Goal: Task Accomplishment & Management: Manage account settings

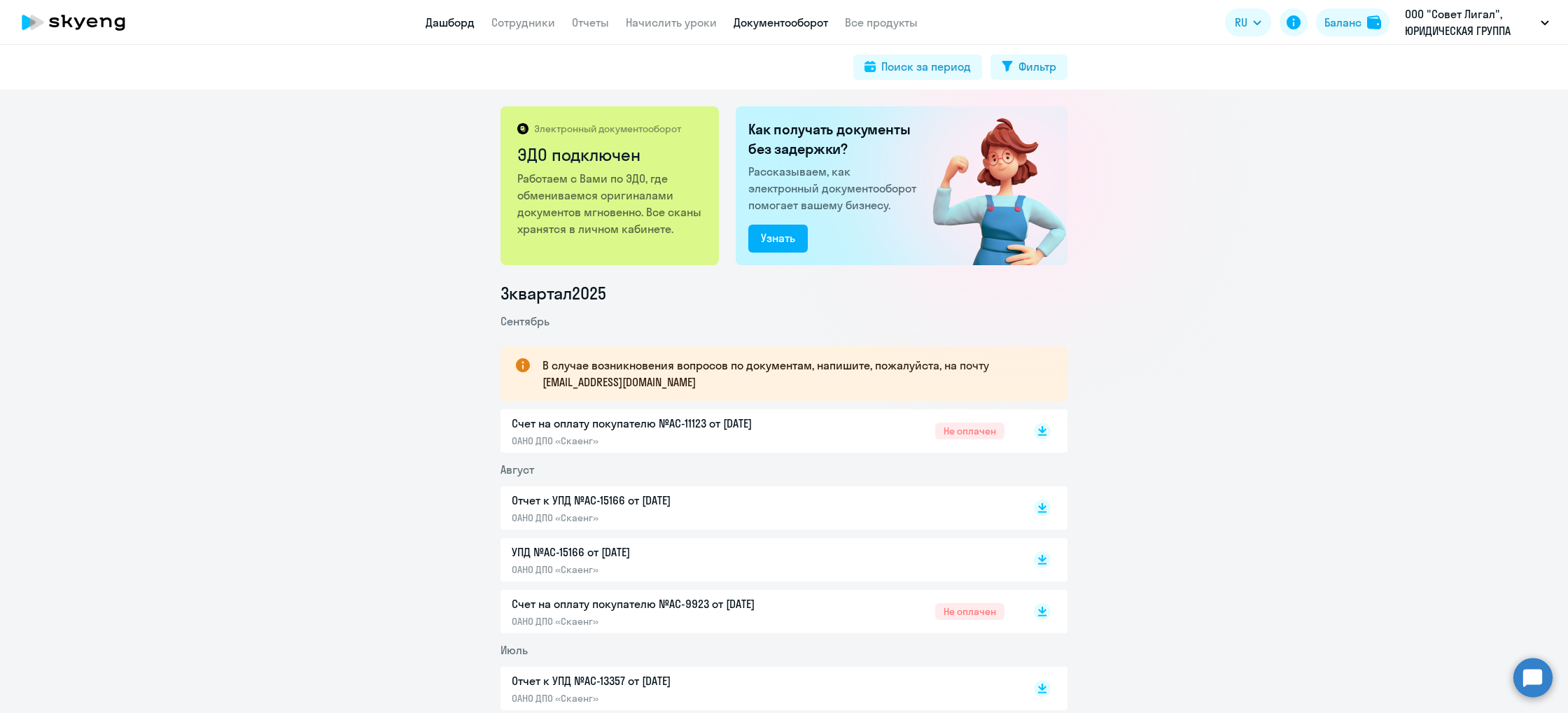
click at [440, 16] on link "Дашборд" at bounding box center [450, 22] width 49 height 14
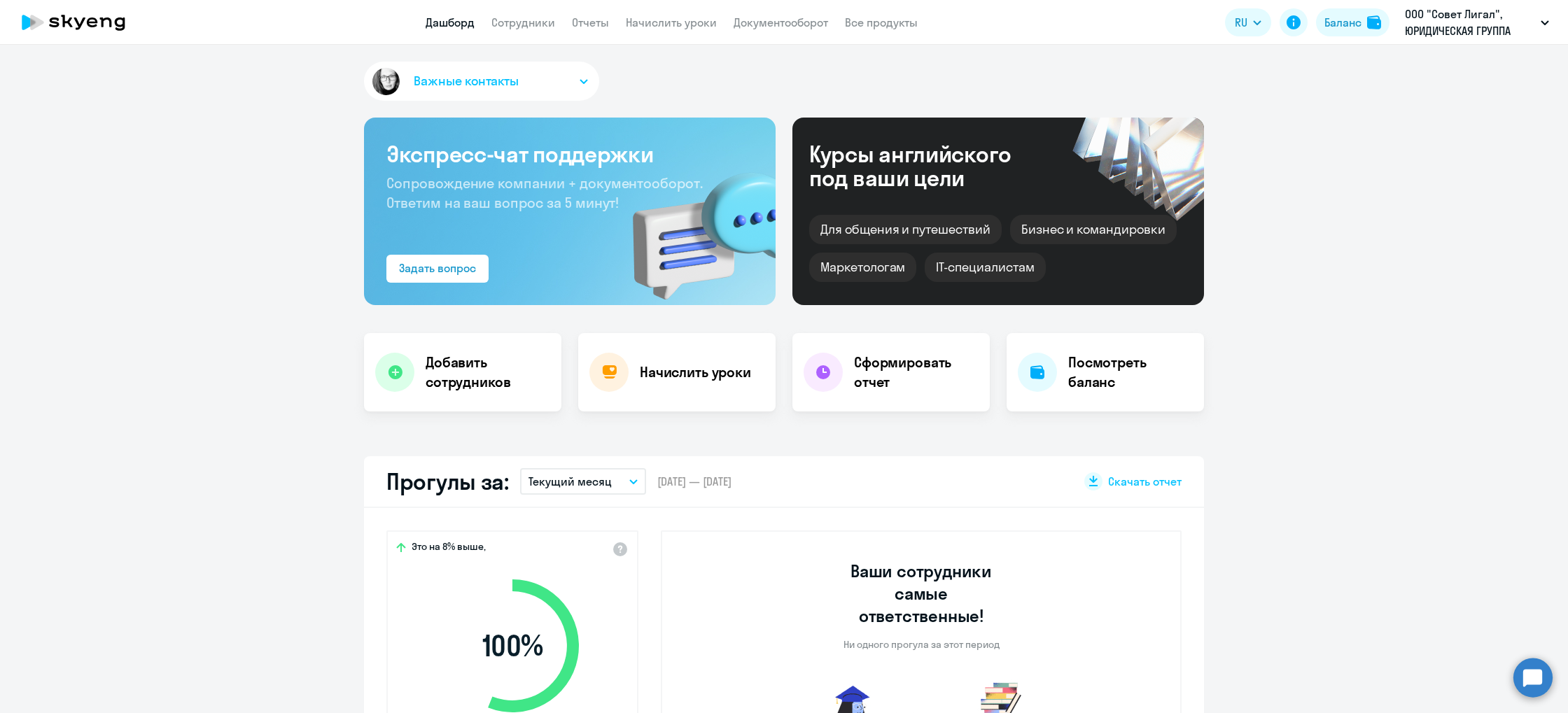
select select "30"
click at [467, 359] on h4 "Добавить сотрудников" at bounding box center [488, 372] width 124 height 39
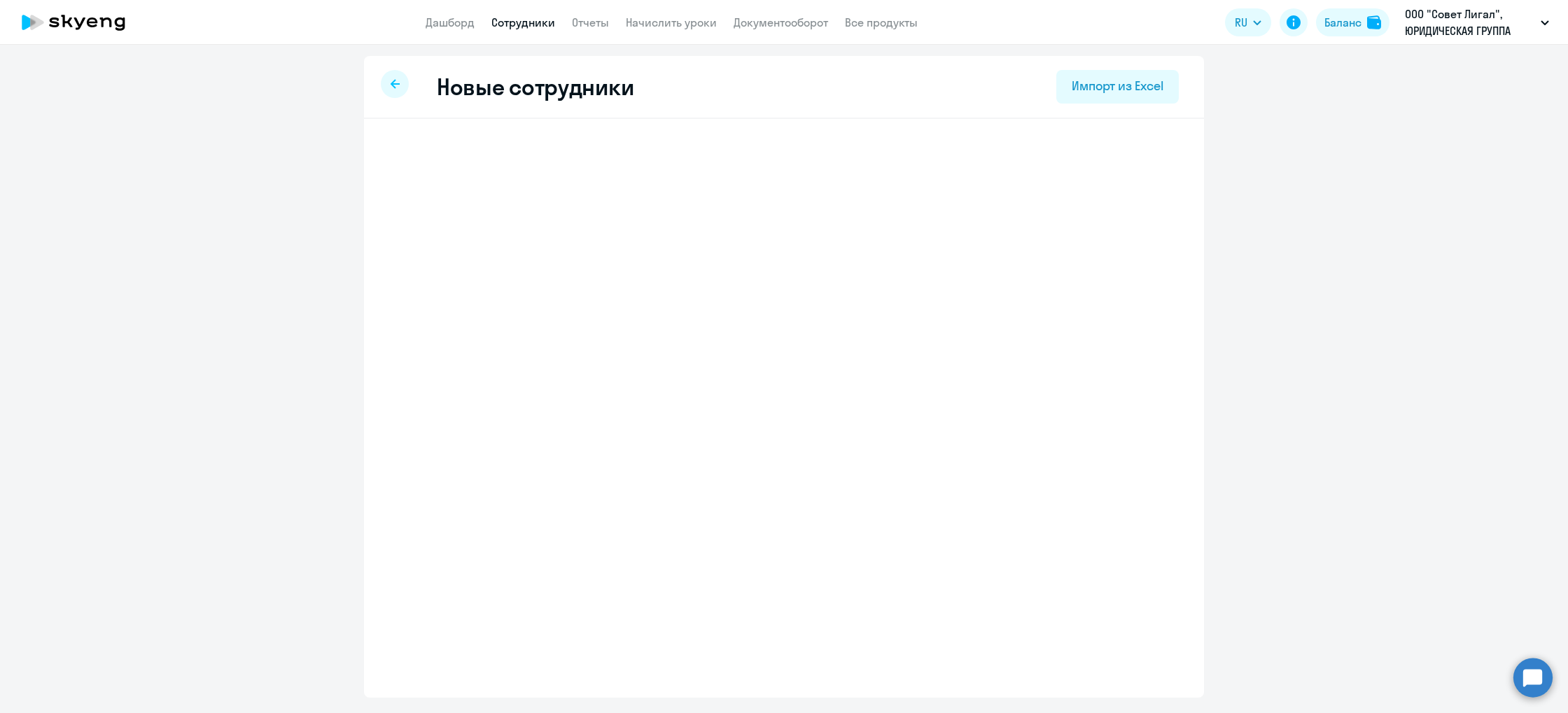
select select "english_adult_not_native_speaker"
select select "3"
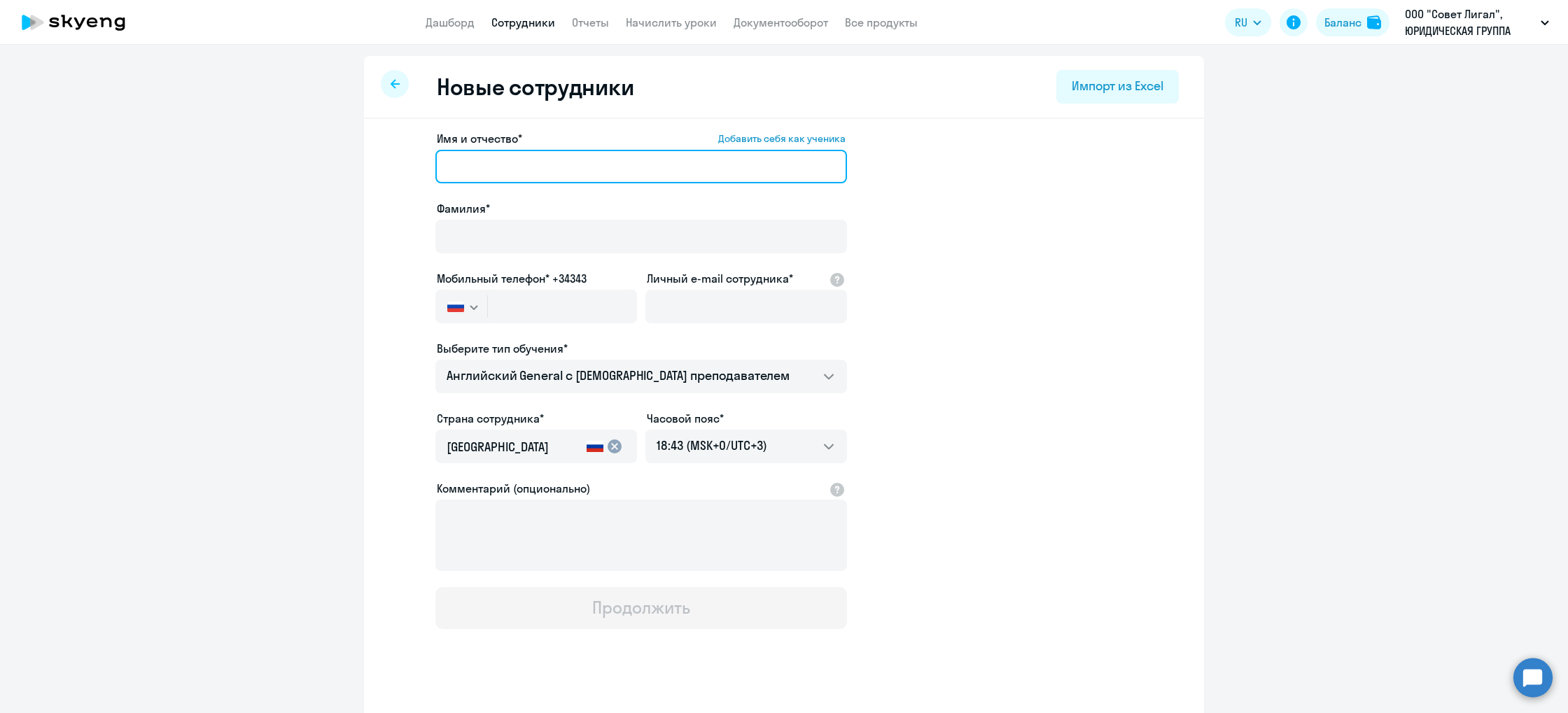
click at [522, 180] on input "Имя и отчество* Добавить себя как ученика" at bounding box center [641, 166] width 412 height 34
type input "[PERSON_NAME]"
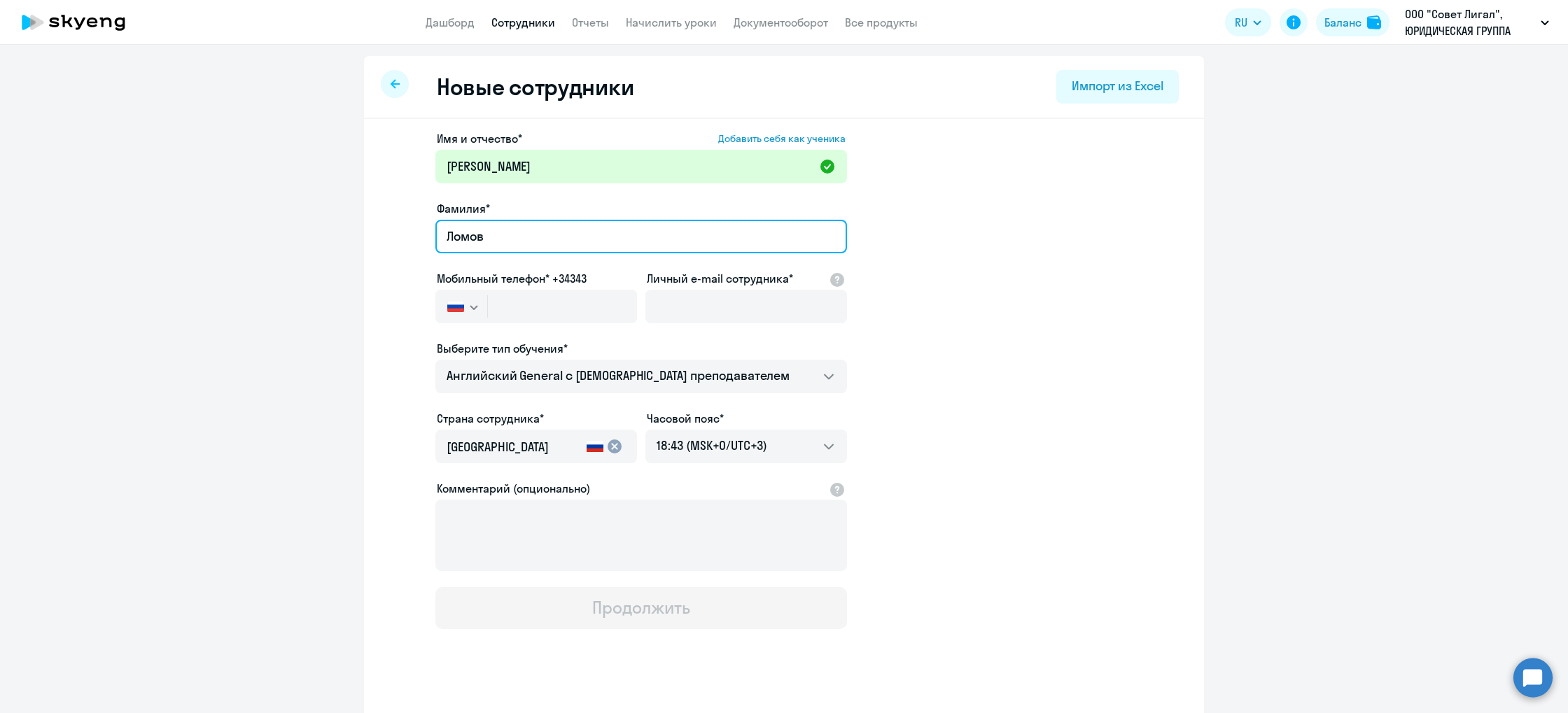
type input "Ломов"
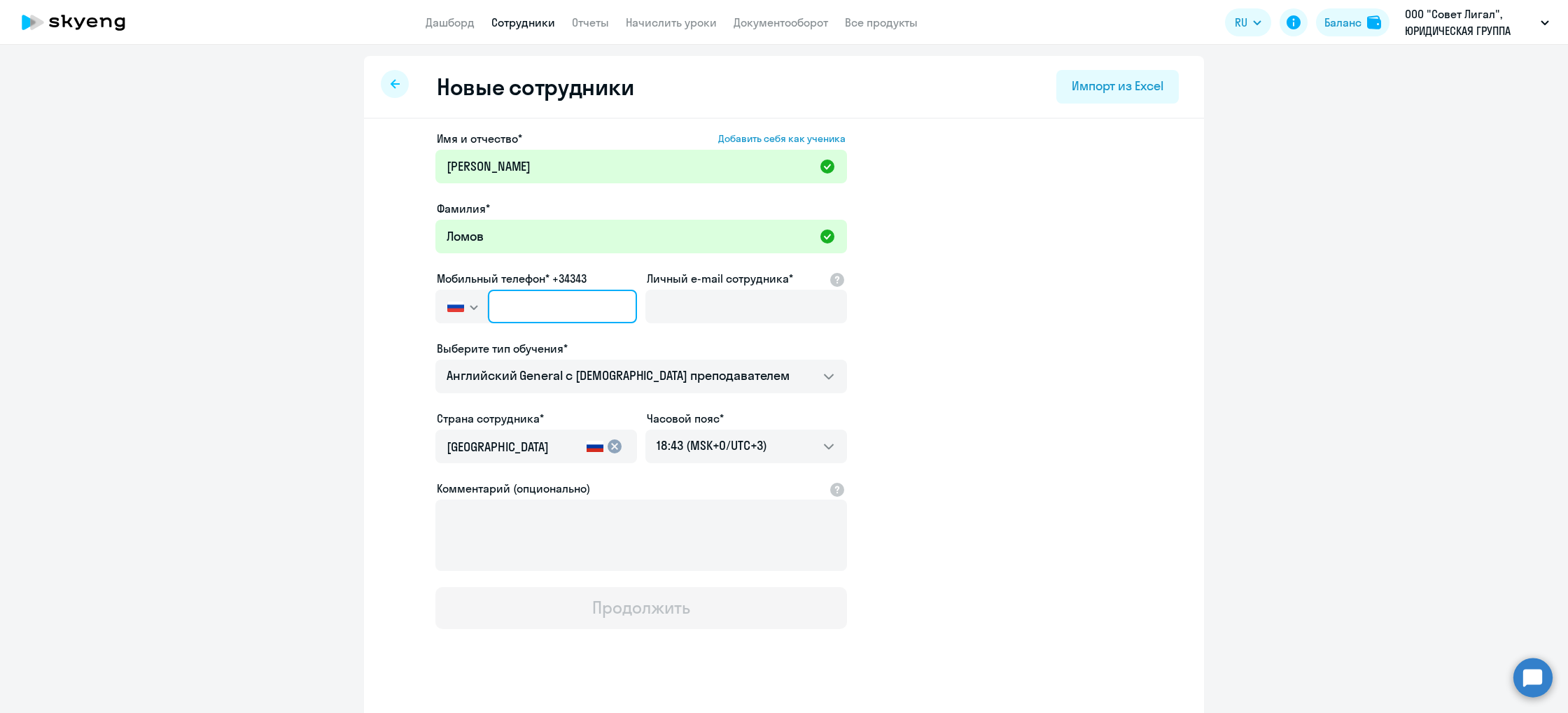
click at [528, 310] on input "text" at bounding box center [562, 306] width 150 height 34
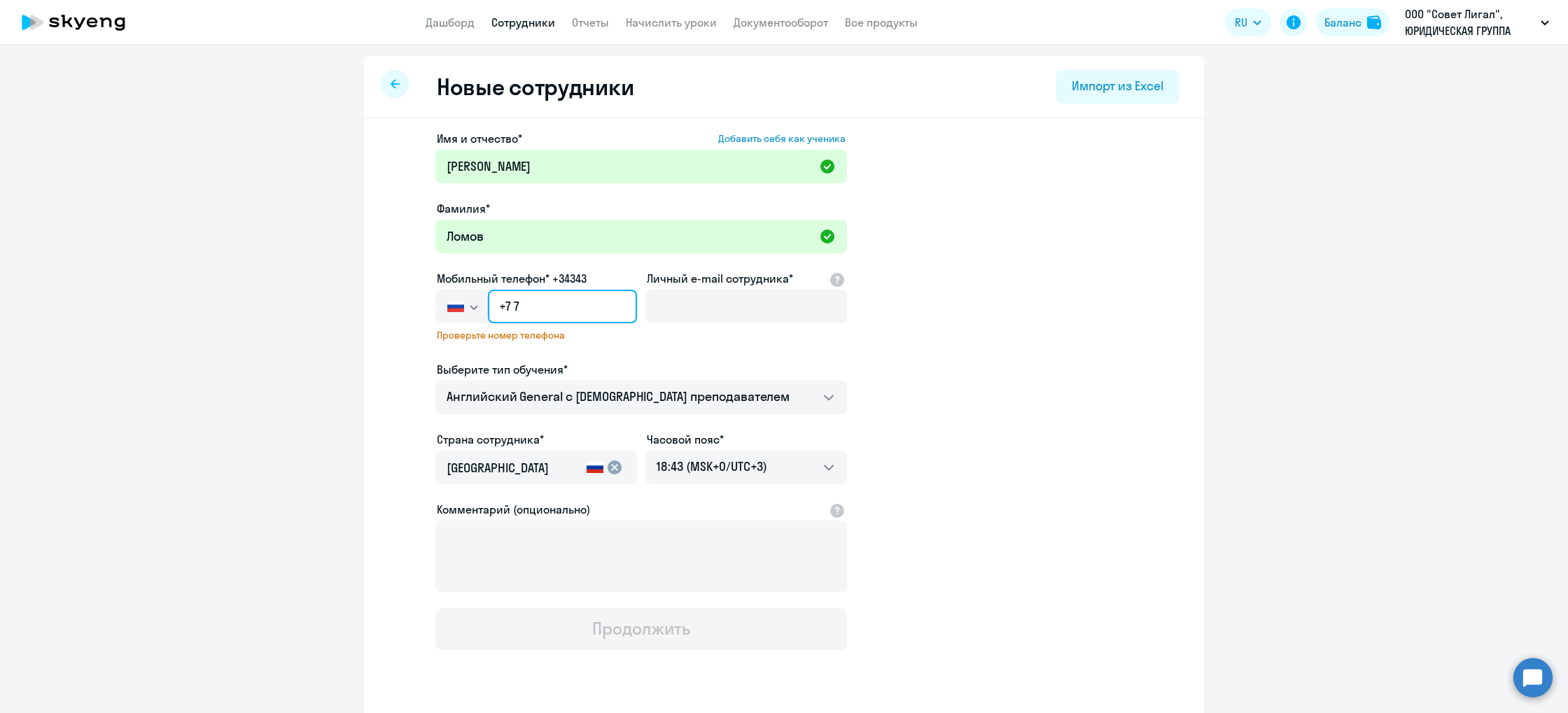
type input "+7 7"
click at [547, 311] on input "+7 7" at bounding box center [562, 306] width 150 height 34
click at [552, 310] on input "text" at bounding box center [562, 306] width 150 height 34
type input "+7 7"
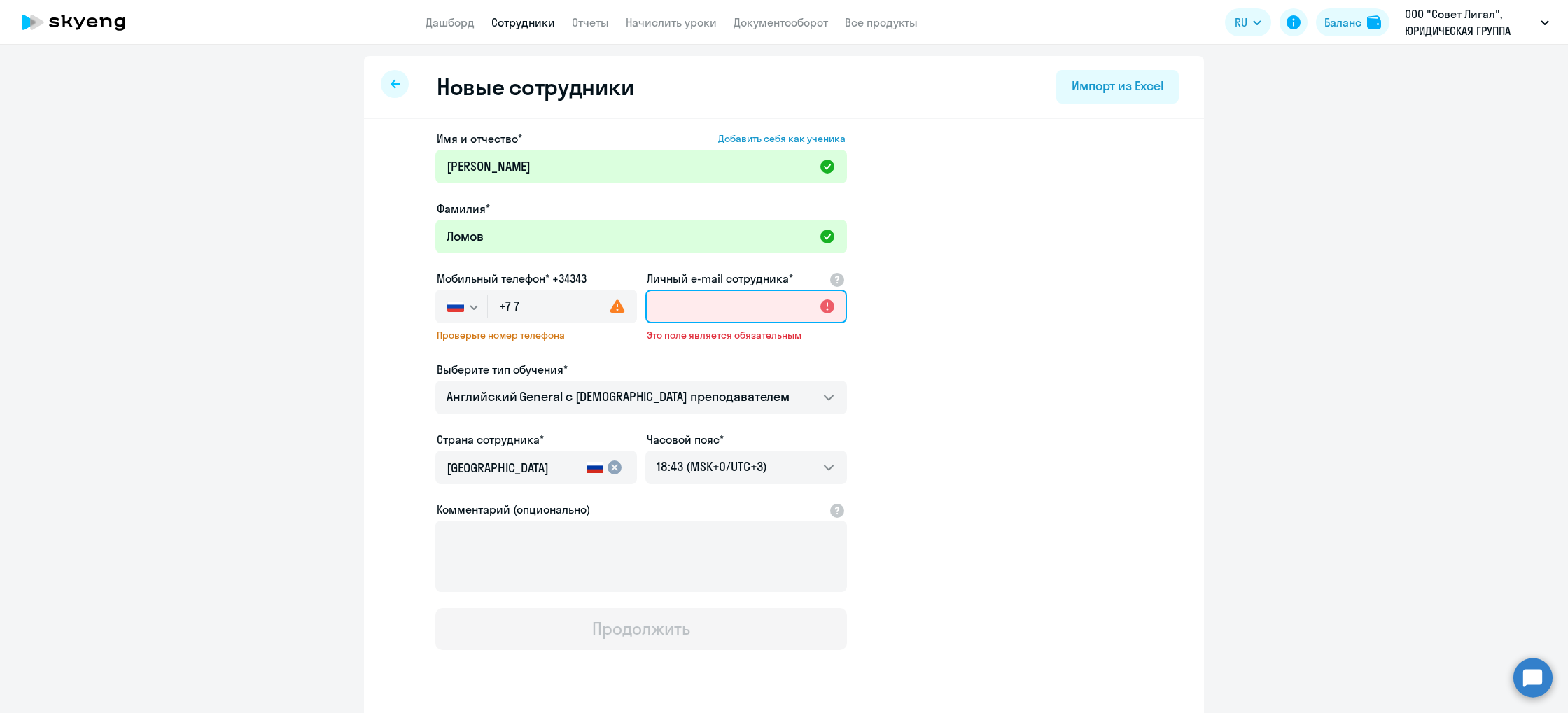
click at [688, 315] on input "Личный e-mail сотрудника*" at bounding box center [746, 306] width 202 height 34
click at [520, 305] on input "+7 7" at bounding box center [562, 306] width 150 height 34
type input "+7 7"
click at [704, 305] on input "Личный e-mail сотрудника*" at bounding box center [746, 306] width 202 height 34
click at [556, 315] on input "+7 7" at bounding box center [562, 306] width 150 height 34
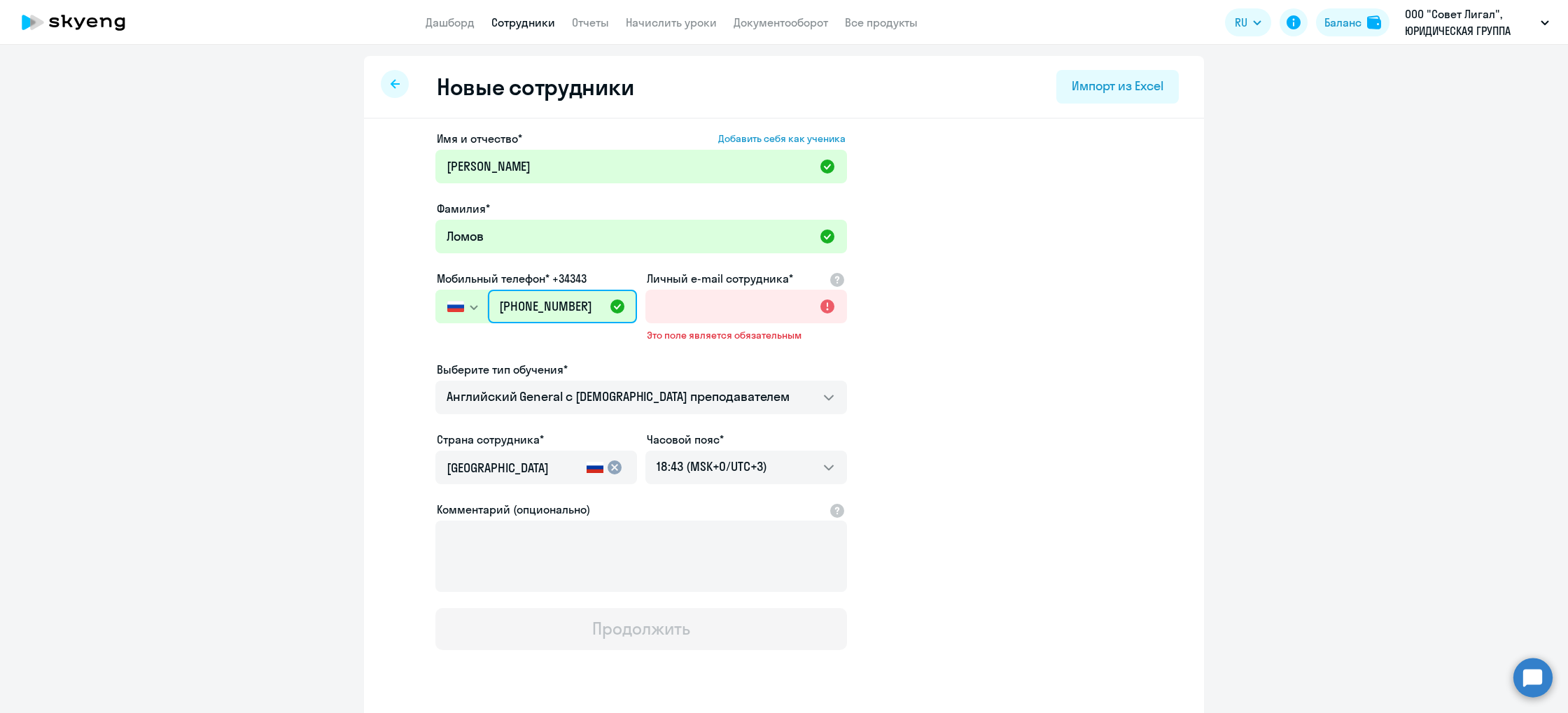
type input "[PHONE_NUMBER]"
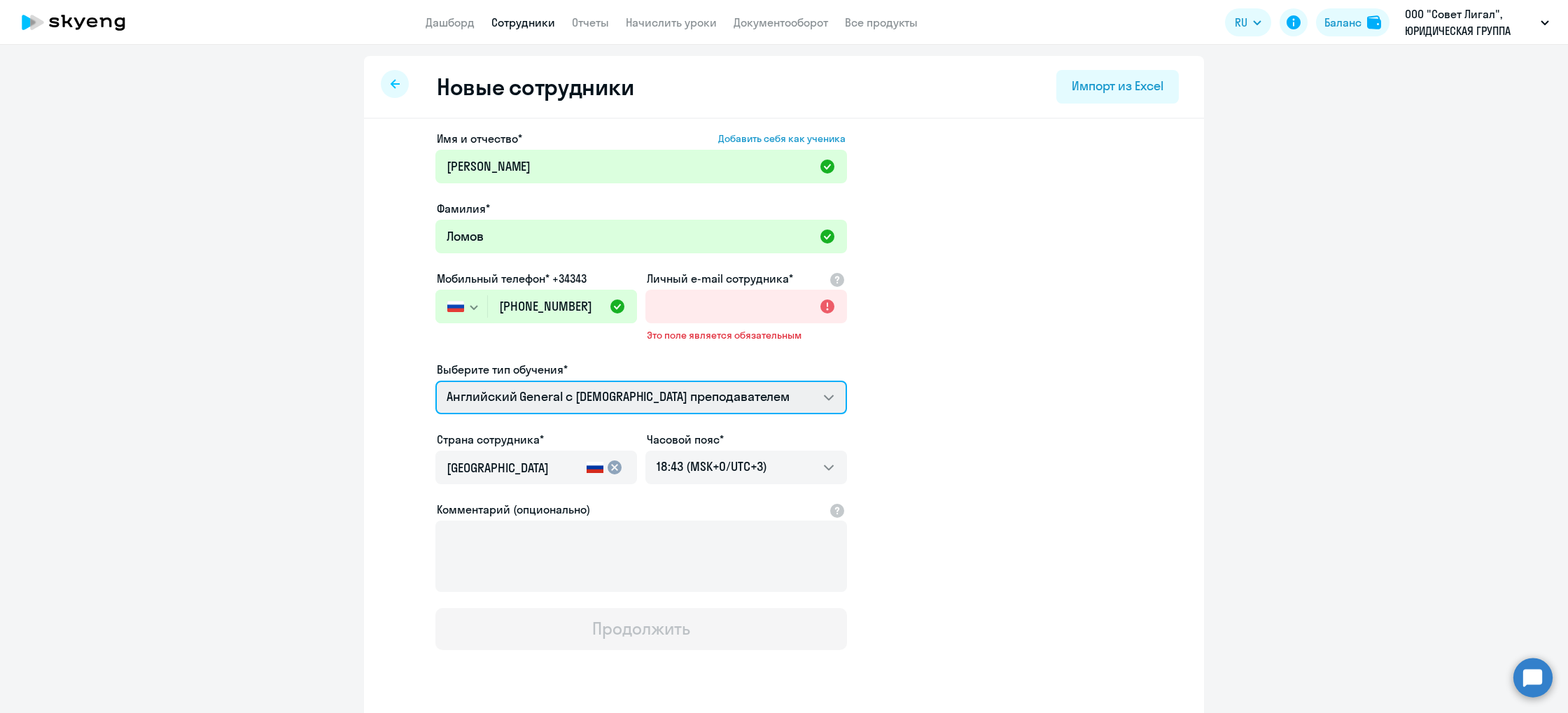
click at [615, 404] on select "Английский General с [DEMOGRAPHIC_DATA] преподавателем Премиум [DEMOGRAPHIC_DAT…" at bounding box center [641, 397] width 412 height 34
click at [435, 381] on select "Английский General с [DEMOGRAPHIC_DATA] преподавателем Премиум [DEMOGRAPHIC_DAT…" at bounding box center [641, 397] width 412 height 34
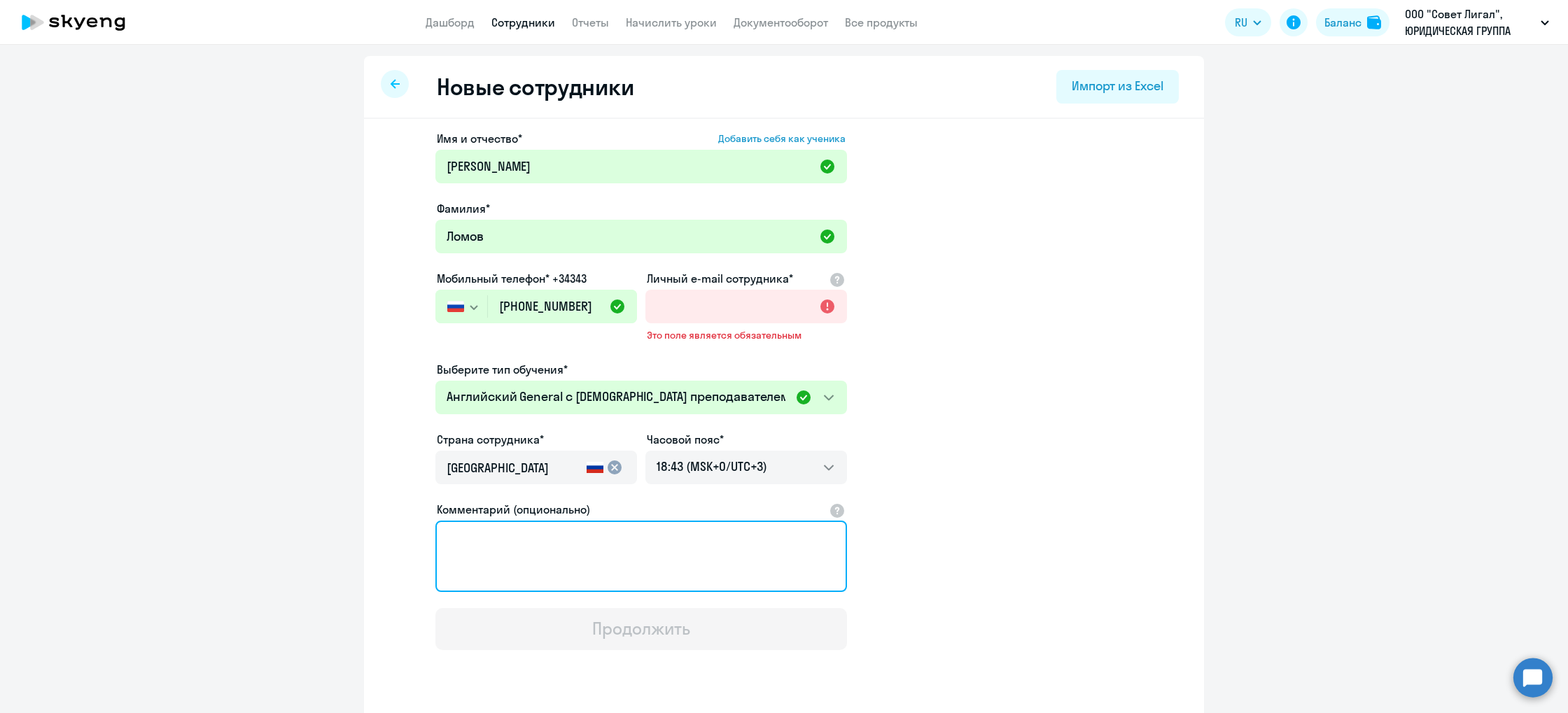
click at [585, 557] on textarea "Комментарий (опционально)" at bounding box center [641, 557] width 412 height 72
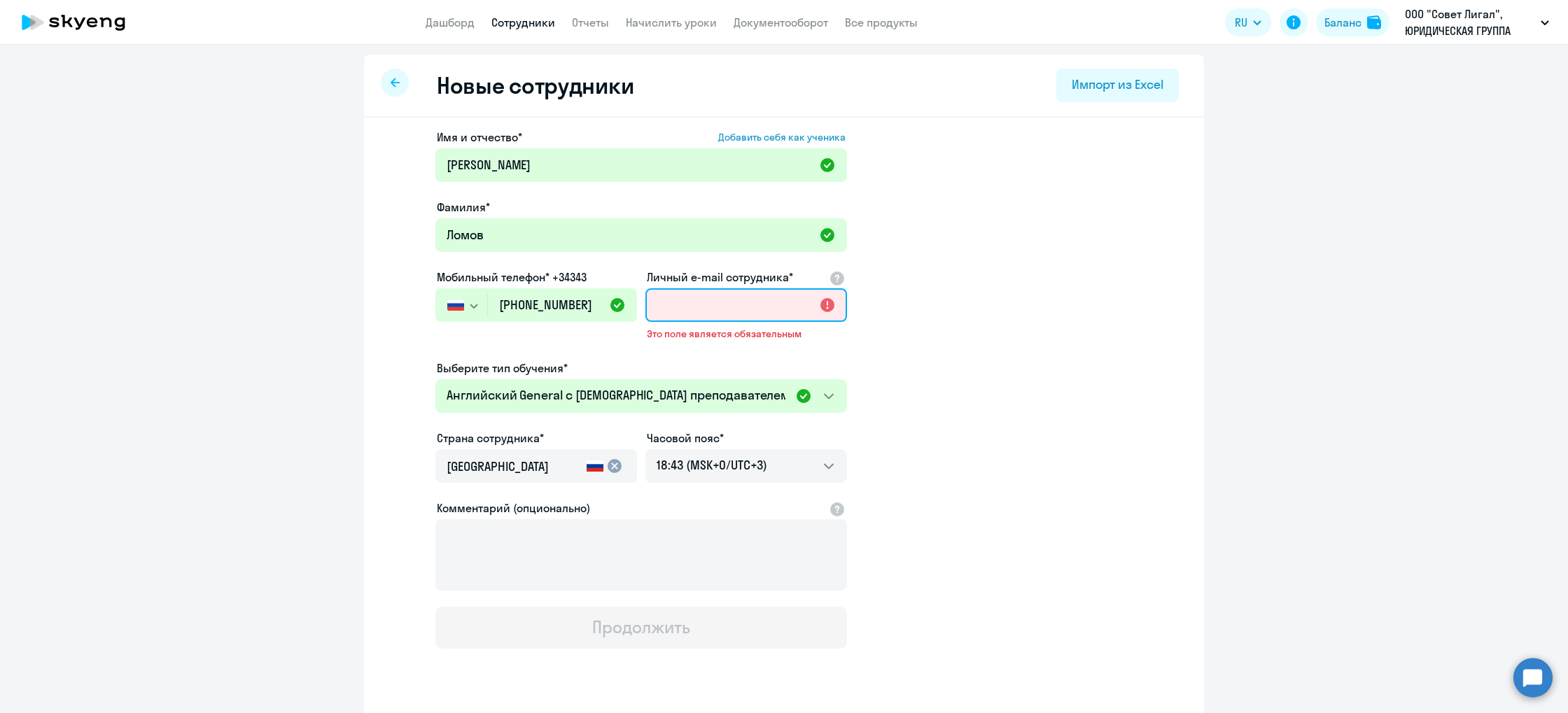
click at [711, 307] on input "Личный e-mail сотрудника*" at bounding box center [746, 305] width 202 height 34
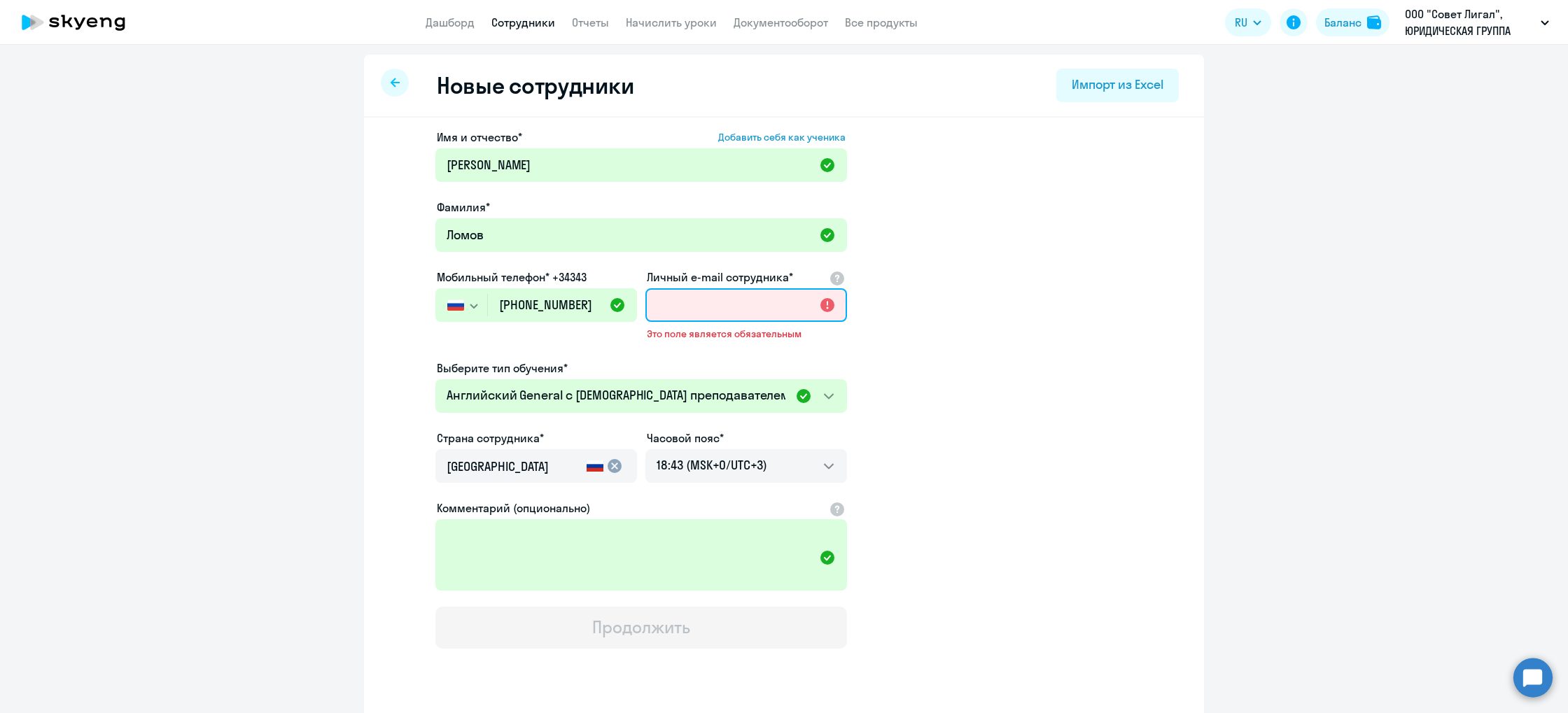
paste input "[EMAIL_ADDRESS][DOMAIN_NAME]"
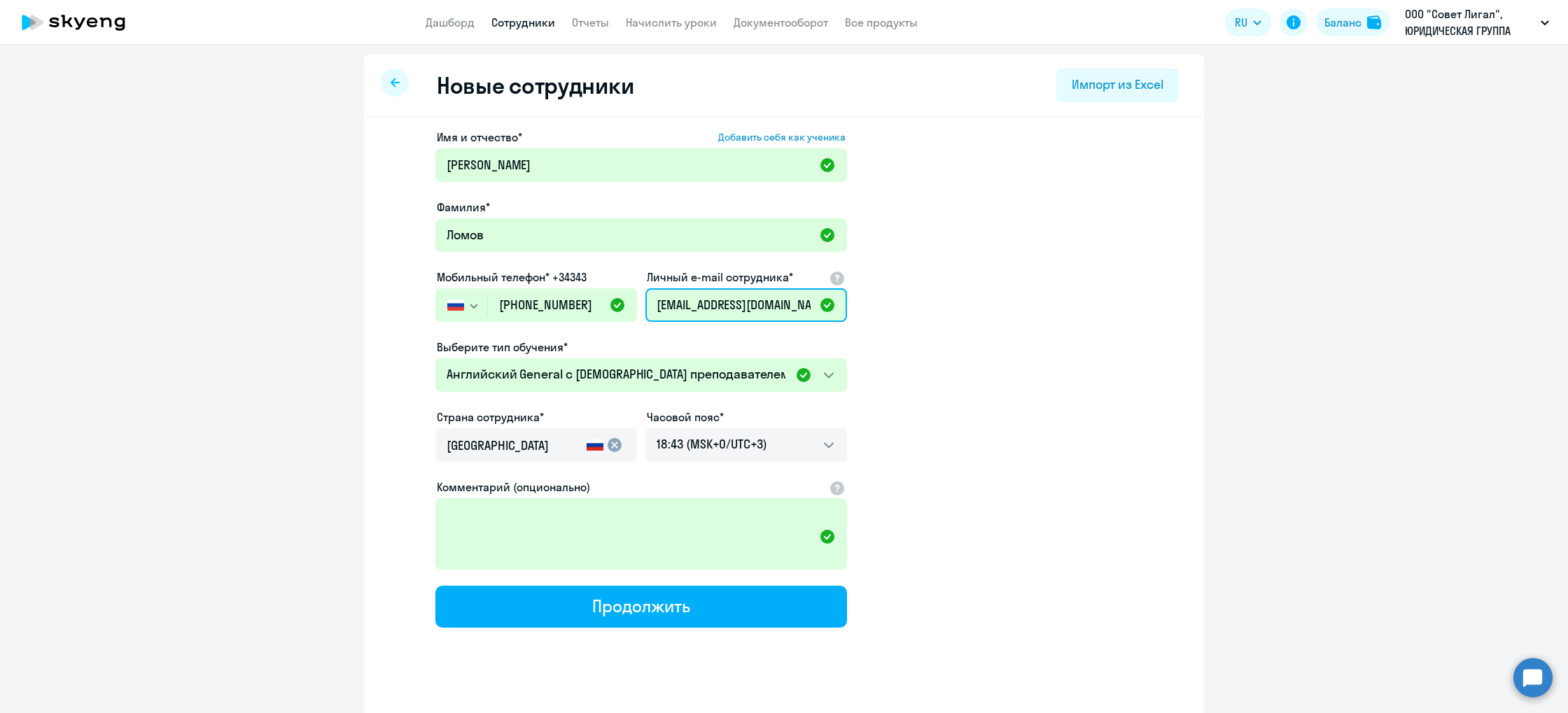
scroll to position [0, 9]
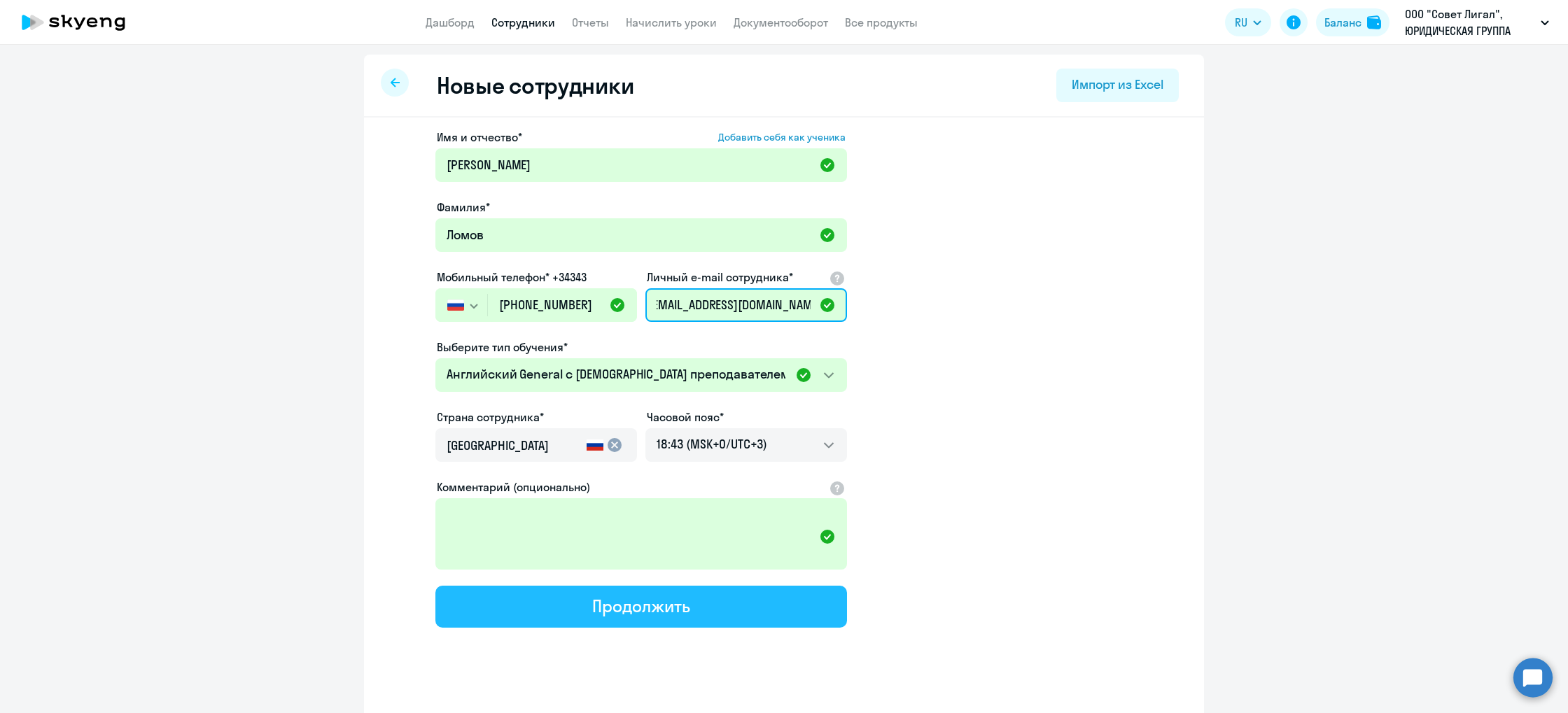
type input "[EMAIL_ADDRESS][DOMAIN_NAME]"
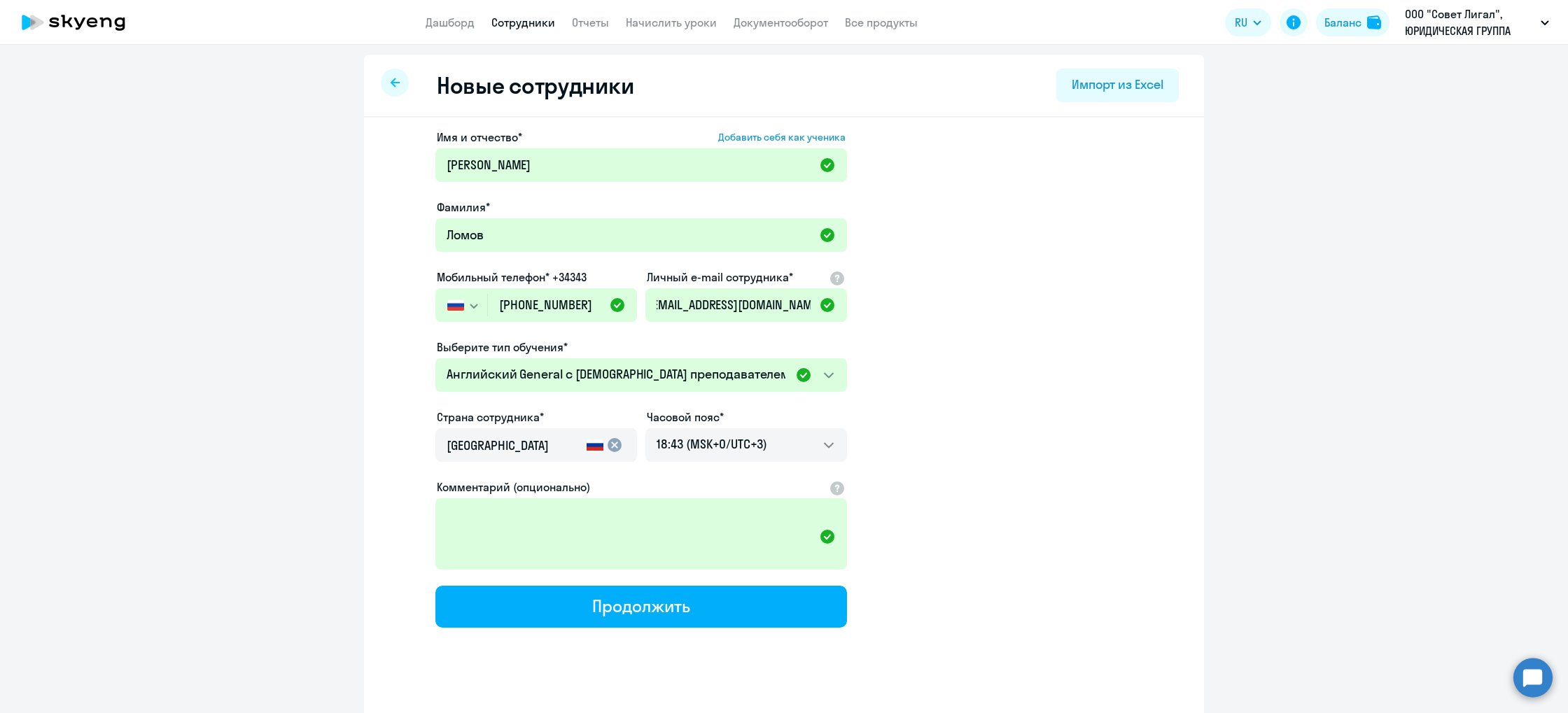
click at [651, 621] on button "Продолжить" at bounding box center [641, 606] width 412 height 42
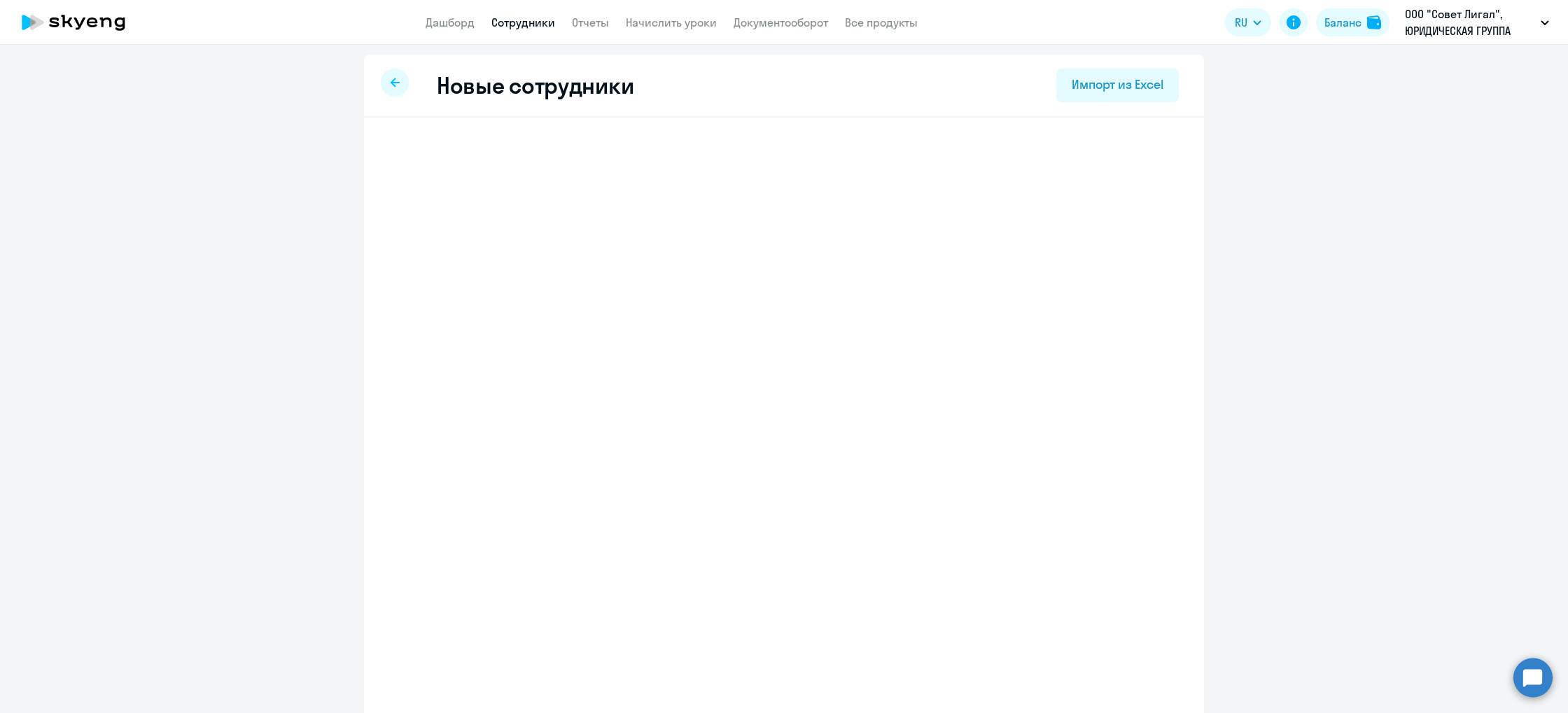
scroll to position [0, 0]
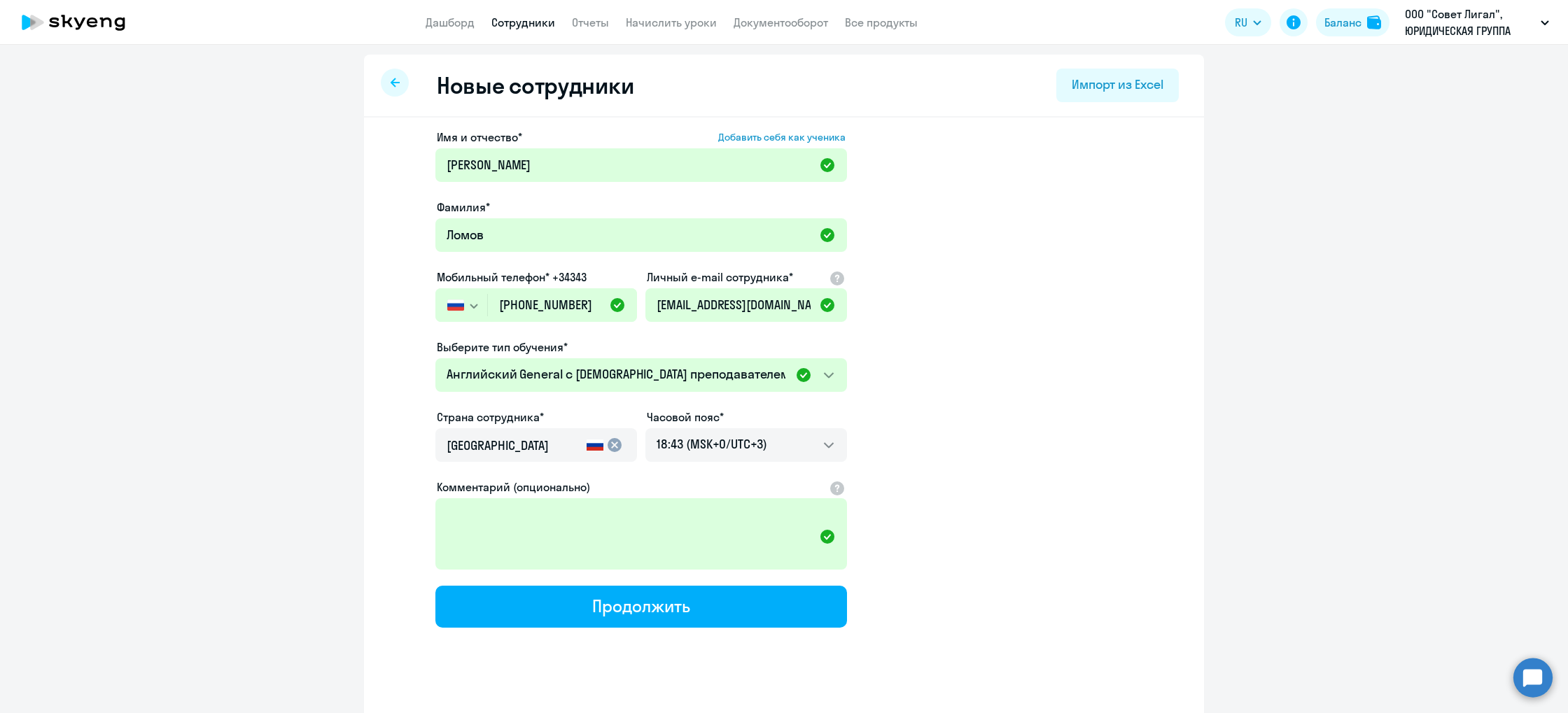
select select "english_adult_not_native_speaker"
select select "3"
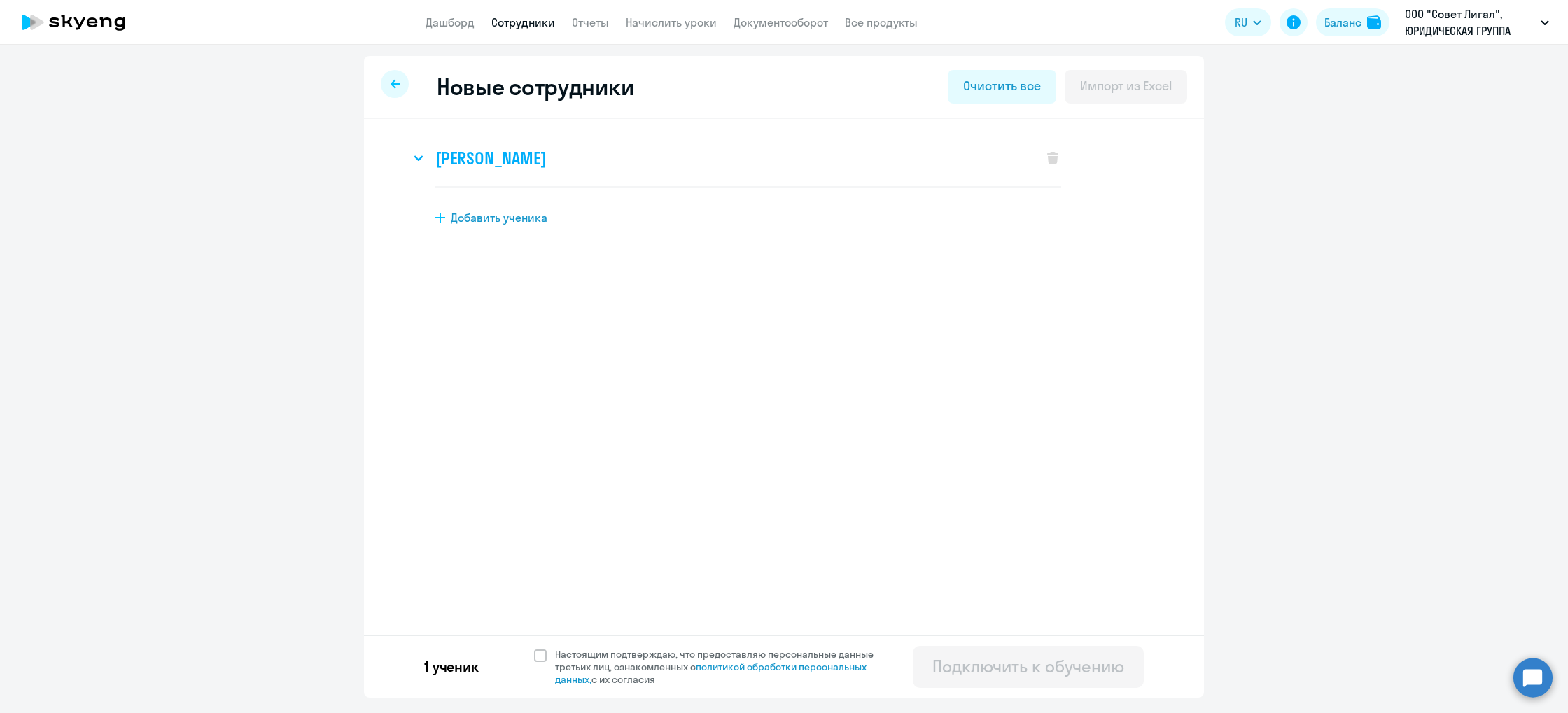
click at [546, 150] on h3 "[PERSON_NAME]" at bounding box center [491, 157] width 111 height 22
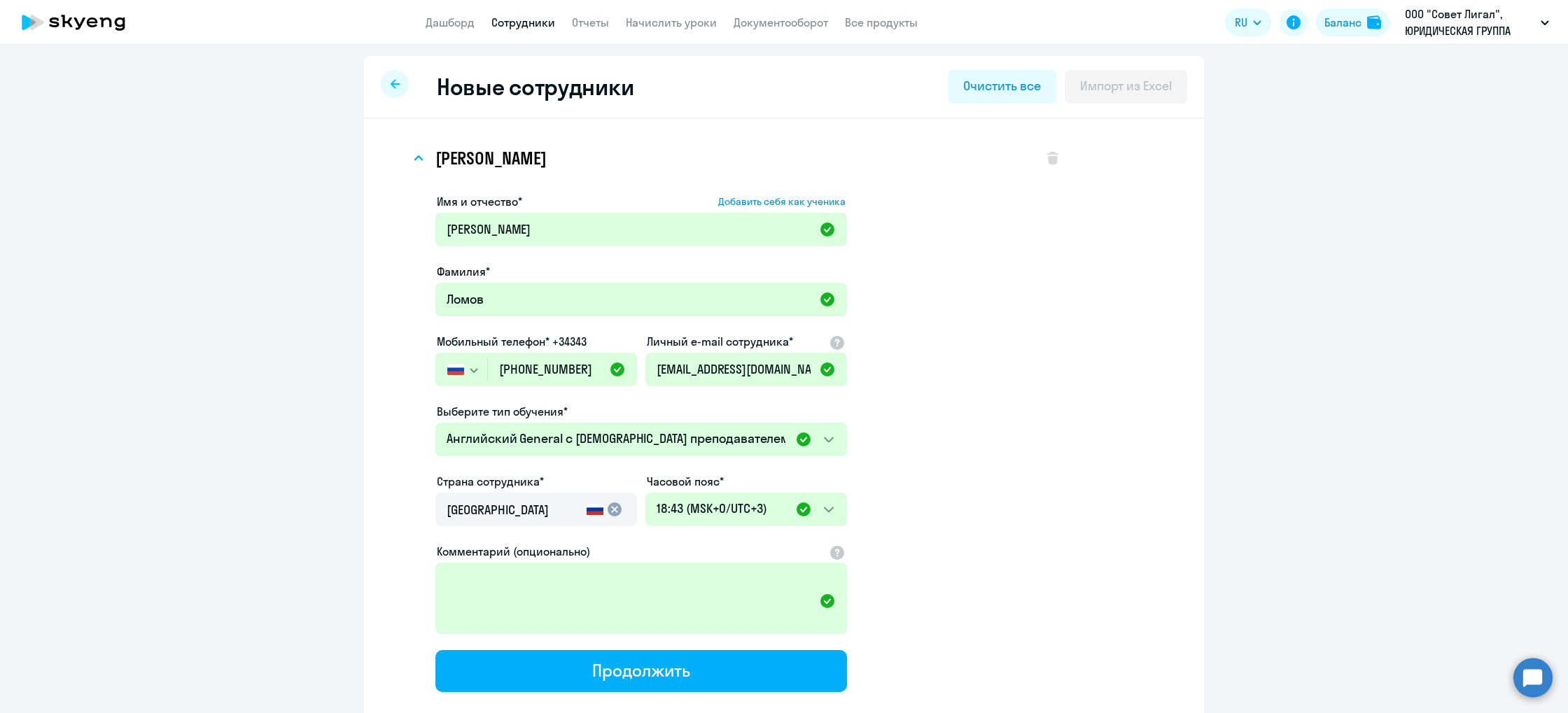
click at [776, 678] on button "Продолжить" at bounding box center [641, 671] width 412 height 42
select select "english_adult_not_native_speaker"
select select "3"
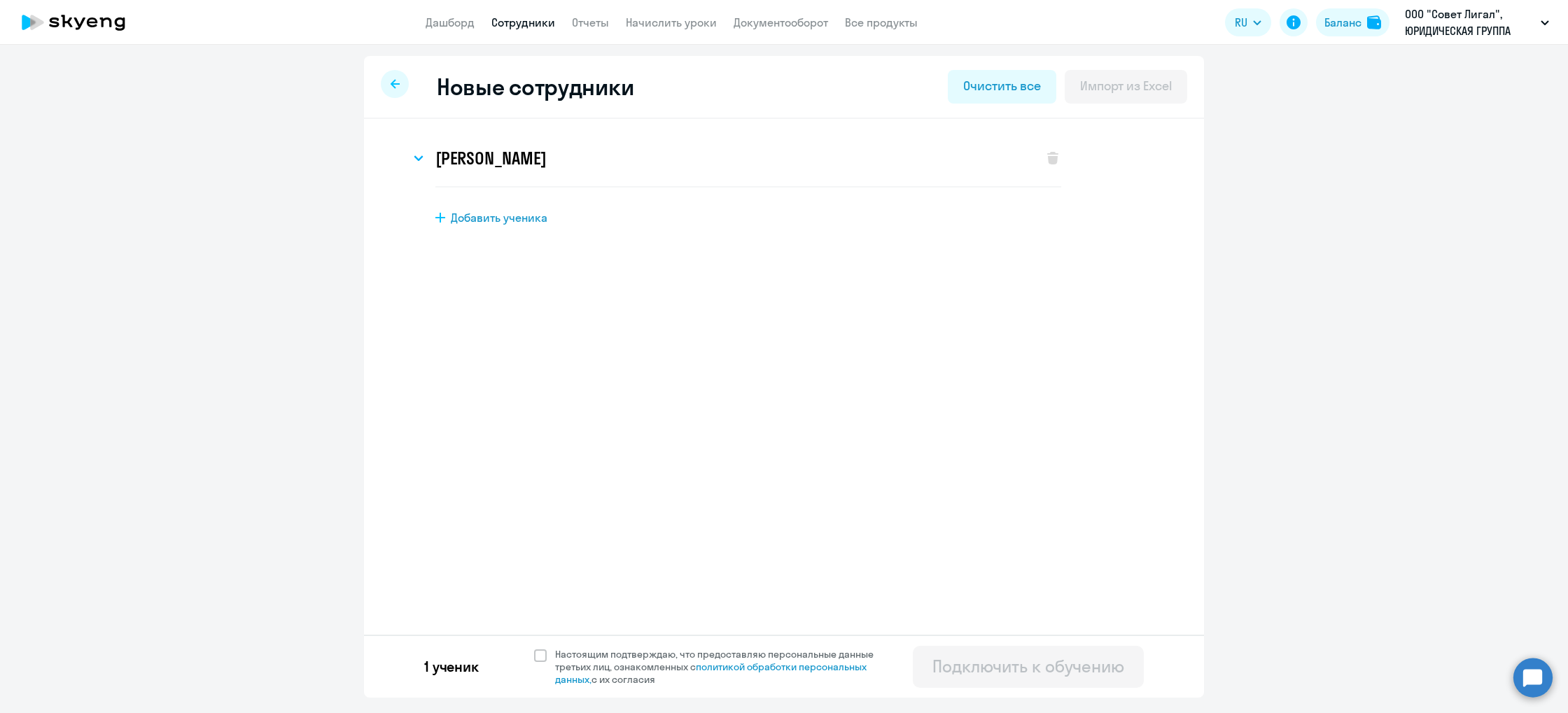
click at [394, 79] on div at bounding box center [394, 84] width 28 height 28
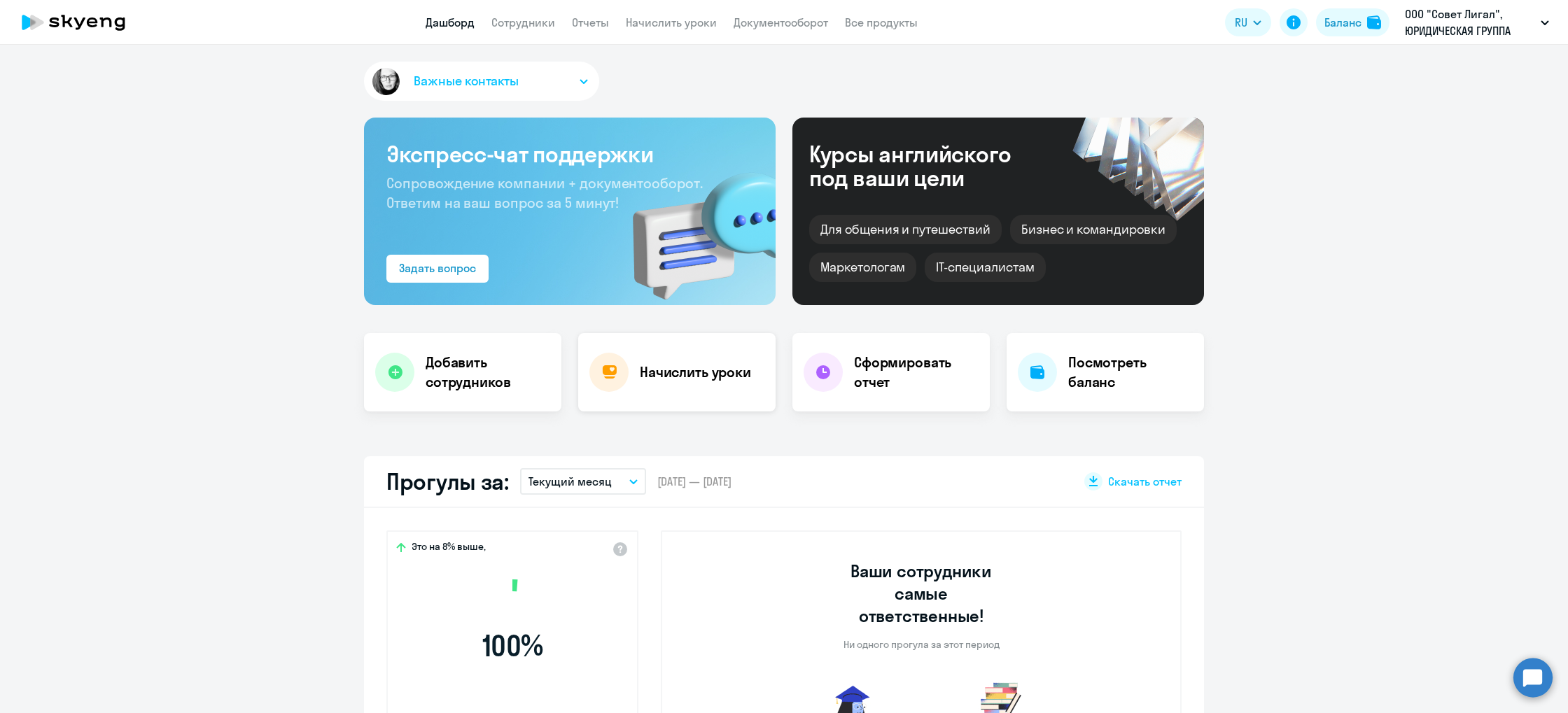
select select "30"
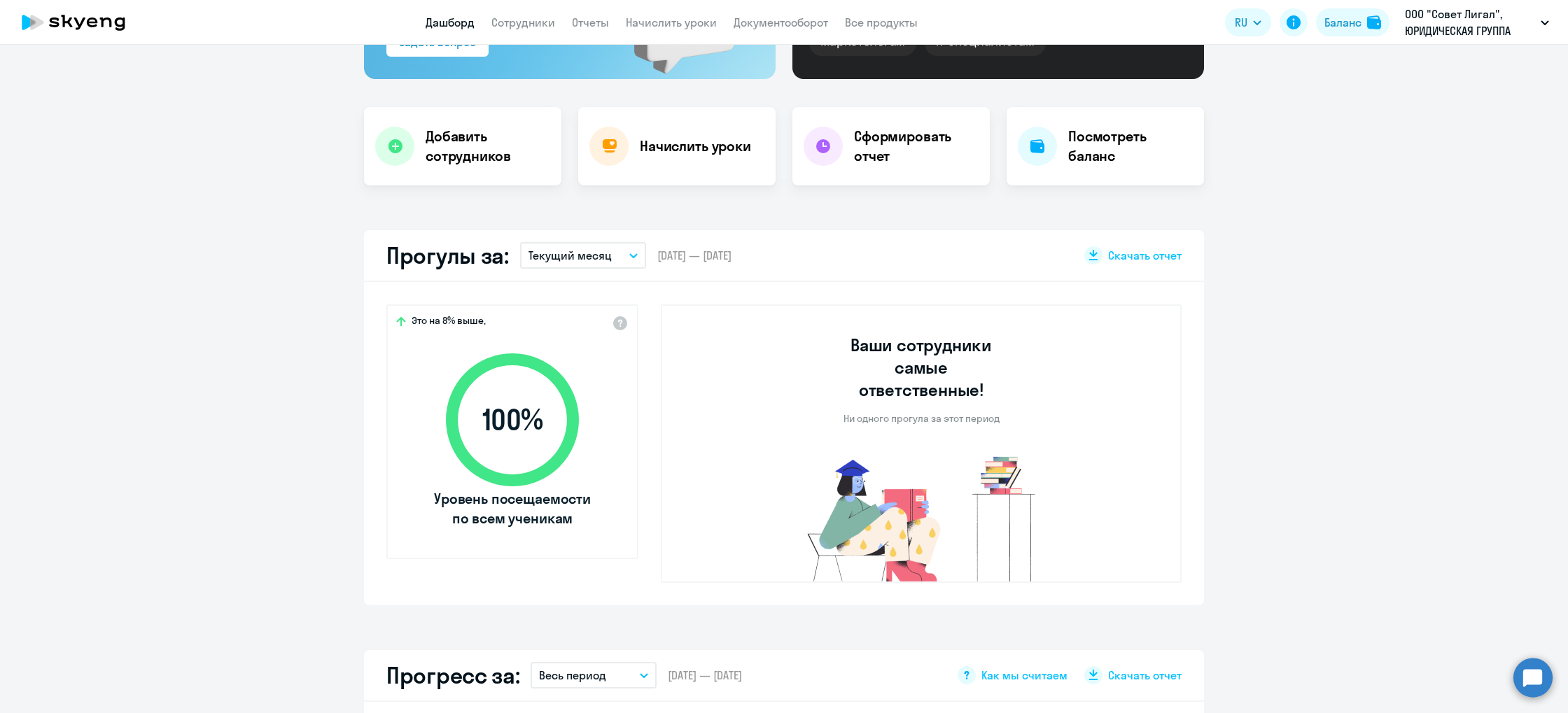
scroll to position [280, 0]
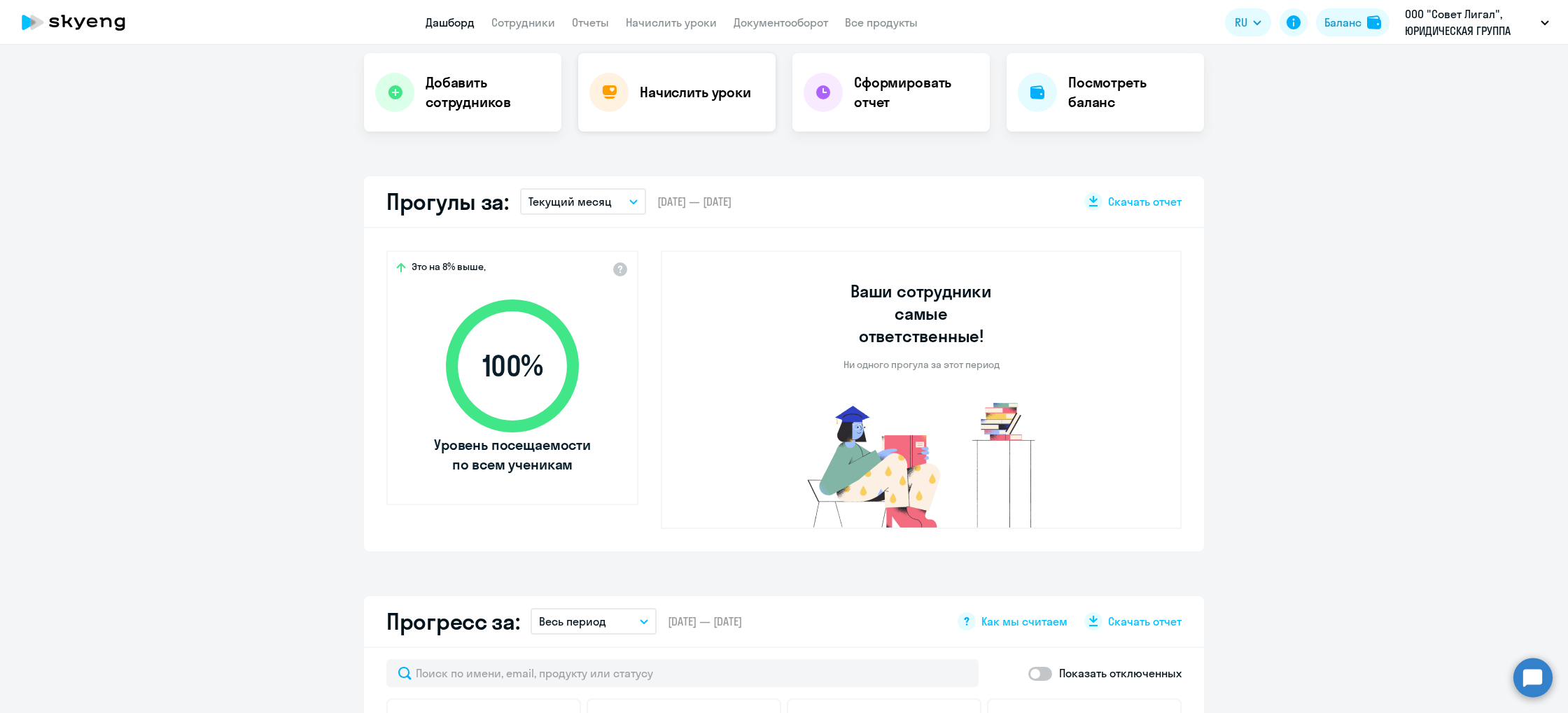
click at [656, 78] on div "Начислить уроки" at bounding box center [676, 92] width 197 height 79
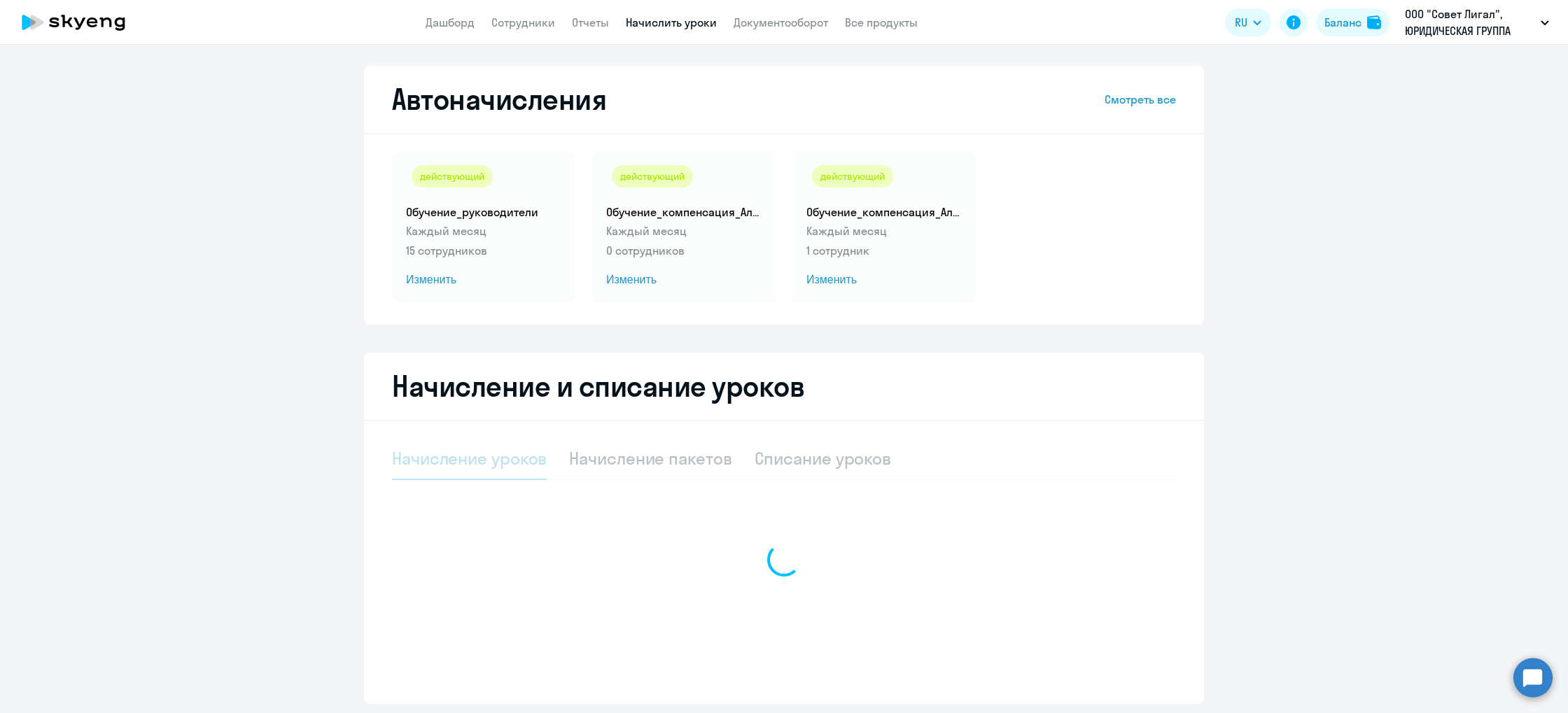
select select "10"
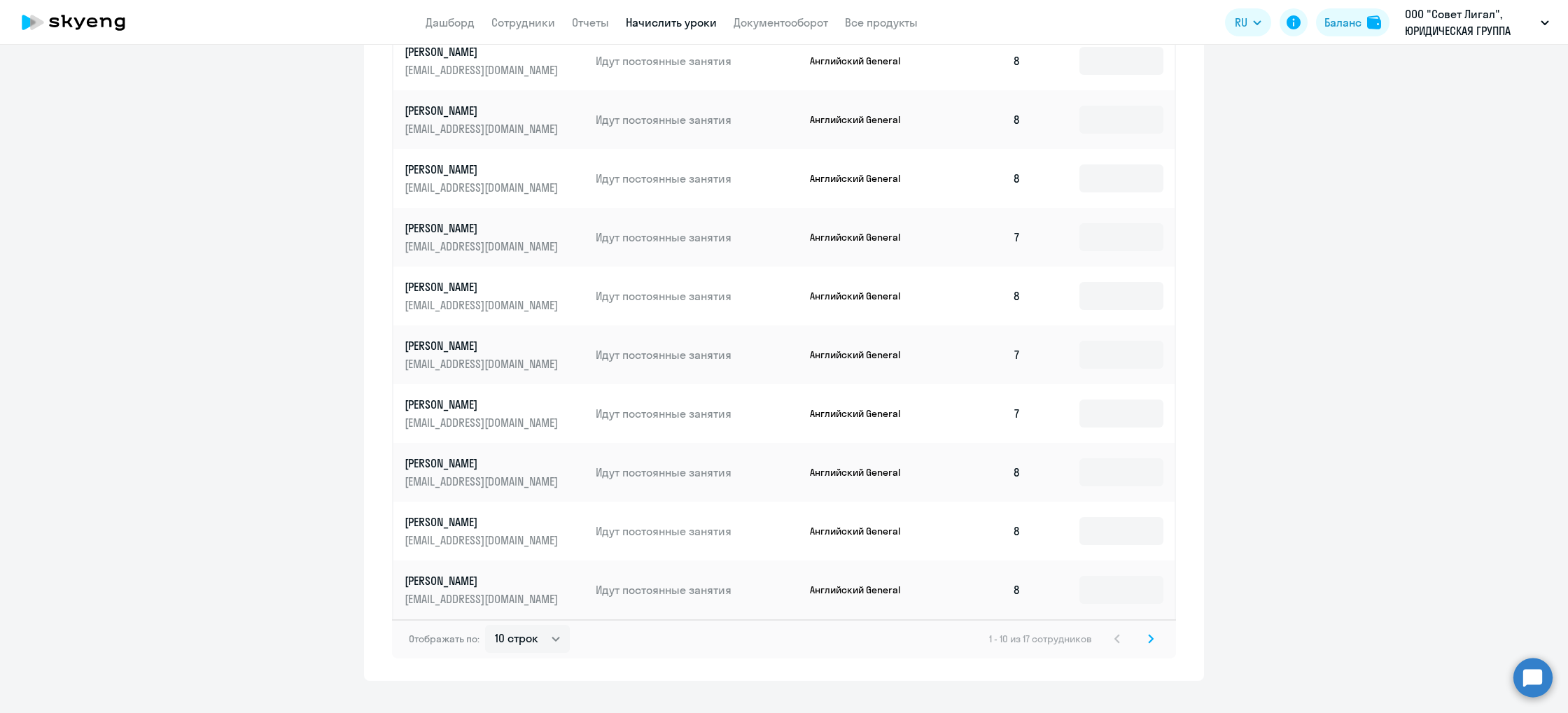
scroll to position [639, 0]
click at [1151, 638] on icon at bounding box center [1151, 640] width 4 height 8
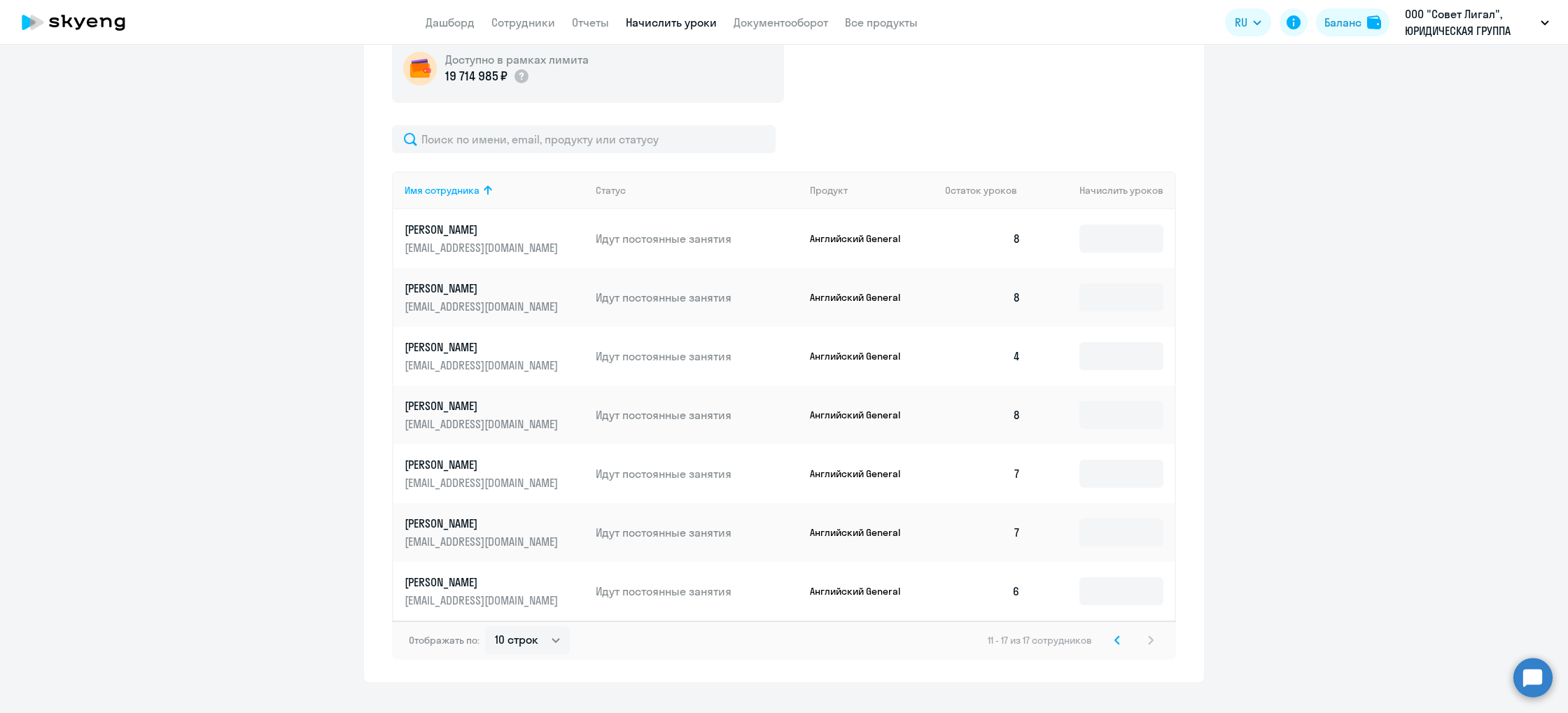
scroll to position [471, 0]
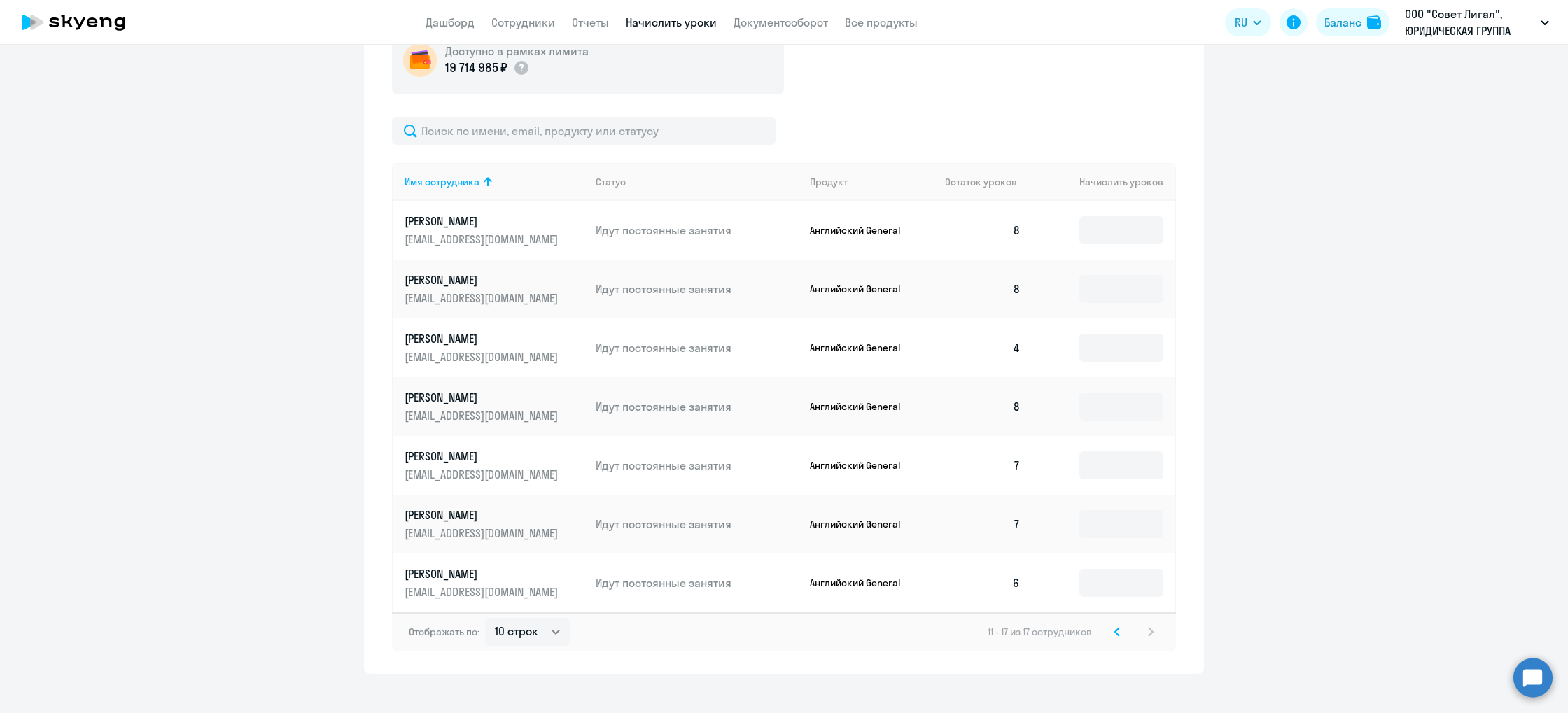
click at [1119, 636] on icon at bounding box center [1117, 632] width 6 height 10
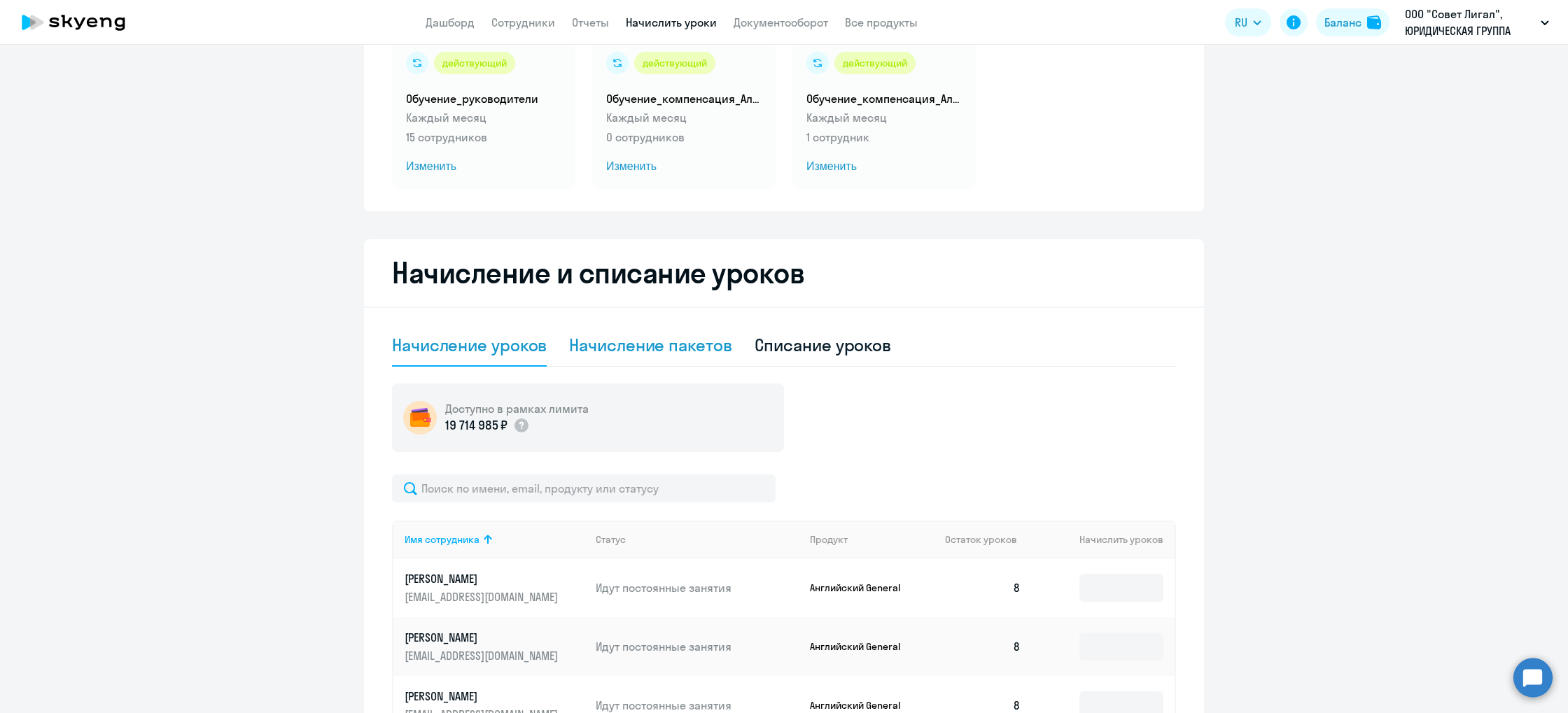
scroll to position [0, 0]
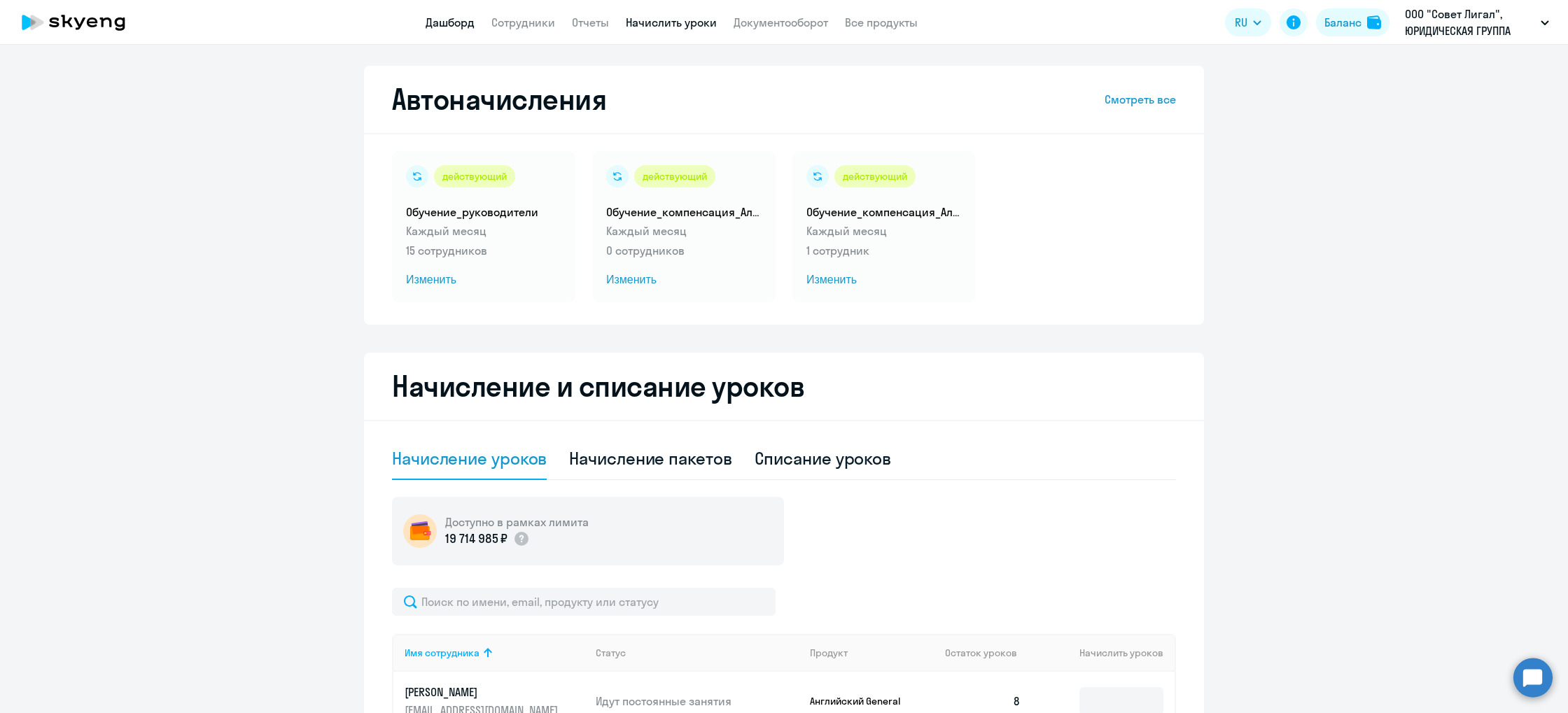
click at [445, 26] on link "Дашборд" at bounding box center [450, 22] width 49 height 14
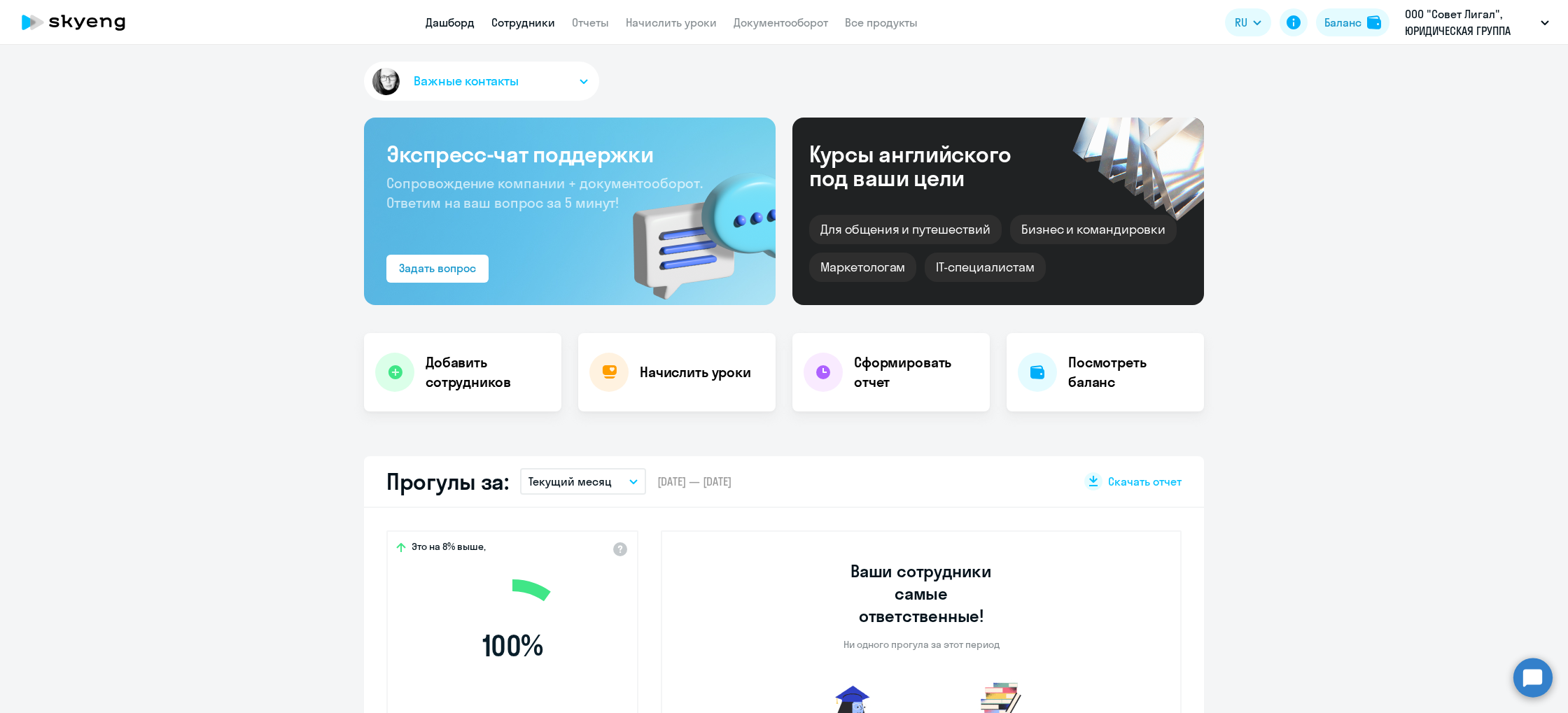
click at [501, 26] on link "Сотрудники" at bounding box center [524, 22] width 64 height 14
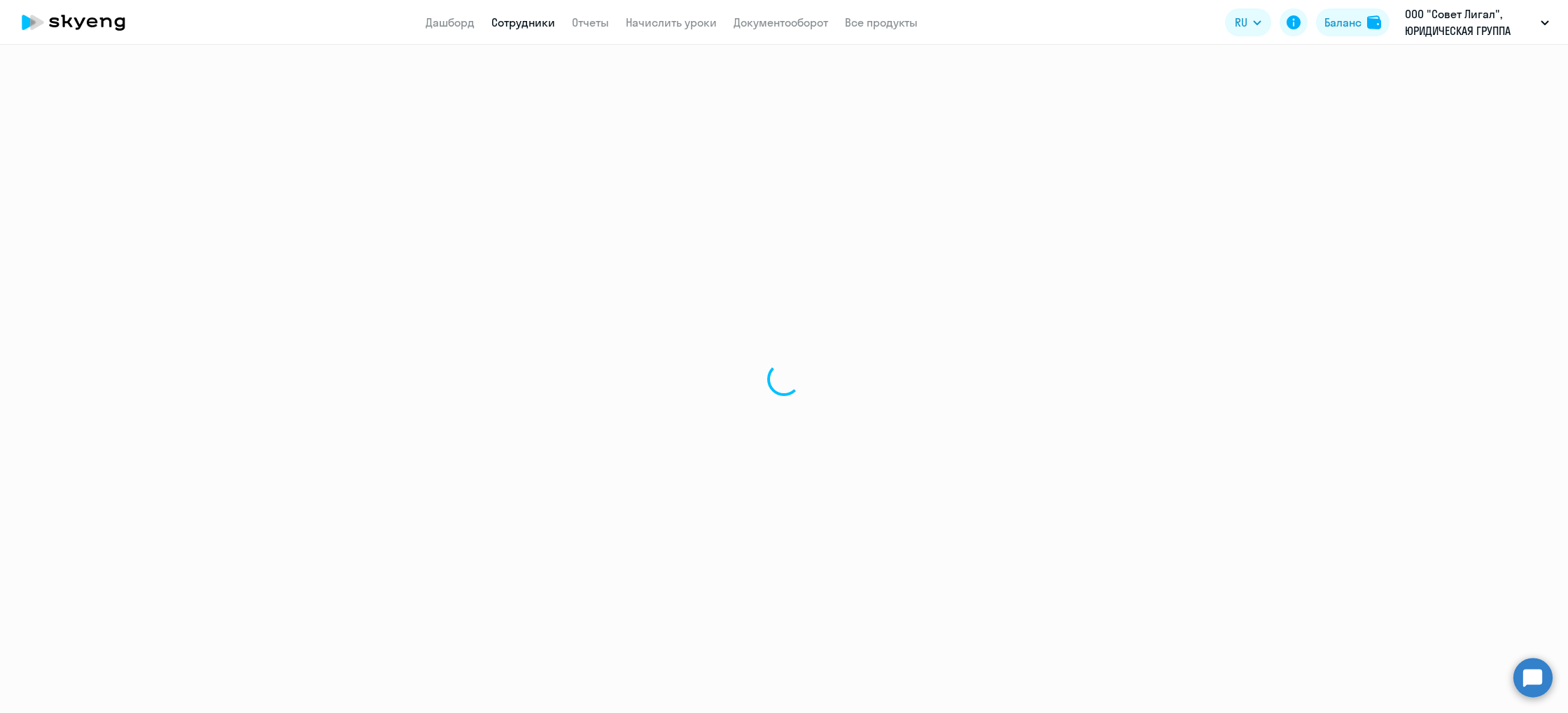
select select "30"
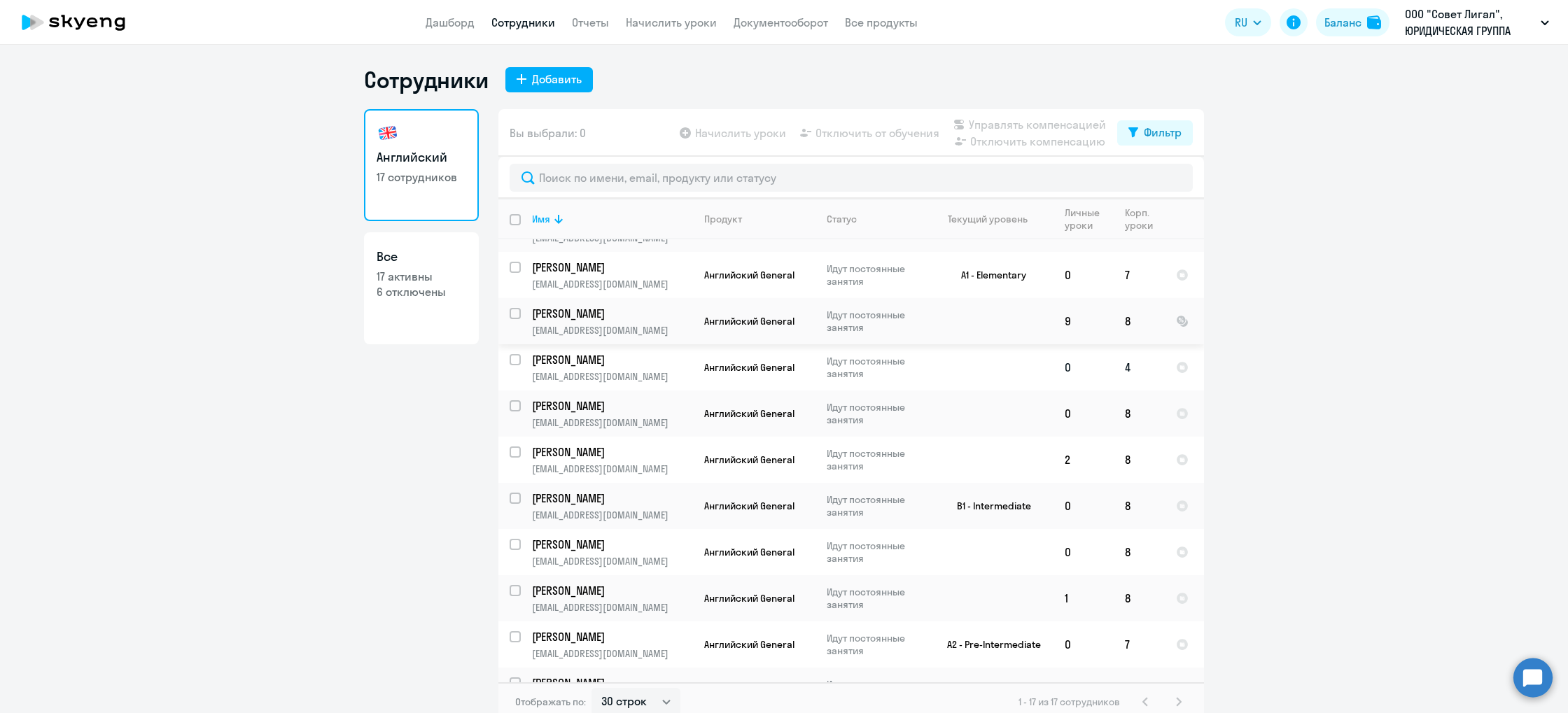
scroll to position [86, 0]
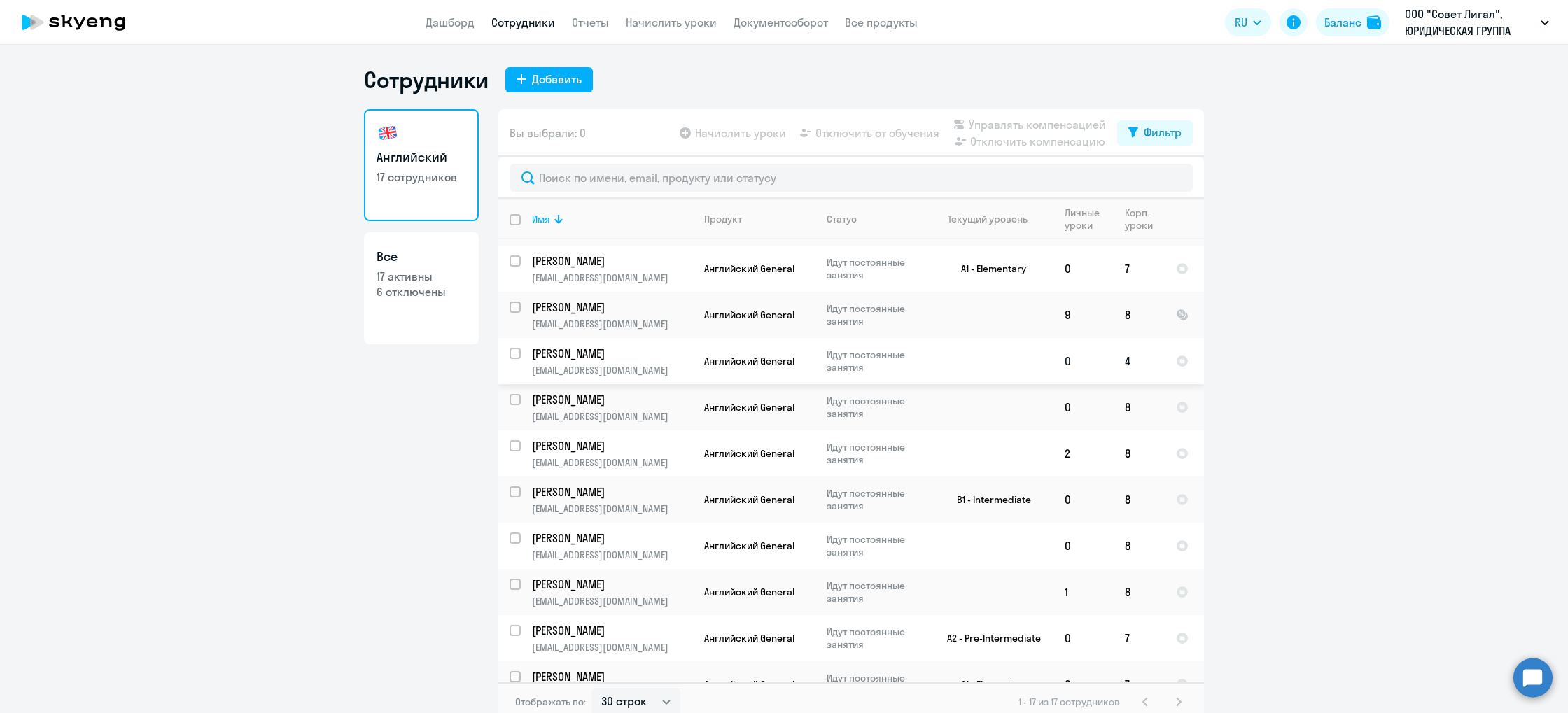
click at [512, 350] on input "select row 42147428" at bounding box center [524, 361] width 28 height 28
checkbox input "true"
click at [855, 138] on span "Отключить от обучения" at bounding box center [878, 132] width 124 height 17
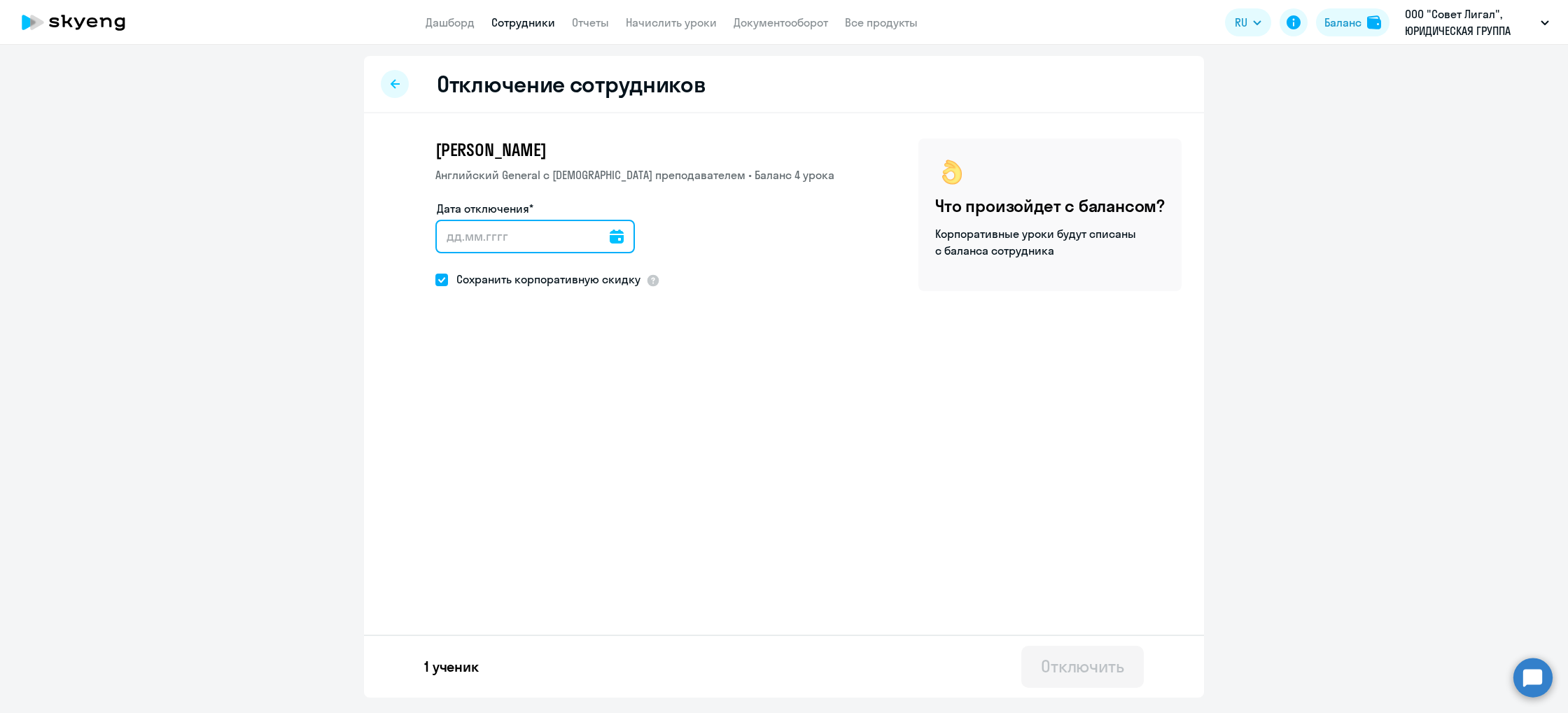
click at [523, 241] on input "Дата отключения*" at bounding box center [534, 236] width 199 height 34
type input "[DATE]"
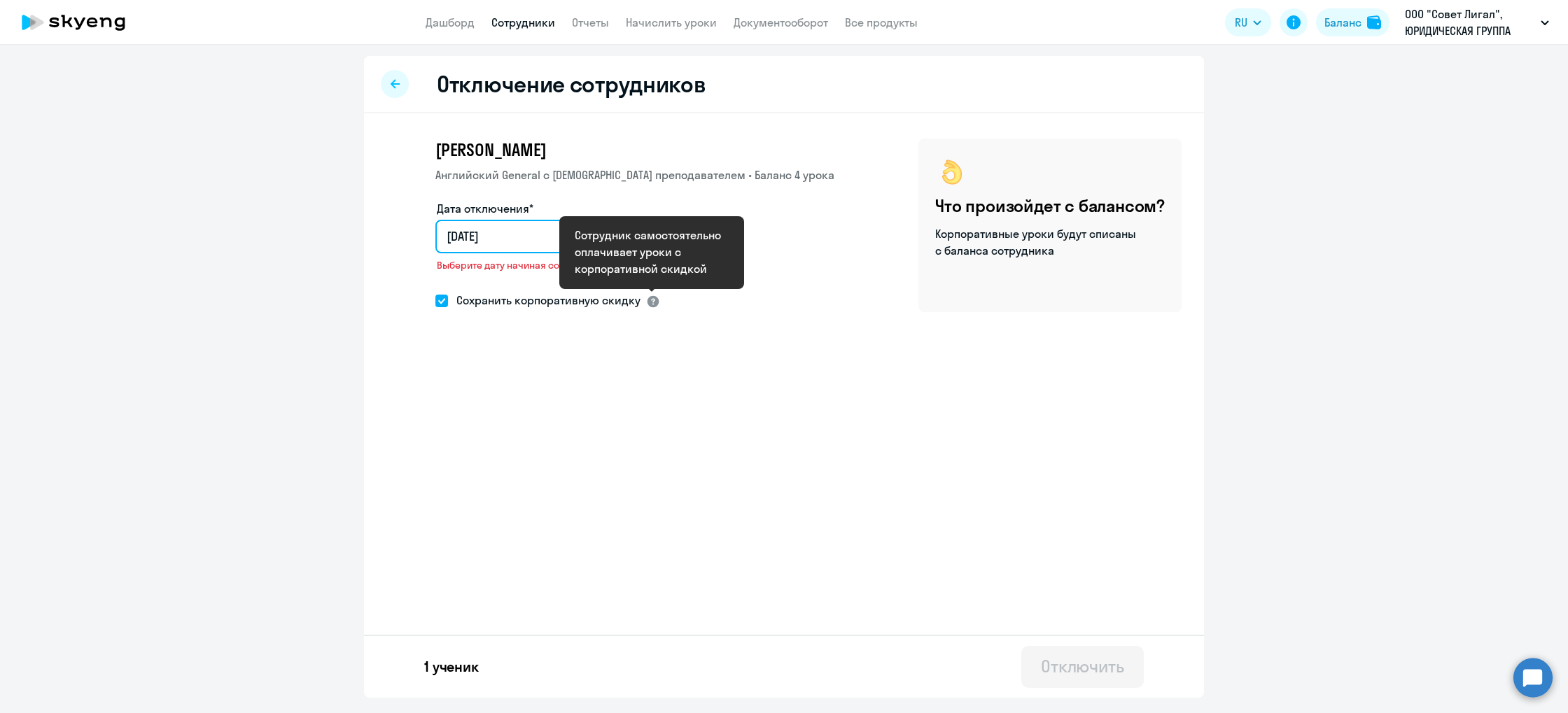
type input "[DATE]"
drag, startPoint x: 656, startPoint y: 303, endPoint x: 625, endPoint y: 300, distance: 31.1
click at [651, 303] on div at bounding box center [653, 301] width 14 height 14
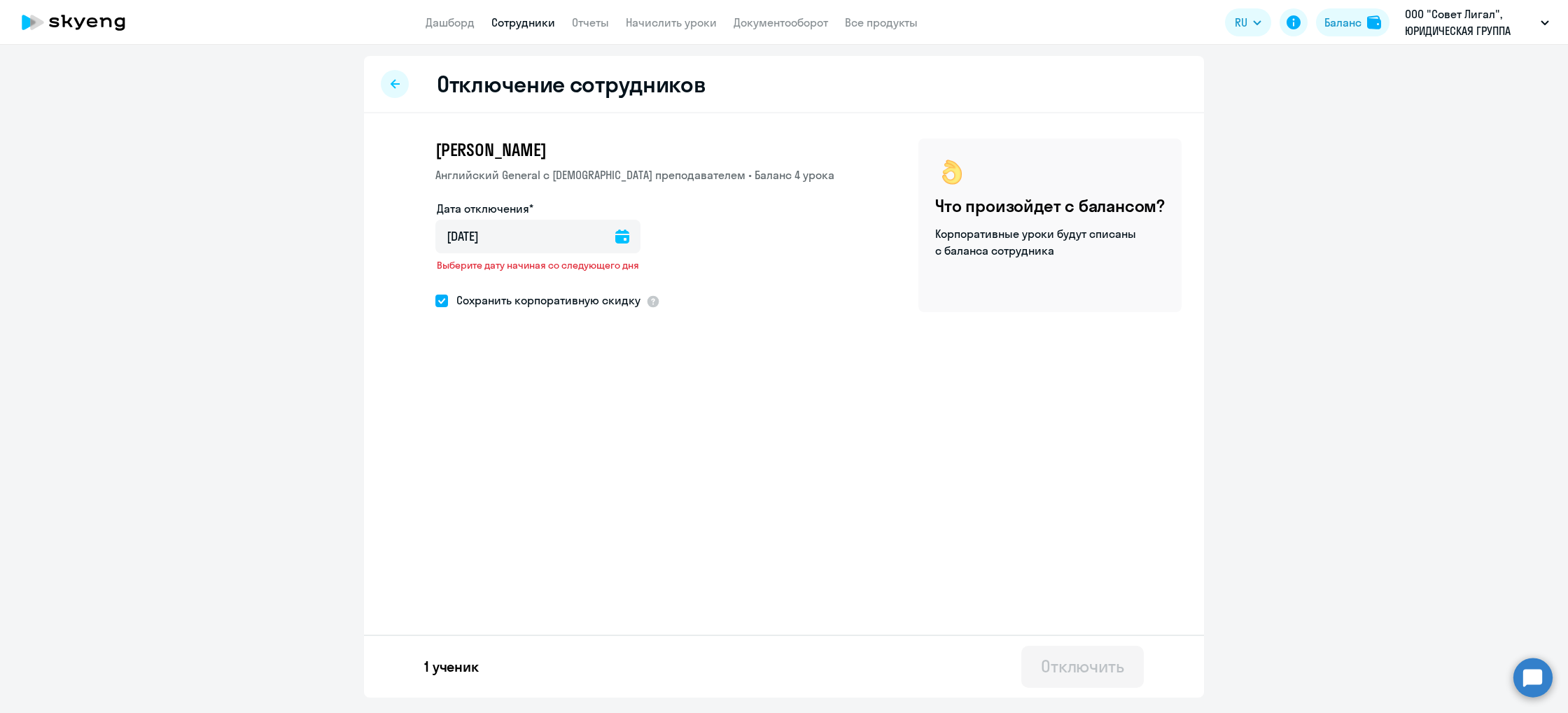
click at [598, 298] on span "Сохранить корпоративную скидку" at bounding box center [544, 300] width 192 height 17
click at [435, 300] on input "Сохранить корпоративную скидку" at bounding box center [435, 300] width 1 height 1
checkbox input "false"
click at [620, 234] on icon at bounding box center [623, 236] width 14 height 14
click at [540, 371] on span "4" at bounding box center [539, 368] width 25 height 25
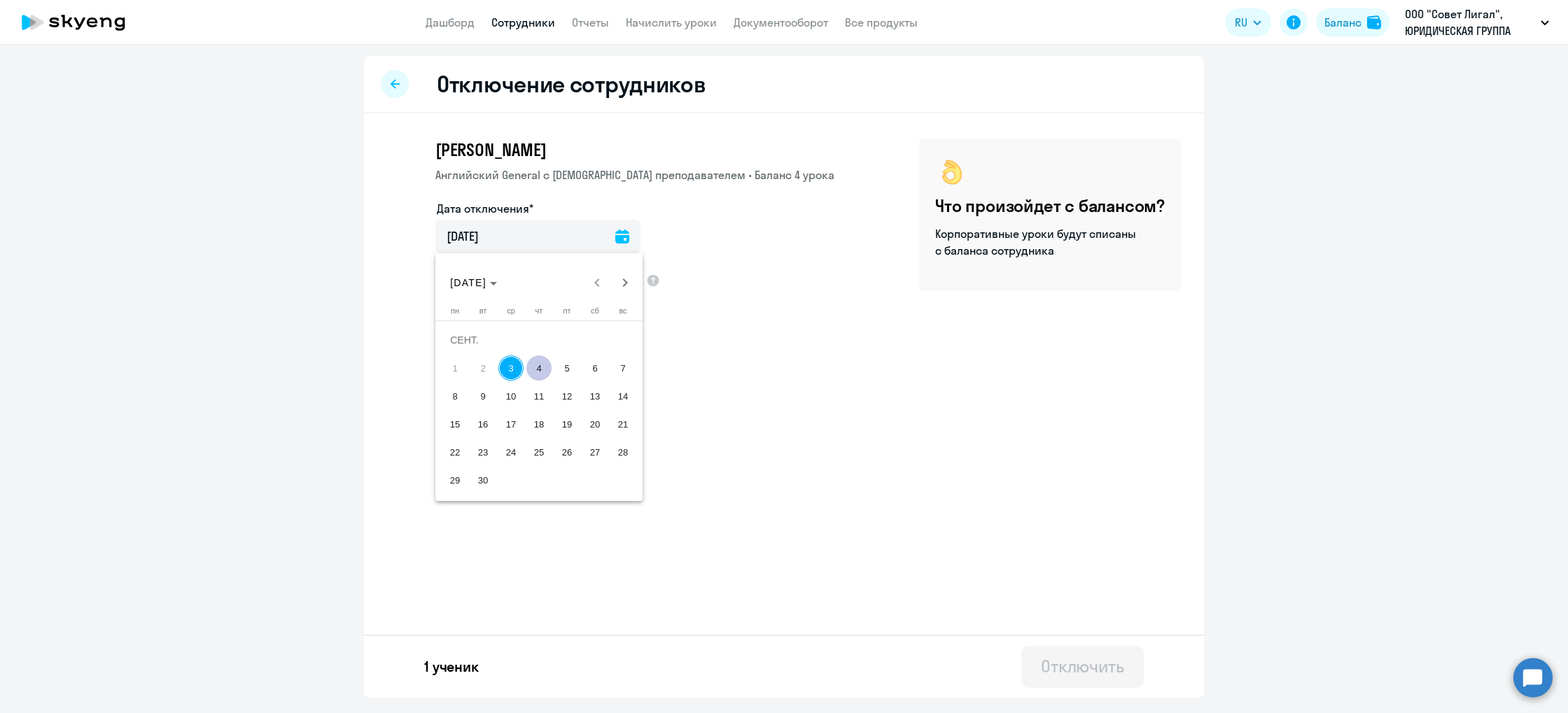
type input "[DATE]"
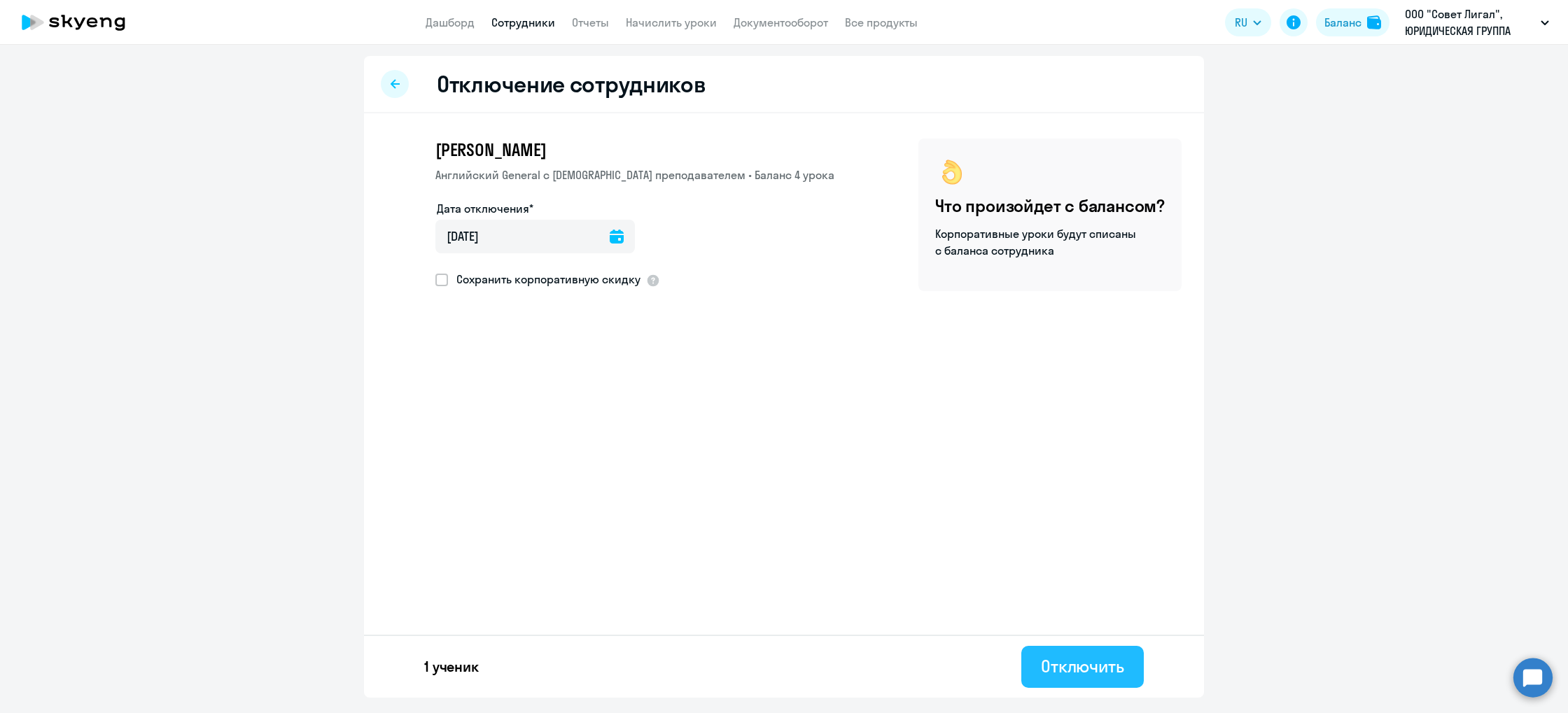
click at [1109, 668] on div "Отключить" at bounding box center [1083, 666] width 84 height 22
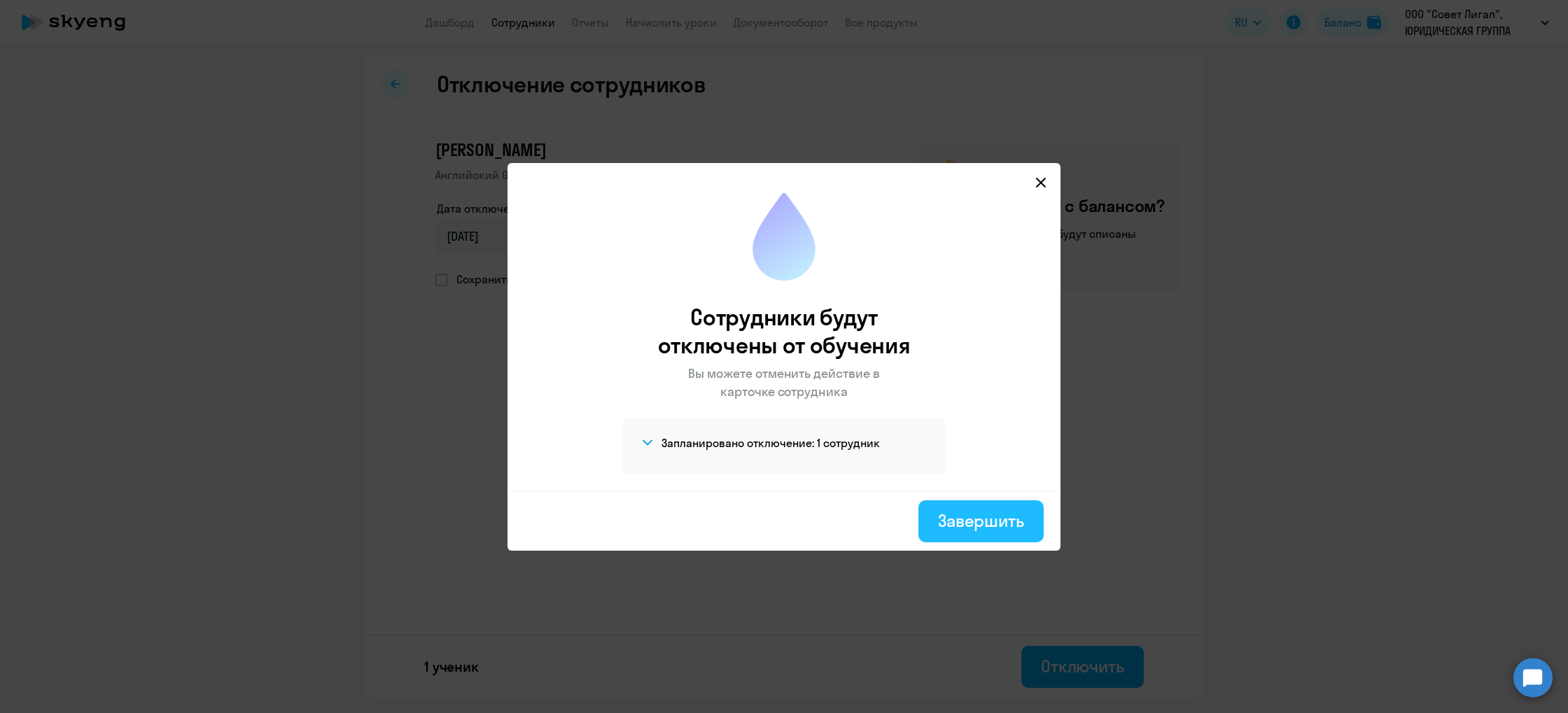
click at [990, 522] on div "Завершить" at bounding box center [981, 521] width 86 height 22
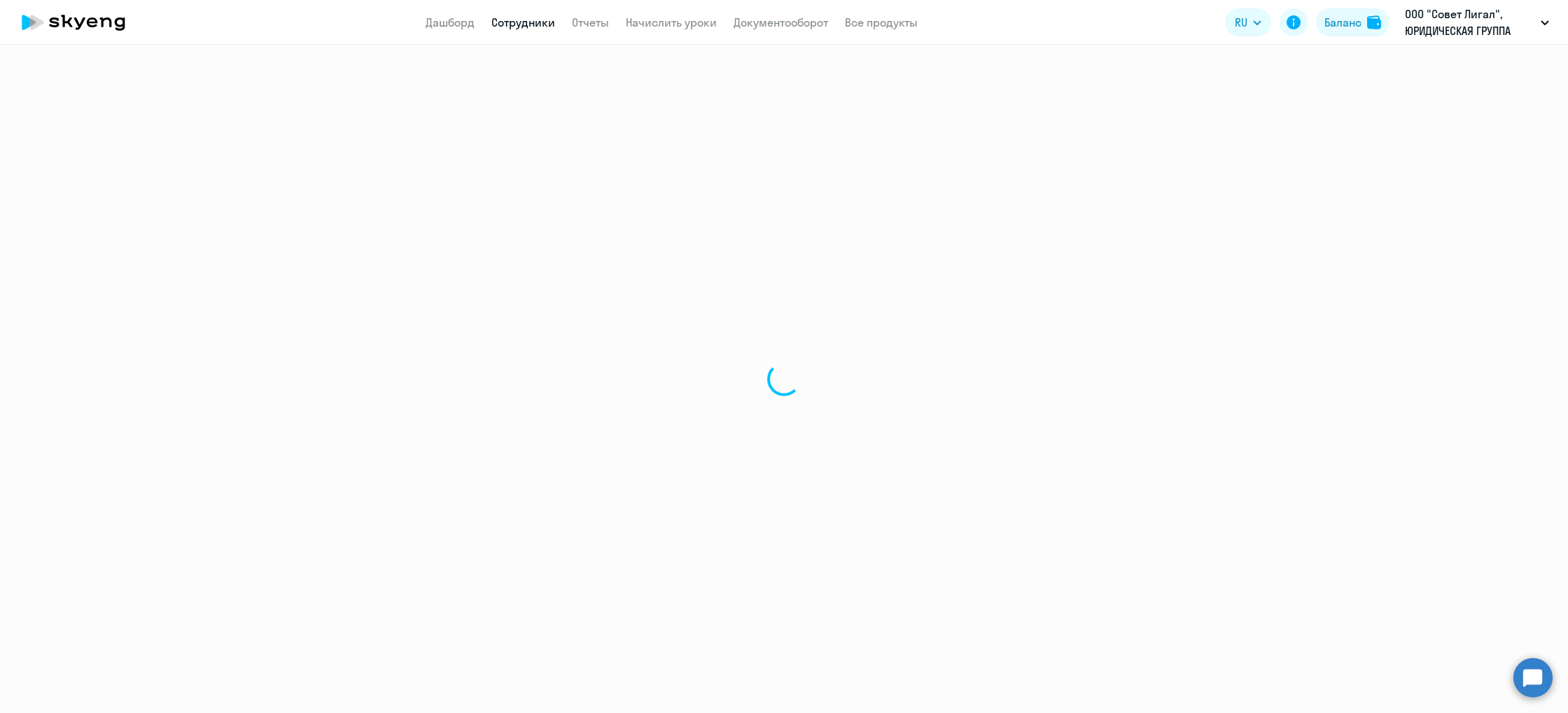
select select "30"
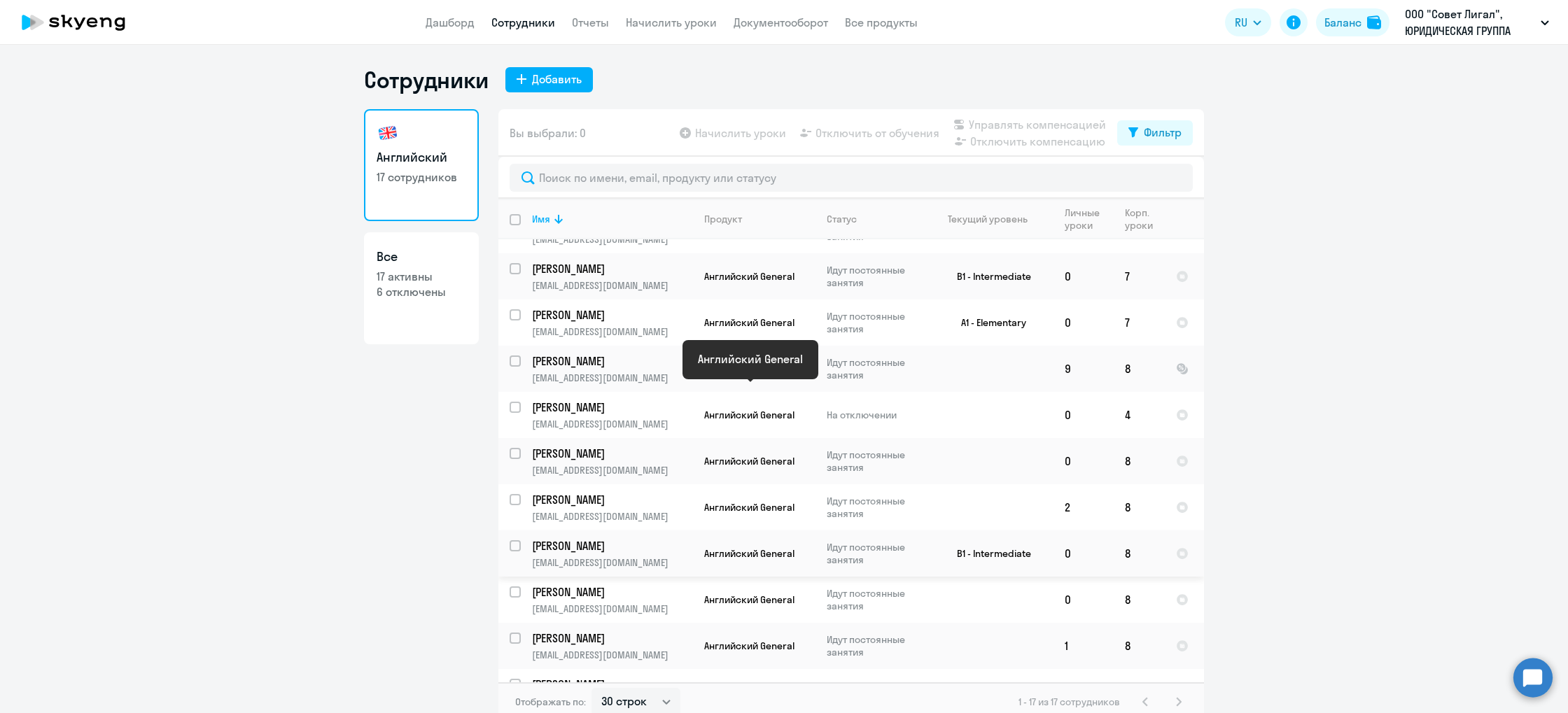
scroll to position [37, 0]
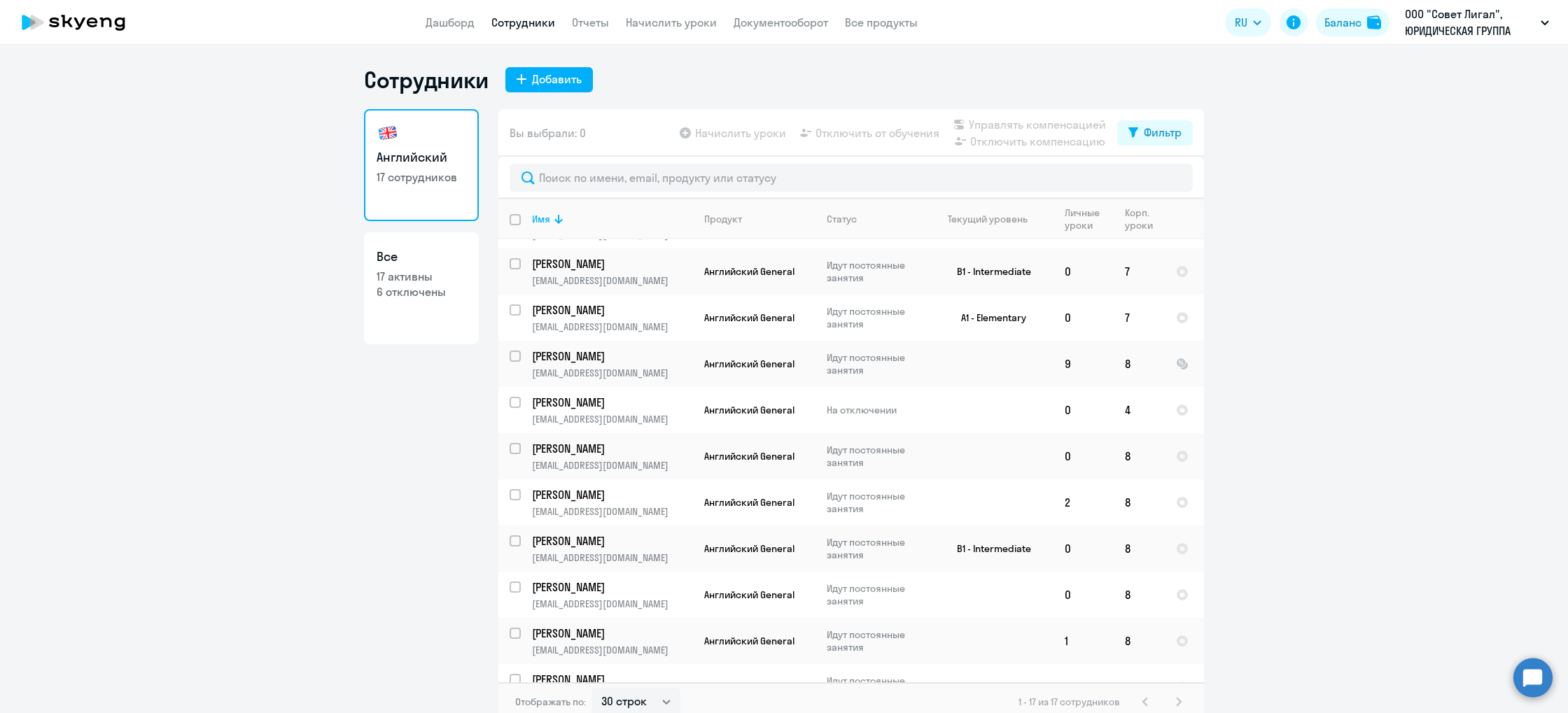
click at [456, 29] on app-menu-item-link "Дашборд" at bounding box center [450, 22] width 49 height 17
click at [455, 24] on link "Дашборд" at bounding box center [450, 22] width 49 height 14
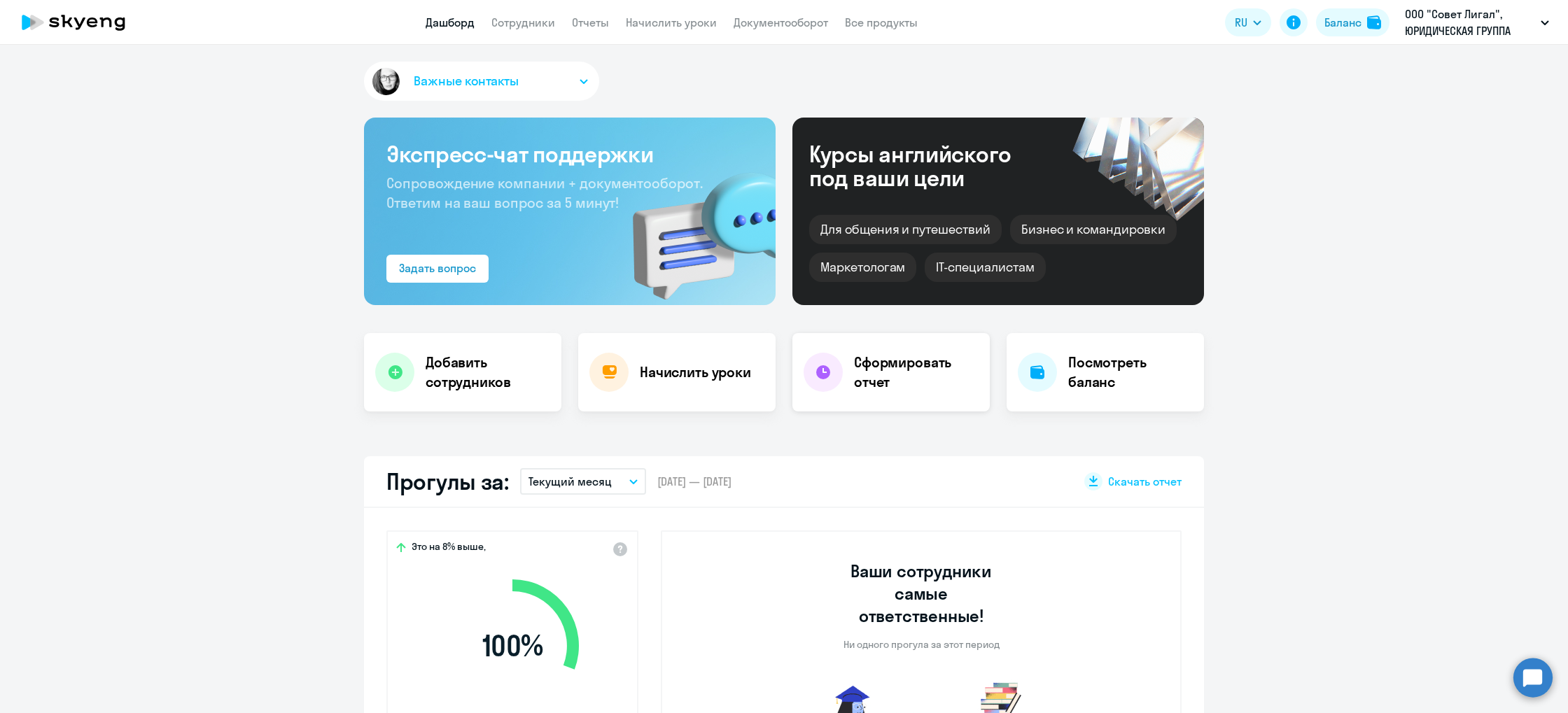
select select "30"
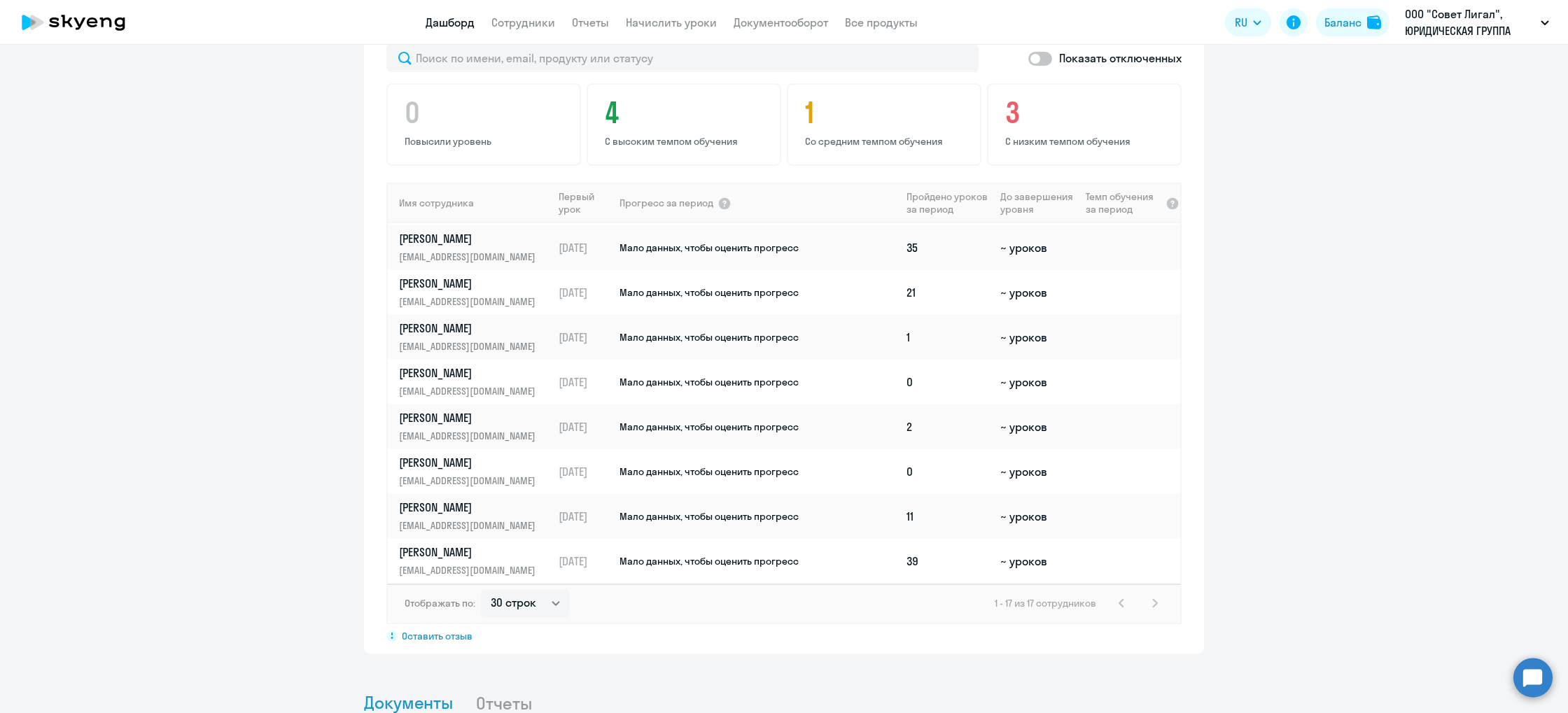
scroll to position [1135, 0]
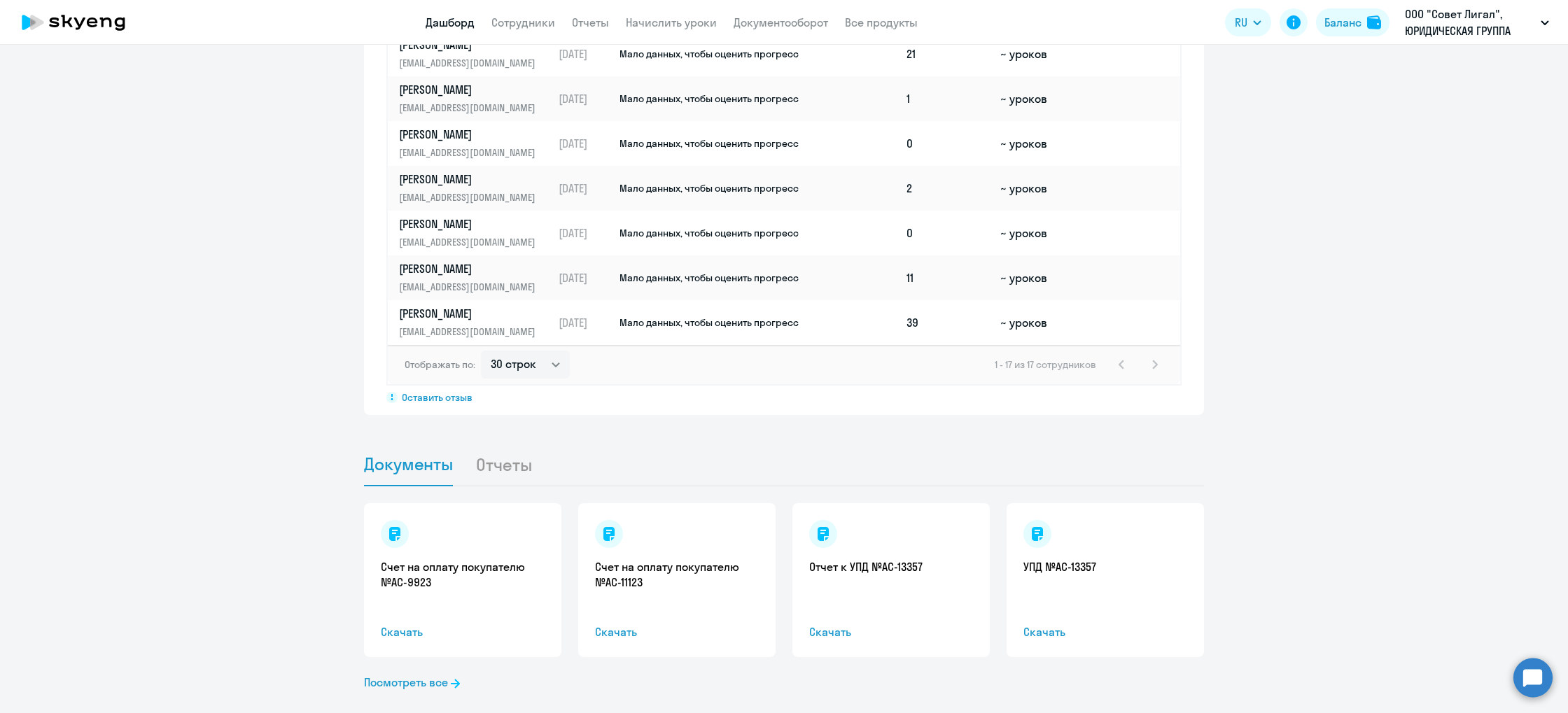
click at [500, 443] on li "Отчеты" at bounding box center [514, 464] width 79 height 43
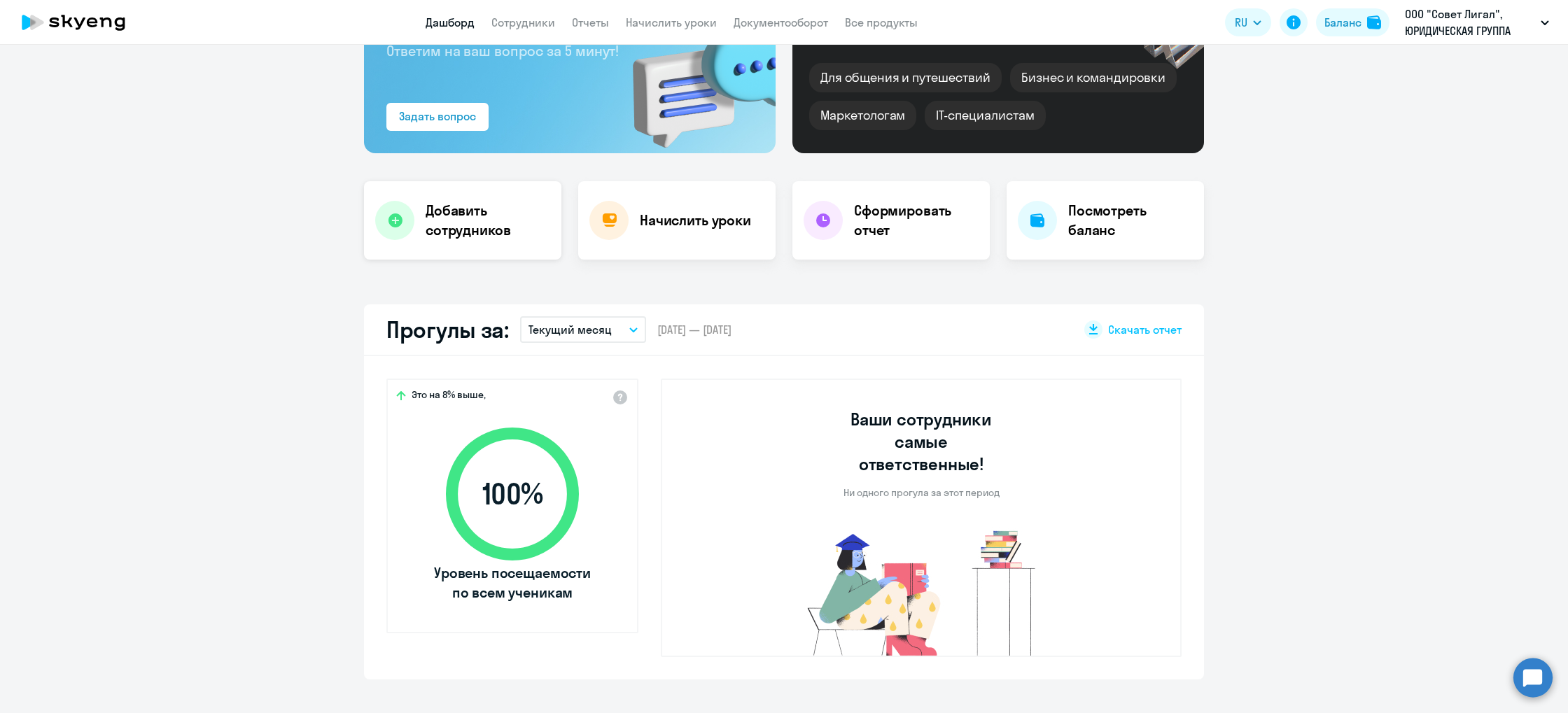
scroll to position [0, 0]
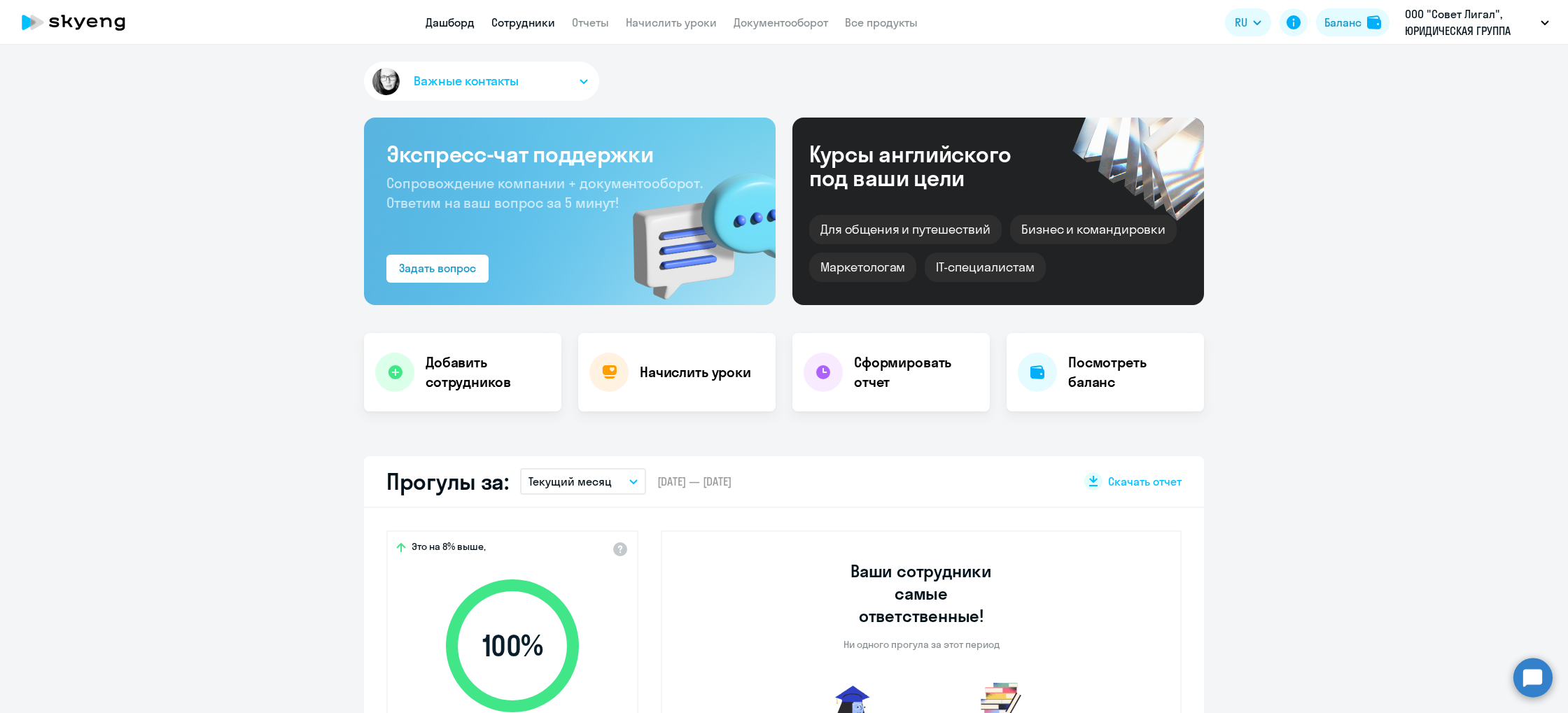
click at [532, 26] on link "Сотрудники" at bounding box center [524, 22] width 64 height 14
select select "30"
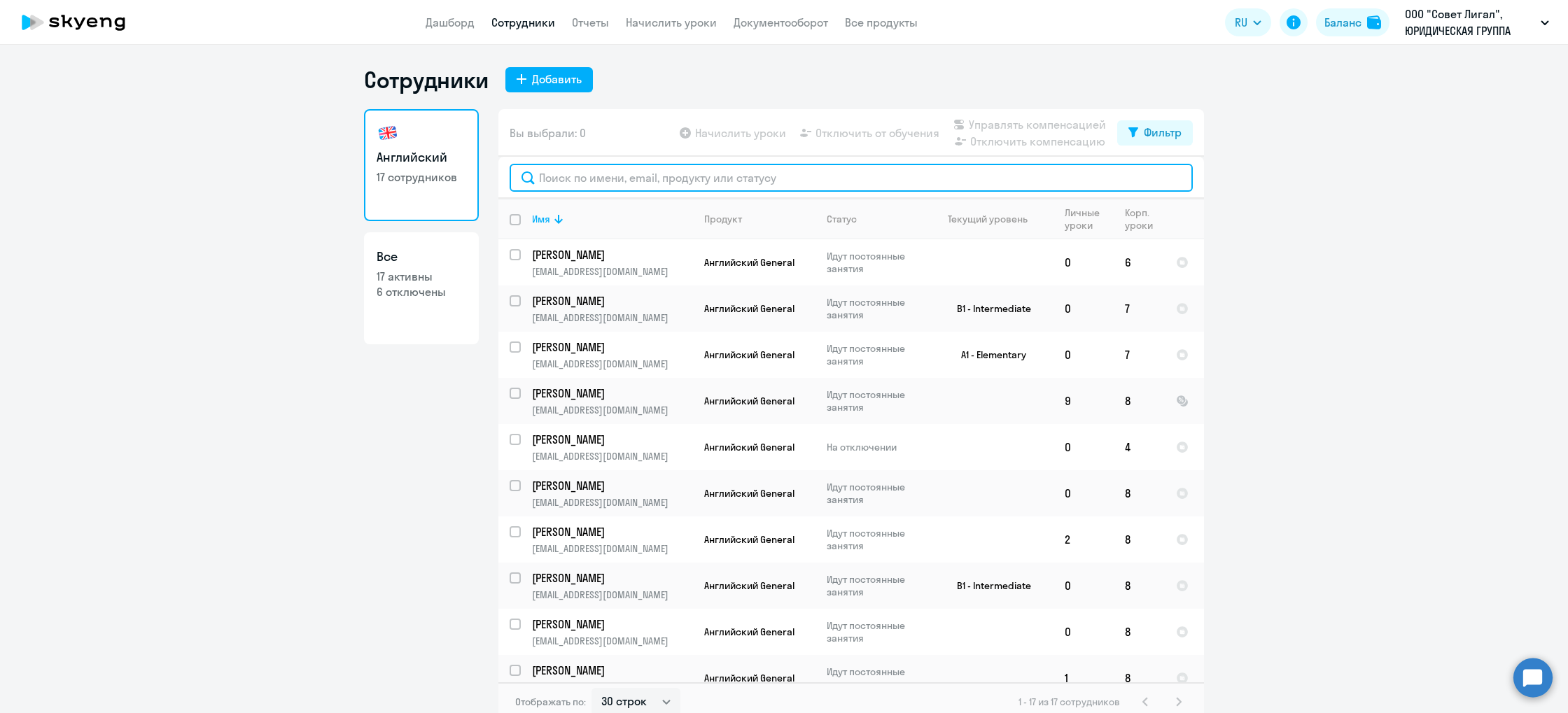
click at [697, 180] on input "text" at bounding box center [851, 178] width 683 height 28
type input "ломов"
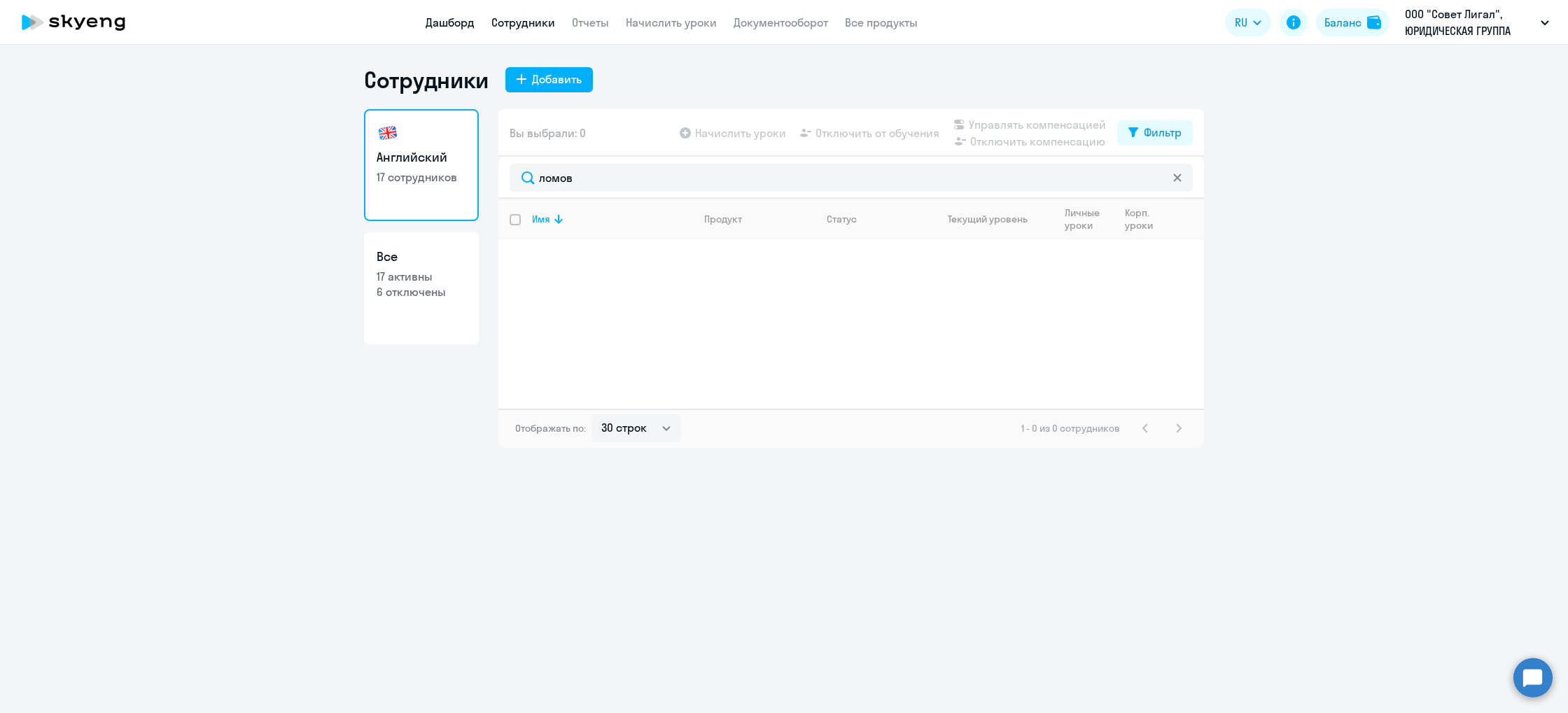
click at [451, 22] on link "Дашборд" at bounding box center [450, 22] width 49 height 14
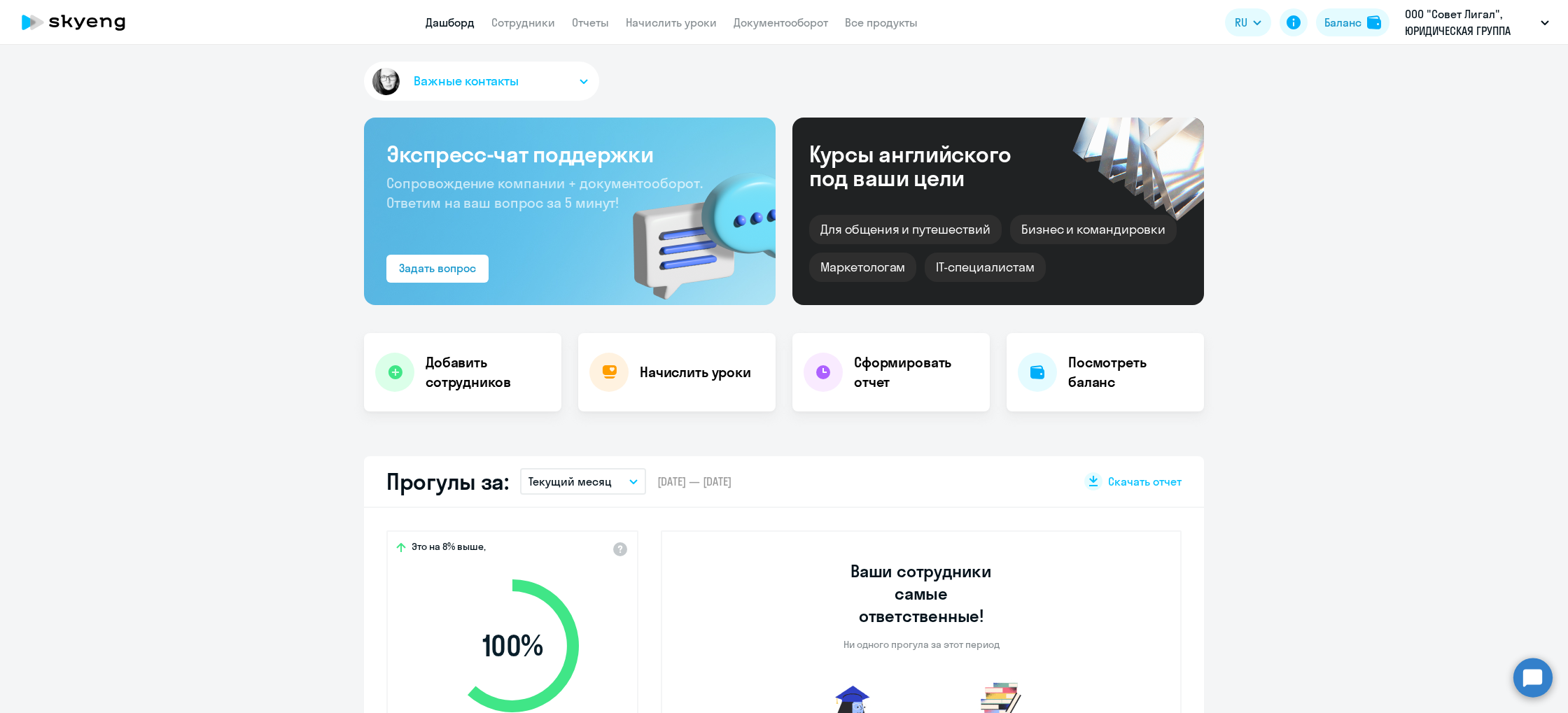
select select "30"
click at [1124, 361] on h4 "Посмотреть баланс" at bounding box center [1131, 372] width 124 height 39
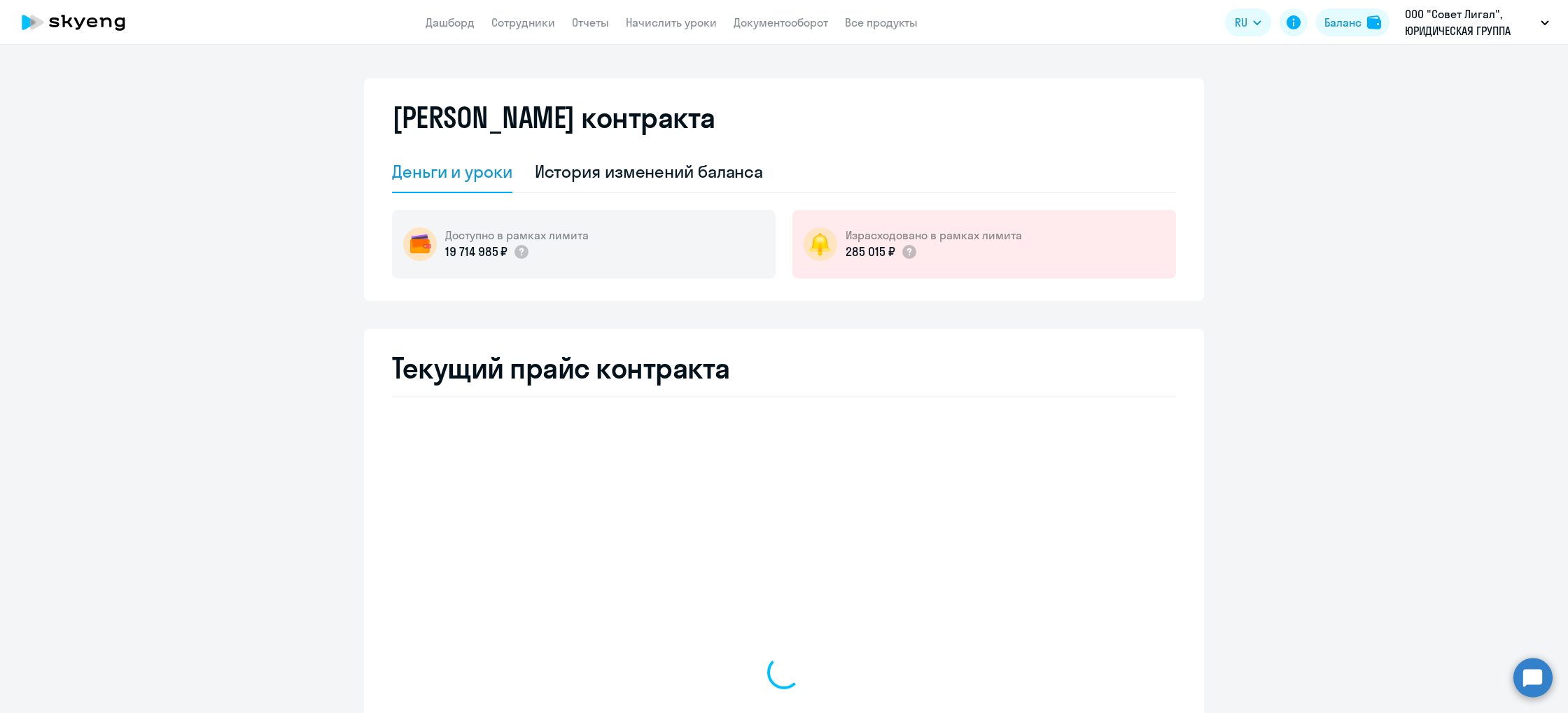
select select "english_adult_not_native_speaker"
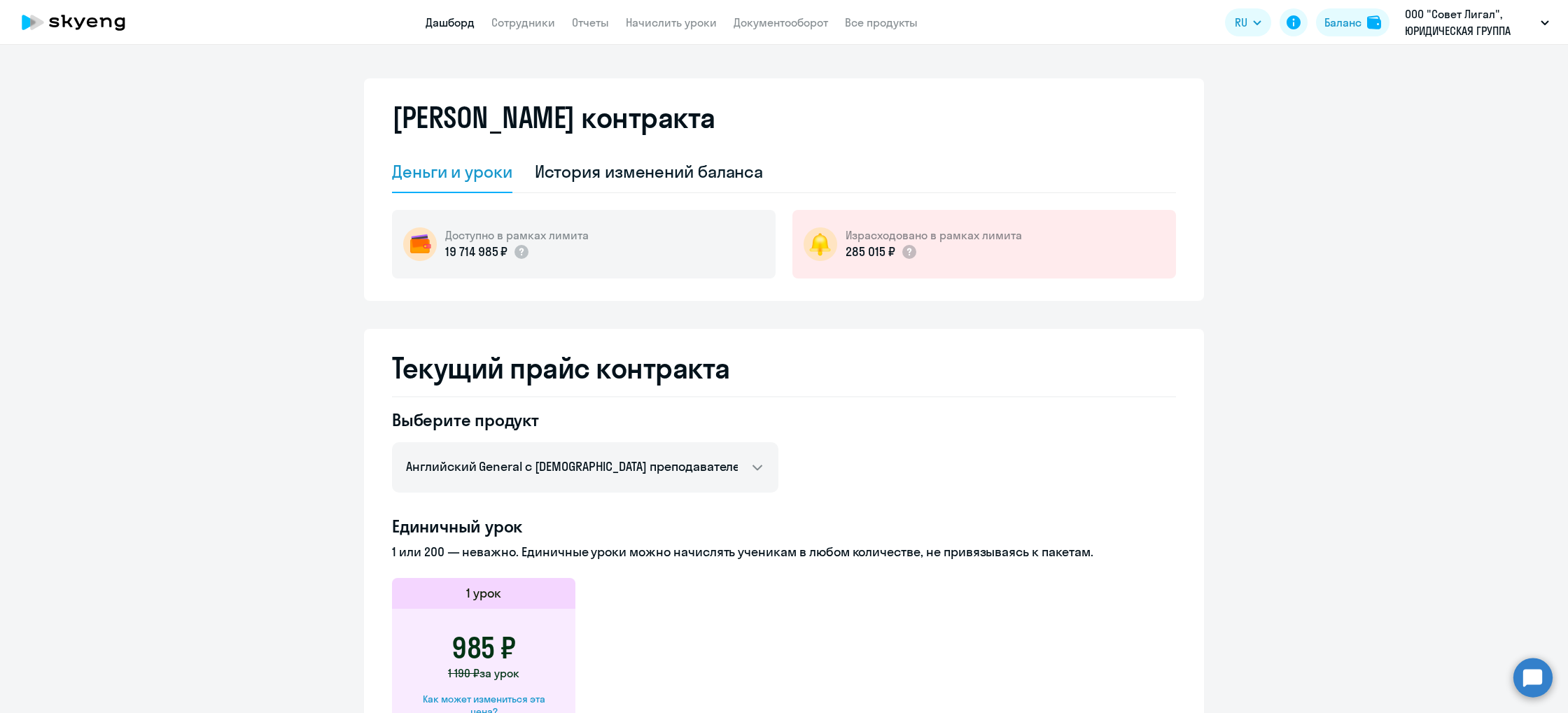
click at [473, 24] on link "Дашборд" at bounding box center [450, 22] width 49 height 14
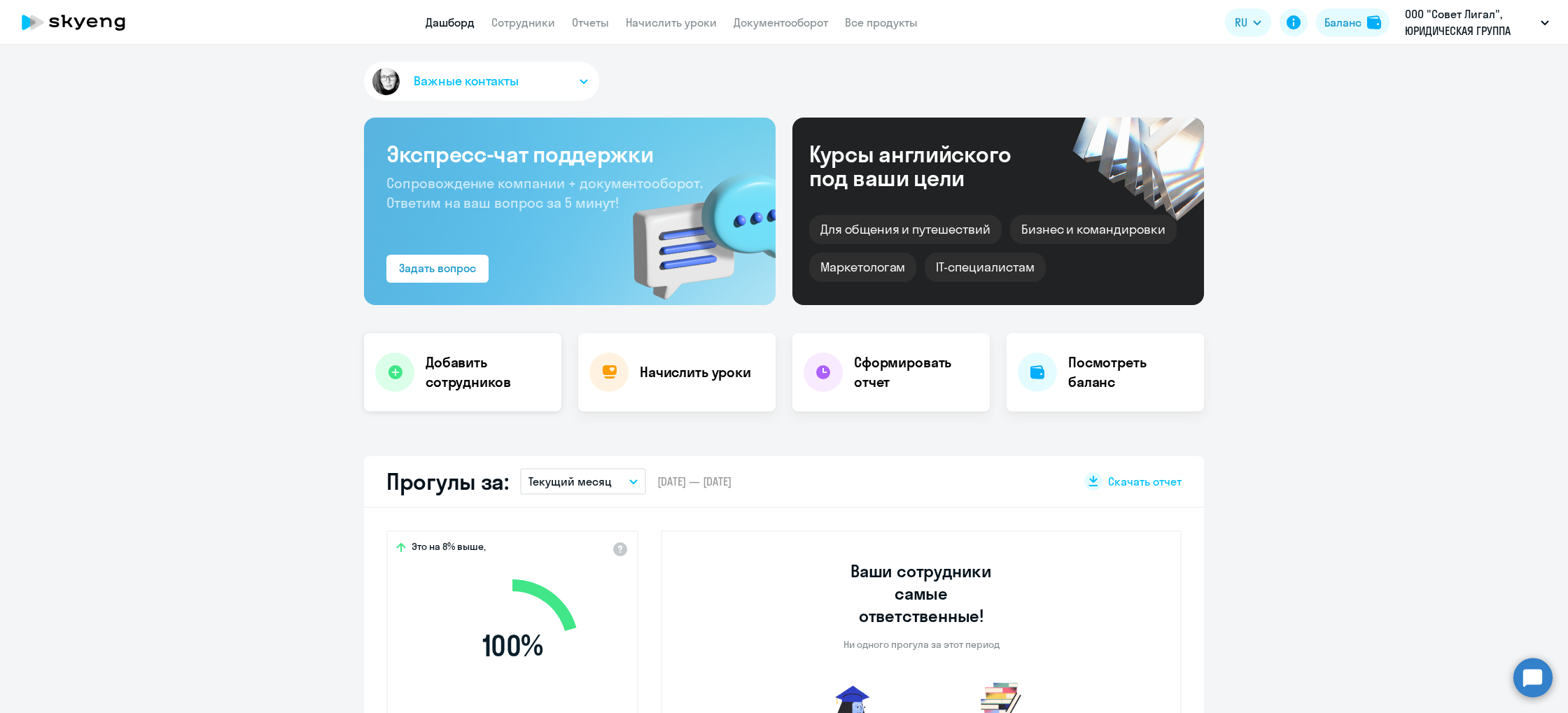
select select "30"
click at [557, 77] on button "Важные контакты" at bounding box center [482, 81] width 235 height 39
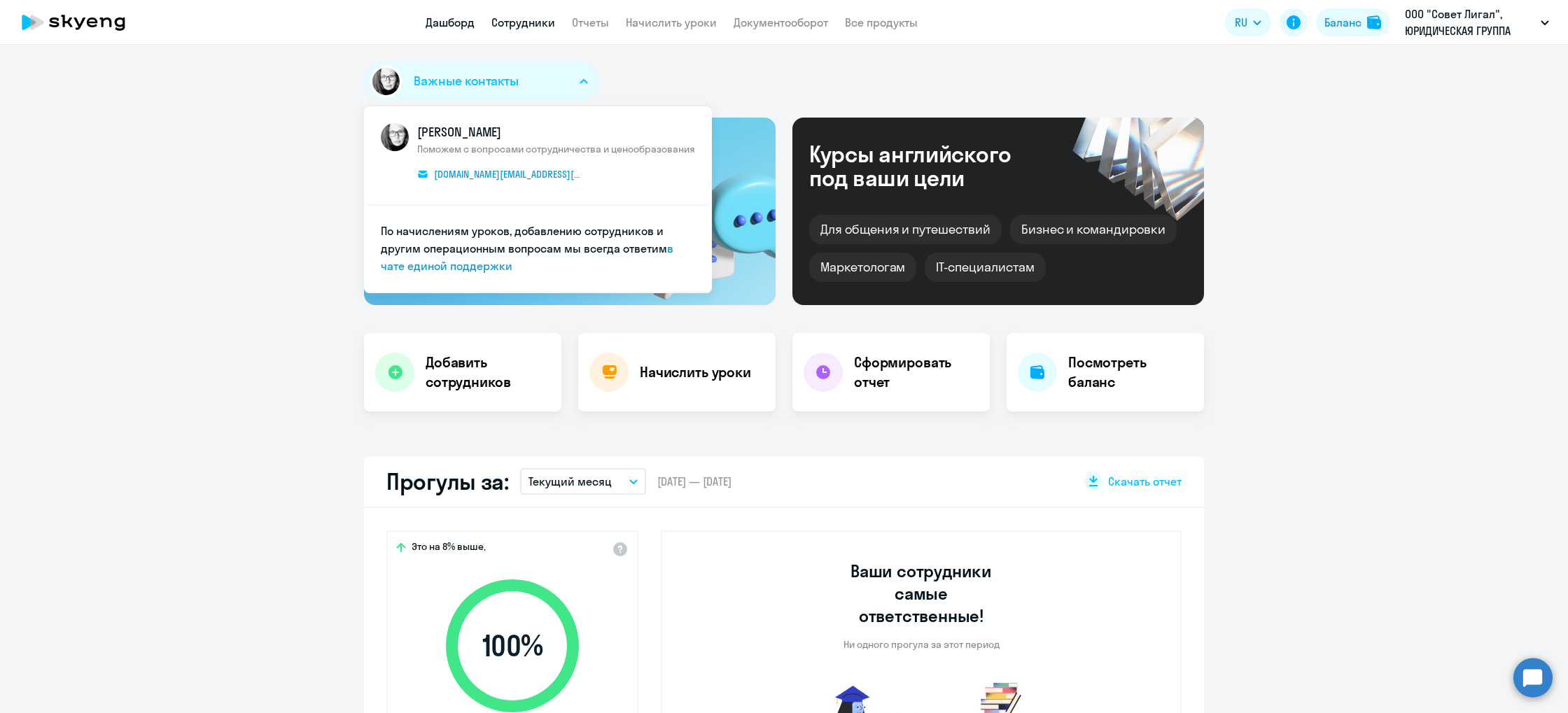
click at [514, 17] on link "Сотрудники" at bounding box center [524, 22] width 64 height 14
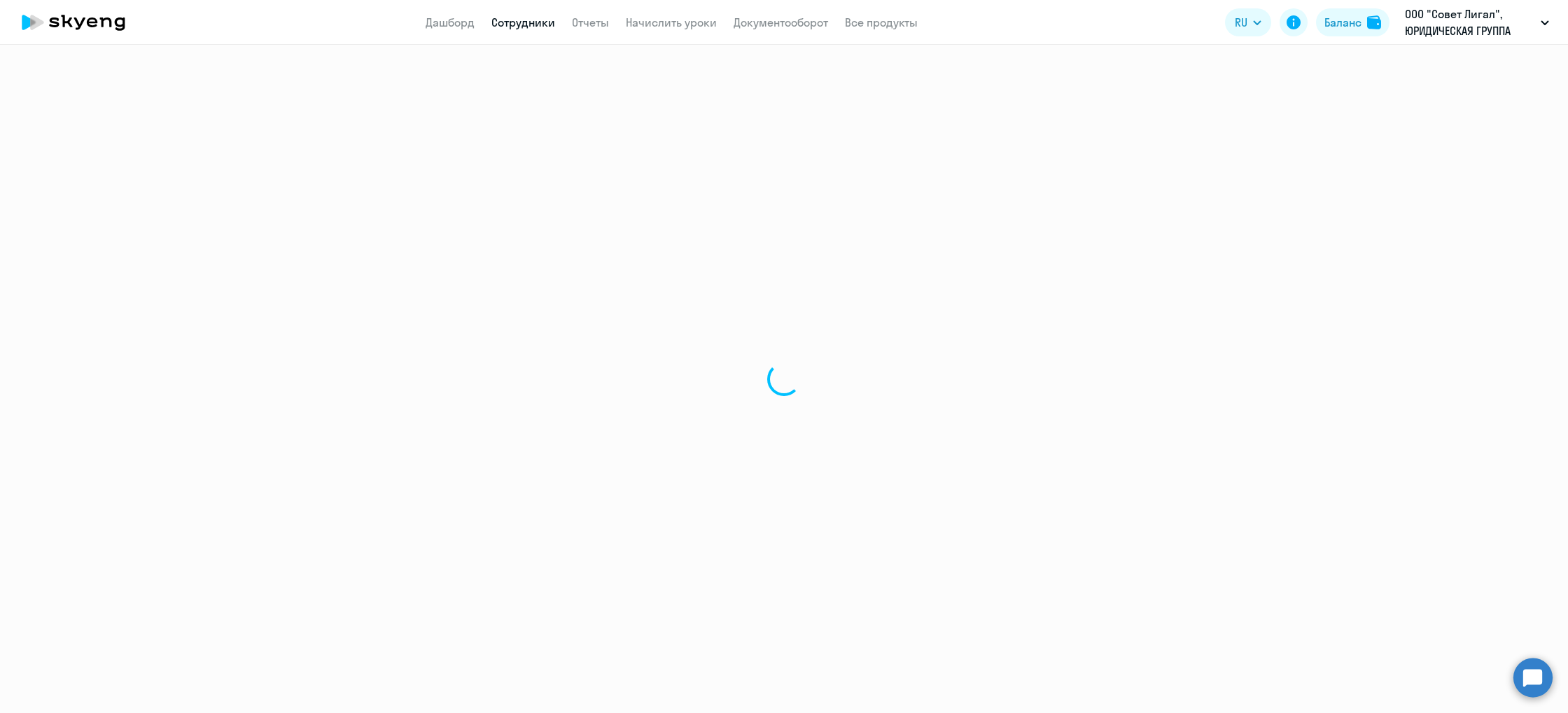
select select "30"
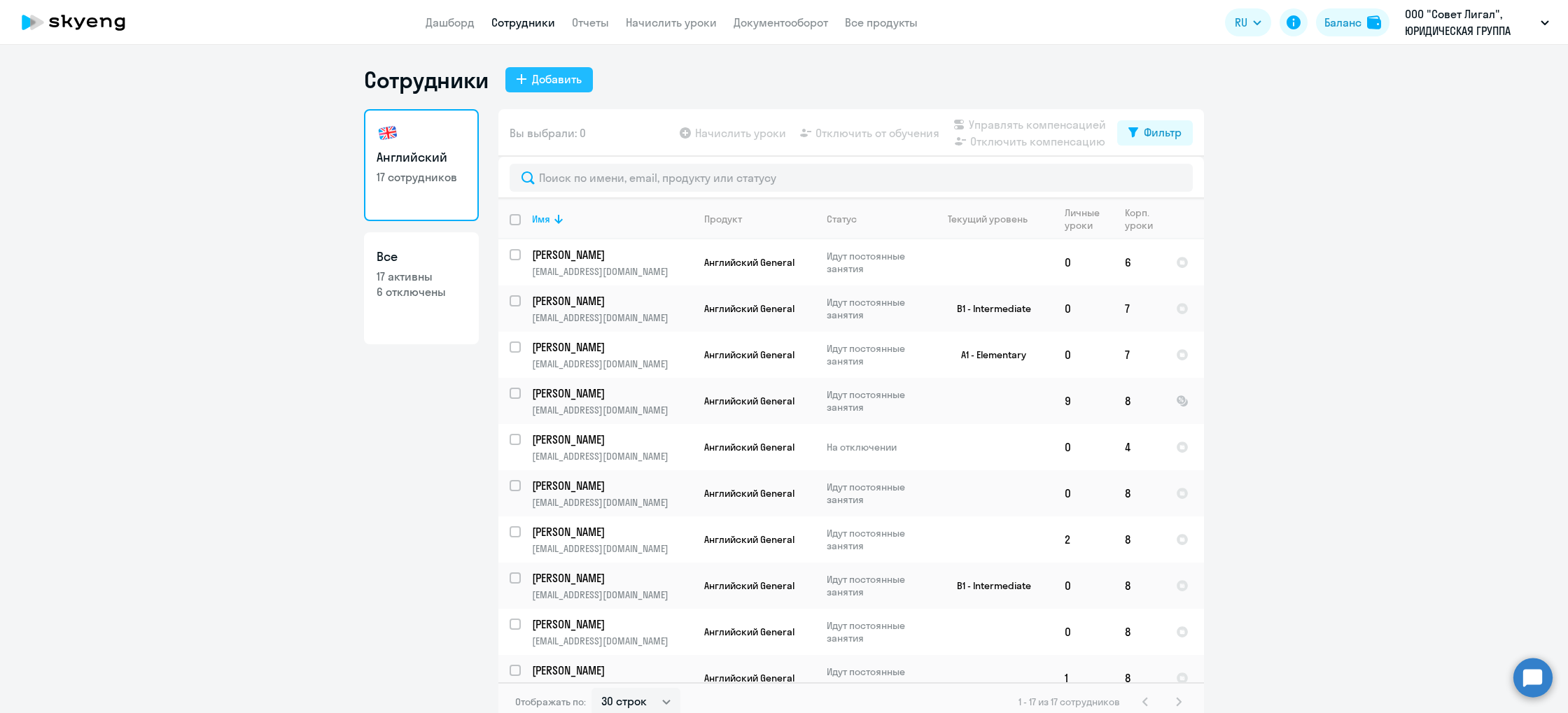
click at [532, 77] on div "Добавить" at bounding box center [557, 79] width 50 height 17
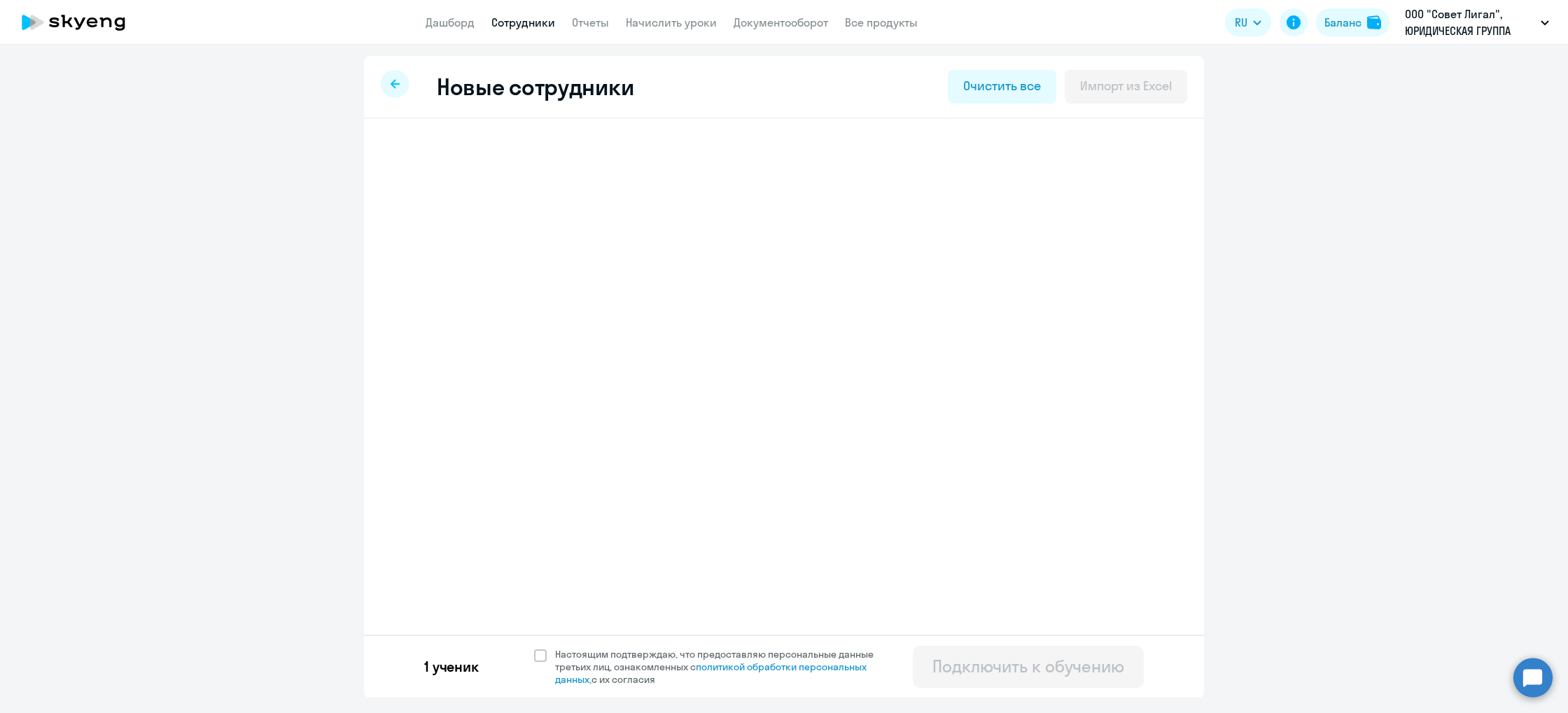
select select "english_adult_not_native_speaker"
select select "3"
click at [441, 162] on h3 "[PERSON_NAME]" at bounding box center [491, 157] width 111 height 22
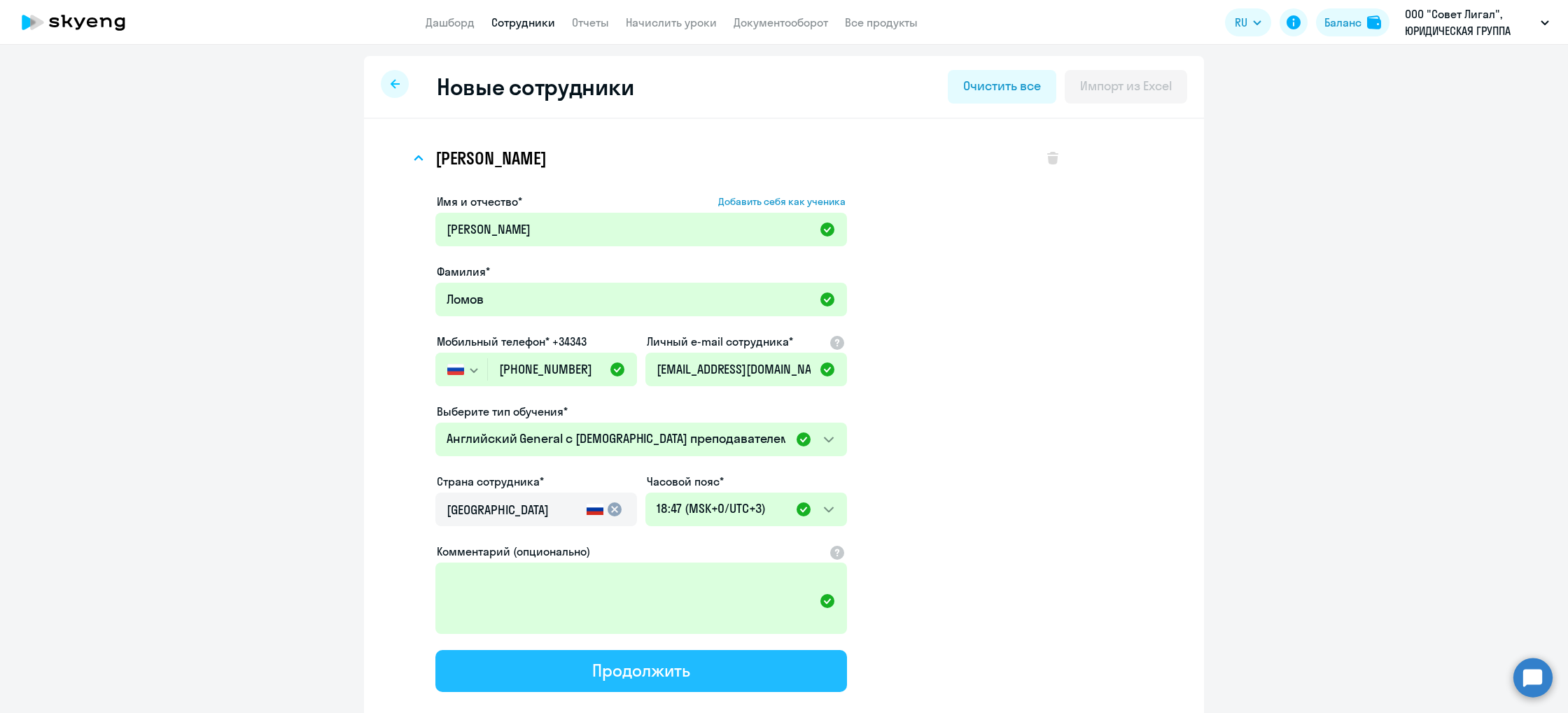
click at [733, 687] on button "Продолжить" at bounding box center [641, 671] width 412 height 42
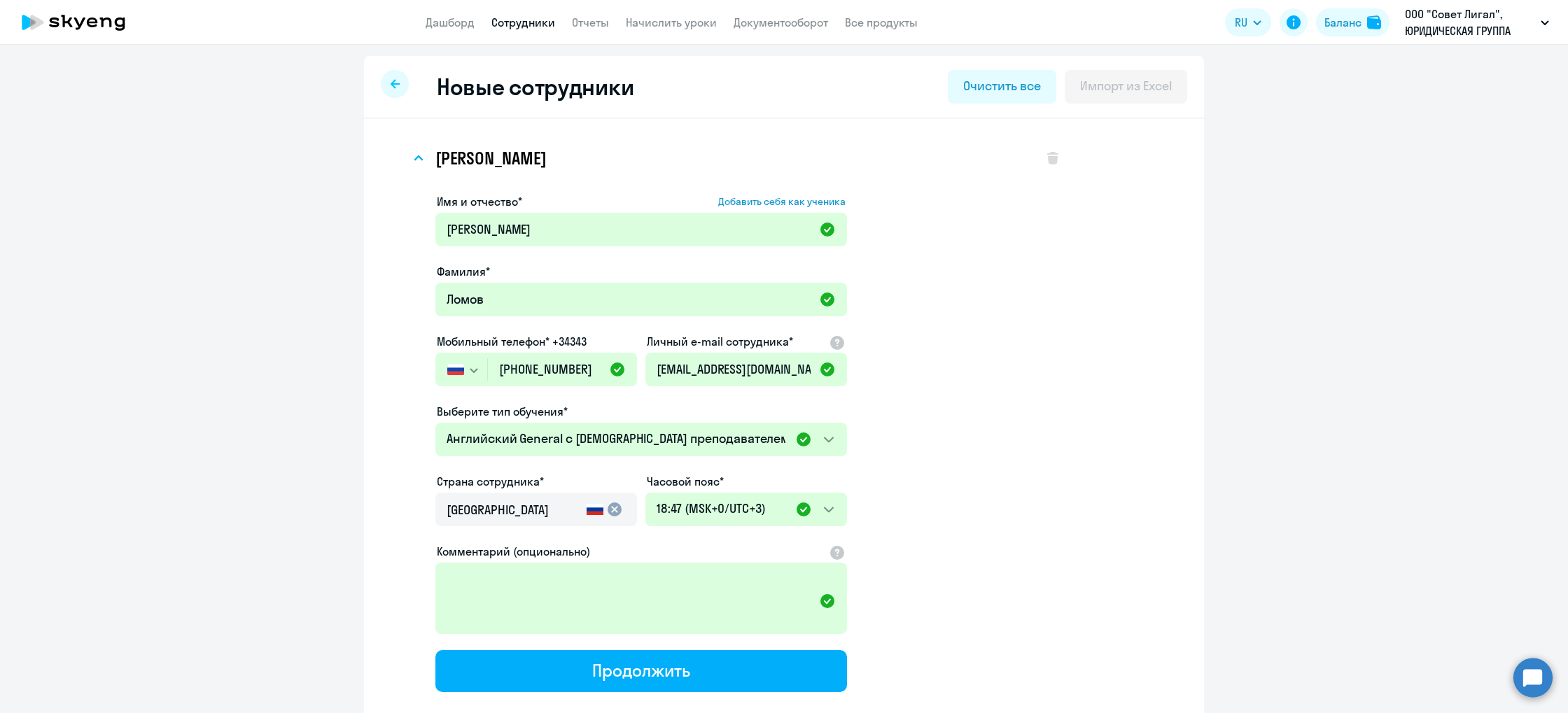
select select "english_adult_not_native_speaker"
select select "3"
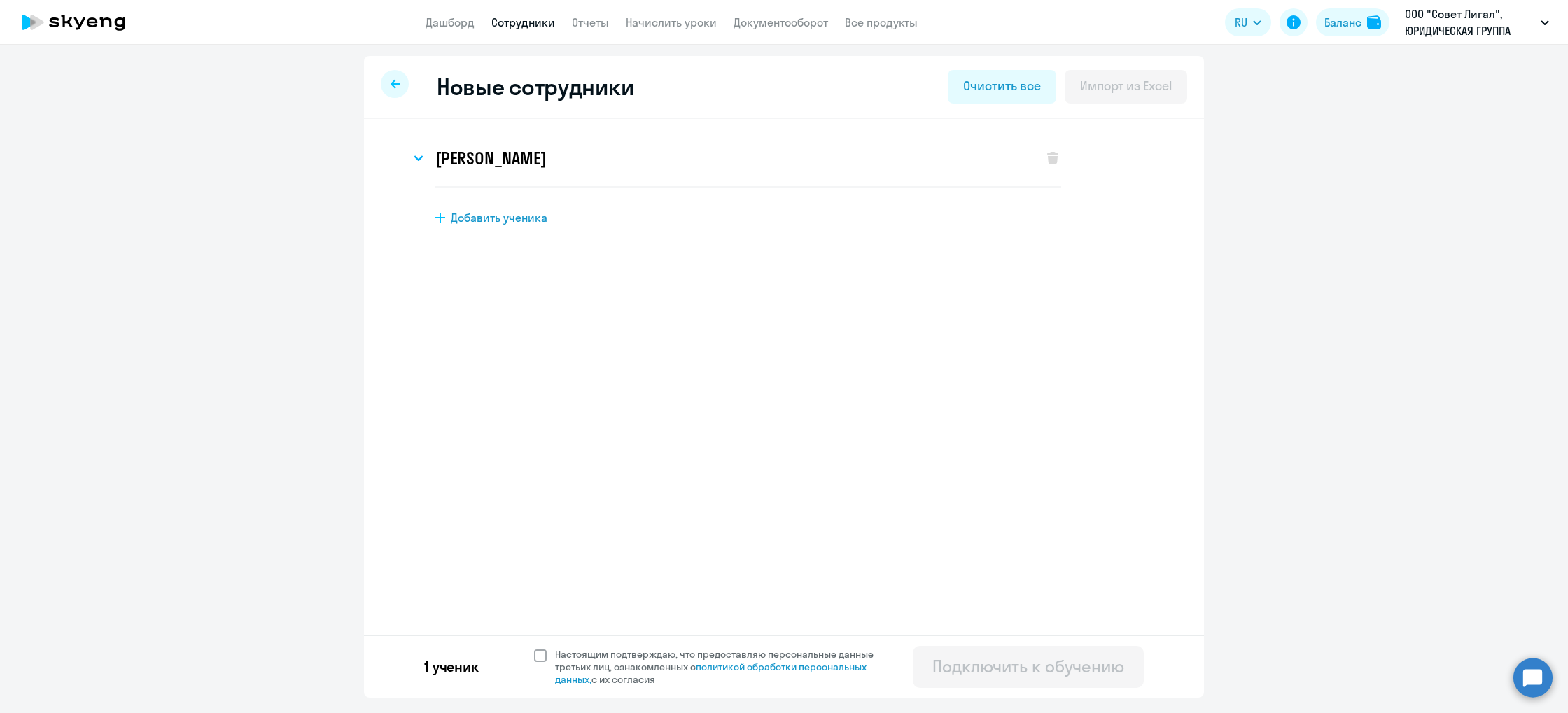
click at [548, 656] on span "Настоящим подтверждаю, что предоставляю персональные данные третьих лиц, ознако…" at bounding box center [719, 666] width 344 height 38
click at [534, 648] on input "Настоящим подтверждаю, что предоставляю персональные данные третьих лиц, ознако…" at bounding box center [533, 648] width 1 height 1
checkbox input "true"
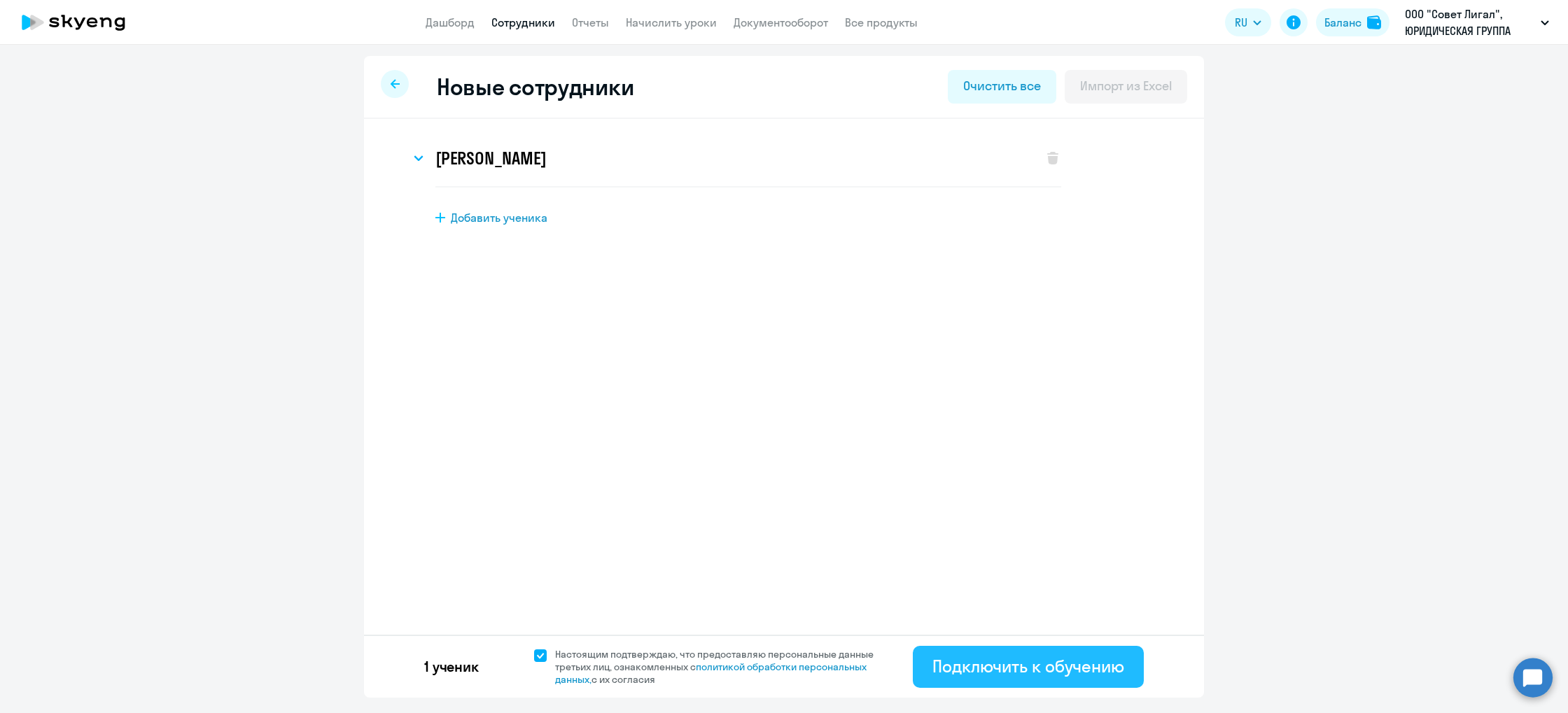
click at [1054, 676] on div "Подключить к обучению" at bounding box center [1028, 666] width 191 height 22
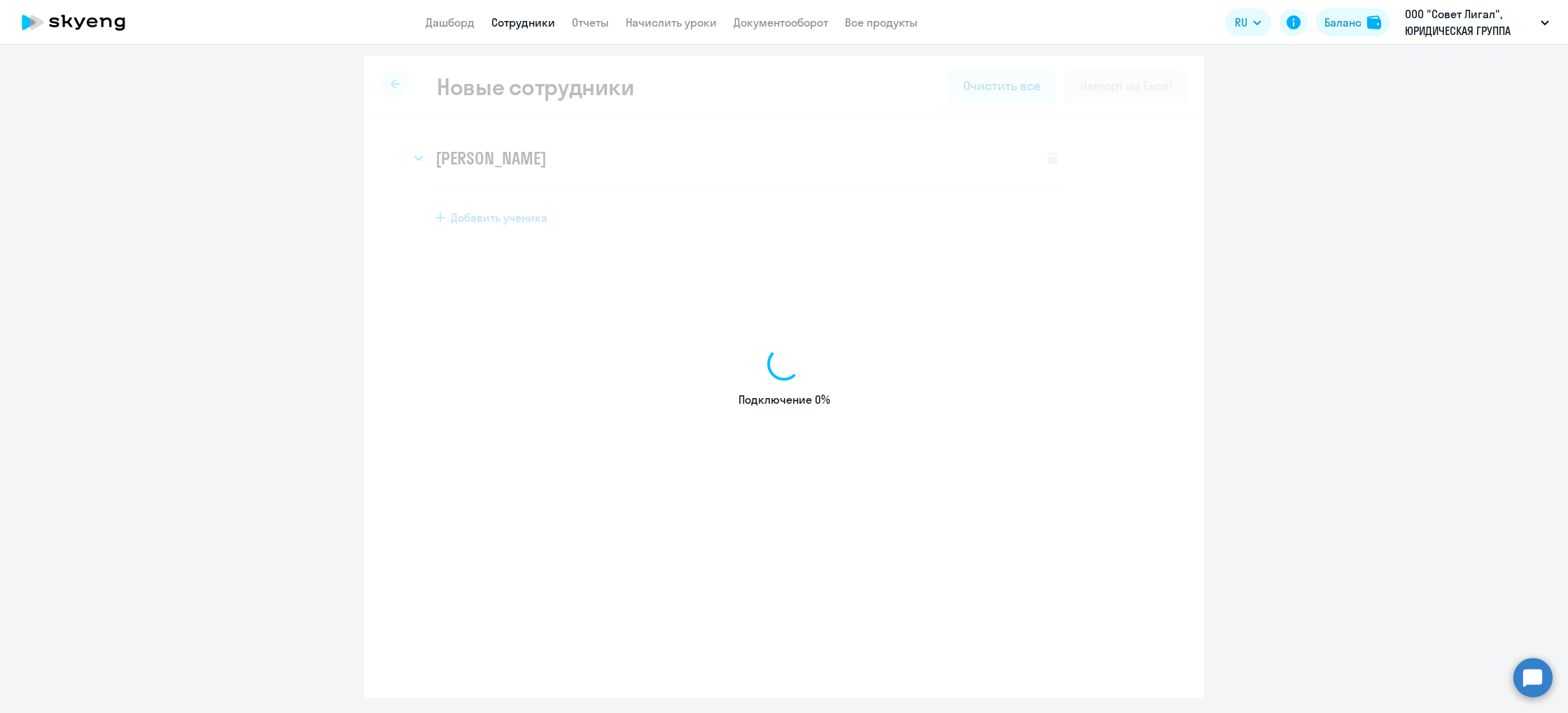
select select "english_adult_not_native_speaker"
select select "3"
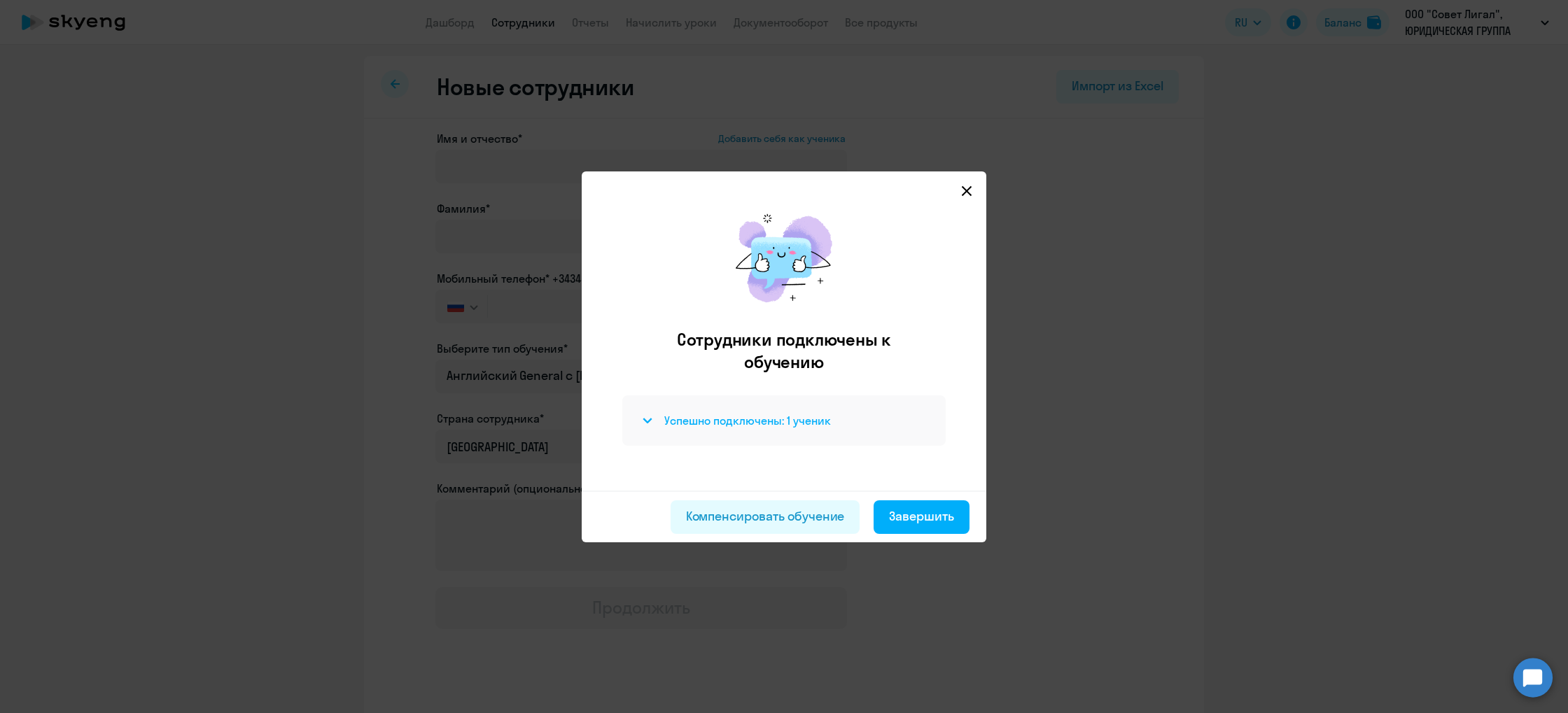
click at [766, 420] on h4 "Успешно подключены: 1 ученик" at bounding box center [748, 421] width 167 height 16
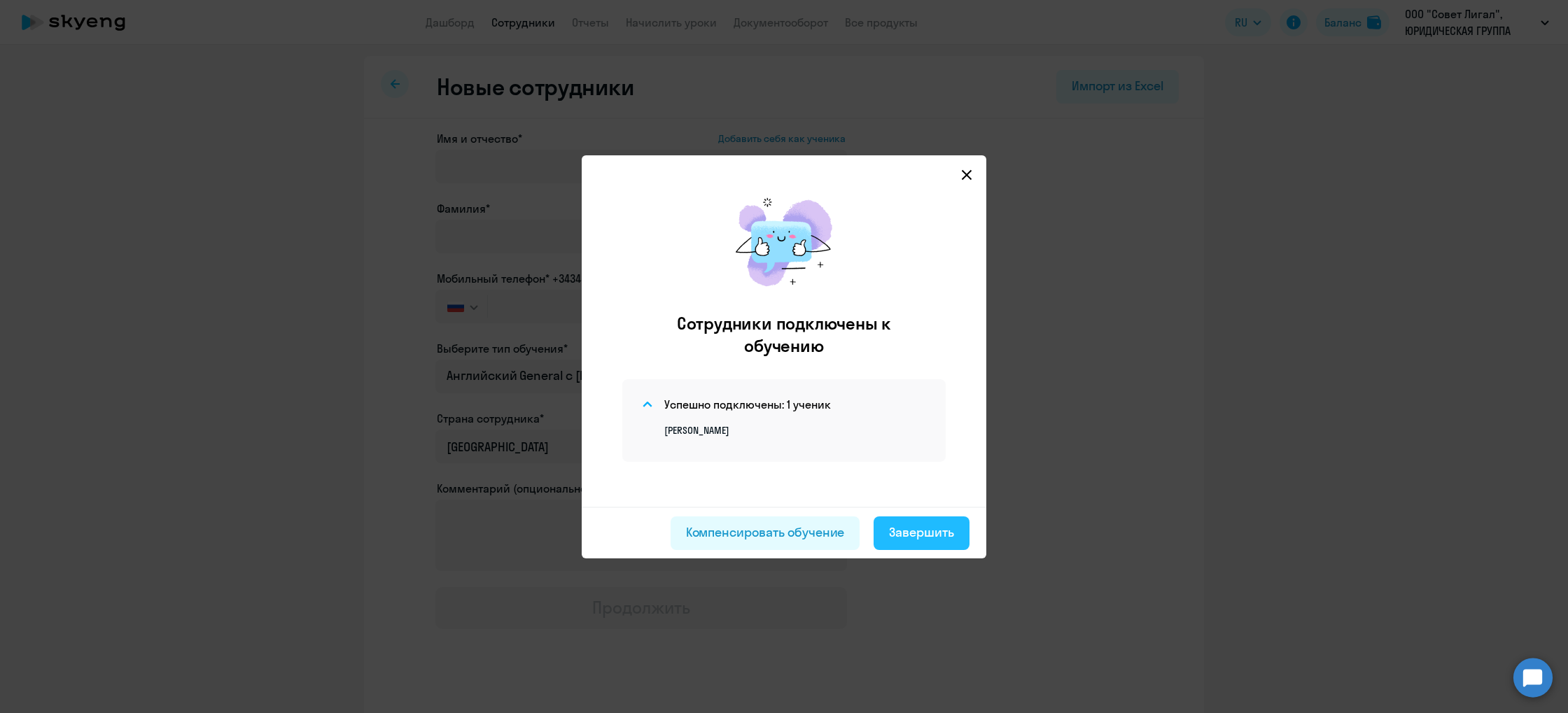
click at [921, 540] on div "Завершить" at bounding box center [921, 532] width 65 height 18
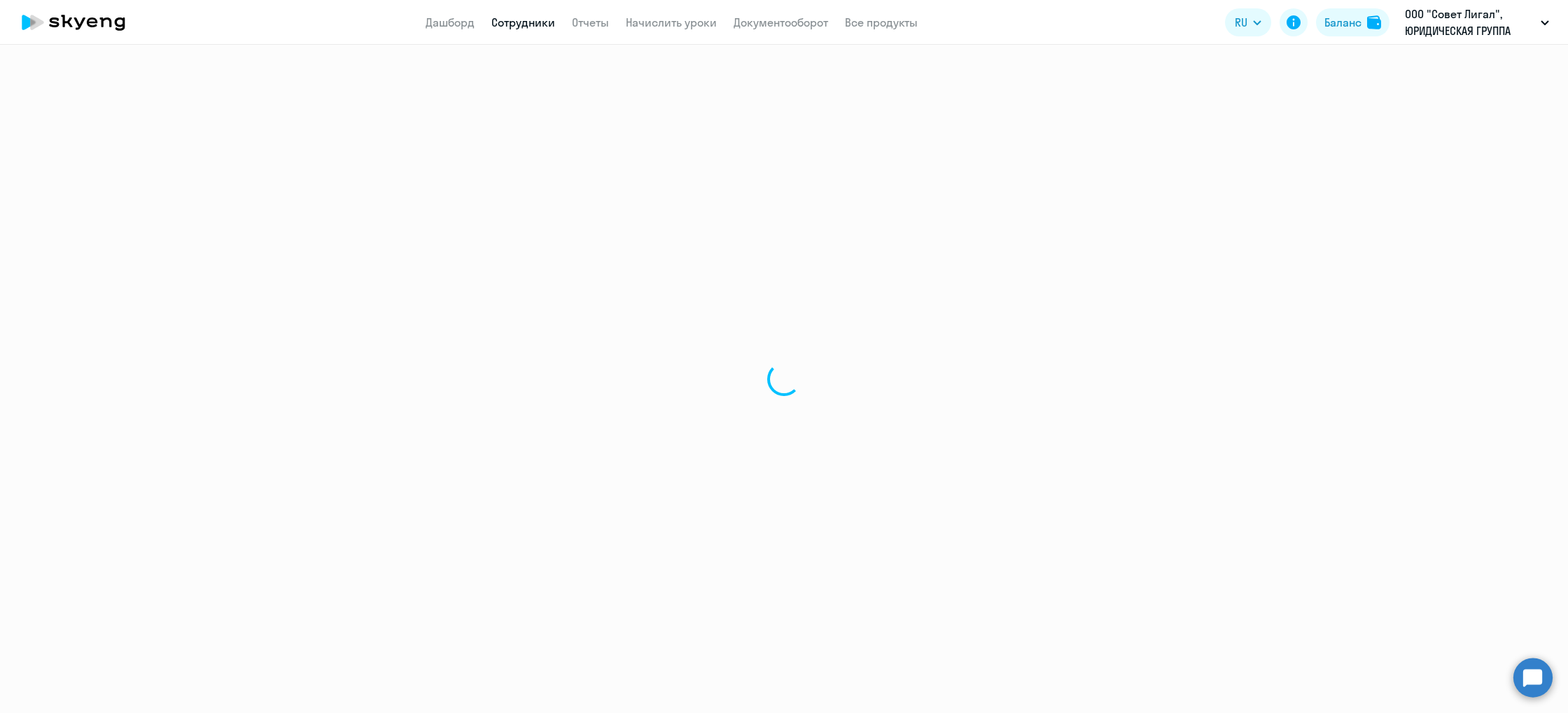
select select "30"
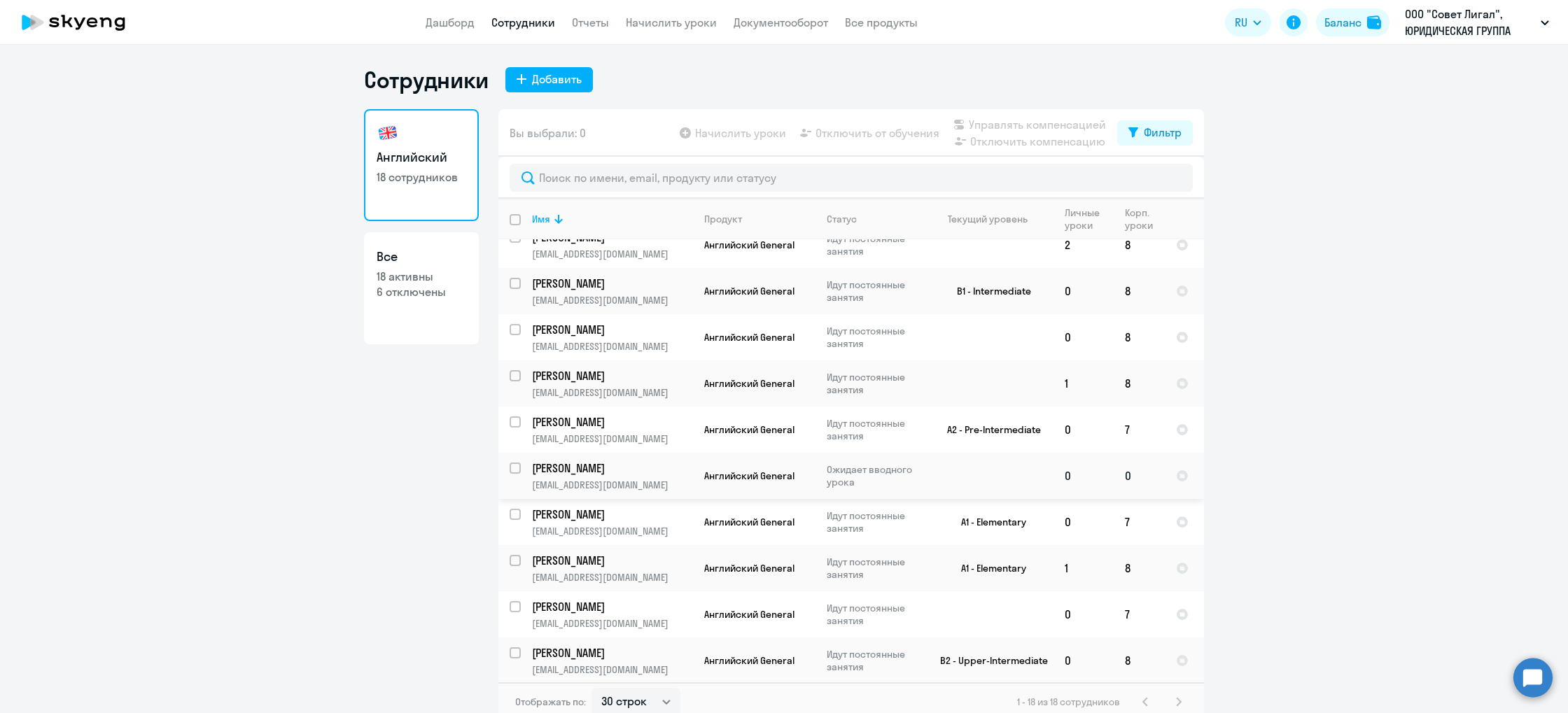
scroll to position [299, 0]
click at [1137, 472] on td "0" at bounding box center [1140, 471] width 51 height 47
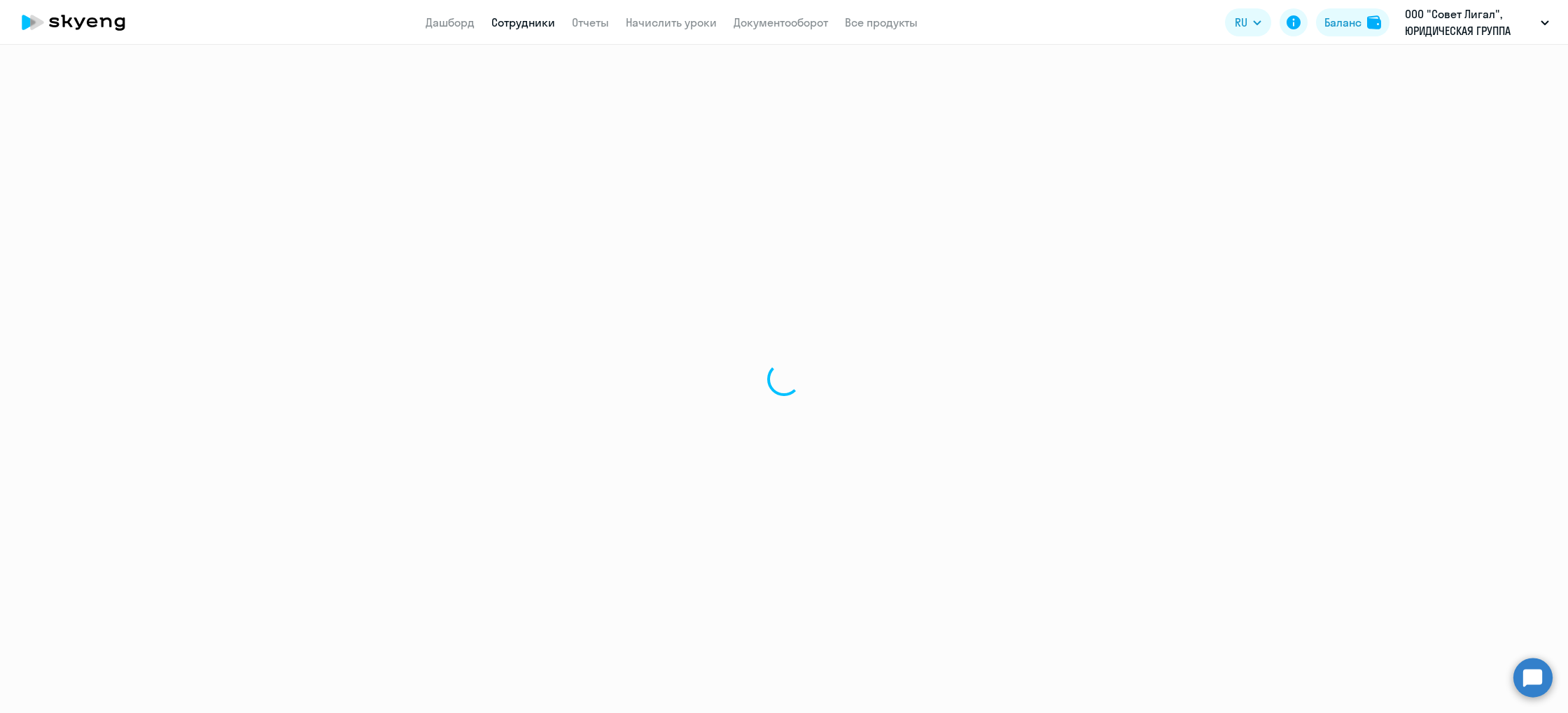
select select "english"
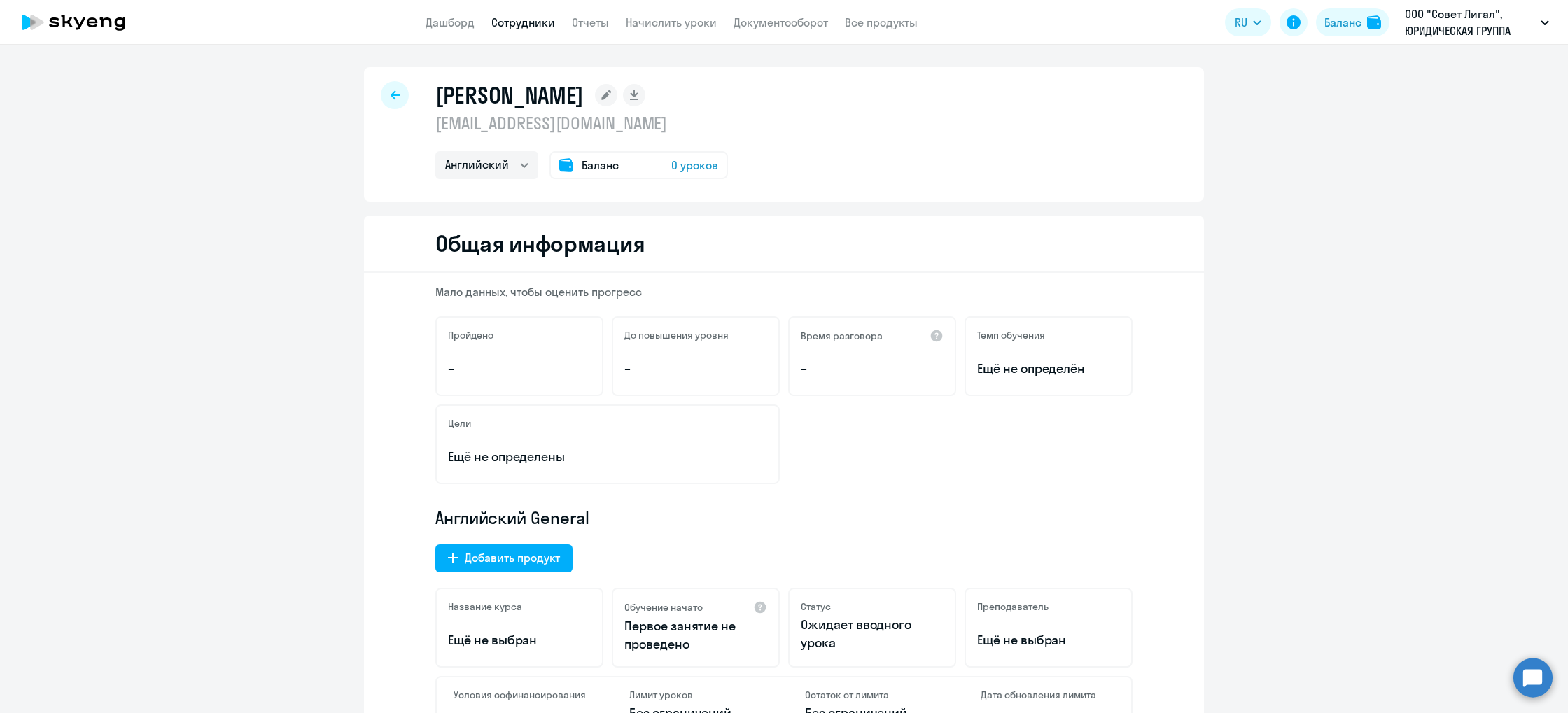
click at [626, 163] on div "Баланс 0 уроков" at bounding box center [639, 165] width 179 height 28
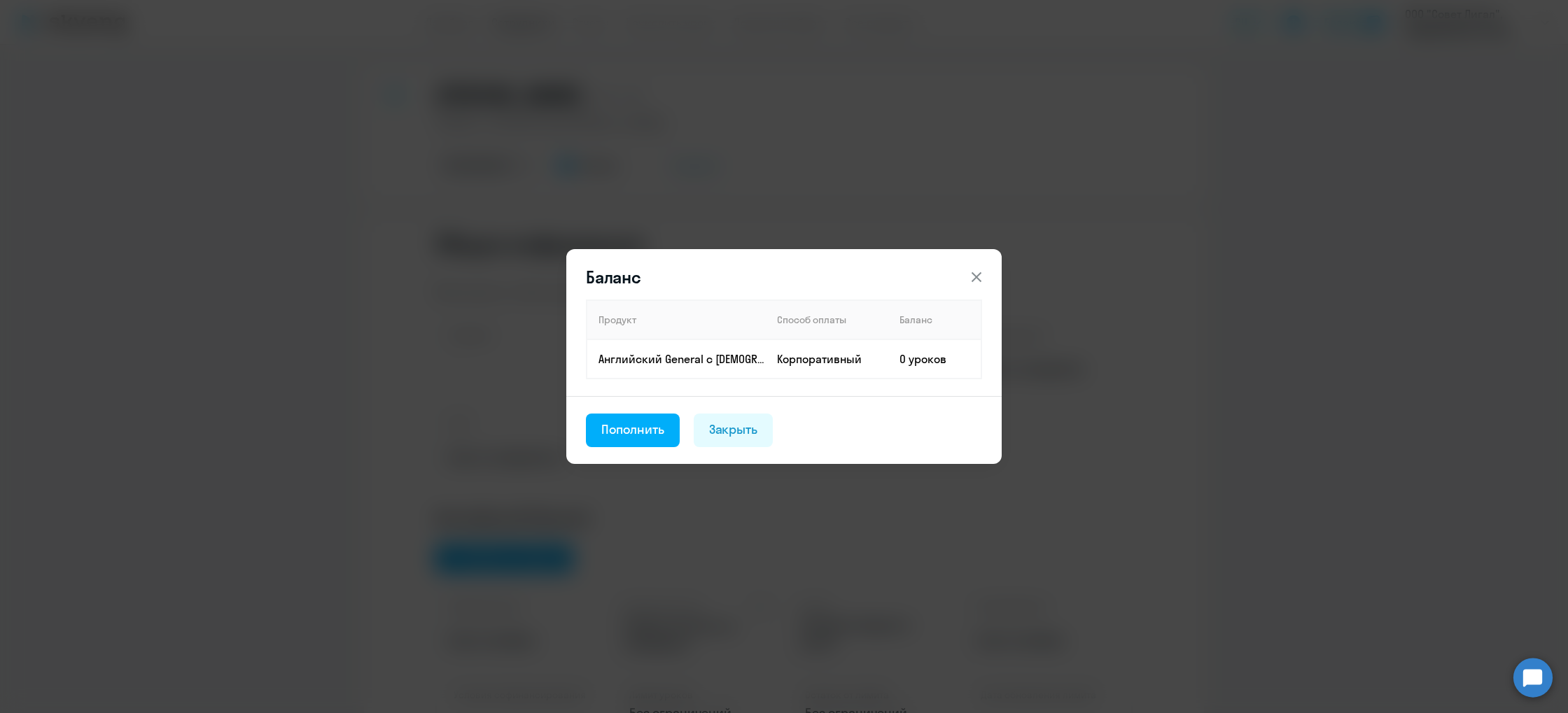
click at [860, 482] on div "Баланс Продукт Способ оплаты Баланс Английский General с [DEMOGRAPHIC_DATA] пре…" at bounding box center [784, 357] width 678 height 392
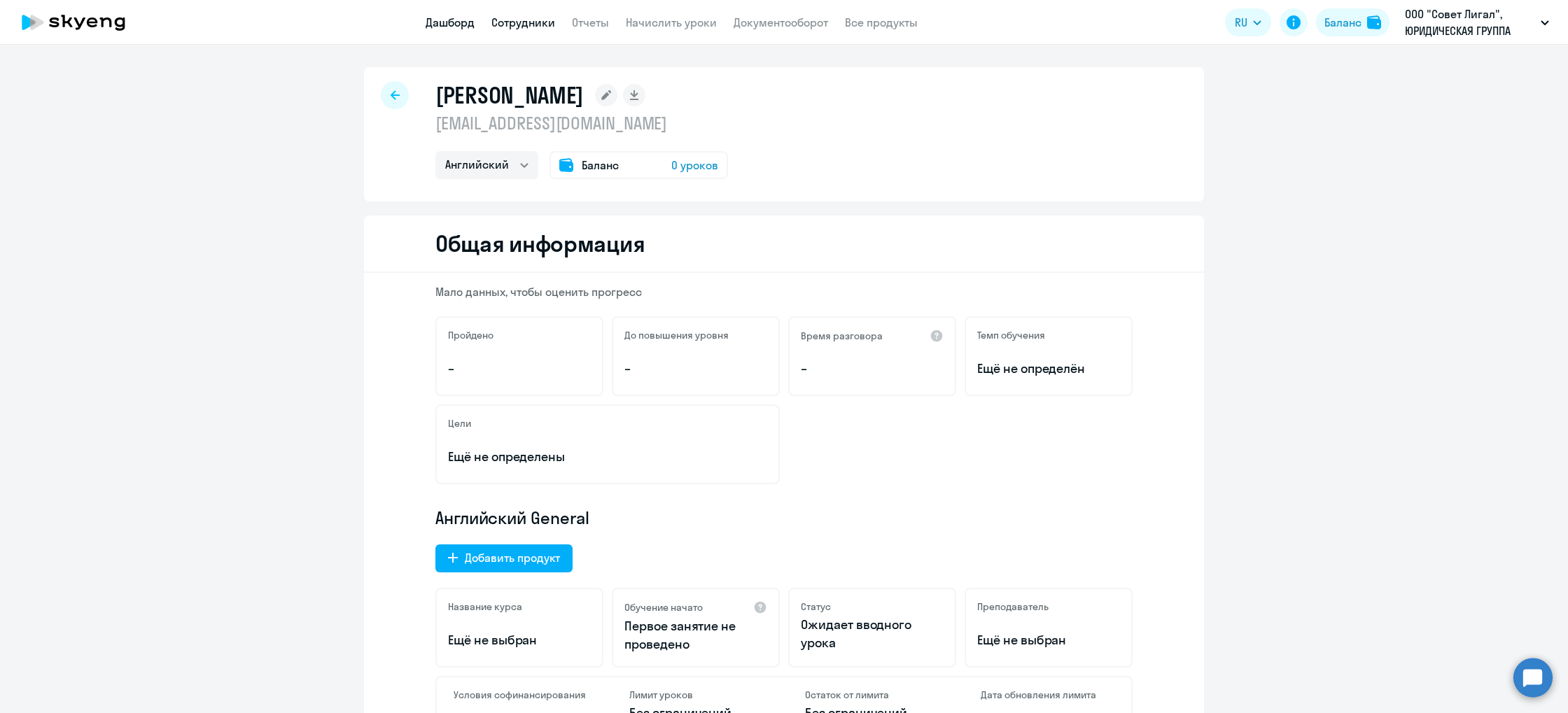
click at [443, 21] on link "Дашборд" at bounding box center [450, 22] width 49 height 14
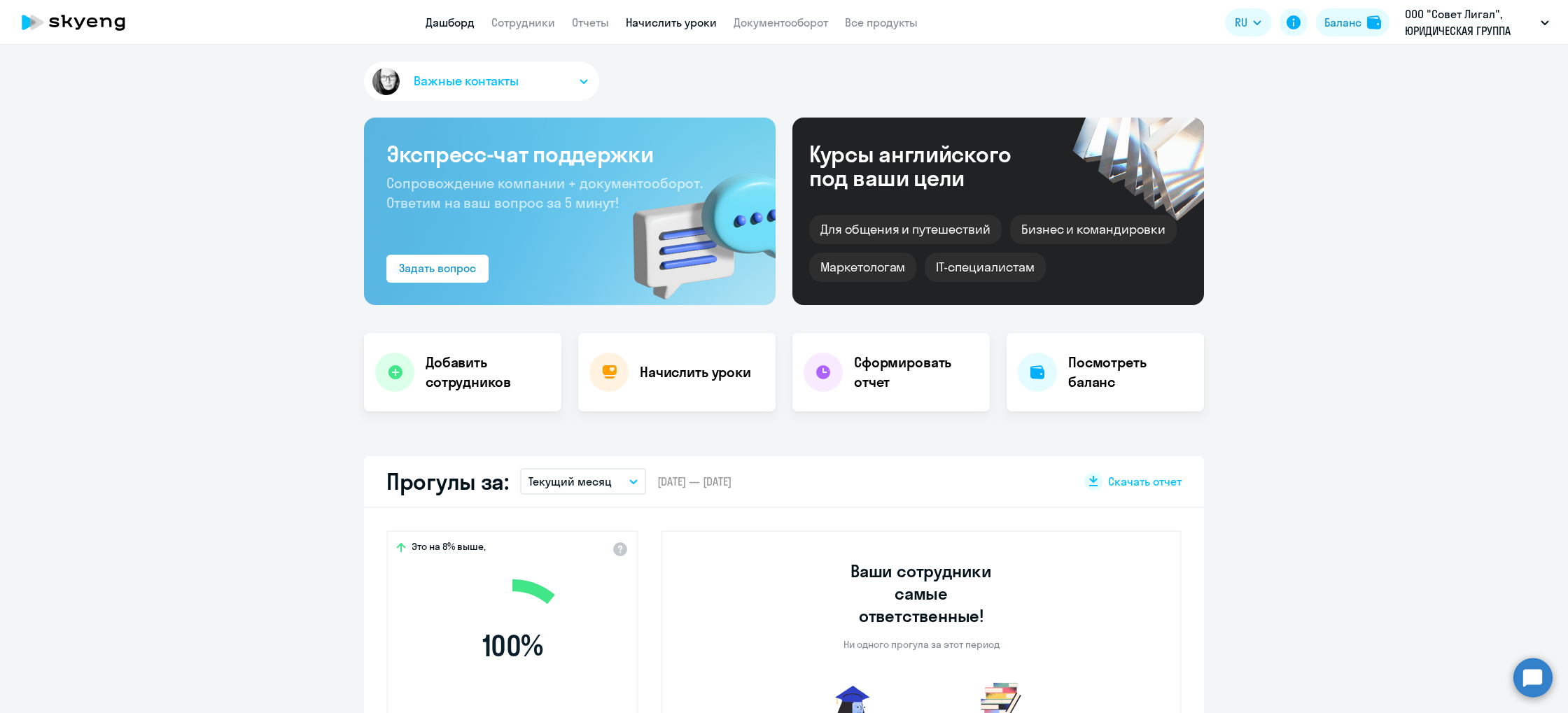
click at [675, 19] on link "Начислить уроки" at bounding box center [671, 22] width 91 height 14
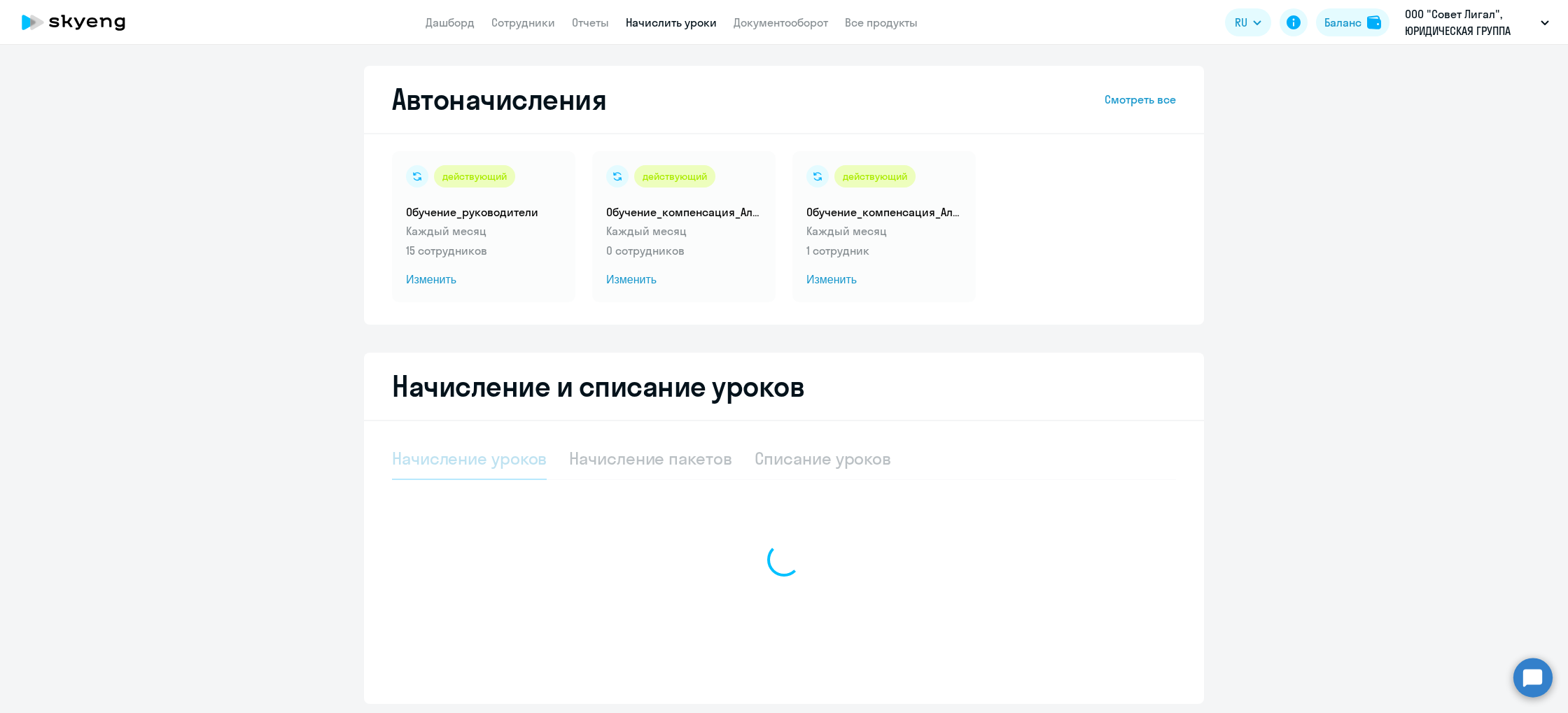
select select "10"
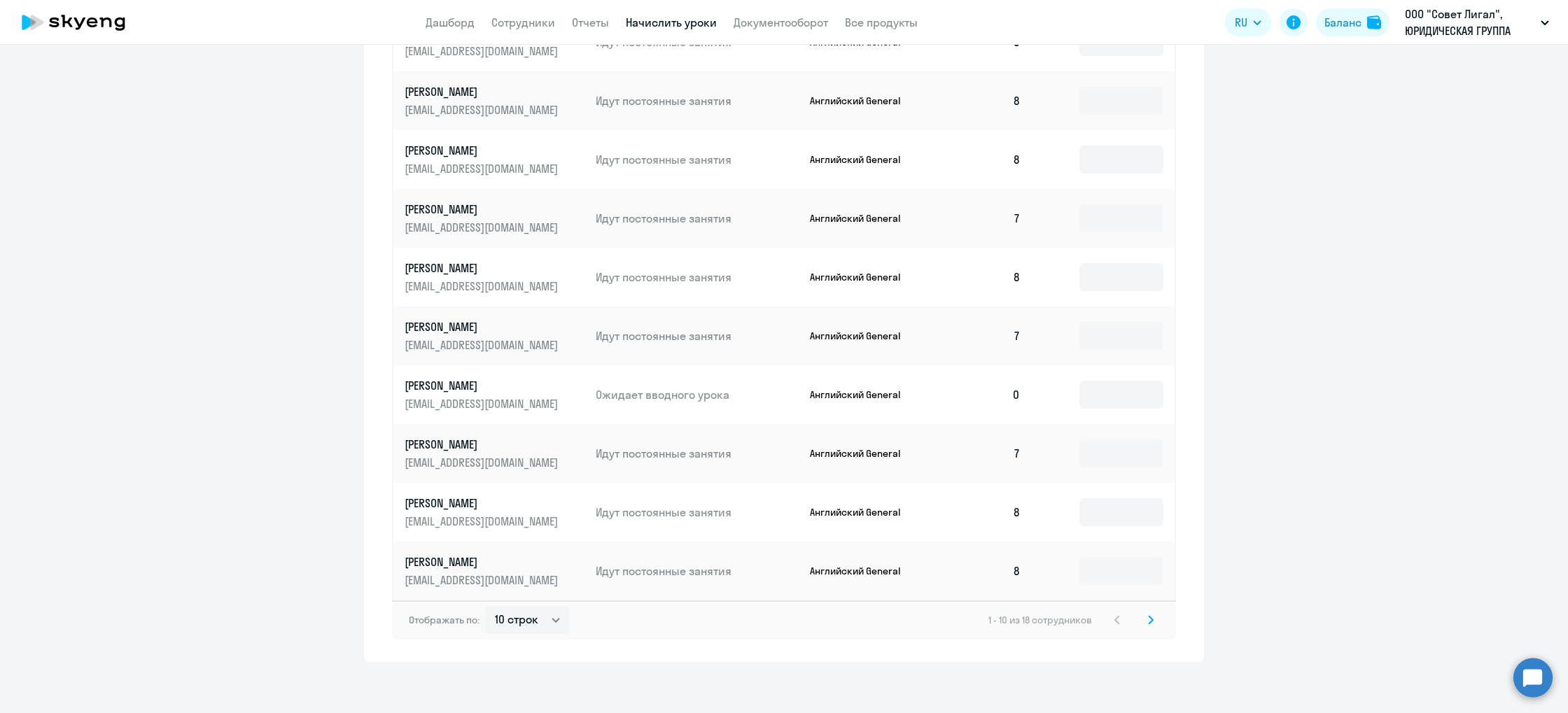
scroll to position [664, 0]
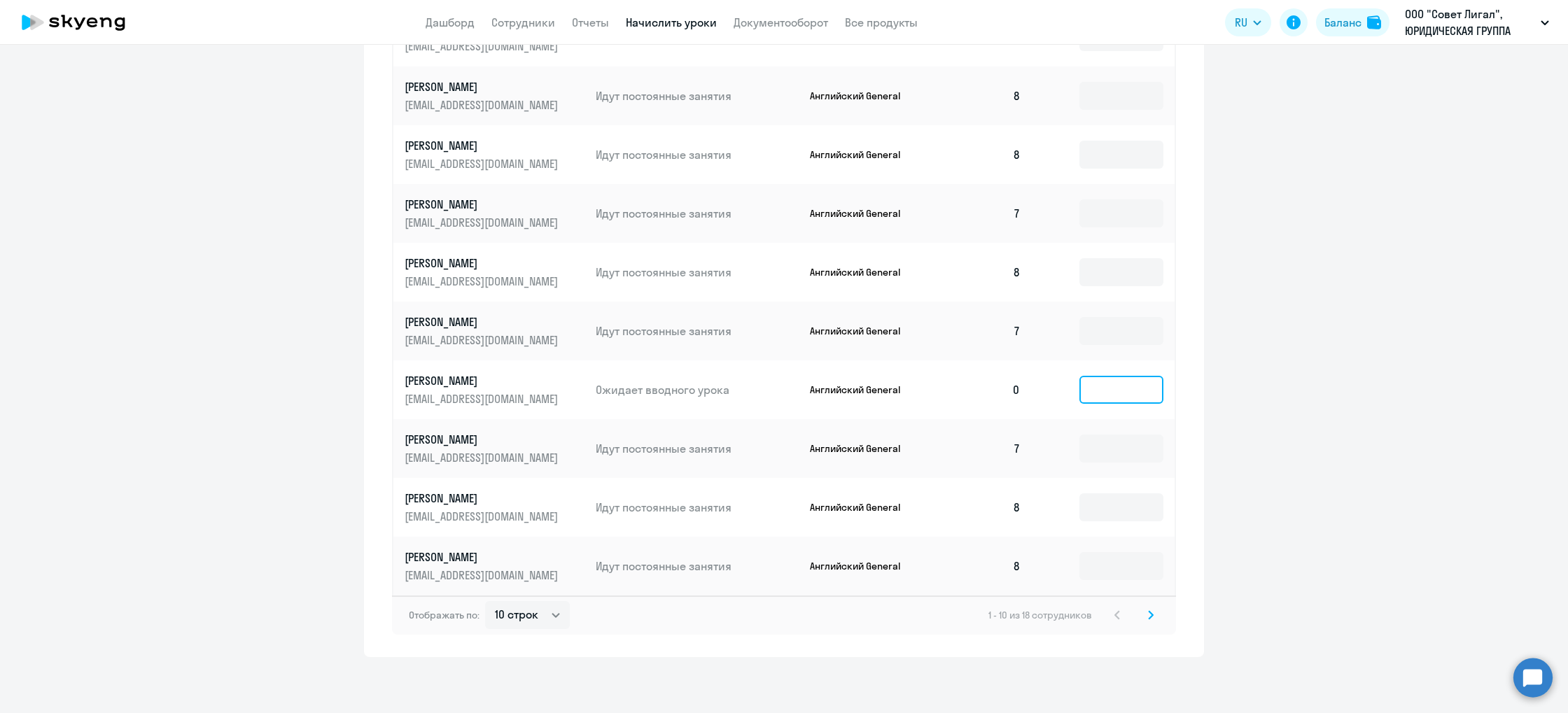
click at [1114, 394] on input at bounding box center [1121, 390] width 84 height 28
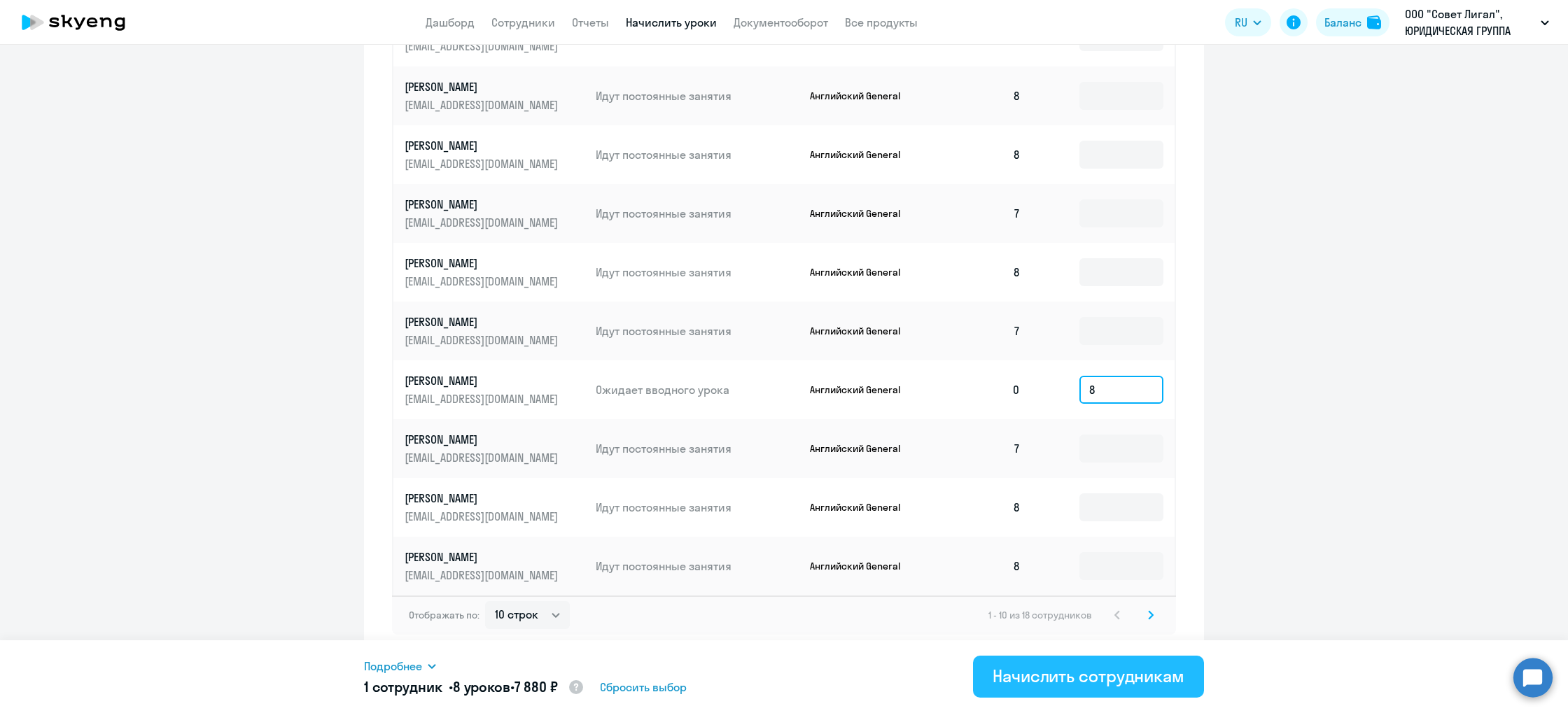
type input "8"
click at [1089, 674] on div "Начислить сотрудникам" at bounding box center [1088, 676] width 191 height 22
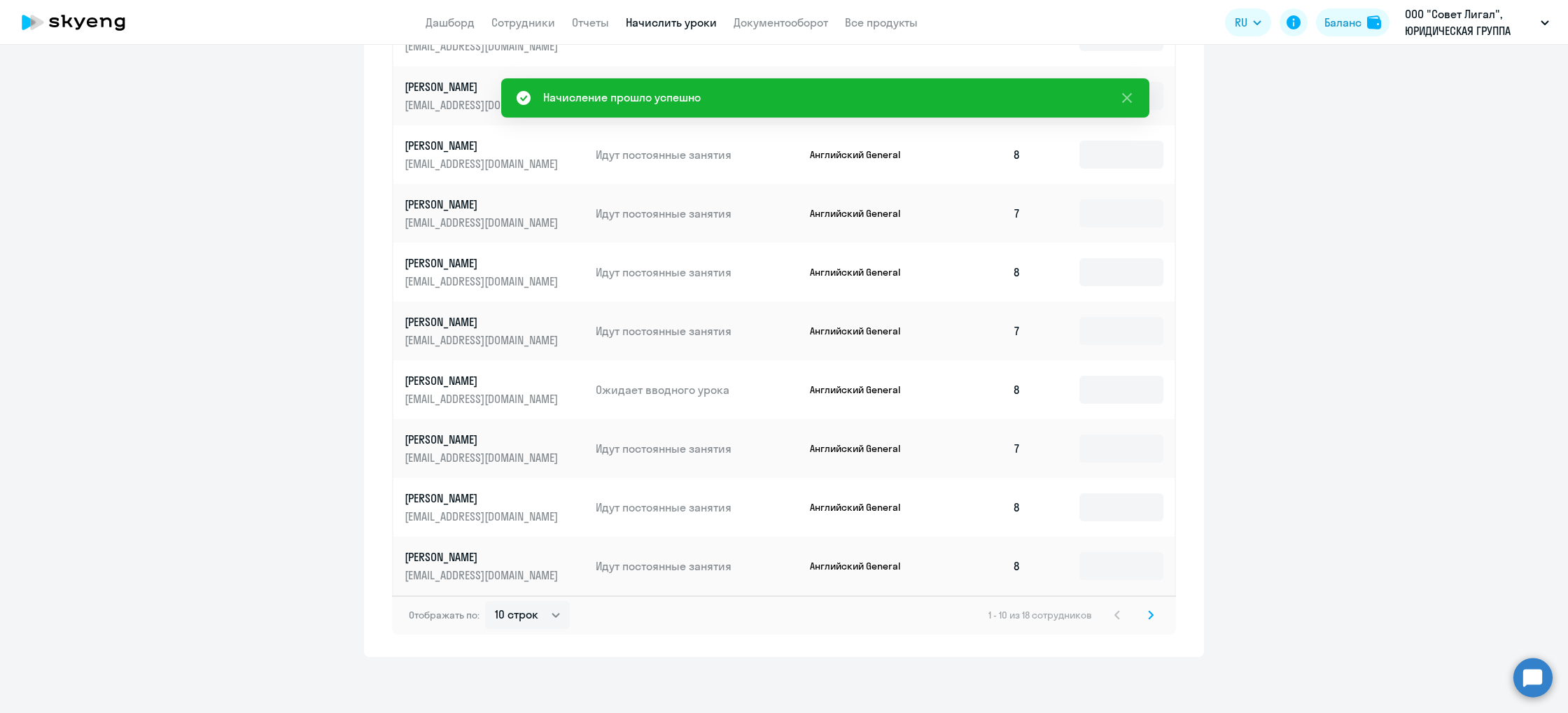
scroll to position [0, 0]
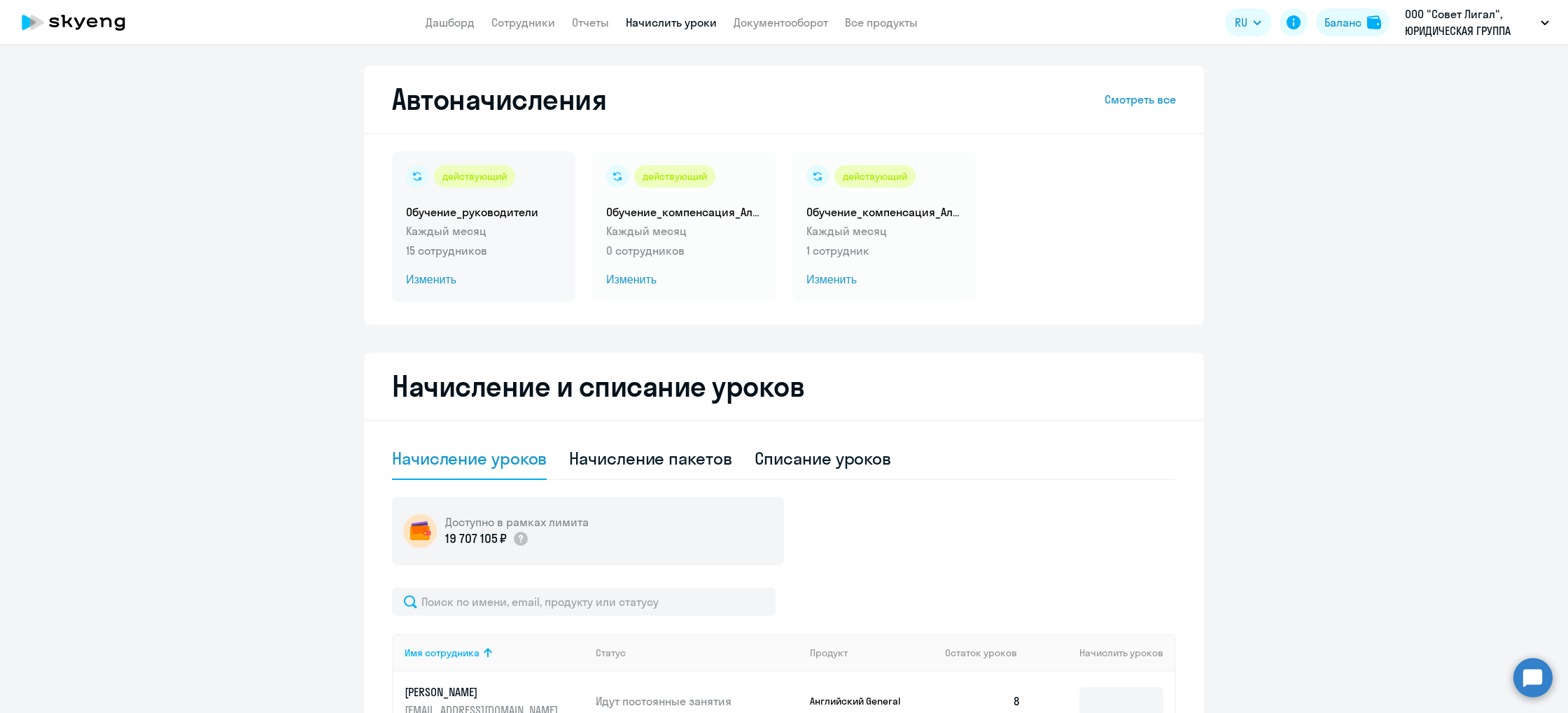
click at [462, 232] on p "Каждый месяц" at bounding box center [484, 230] width 155 height 17
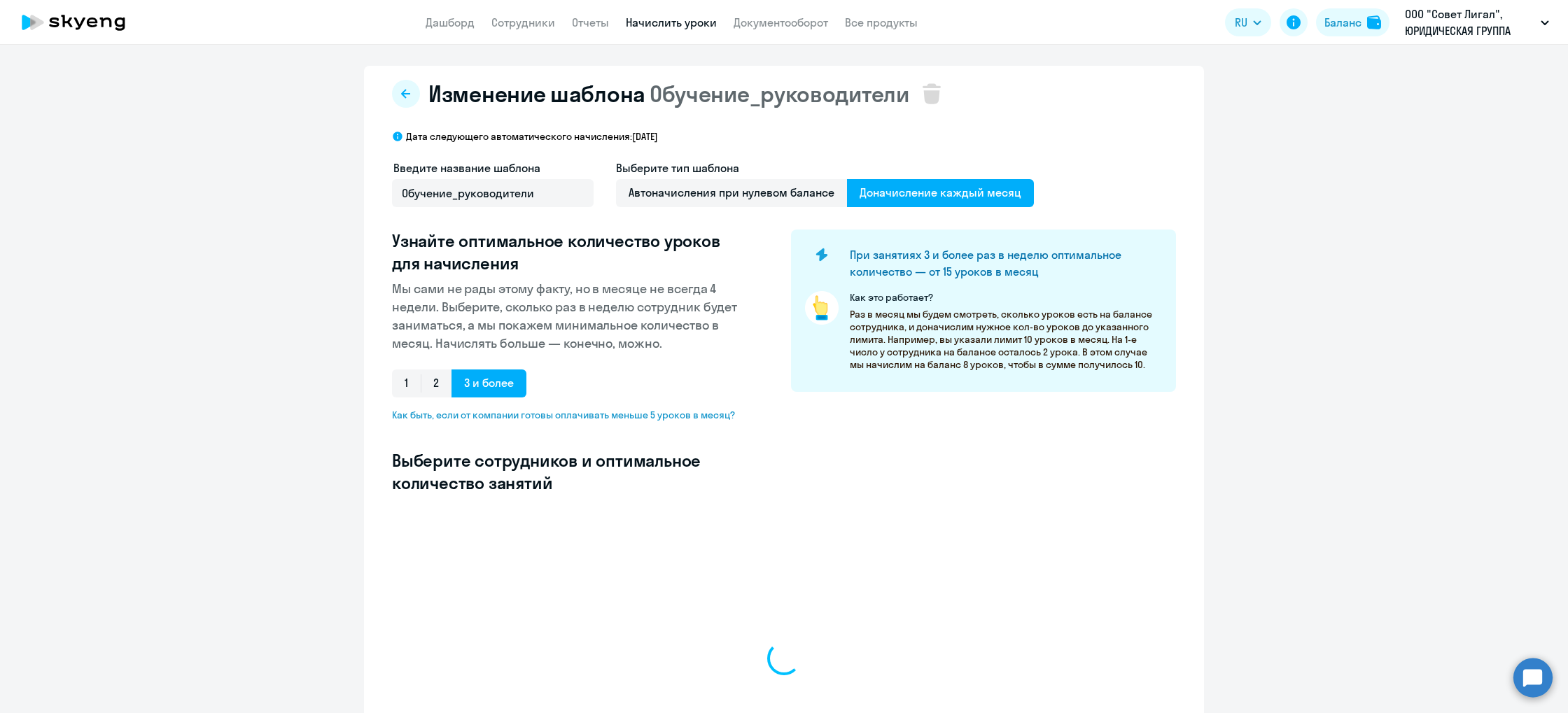
select select "10"
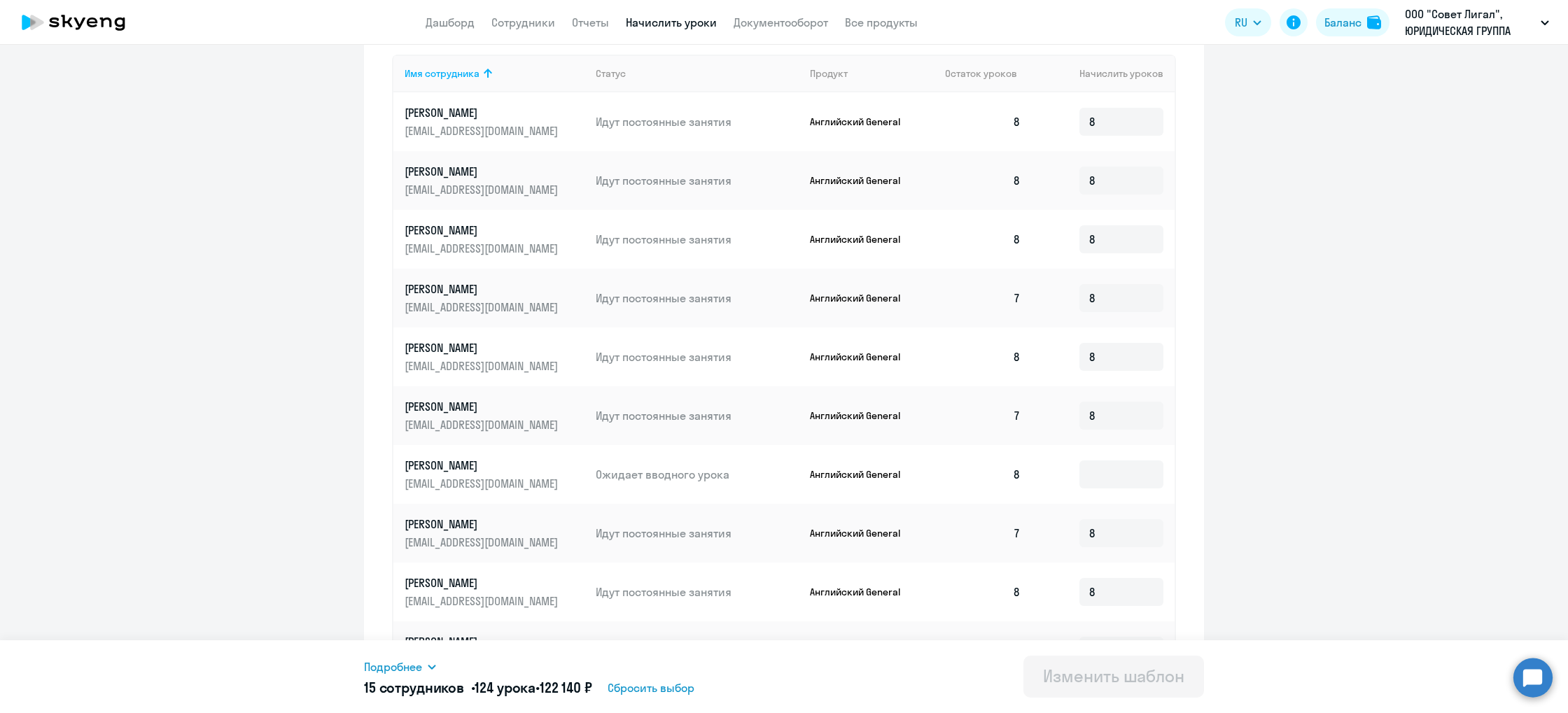
scroll to position [588, 0]
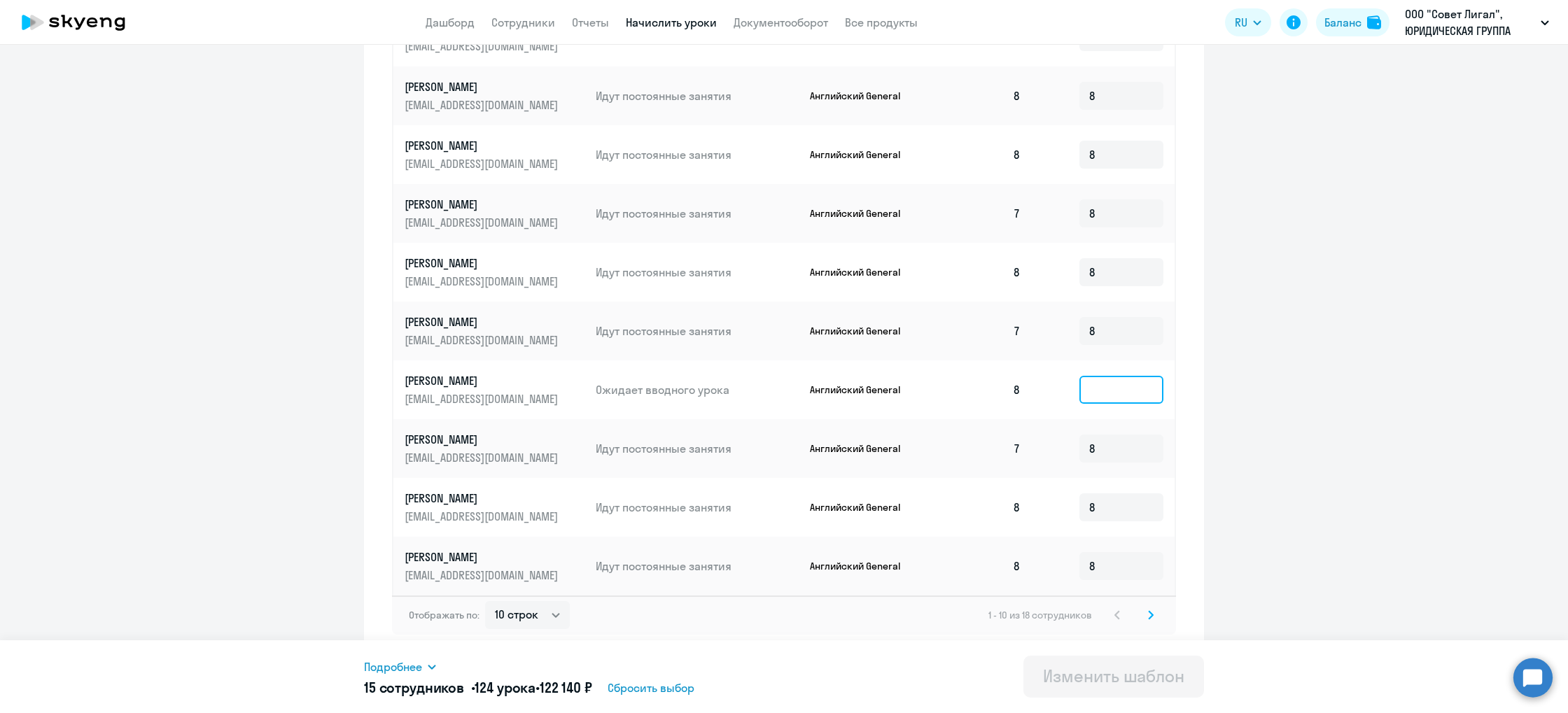
click at [1102, 390] on input at bounding box center [1121, 390] width 84 height 28
type input "8"
click at [1138, 682] on div "Изменить шаблон" at bounding box center [1114, 676] width 142 height 22
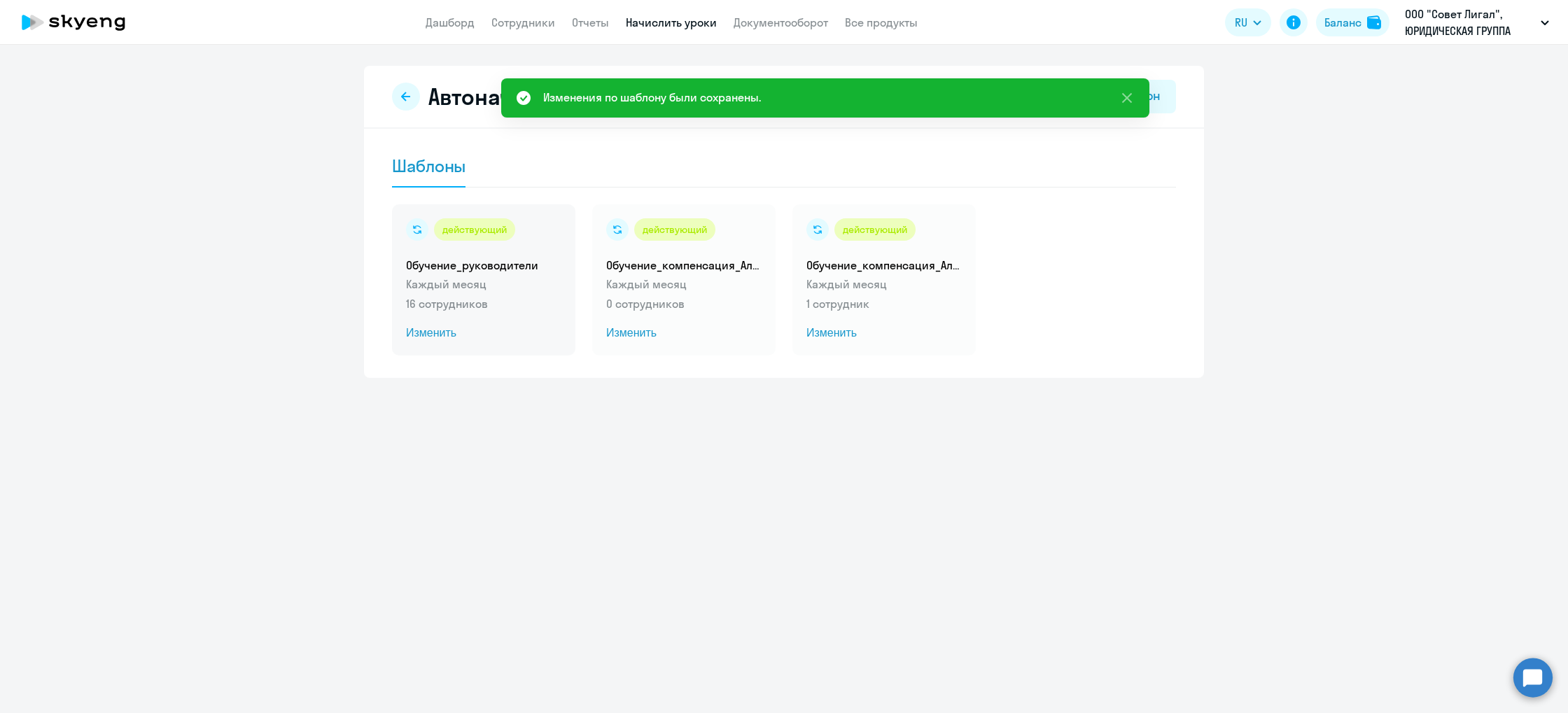
click at [432, 308] on p "16 сотрудников" at bounding box center [484, 303] width 155 height 17
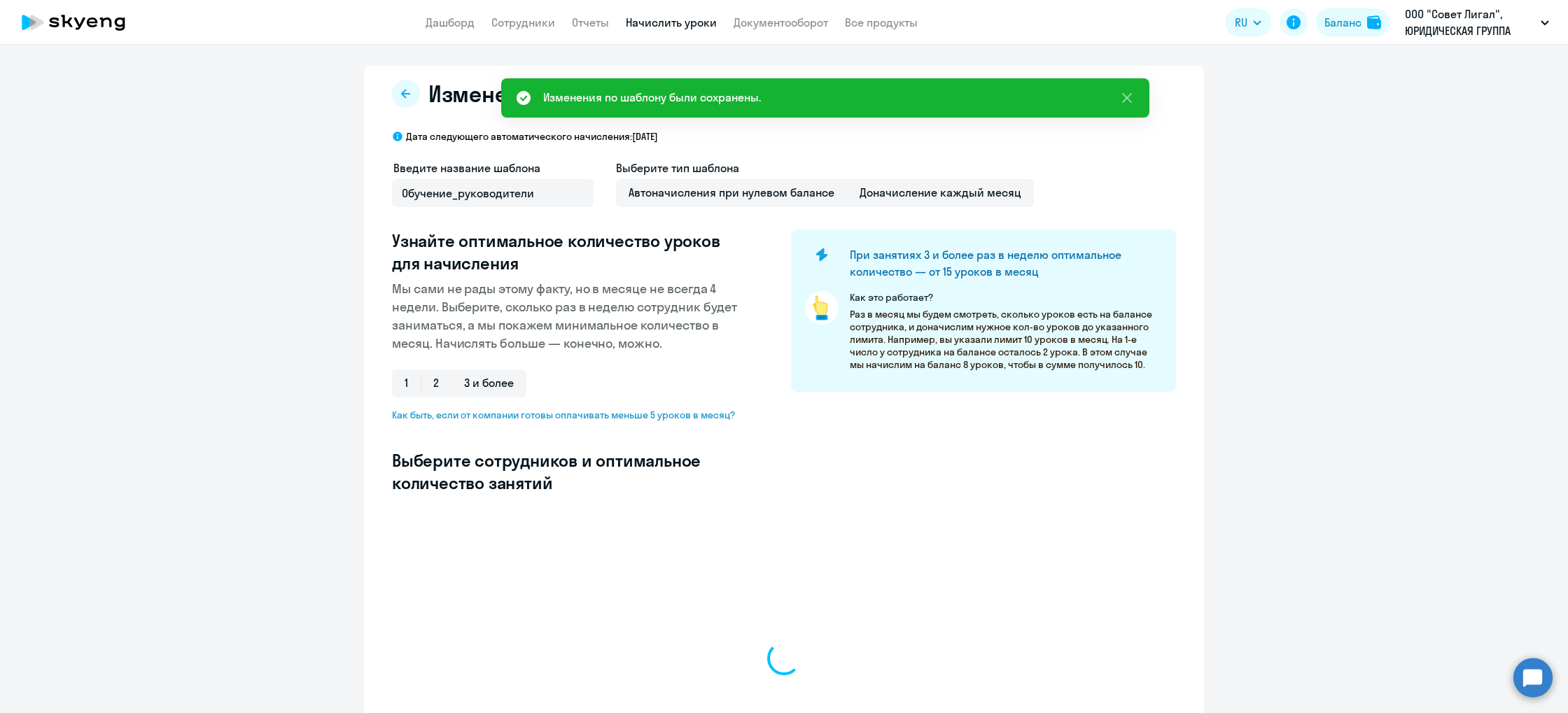
select select "10"
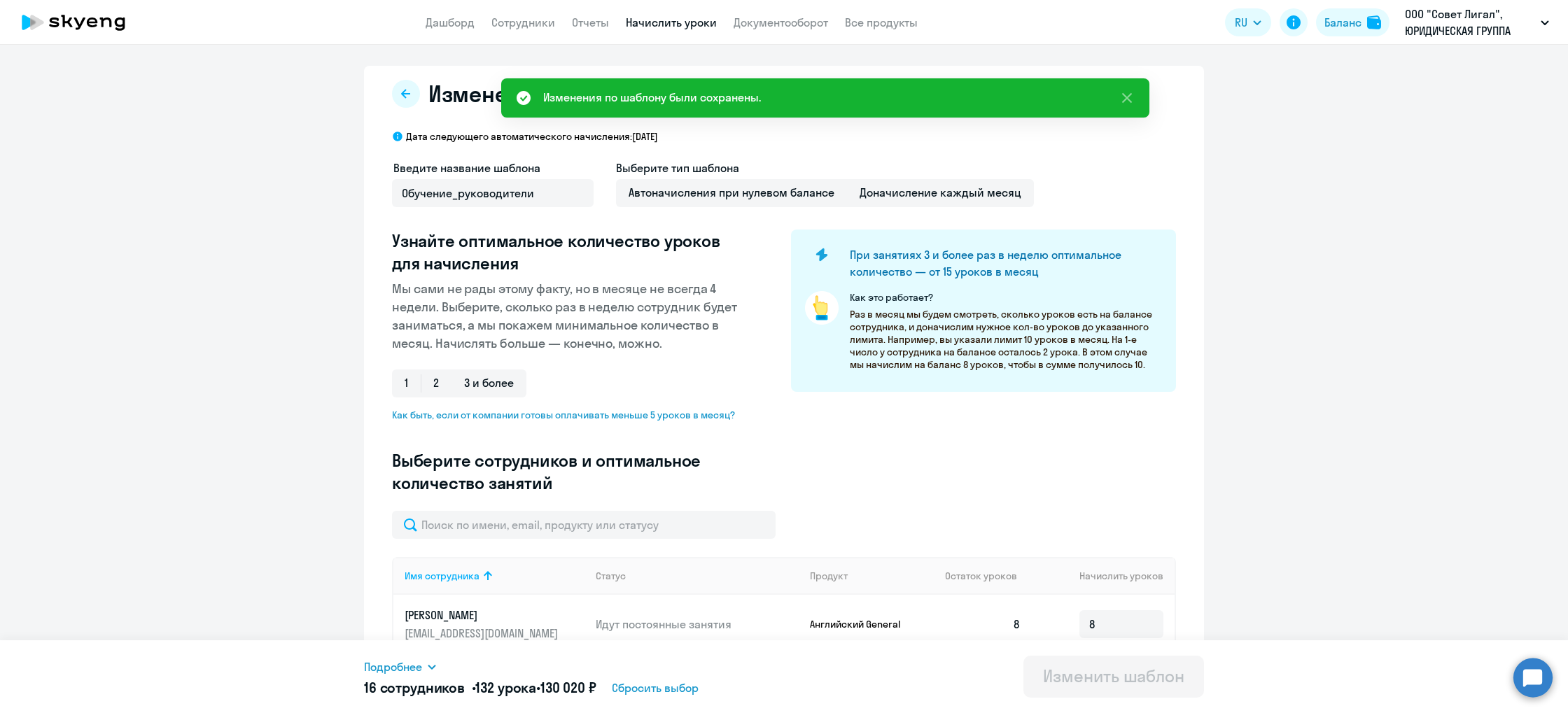
scroll to position [588, 0]
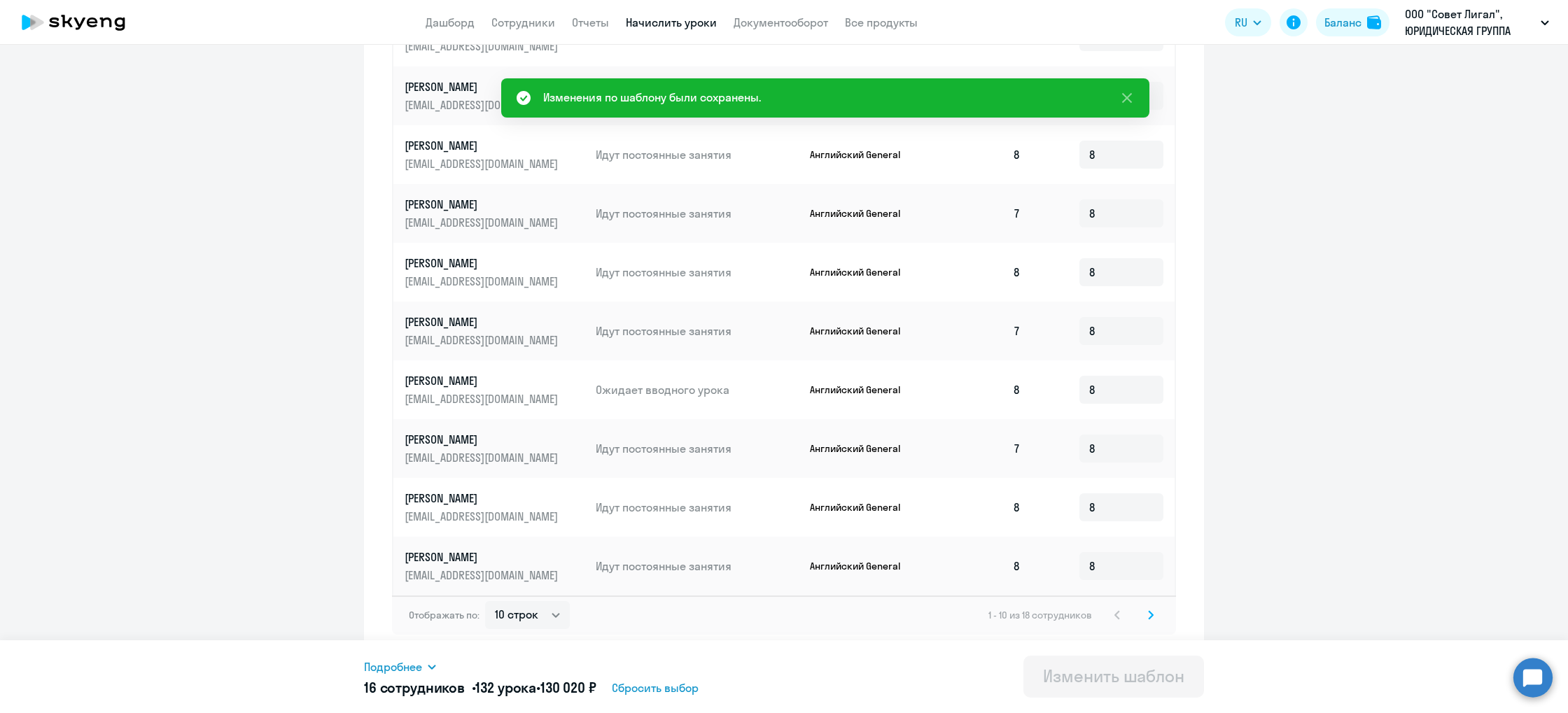
click at [1158, 613] on svg-icon at bounding box center [1150, 615] width 17 height 17
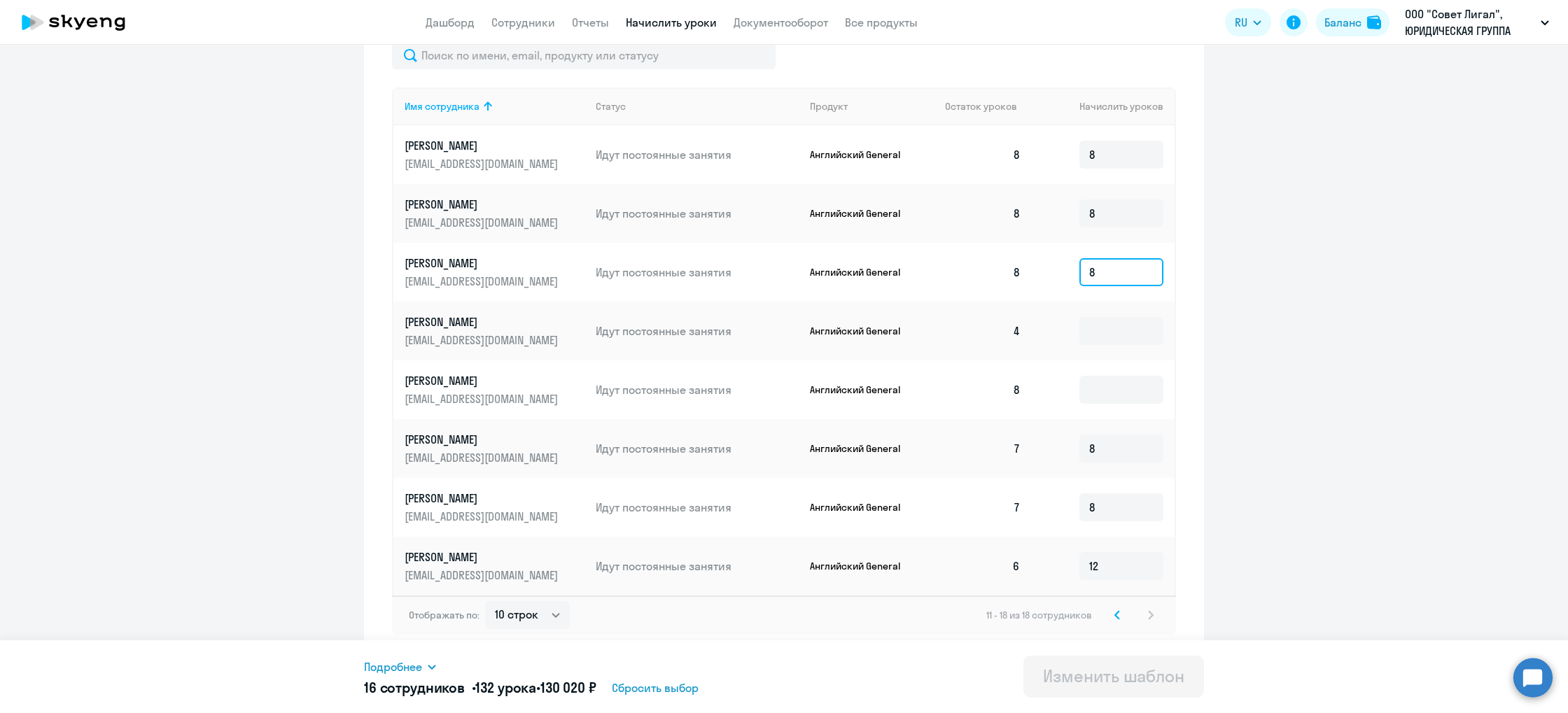
drag, startPoint x: 1117, startPoint y: 272, endPoint x: 1041, endPoint y: 275, distance: 76.1
click at [1041, 275] on td "8" at bounding box center [1103, 272] width 143 height 59
click at [1128, 573] on input "12" at bounding box center [1121, 566] width 84 height 28
click at [1296, 605] on ng-component "Изменение шаблона Обучение_руководители Дата следующего автоматического начисле…" at bounding box center [784, 126] width 1568 height 1062
click at [427, 668] on icon at bounding box center [432, 667] width 12 height 12
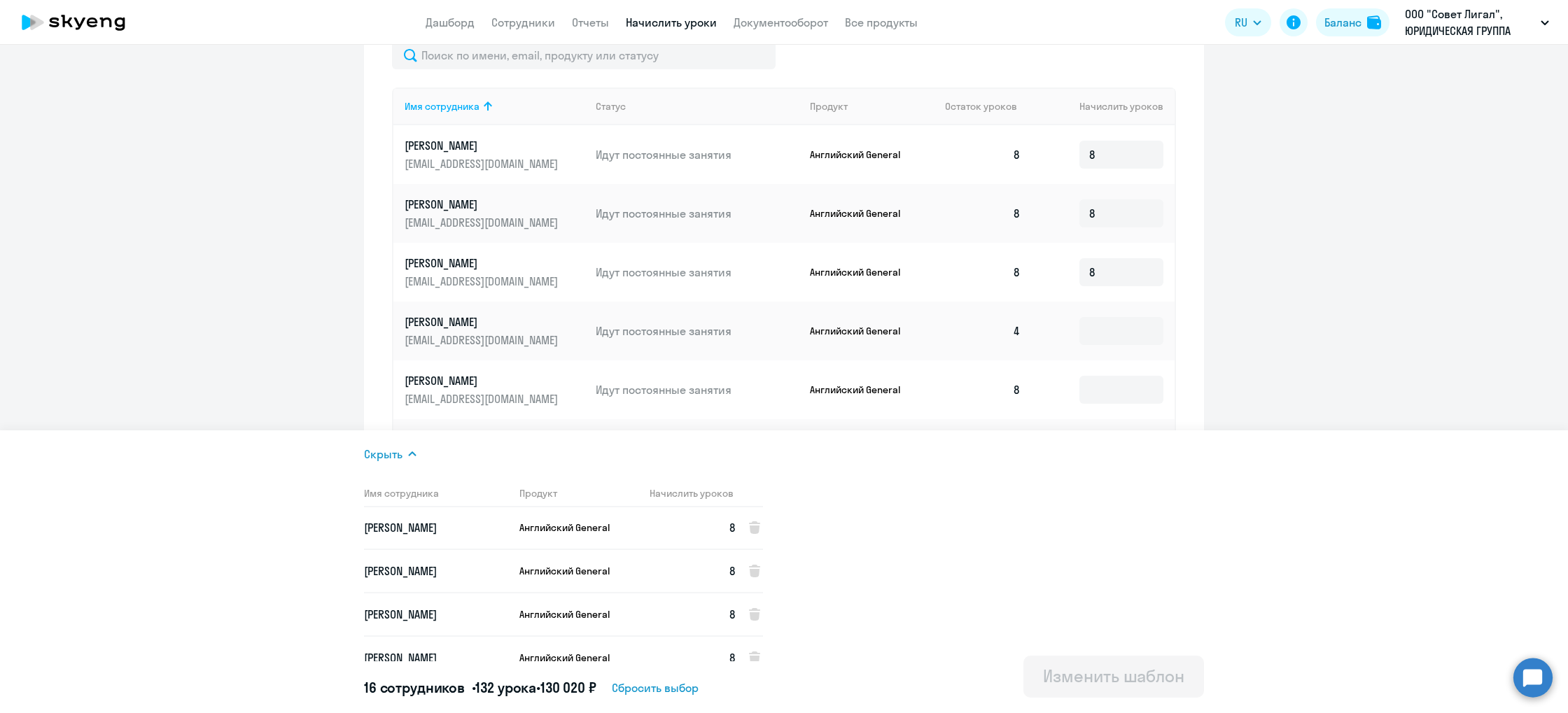
scroll to position [90, 0]
click at [221, 145] on ng-component "Изменение шаблона Обучение_руководители Дата следующего автоматического начисле…" at bounding box center [784, 126] width 1568 height 1062
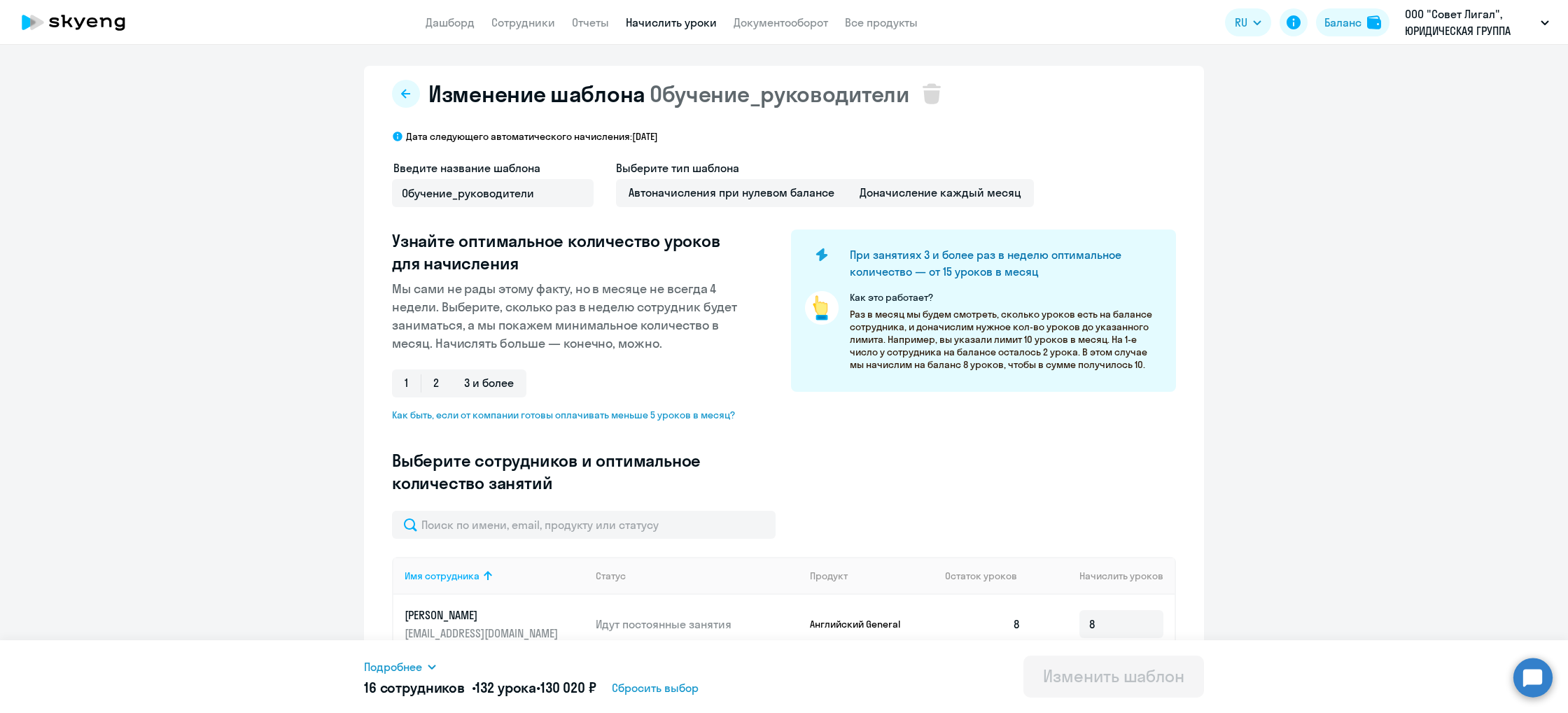
scroll to position [2, 0]
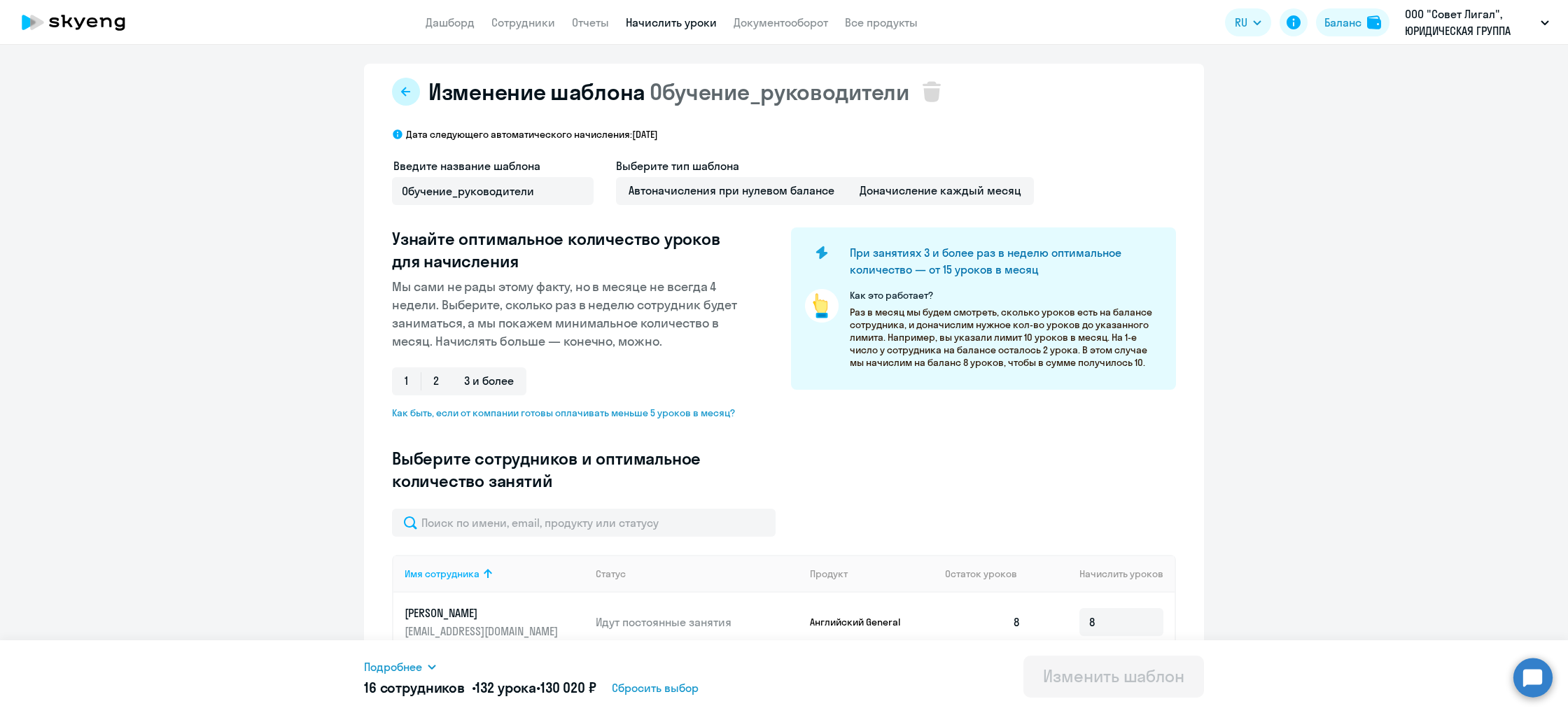
click at [401, 89] on icon at bounding box center [406, 92] width 12 height 12
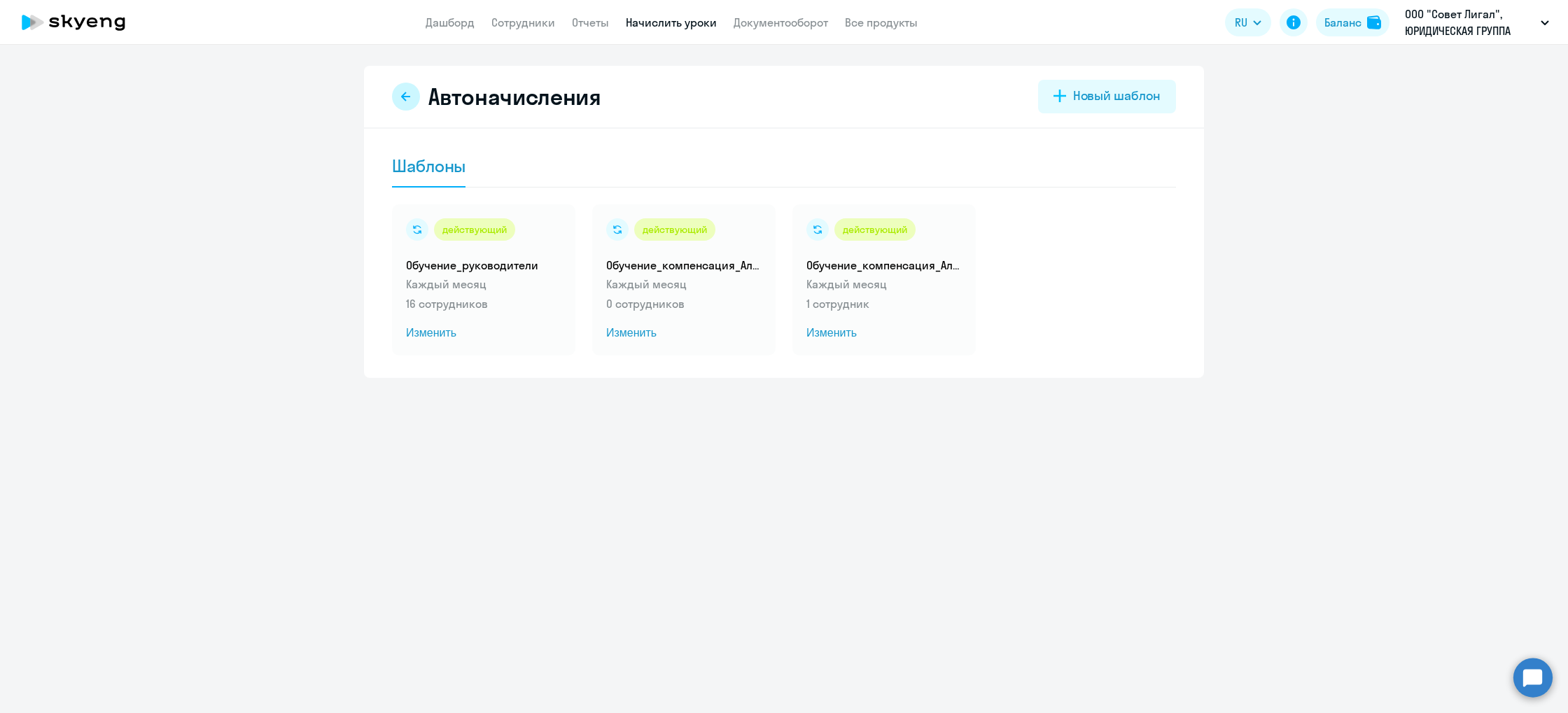
click at [400, 90] on button at bounding box center [406, 96] width 28 height 28
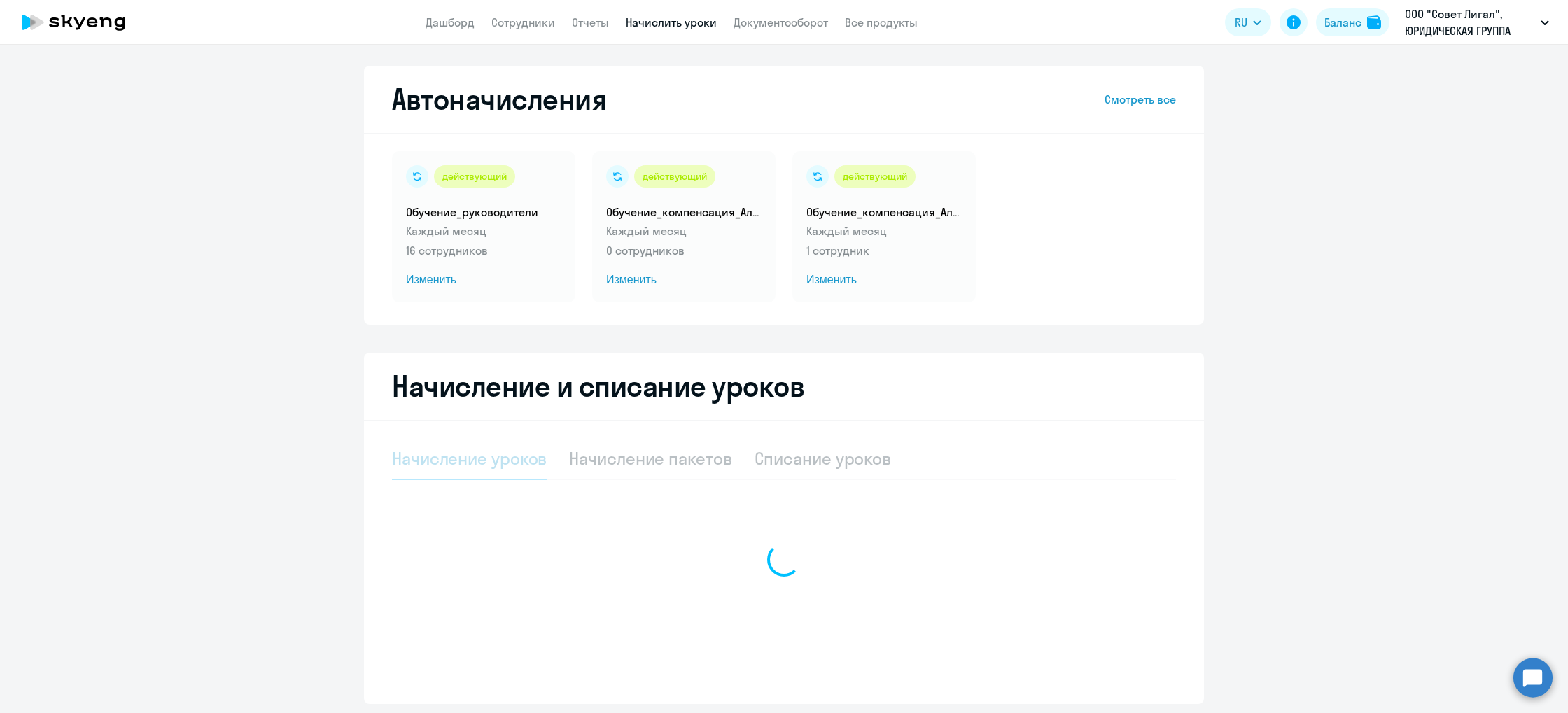
select select "10"
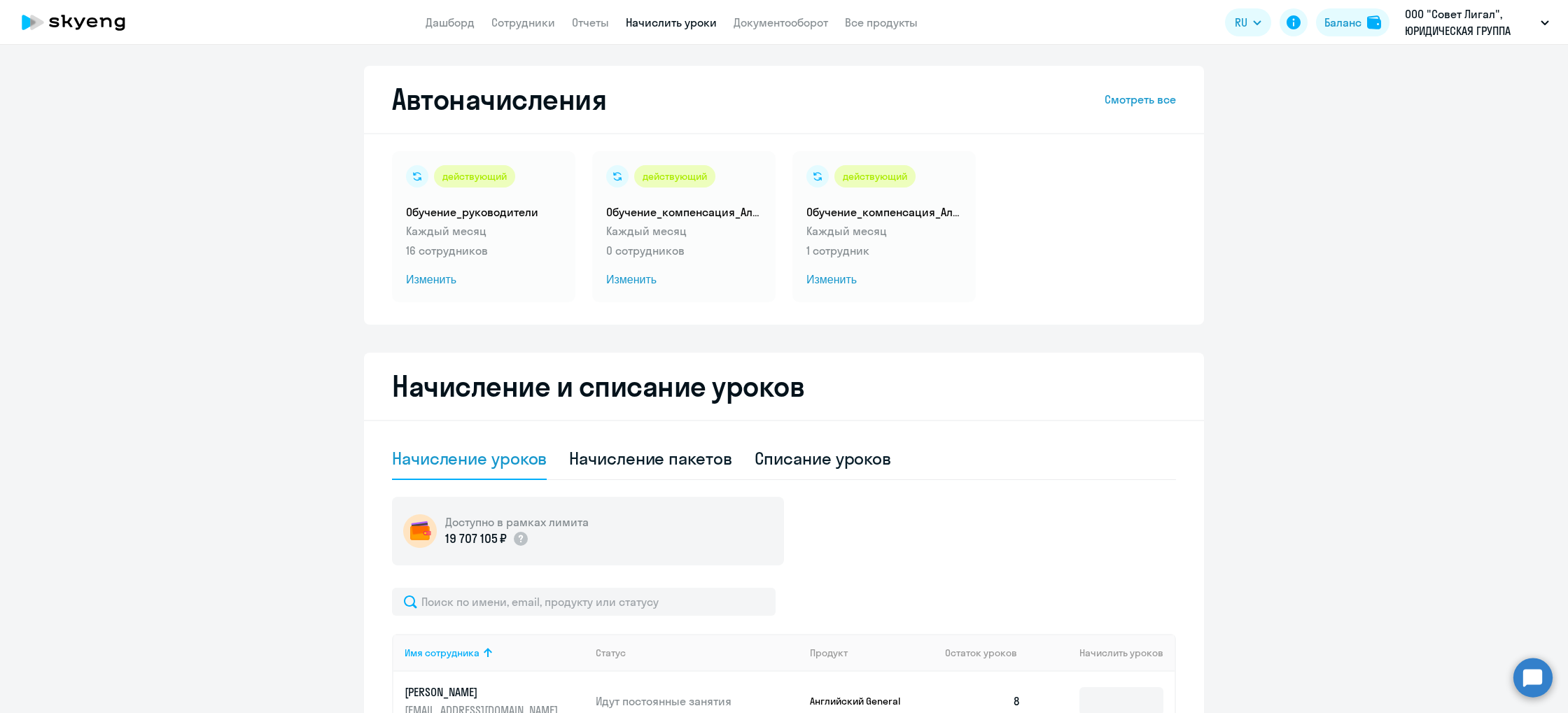
click at [86, 20] on icon at bounding box center [73, 22] width 123 height 35
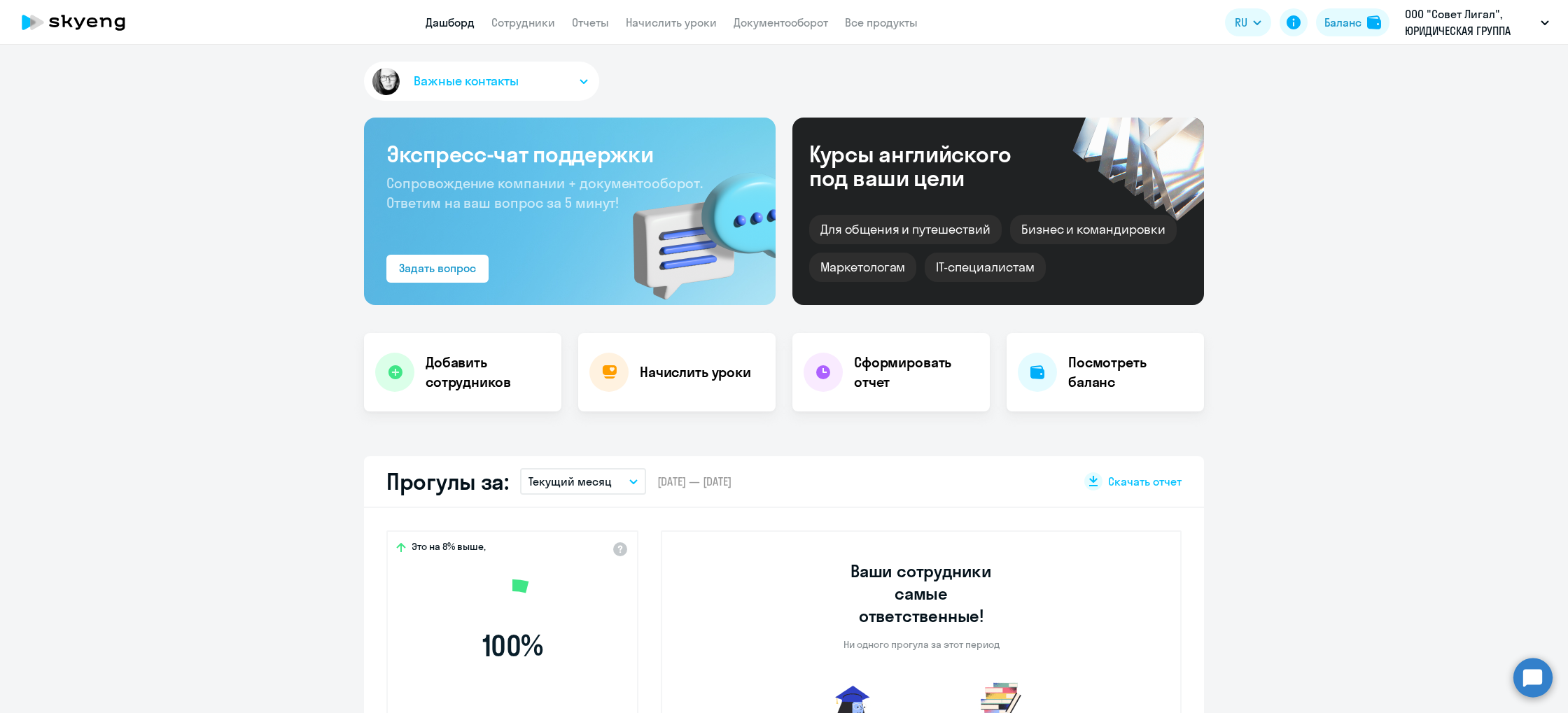
select select "30"
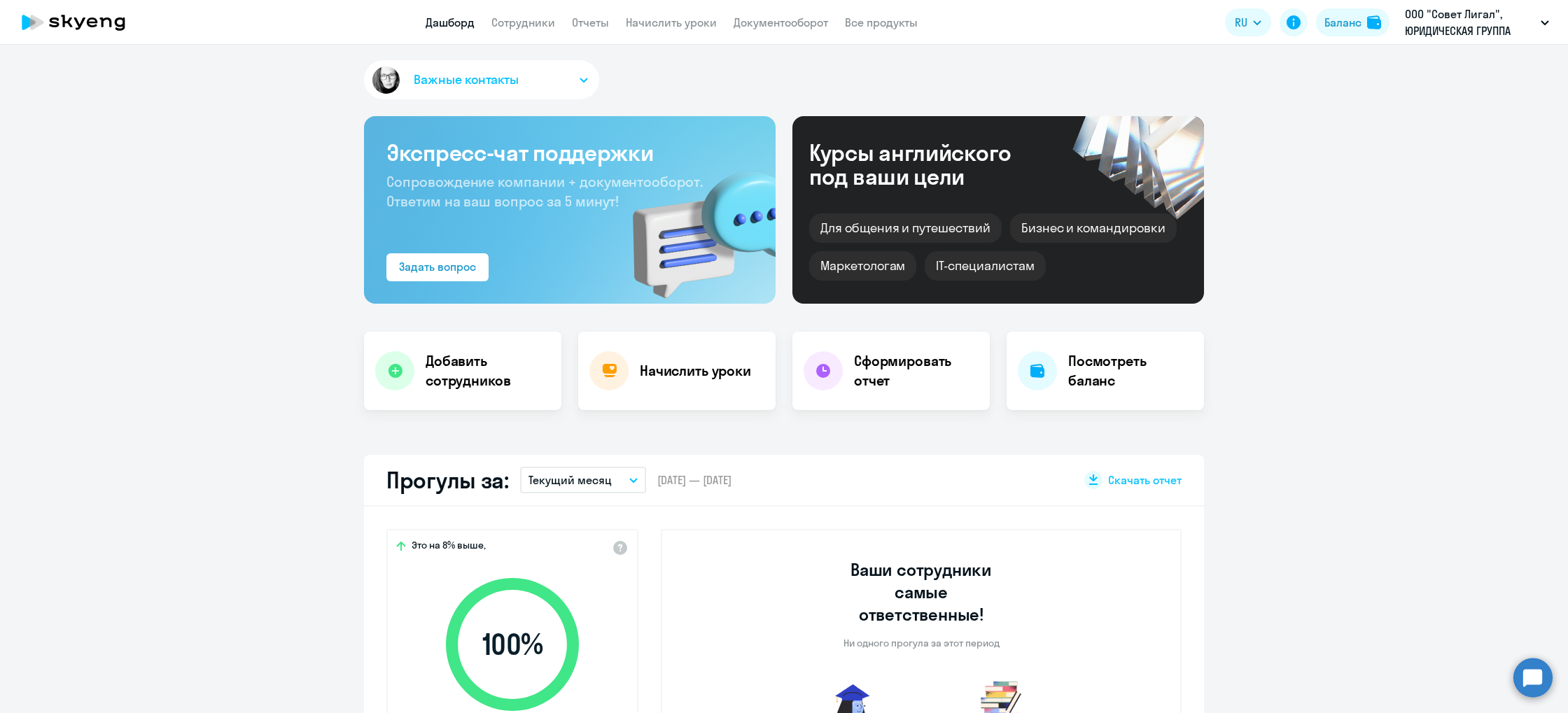
click at [510, 33] on app-header "Дашборд Сотрудники Отчеты Начислить уроки Документооборот Все продукты Дашборд …" at bounding box center [784, 22] width 1568 height 45
click at [511, 26] on link "Сотрудники" at bounding box center [524, 22] width 64 height 14
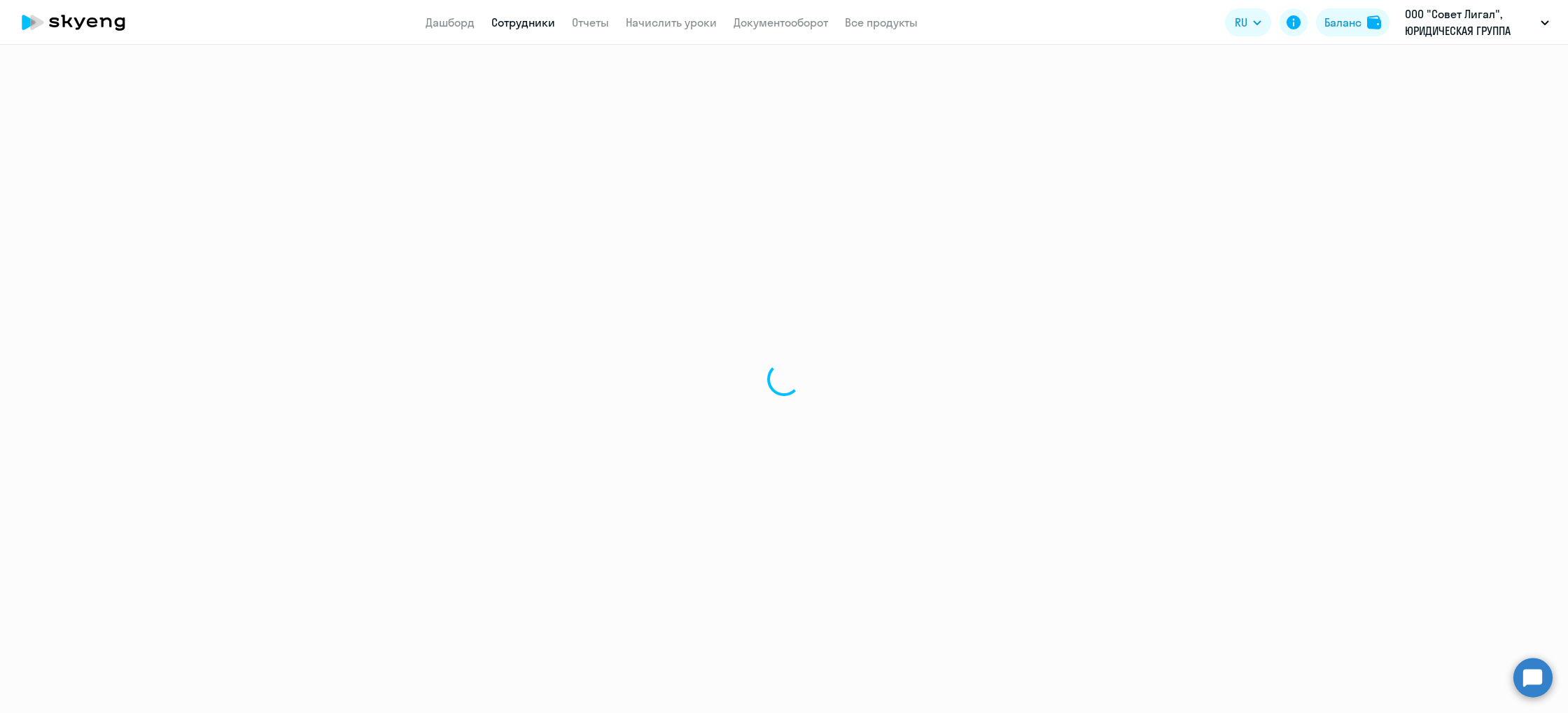
select select "30"
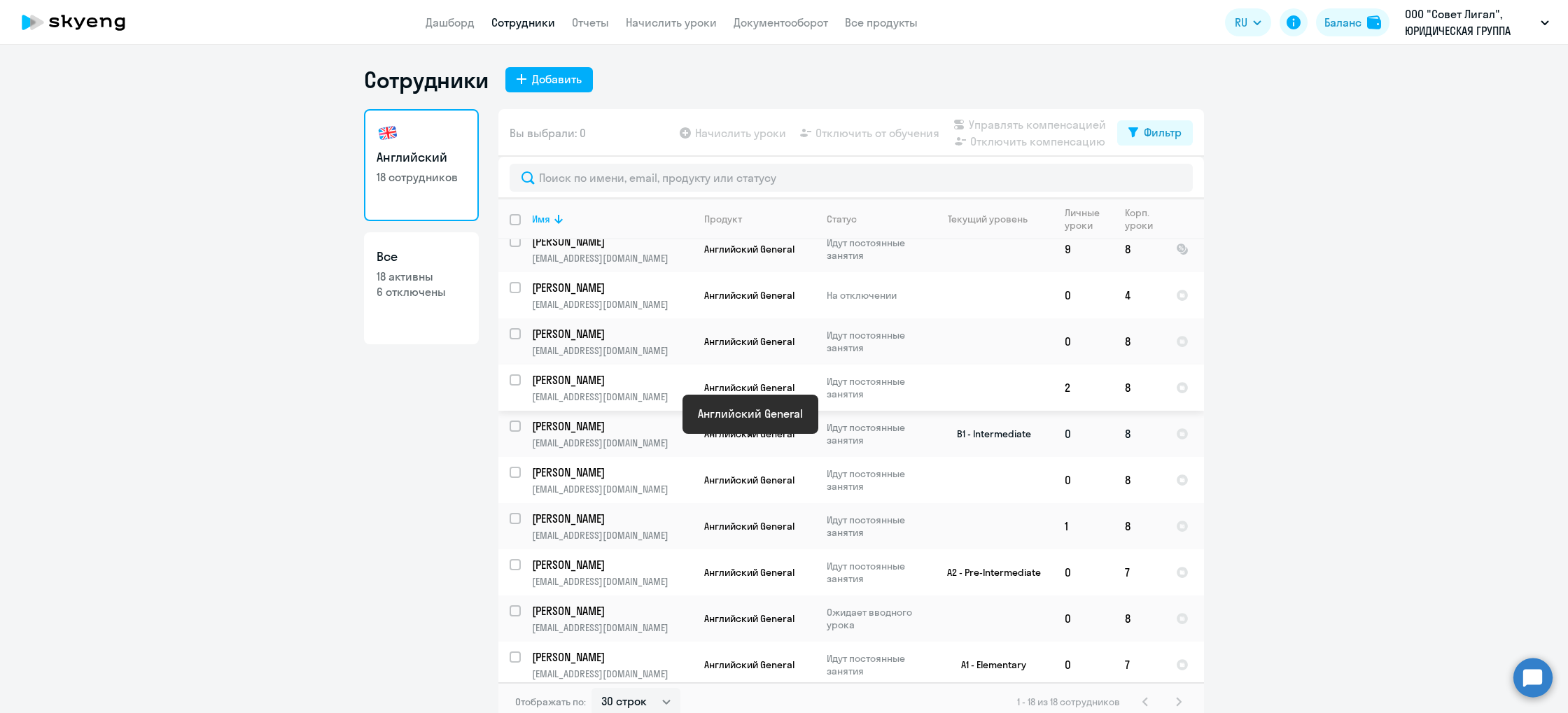
scroll to position [152, 0]
click at [515, 472] on input "select row 14612700" at bounding box center [524, 481] width 28 height 28
checkbox input "true"
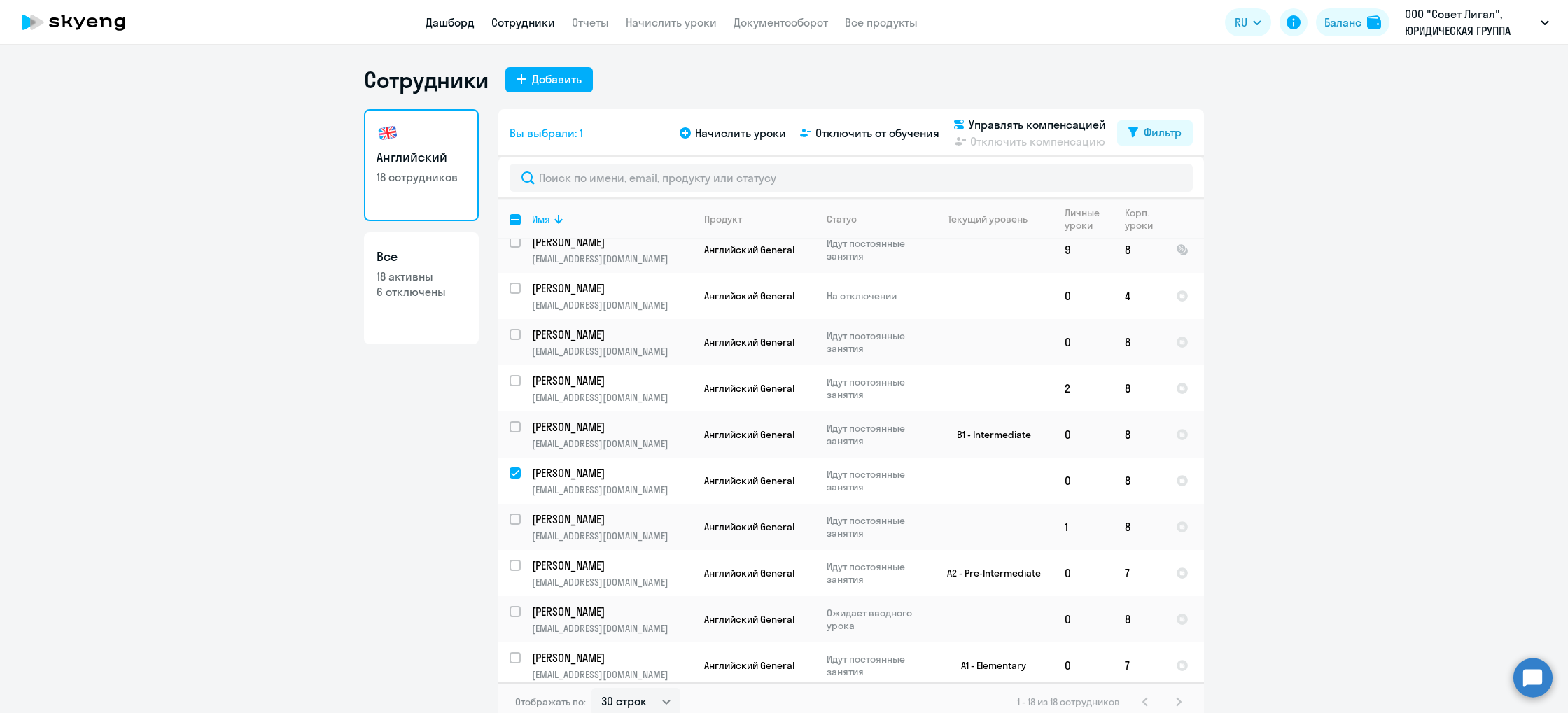
click at [455, 19] on link "Дашборд" at bounding box center [450, 22] width 49 height 14
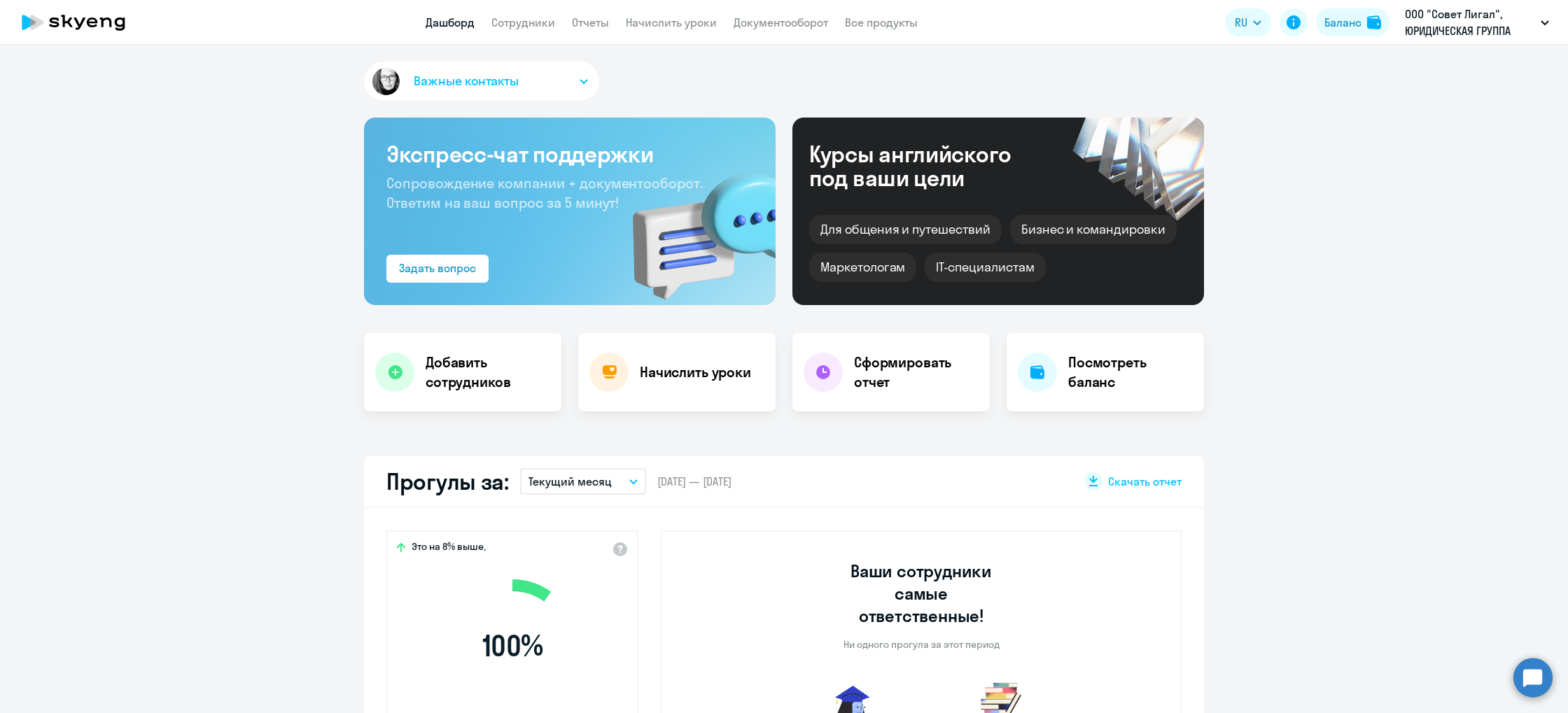
select select "30"
click at [532, 24] on link "Сотрудники" at bounding box center [524, 22] width 64 height 14
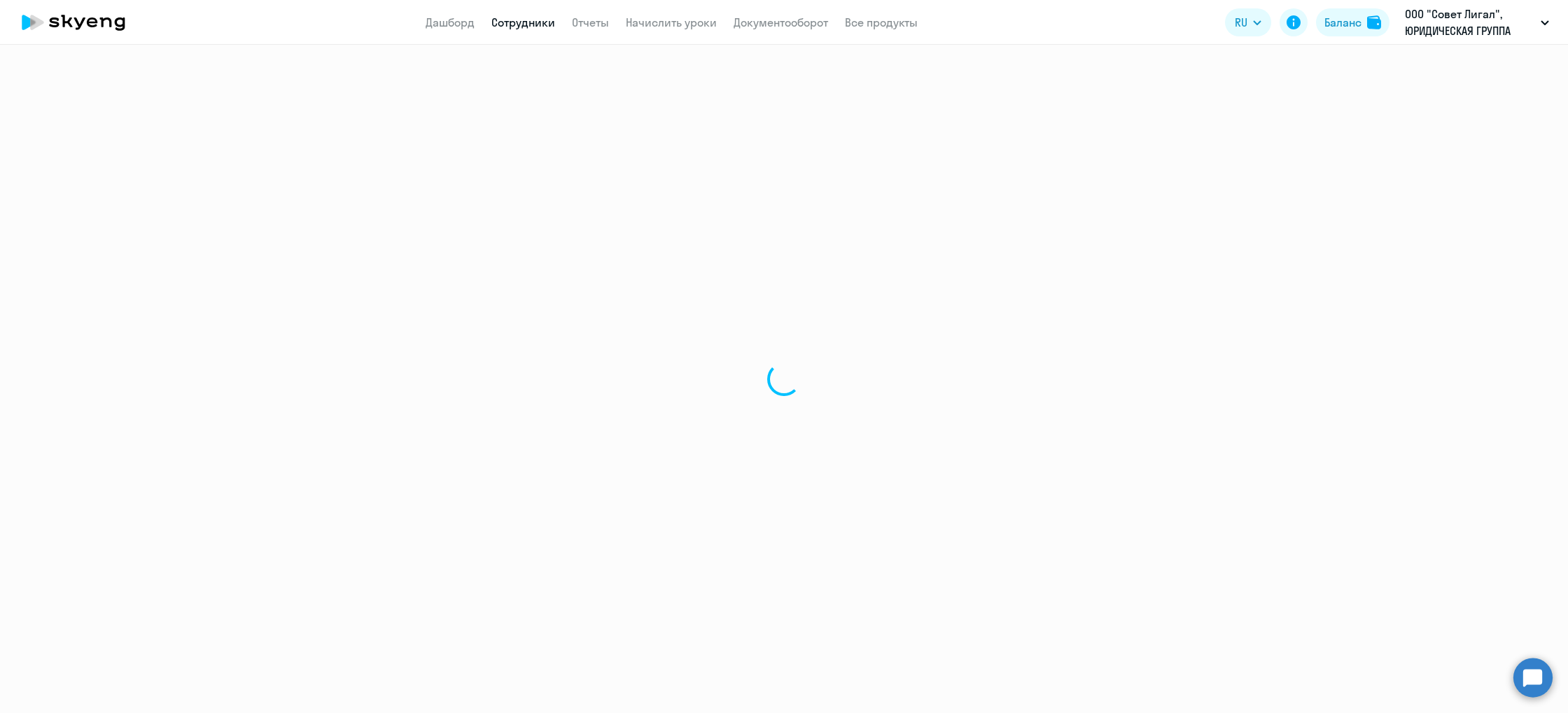
select select "30"
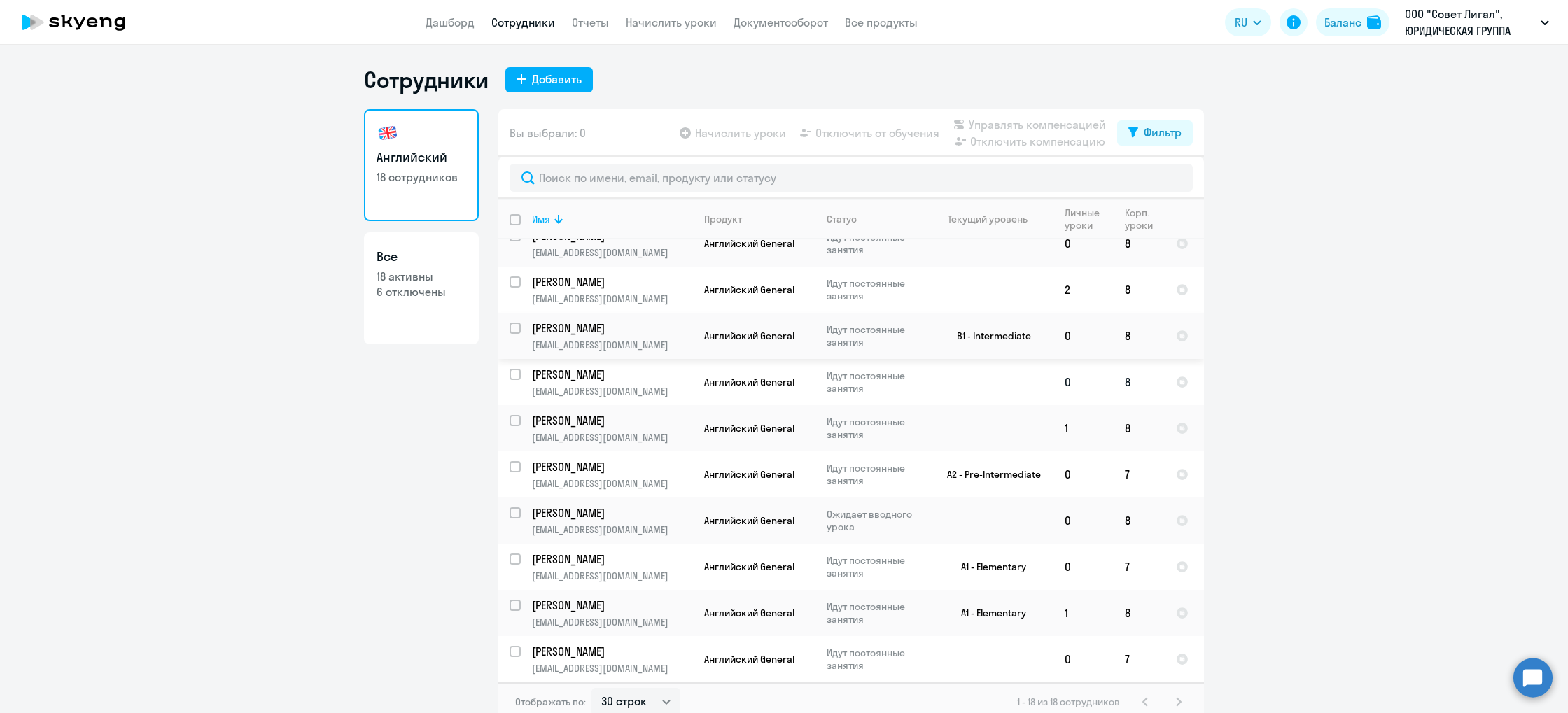
scroll to position [251, 0]
click at [513, 368] on input "select row 14612700" at bounding box center [524, 382] width 28 height 28
checkbox input "true"
click at [910, 133] on span "Отключить от обучения" at bounding box center [878, 132] width 124 height 17
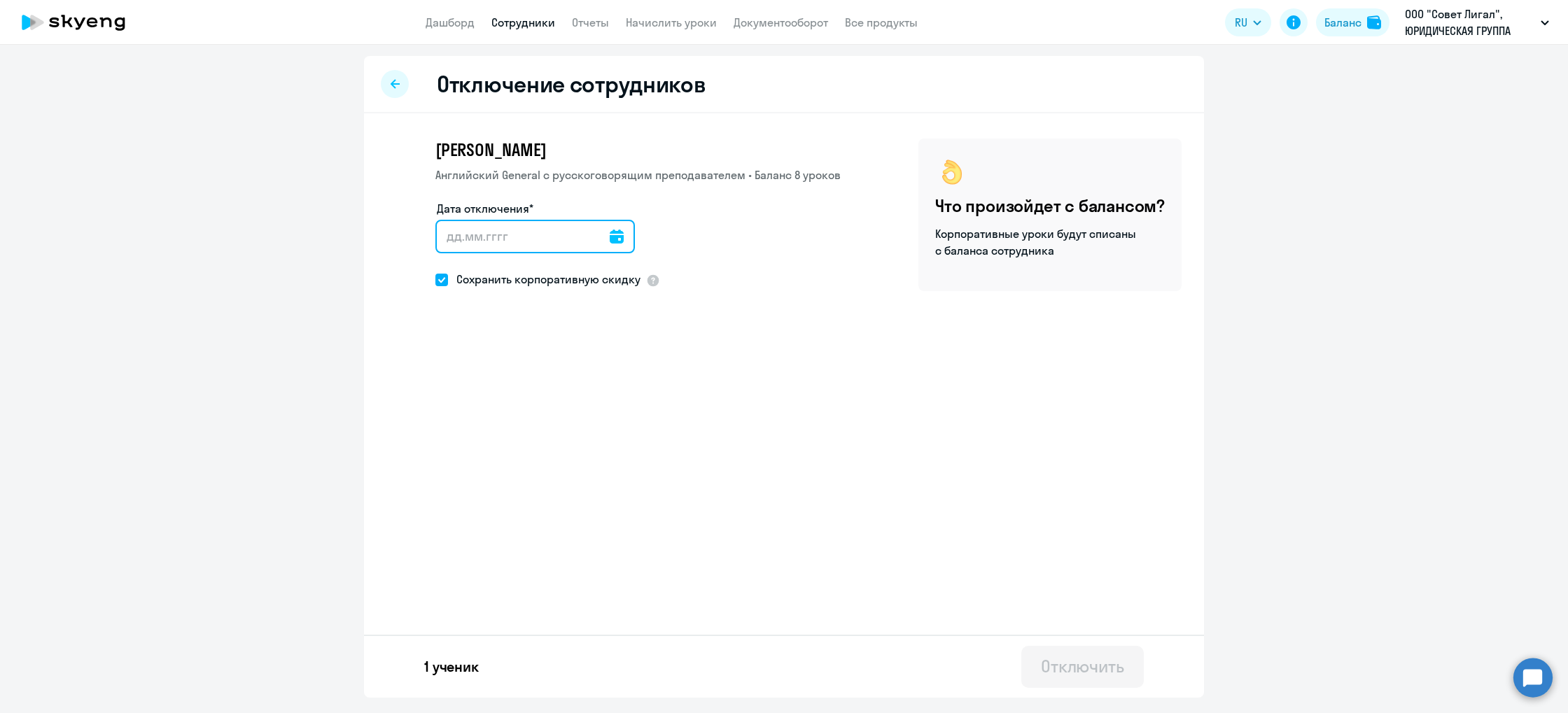
click at [490, 239] on input "Дата отключения*" at bounding box center [534, 236] width 199 height 34
click at [546, 244] on input "Дата отключения*" at bounding box center [534, 236] width 199 height 34
click at [610, 240] on icon at bounding box center [617, 236] width 14 height 14
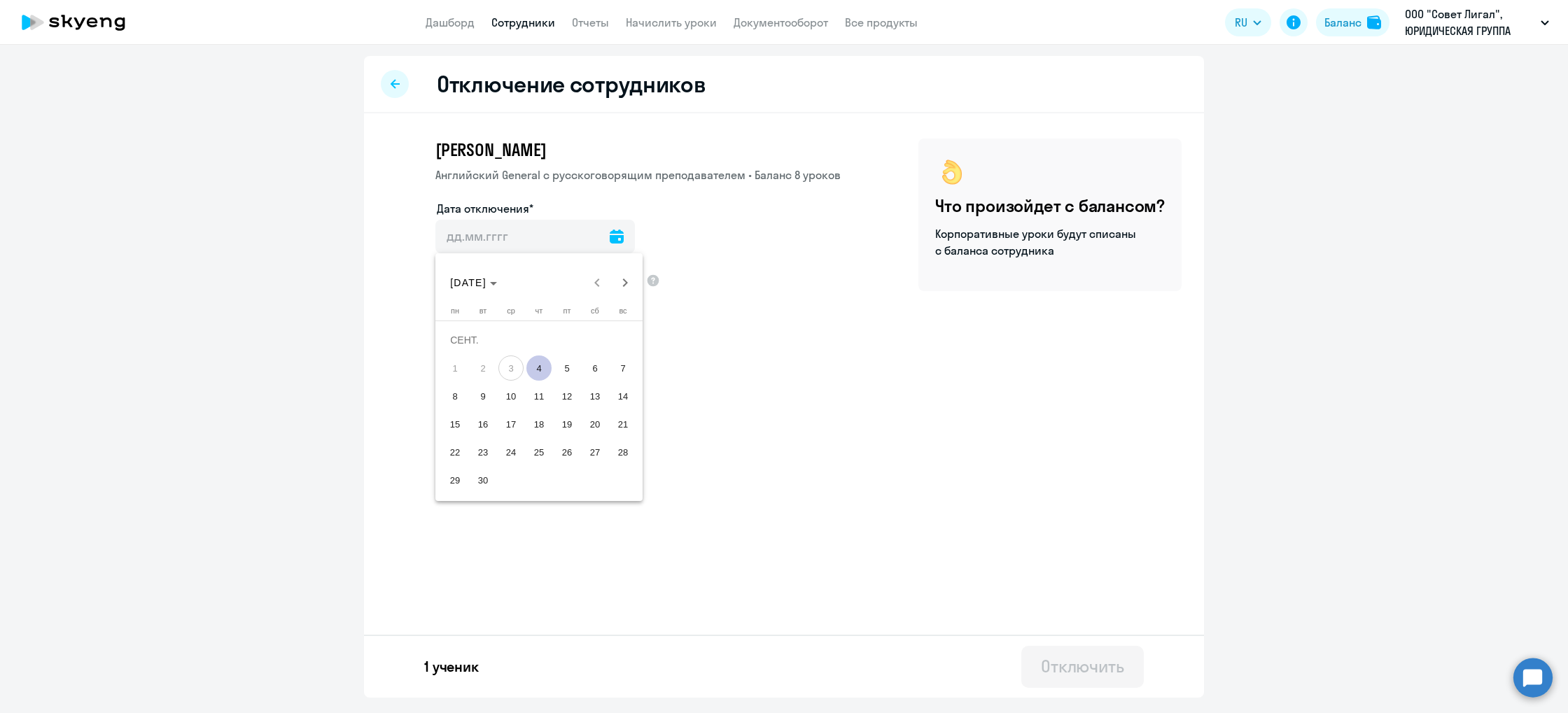
click at [545, 371] on span "4" at bounding box center [539, 368] width 25 height 25
type input "[DATE]"
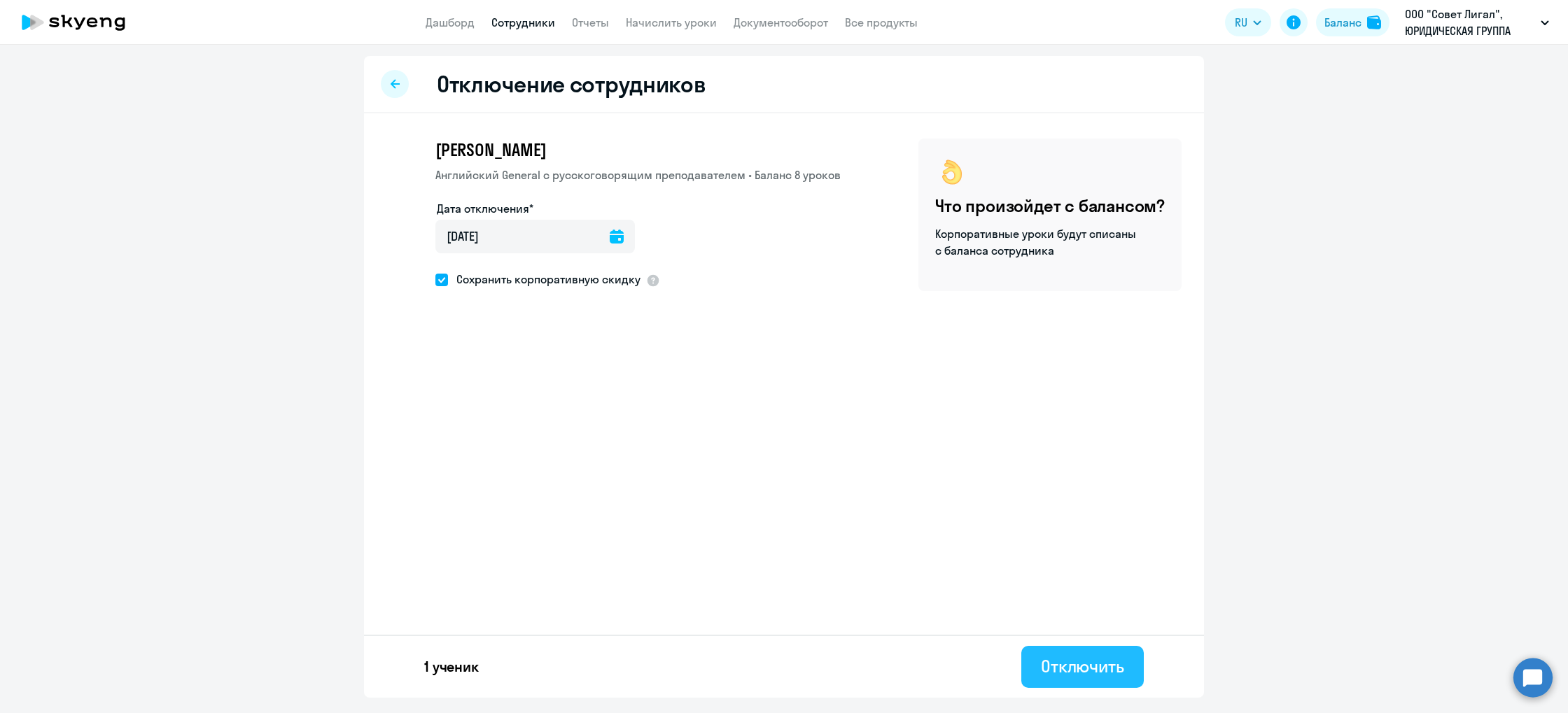
click at [1070, 673] on div "Отключить" at bounding box center [1083, 666] width 84 height 22
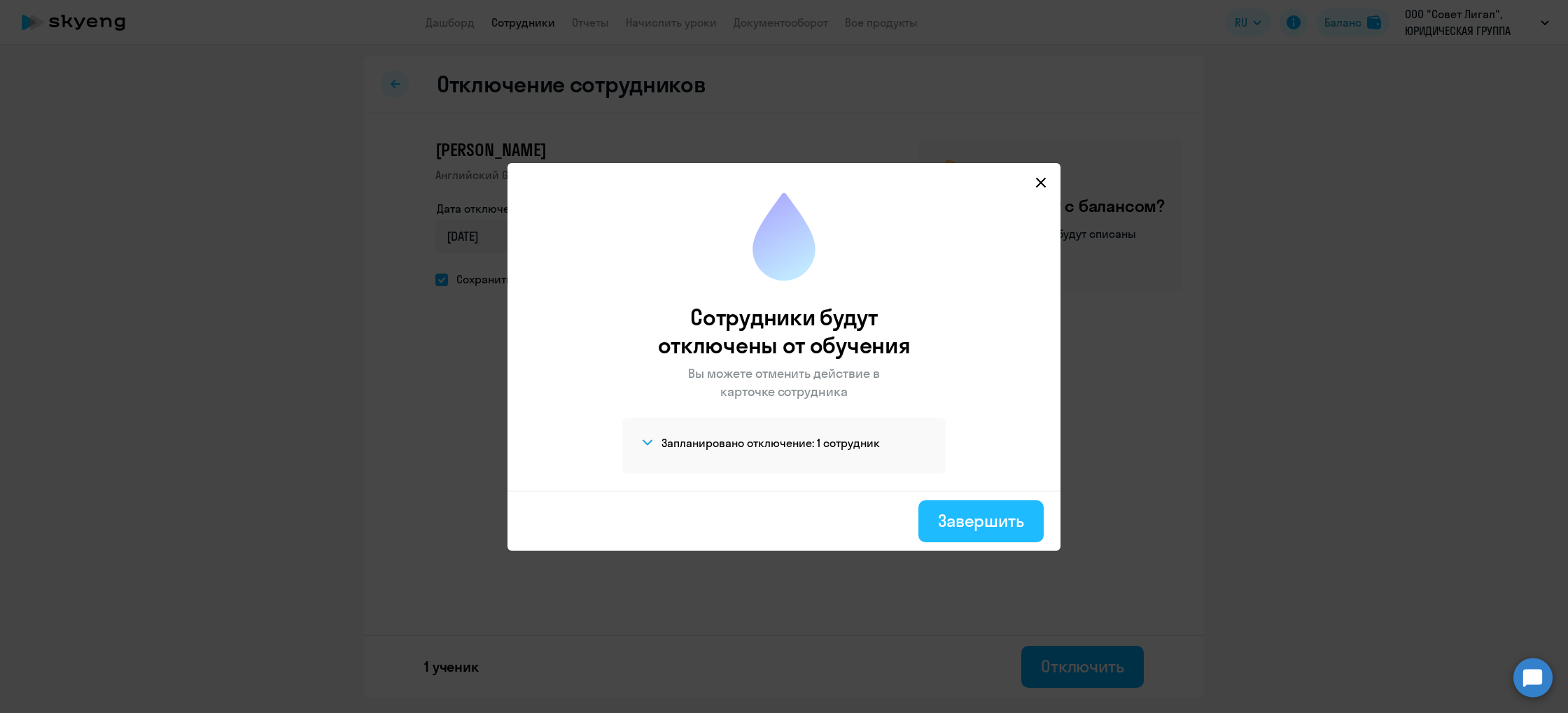
click at [971, 518] on div "Завершить" at bounding box center [981, 521] width 86 height 22
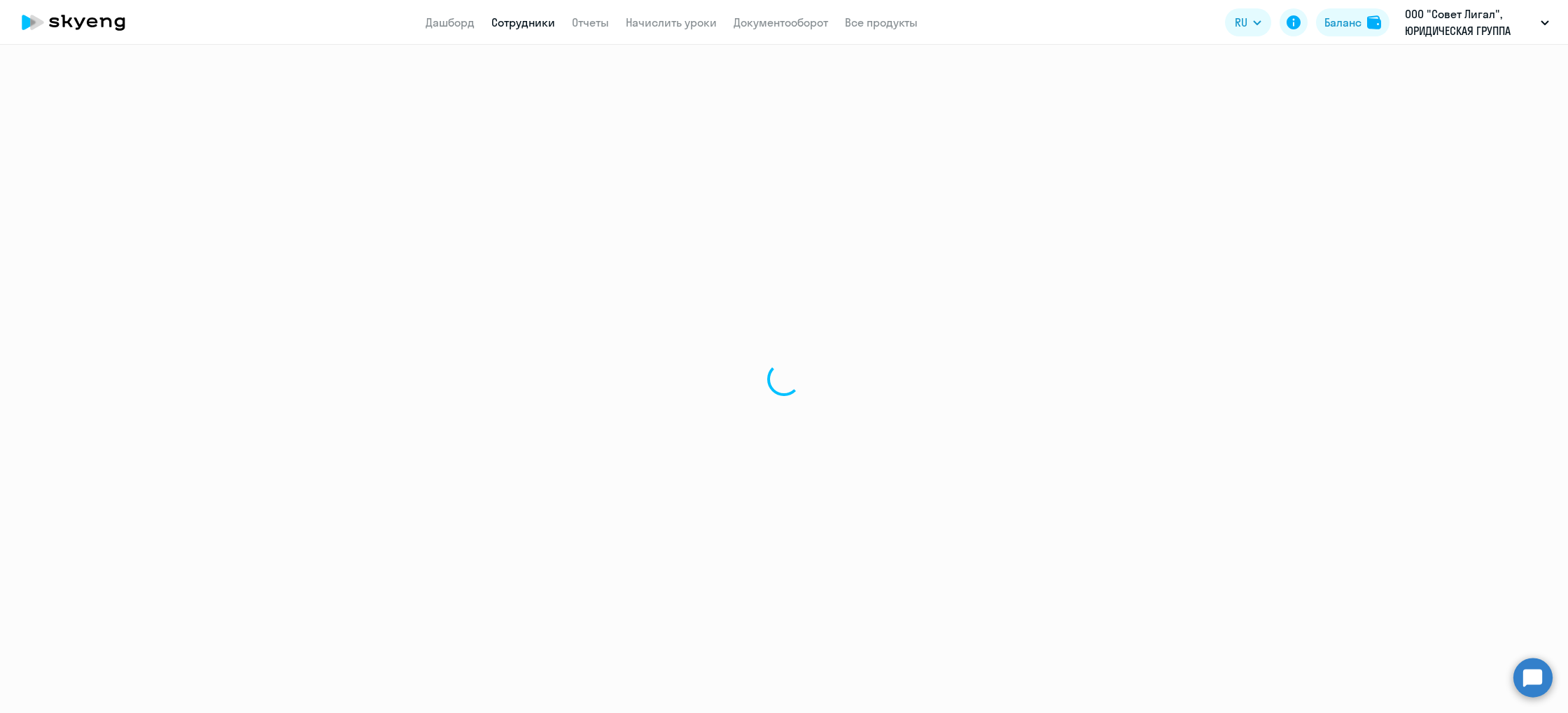
select select "30"
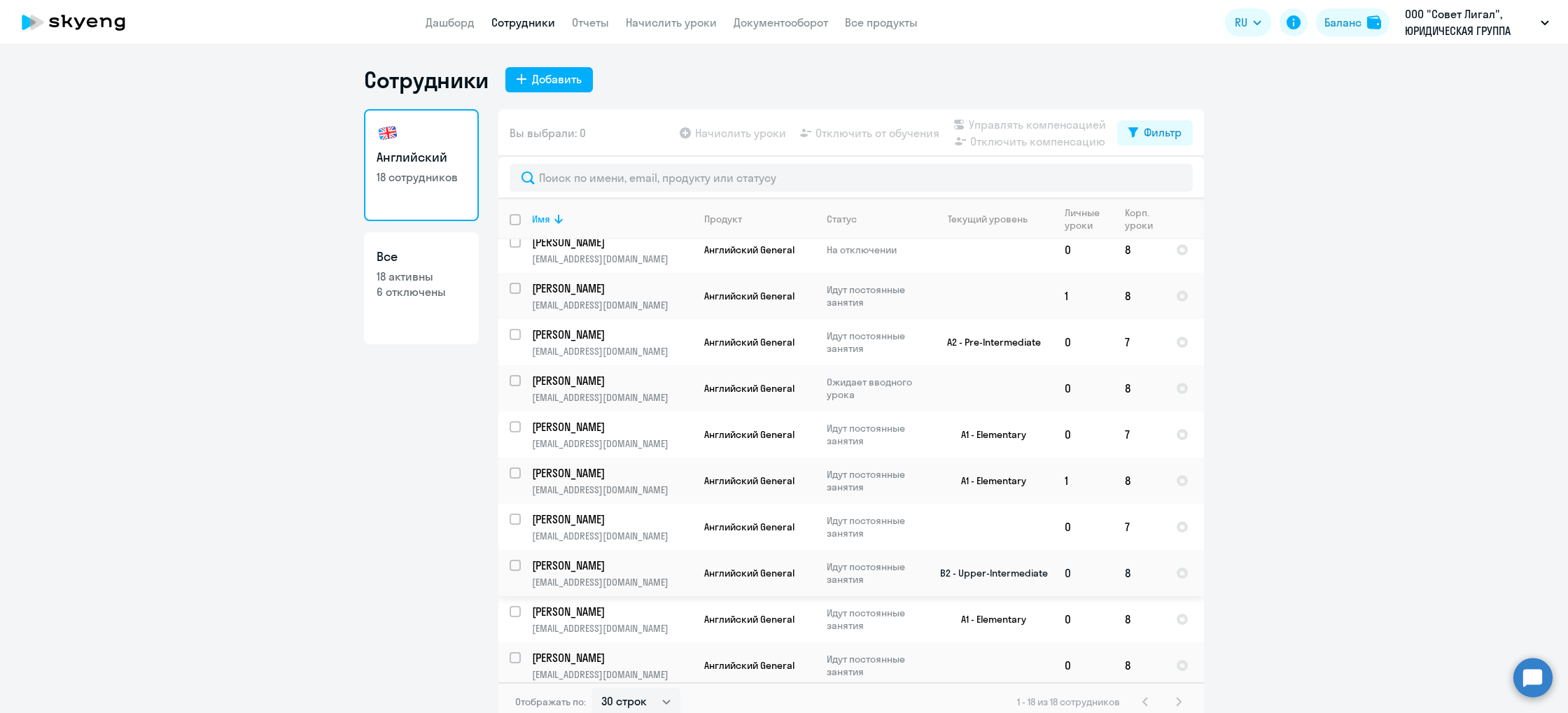
scroll to position [9, 0]
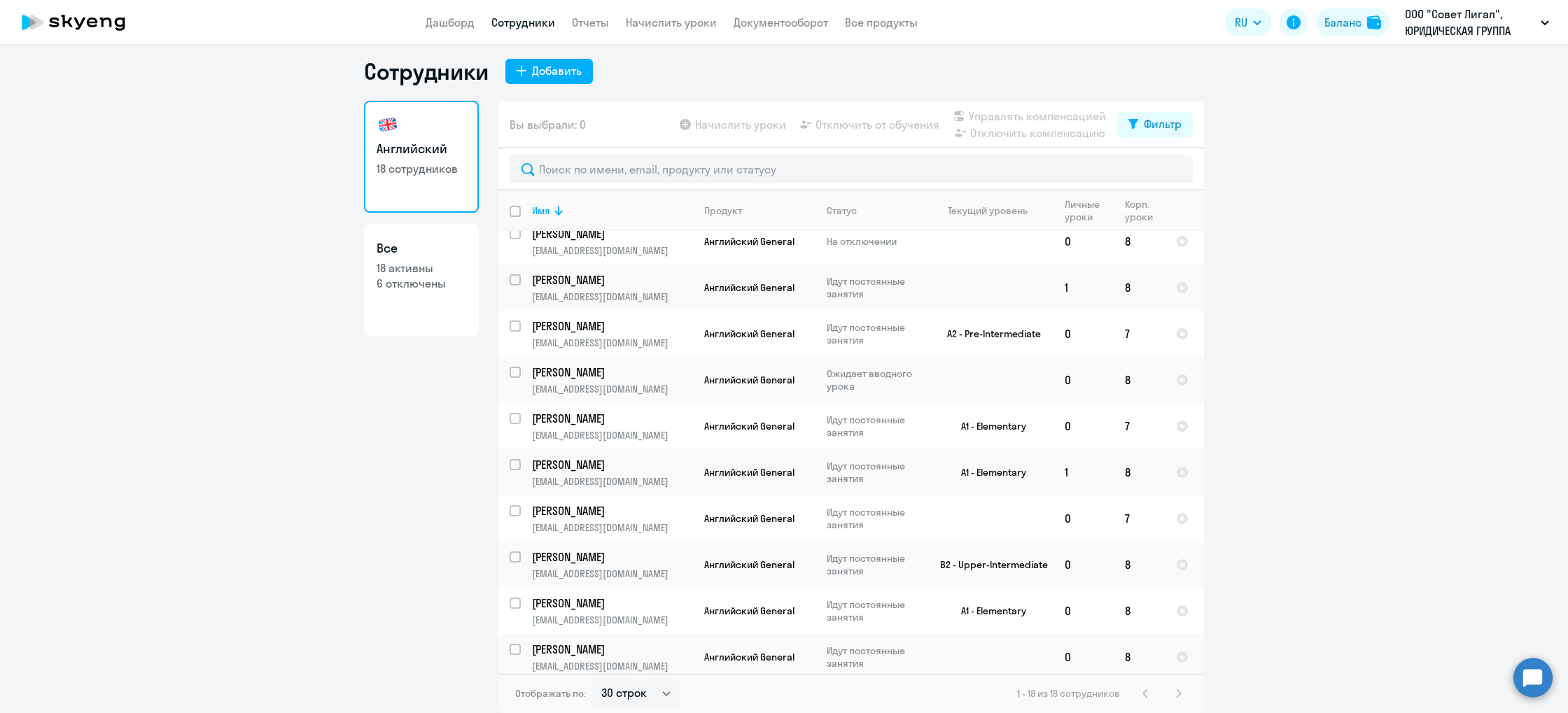
click at [402, 281] on p "6 отключены" at bounding box center [422, 284] width 89 height 16
select select "30"
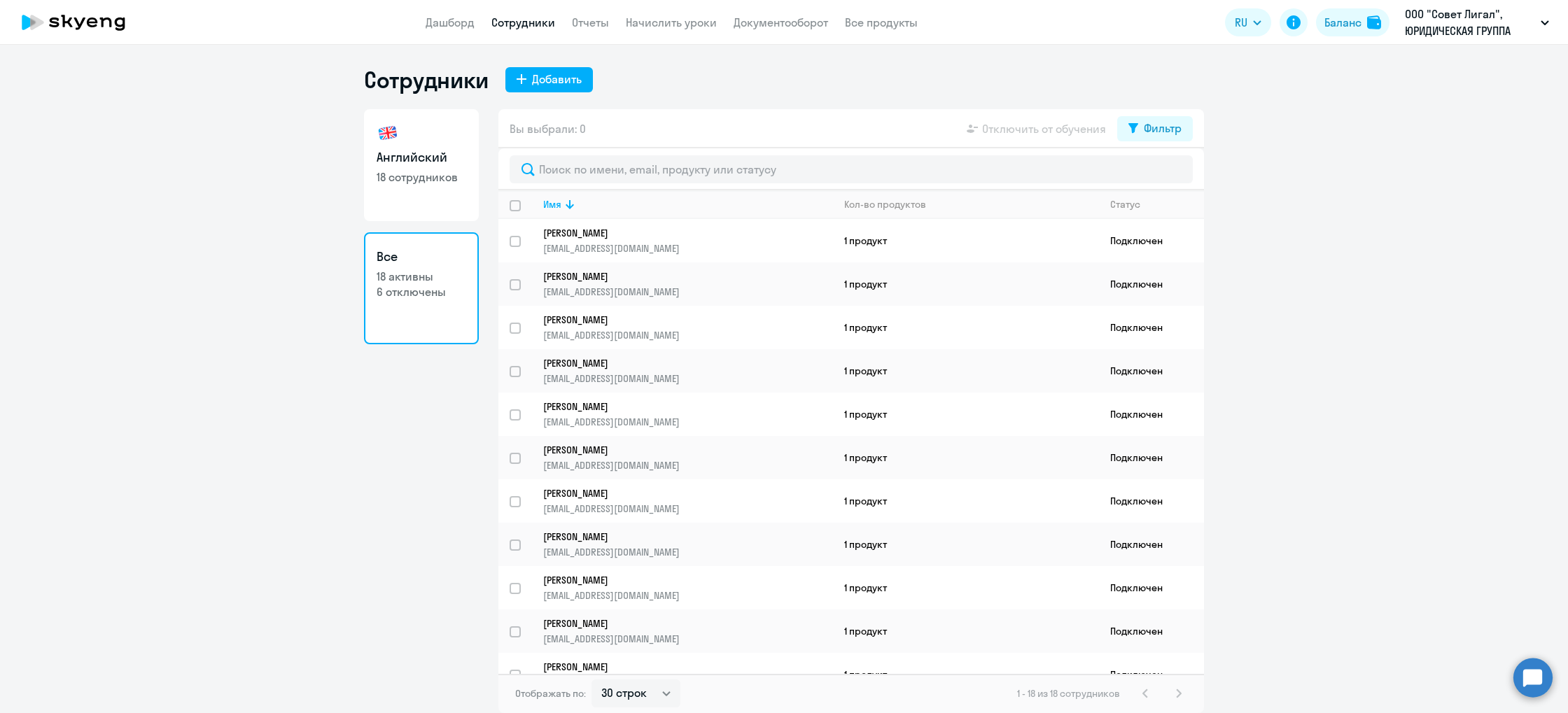
click at [420, 101] on div "Сотрудники Добавить Английский 18 сотрудников Все 18 активны 6 отключены Вы выб…" at bounding box center [784, 390] width 840 height 648
click at [427, 114] on link "Английский 18 сотрудников" at bounding box center [422, 164] width 115 height 112
select select "30"
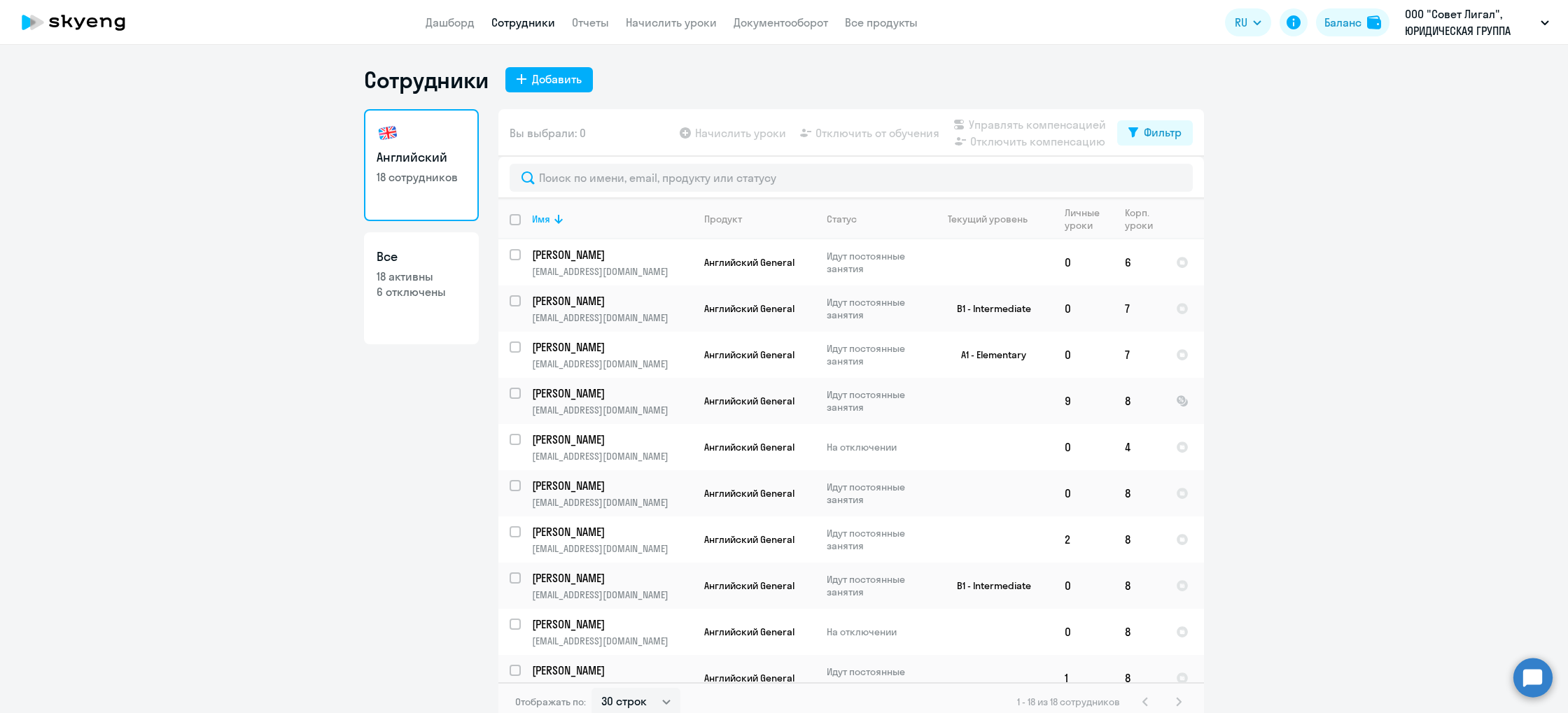
click at [87, 23] on icon at bounding box center [91, 22] width 11 height 10
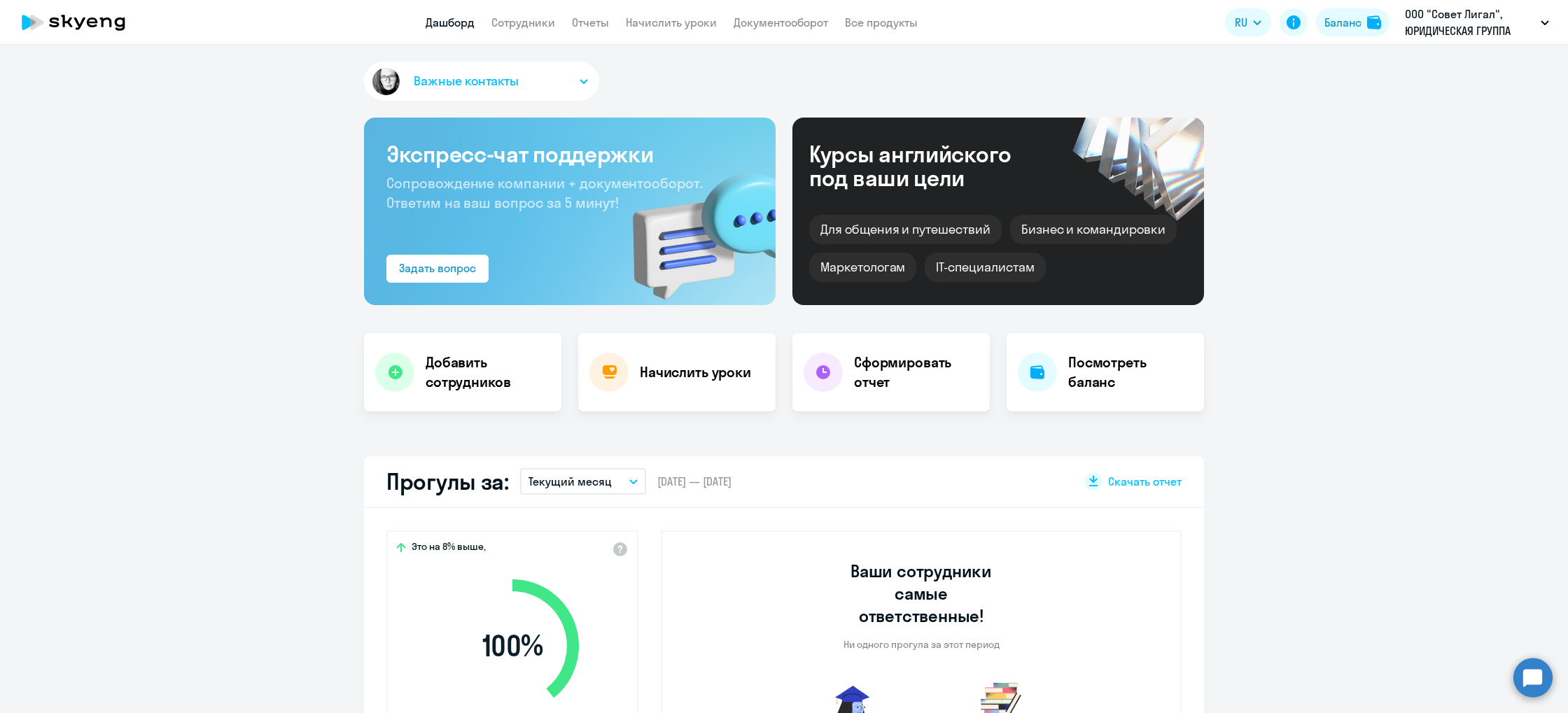
select select "30"
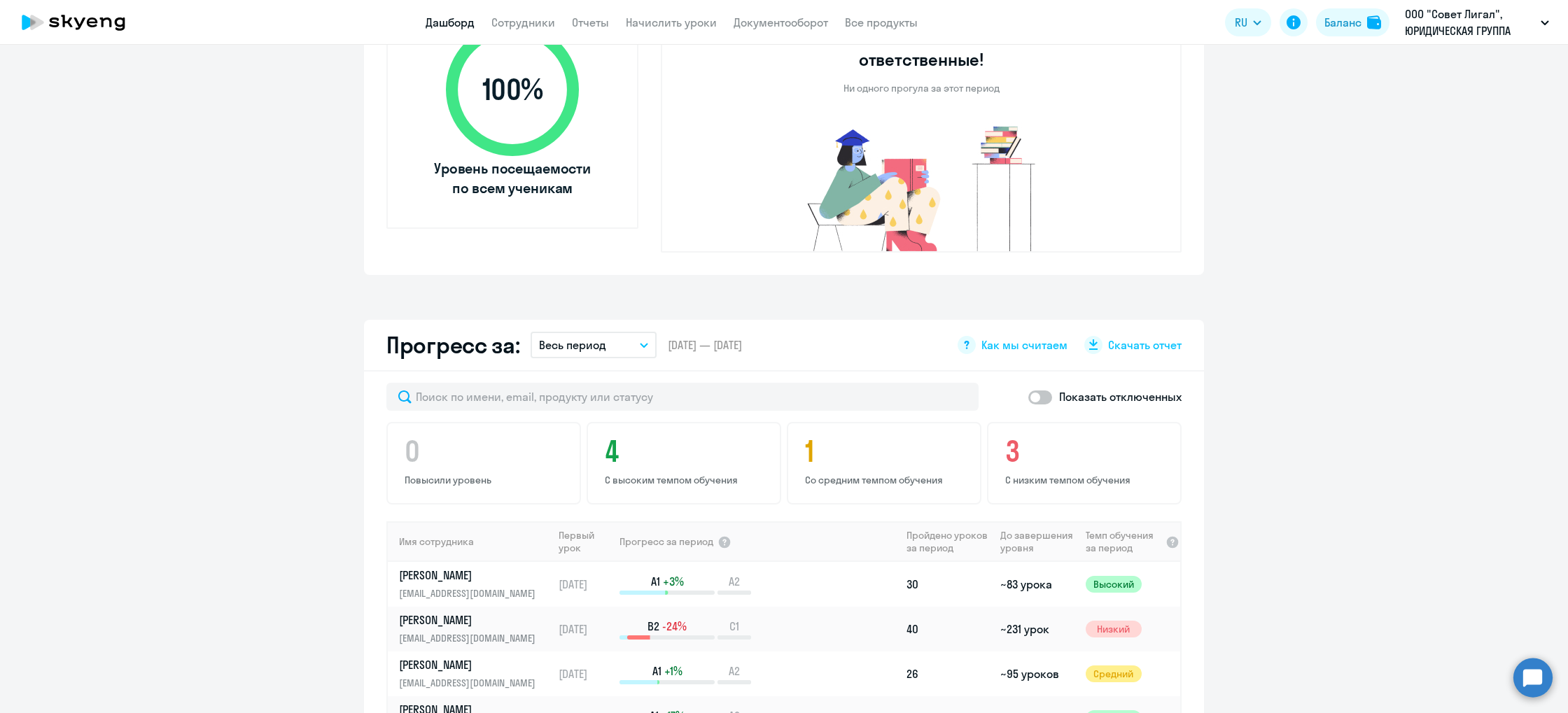
scroll to position [363, 0]
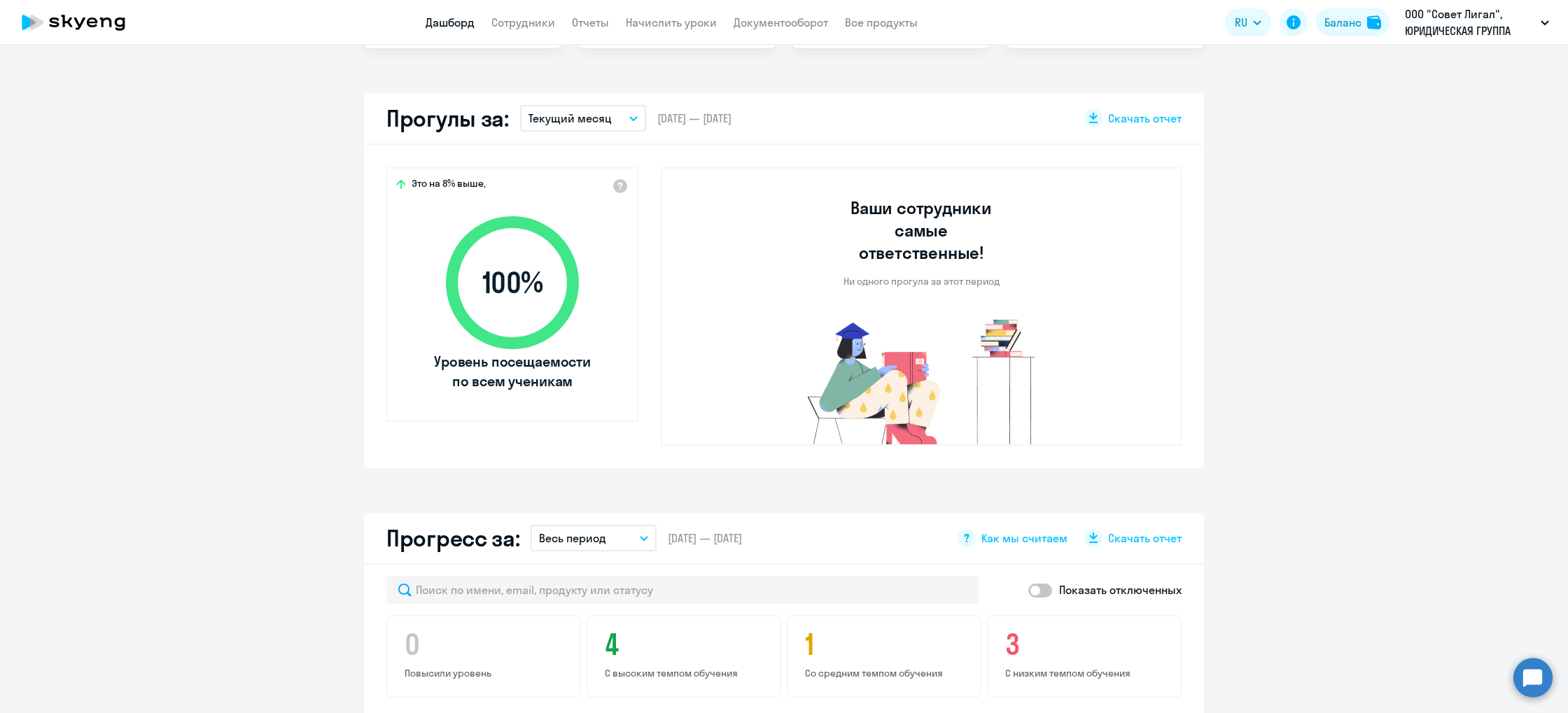
click at [616, 513] on div "Прогресс за: Весь период – [DATE] — [DATE] Как мы считаем Скачать отчет" at bounding box center [784, 538] width 840 height 51
click at [639, 526] on button "Весь период" at bounding box center [594, 538] width 126 height 26
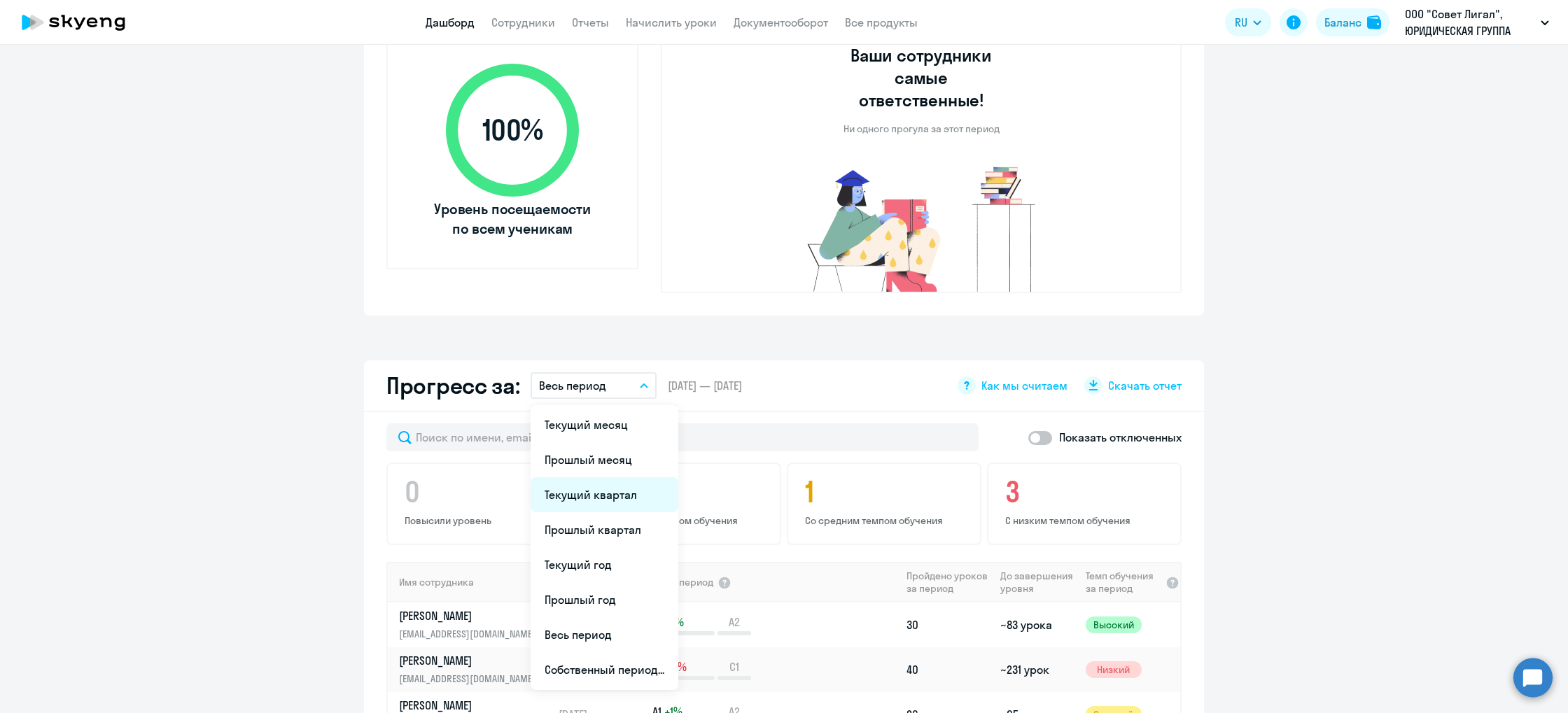
scroll to position [519, 0]
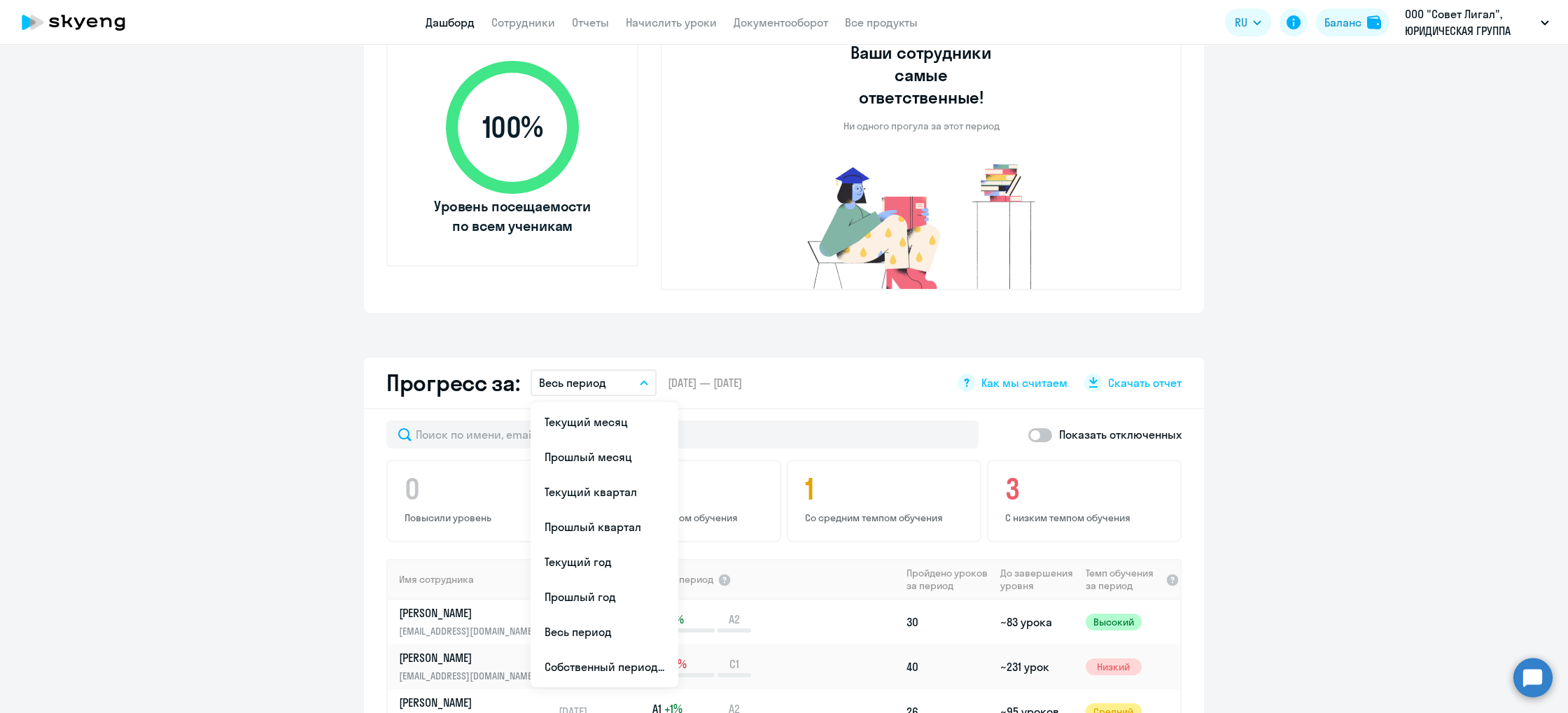
click at [633, 440] on li "Прошлый месяц" at bounding box center [604, 458] width 148 height 35
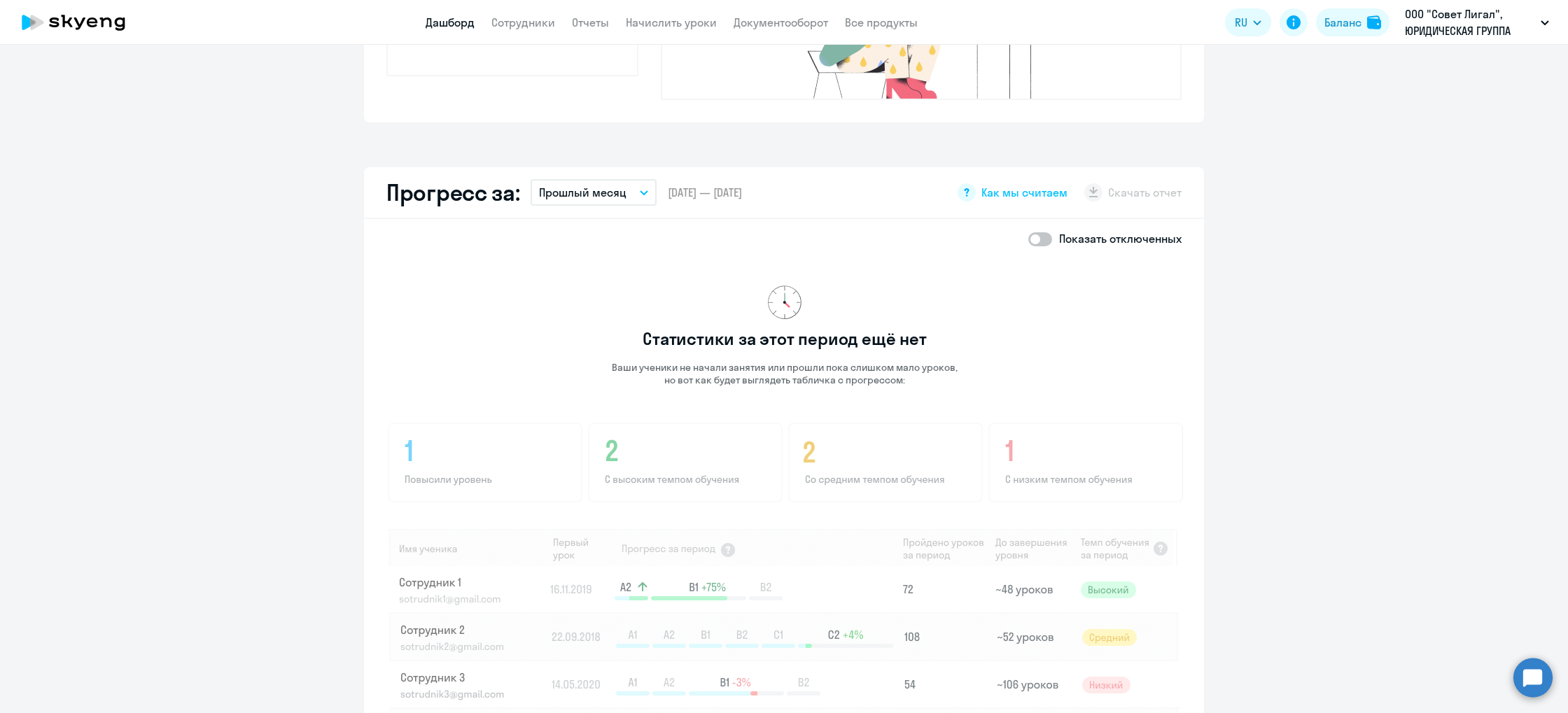
scroll to position [647, 0]
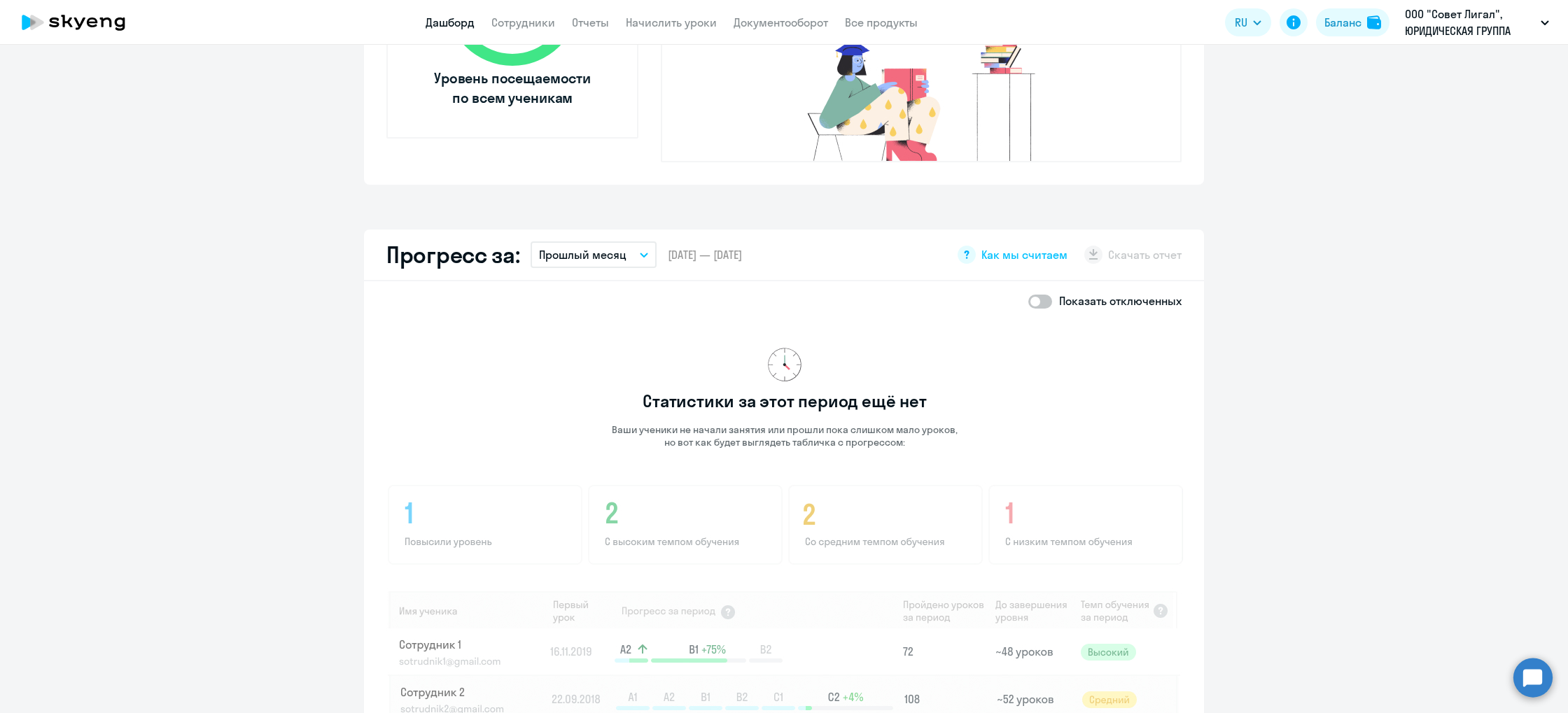
click at [596, 247] on p "Прошлый месяц" at bounding box center [583, 255] width 87 height 17
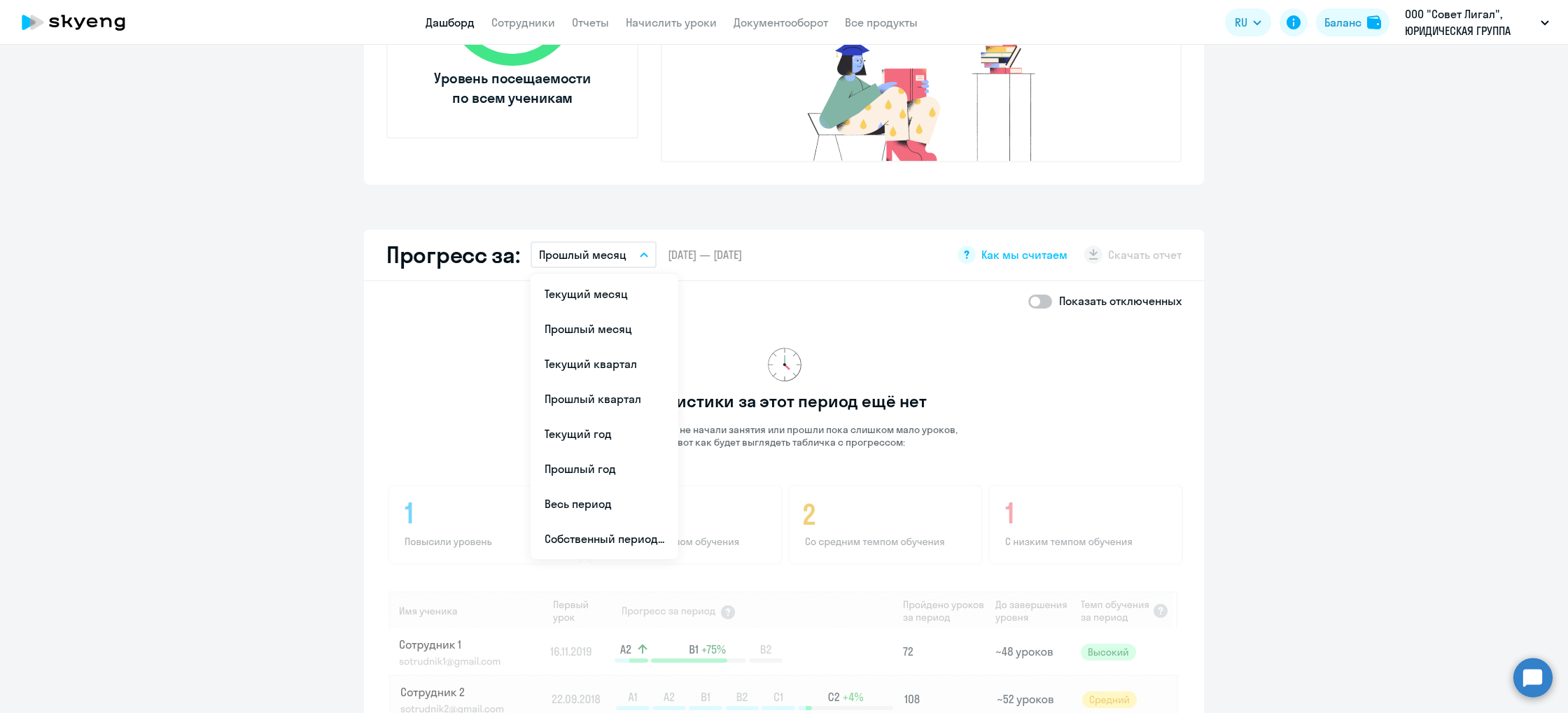
click at [1069, 360] on div "Статистики за этот период ещё нет Ваши ученики не начали занятия или прошли пок…" at bounding box center [785, 590] width 797 height 539
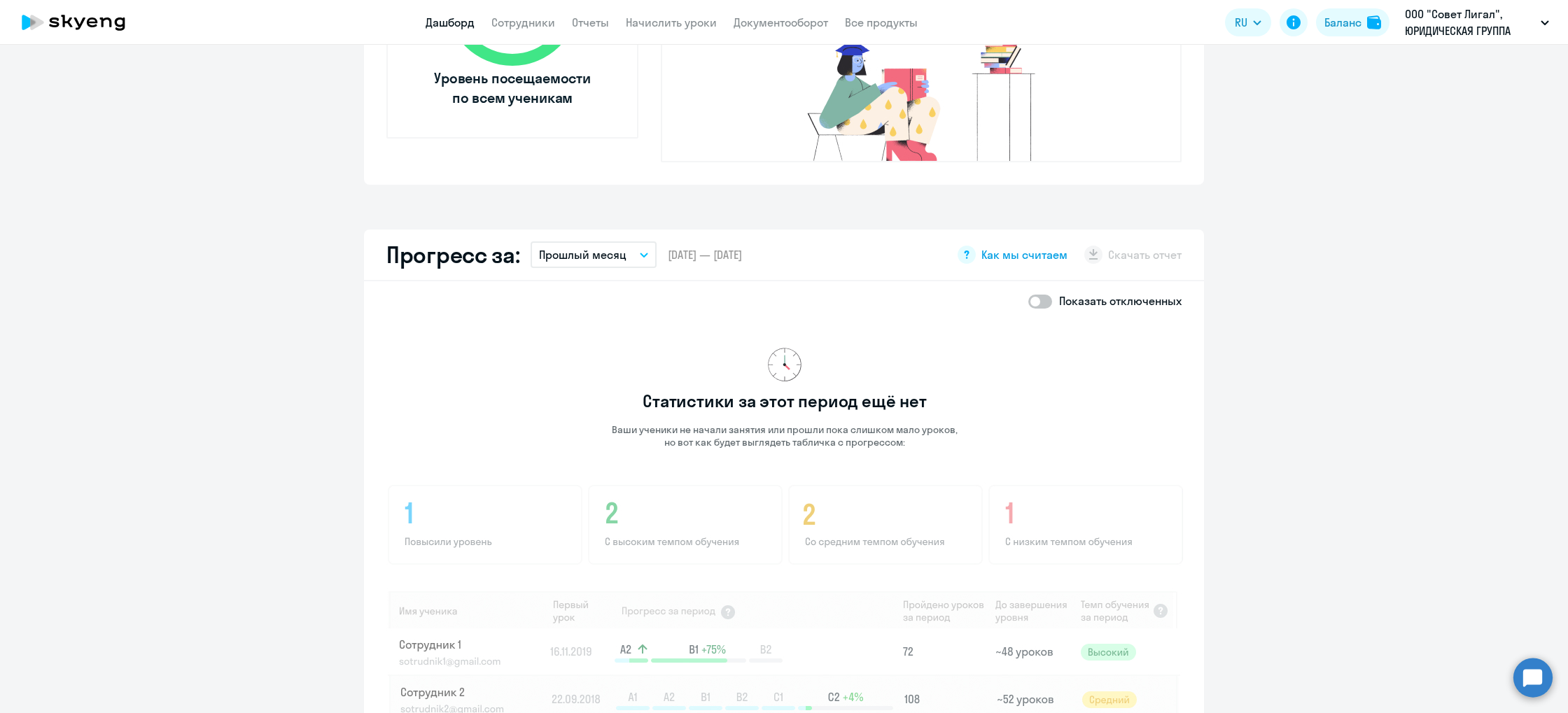
click at [1011, 247] on span "Как мы считаем" at bounding box center [1024, 255] width 86 height 16
click at [584, 247] on p "Прошлый месяц" at bounding box center [583, 255] width 87 height 17
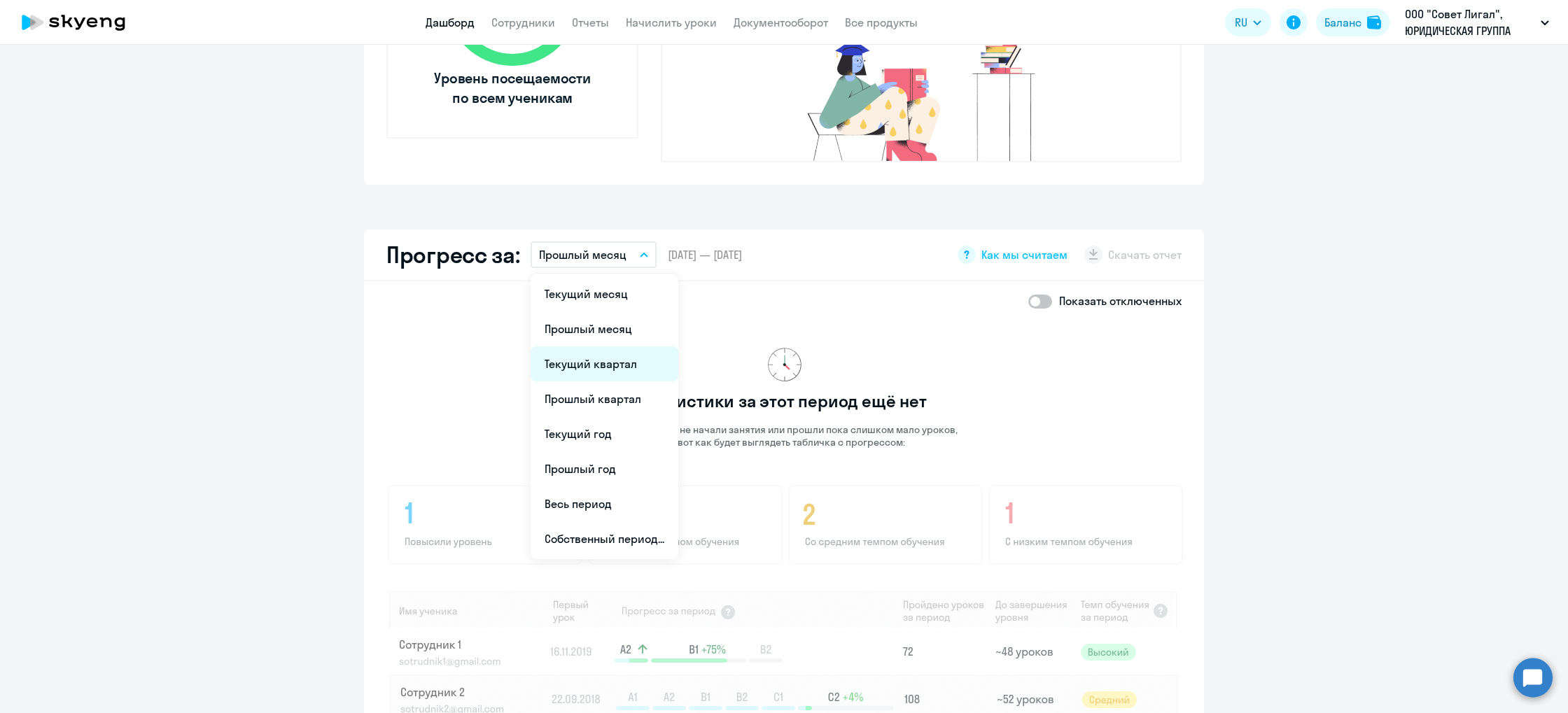
click at [618, 347] on li "Текущий квартал" at bounding box center [604, 364] width 148 height 35
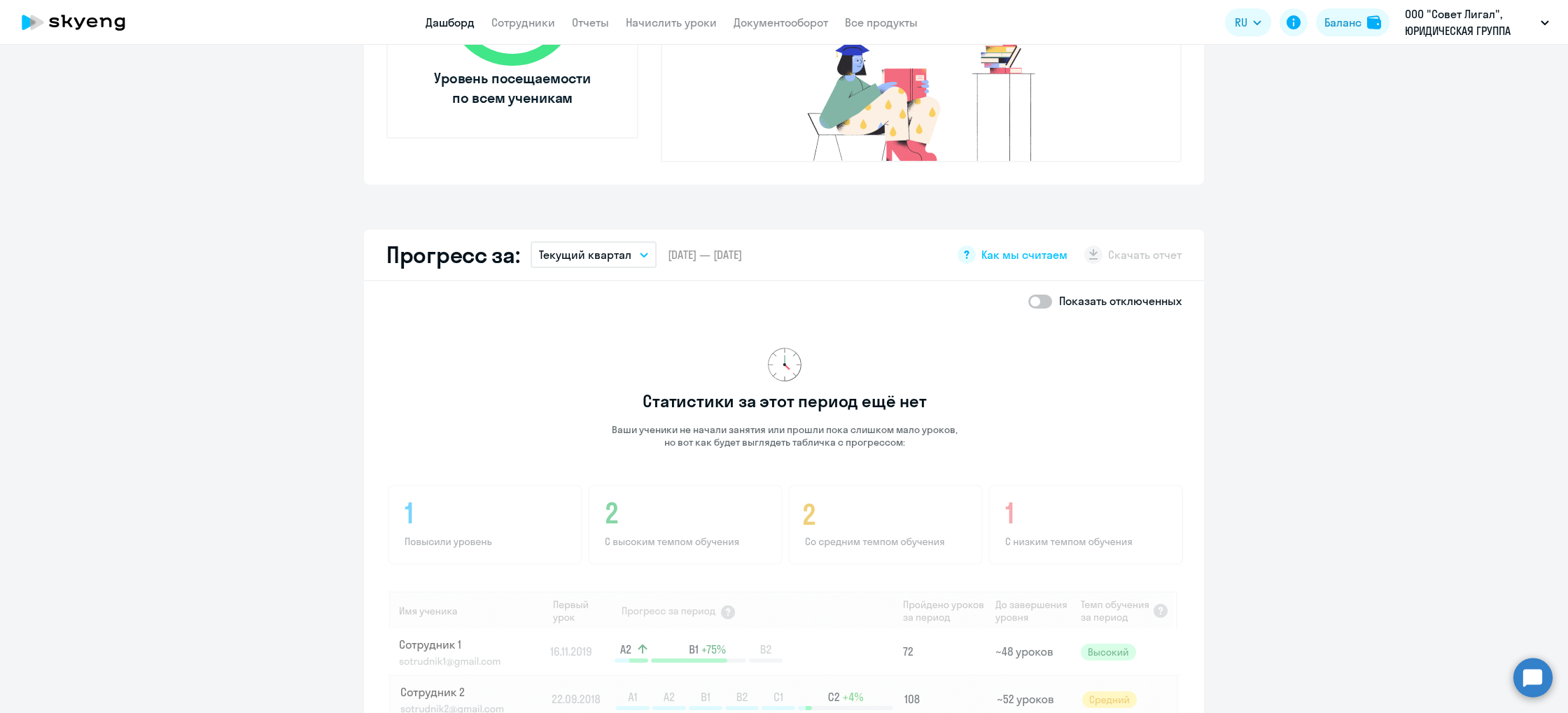
click at [605, 245] on button "Текущий квартал" at bounding box center [594, 255] width 126 height 26
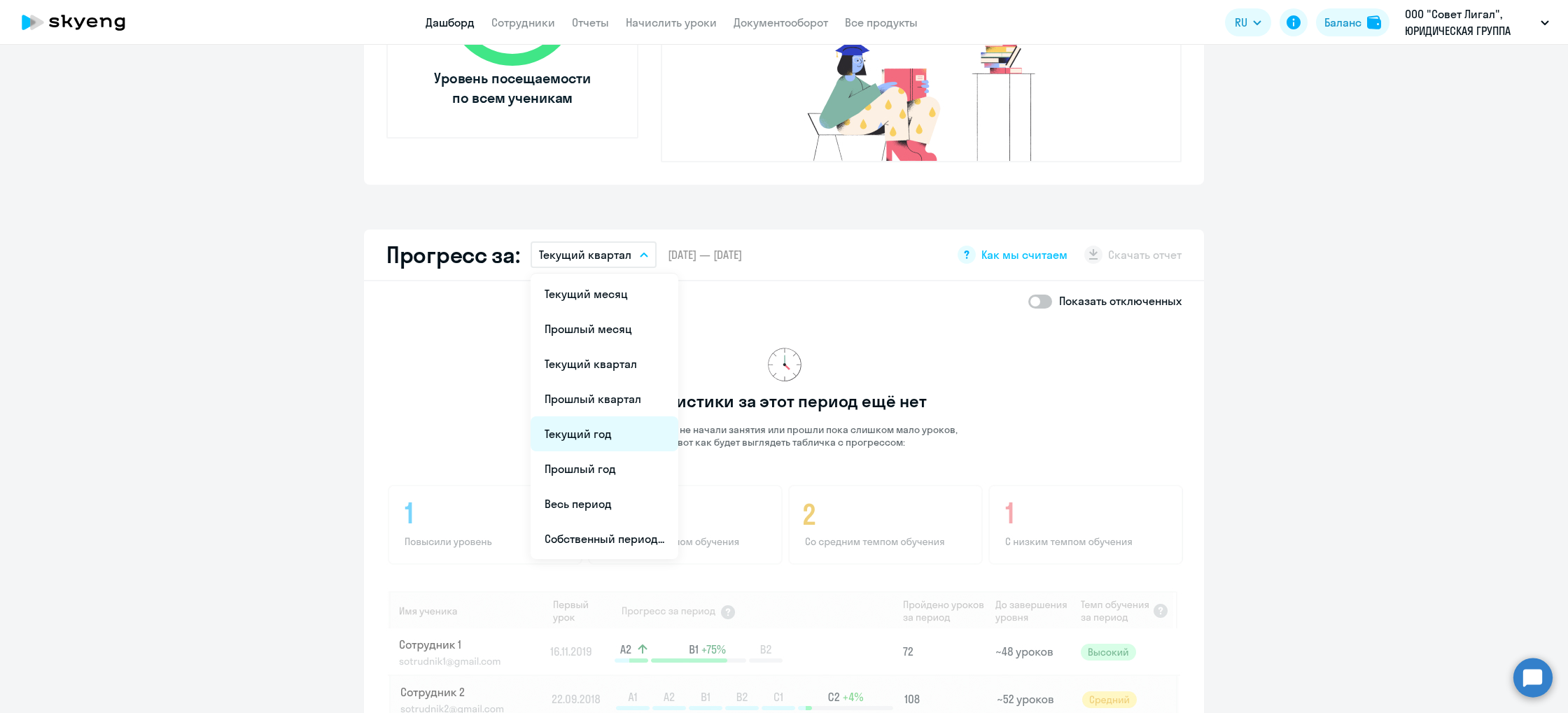
click at [636, 417] on li "Текущий год" at bounding box center [604, 434] width 148 height 35
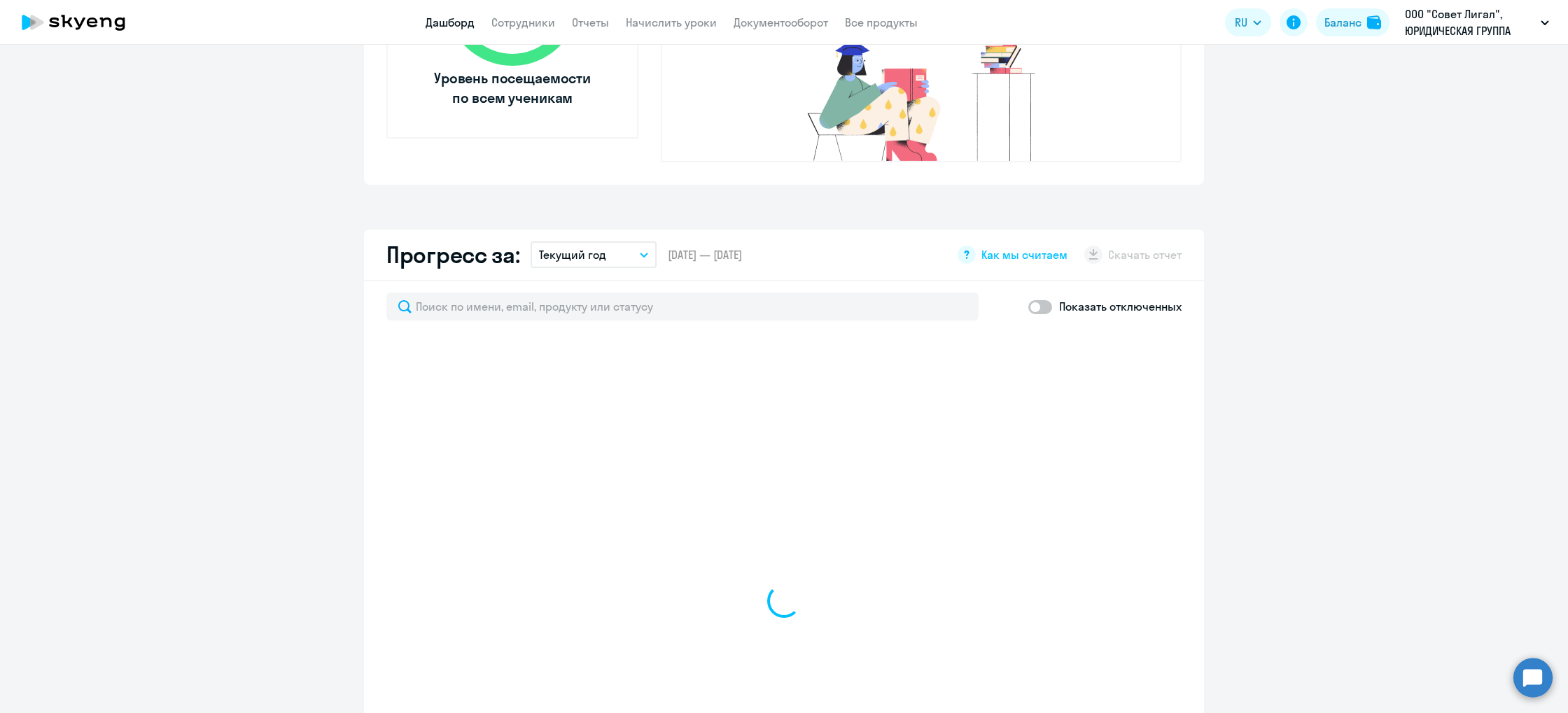
select select "30"
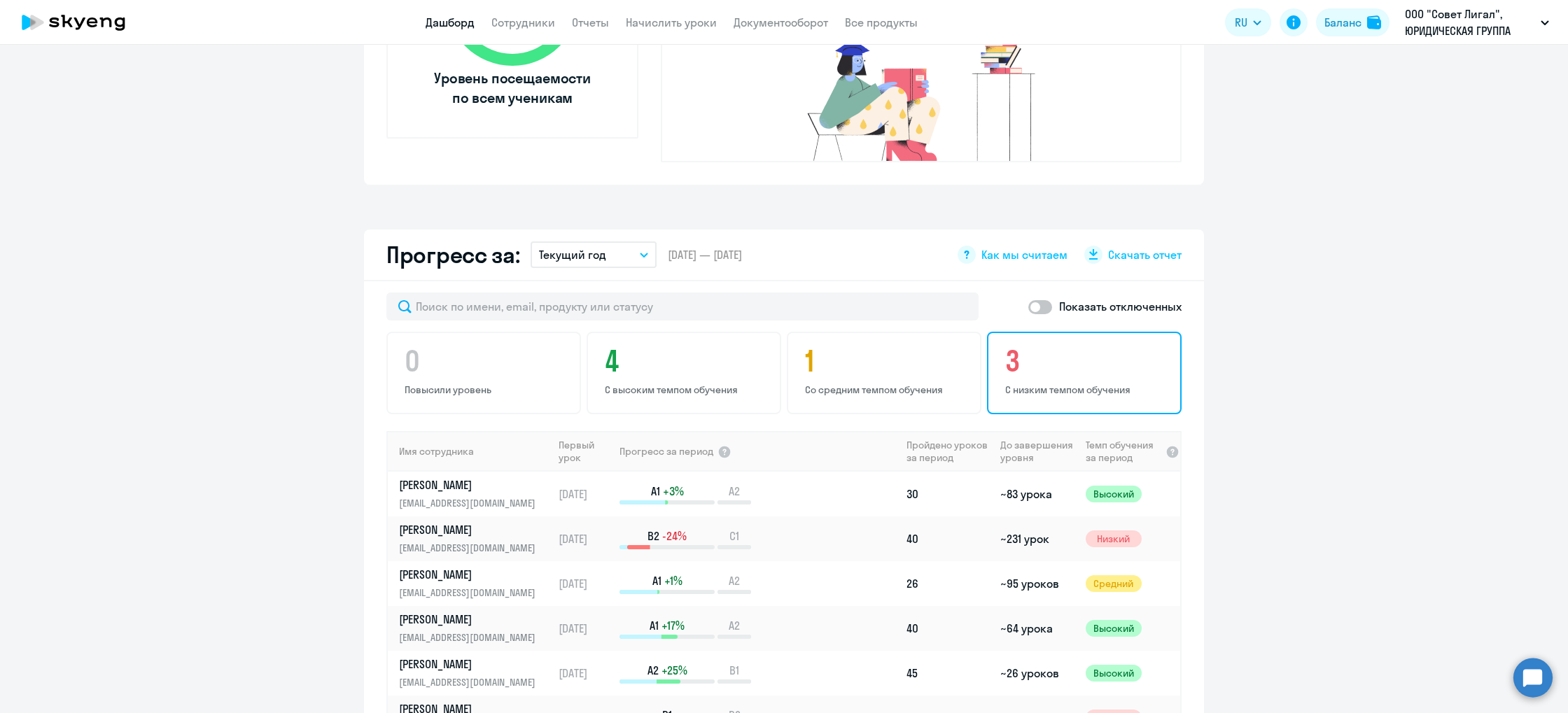
click at [1030, 347] on h4 "3" at bounding box center [1086, 361] width 162 height 34
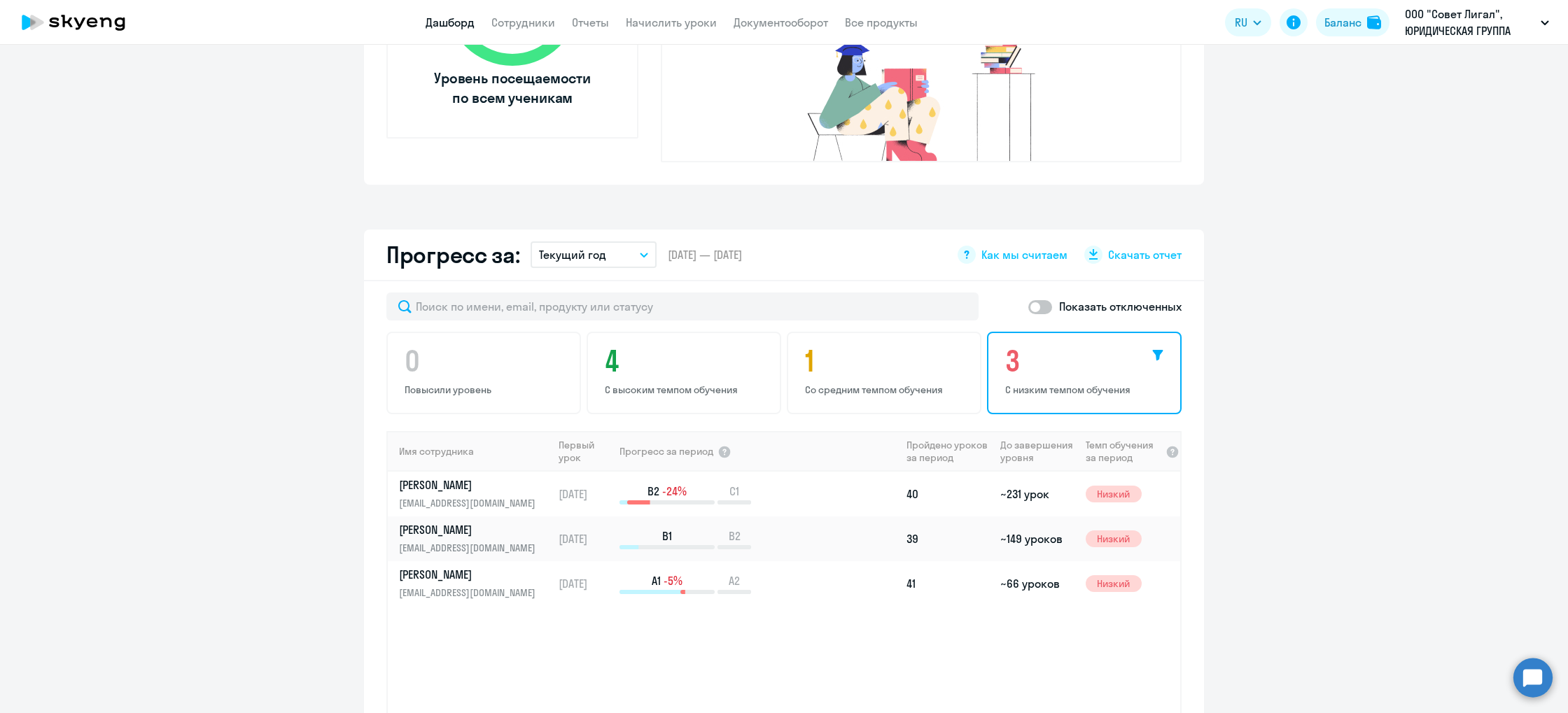
click at [1102, 351] on h4 "3" at bounding box center [1086, 361] width 162 height 34
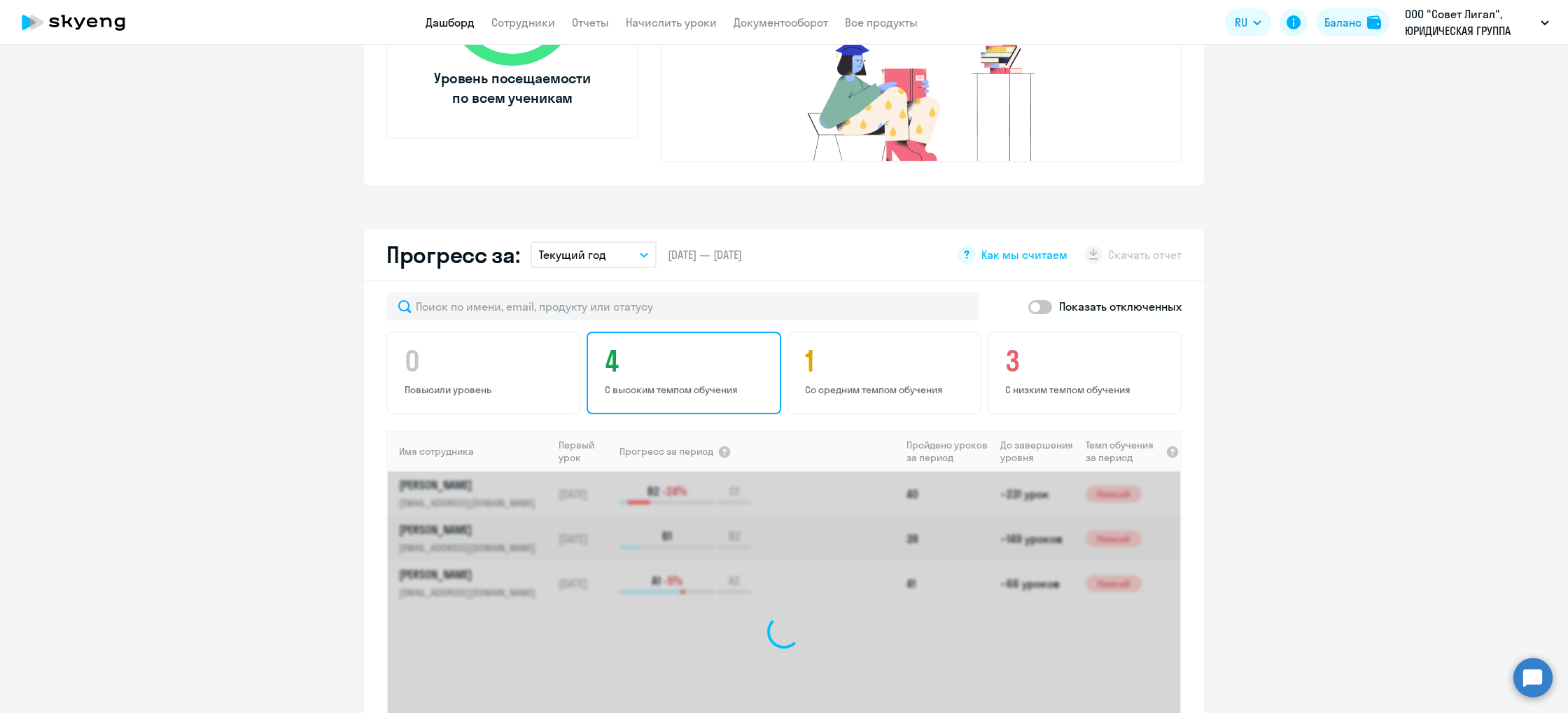
click at [638, 384] on p "С высоким темпом обучения" at bounding box center [686, 390] width 162 height 13
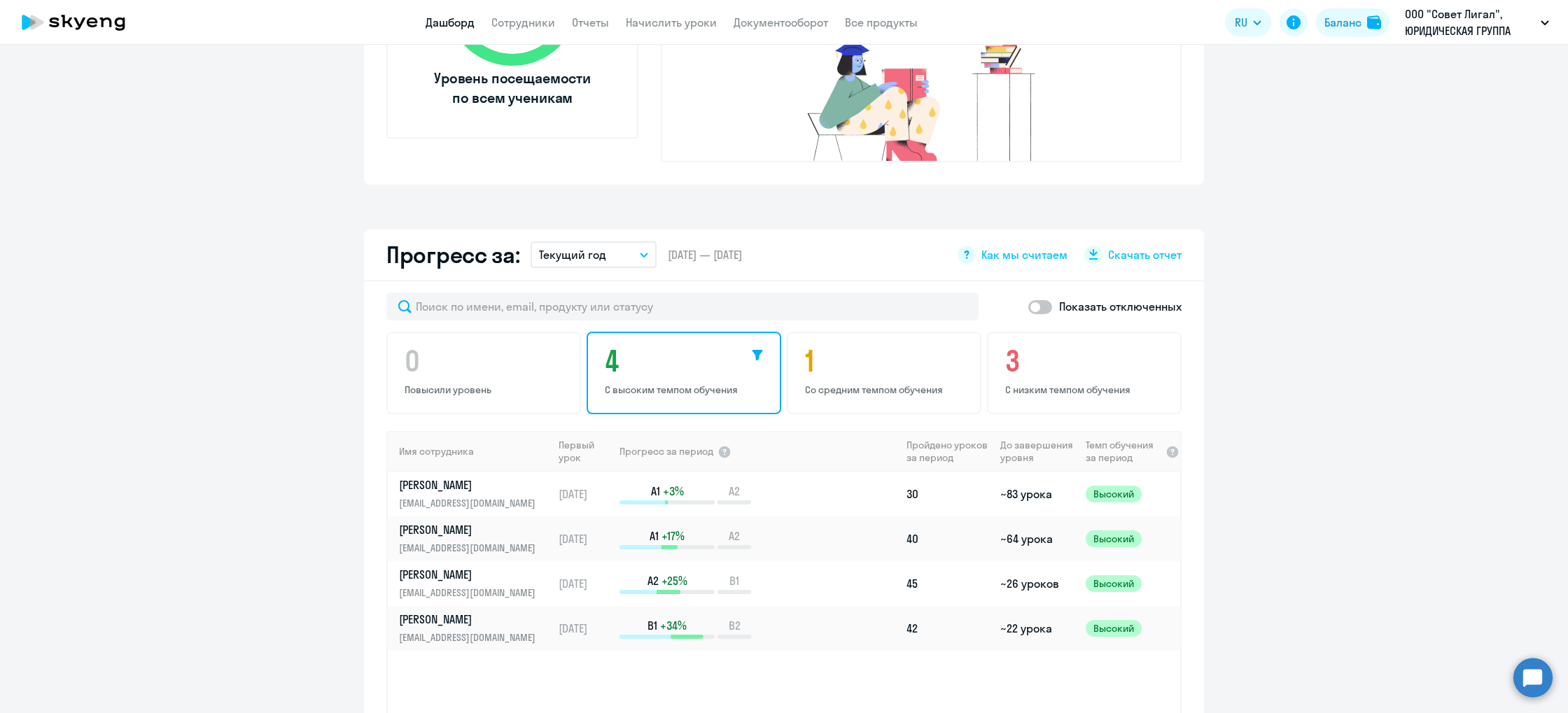
click at [690, 352] on h4 "4" at bounding box center [686, 361] width 162 height 34
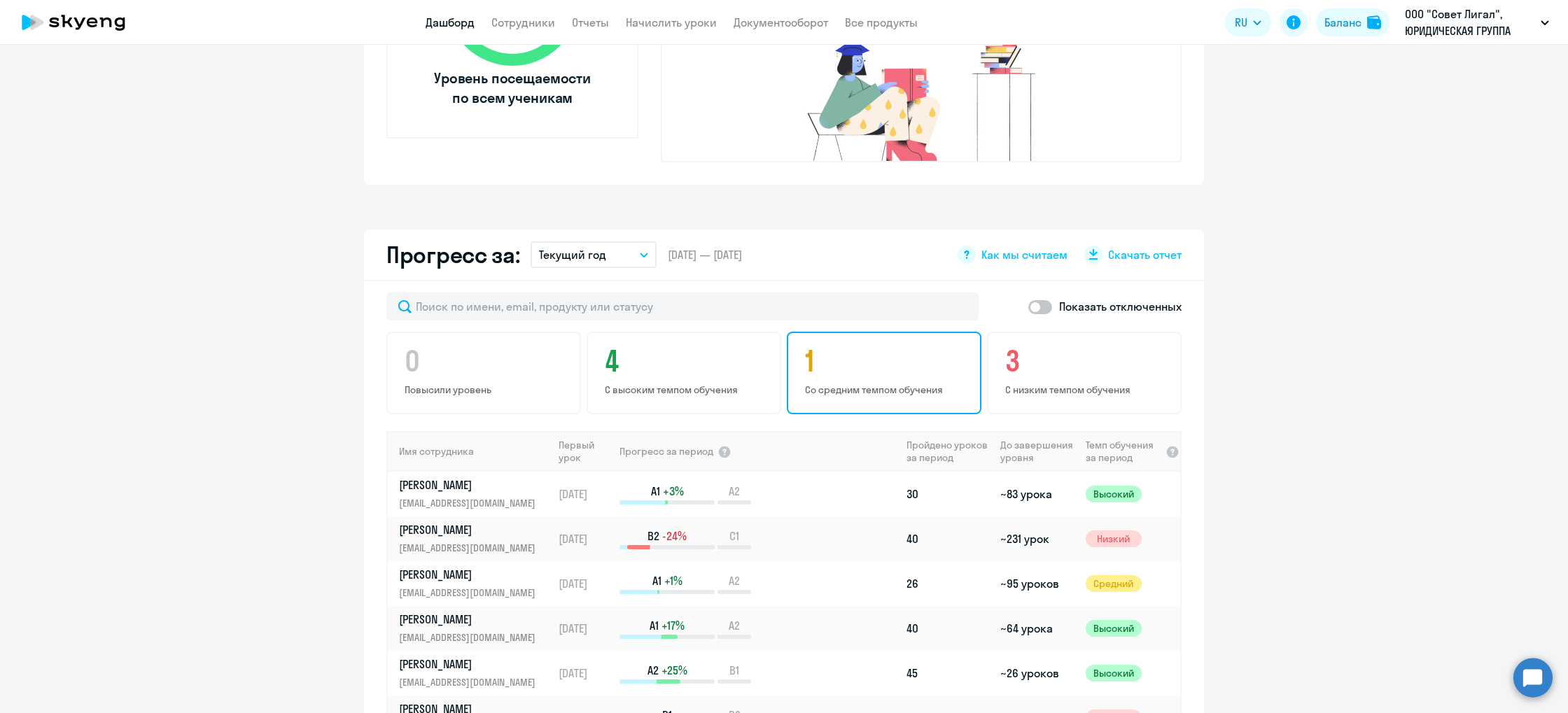
drag, startPoint x: 913, startPoint y: 367, endPoint x: 905, endPoint y: 362, distance: 9.4
click at [913, 384] on p "Со средним темпом обучения" at bounding box center [886, 390] width 162 height 13
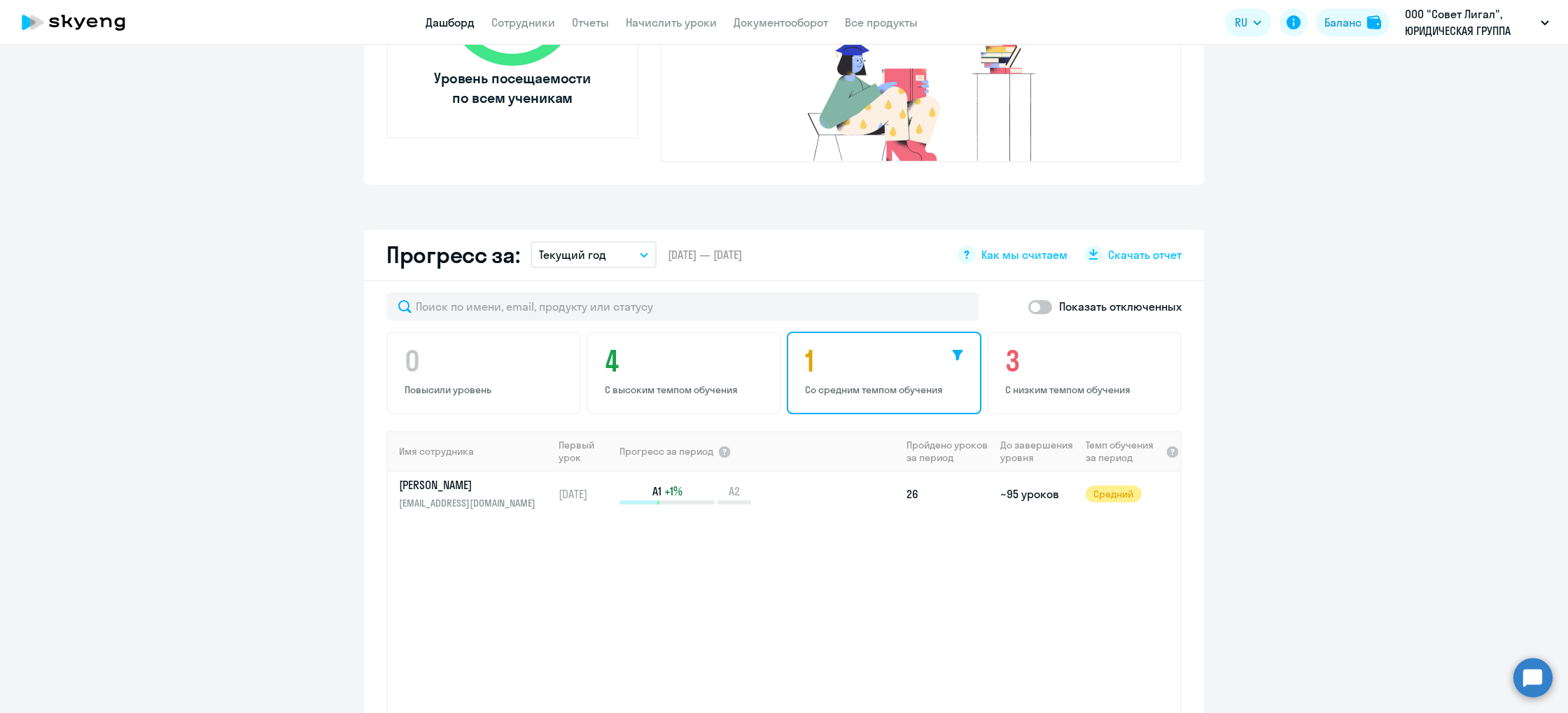
click at [907, 384] on p "Со средним темпом обучения" at bounding box center [886, 390] width 162 height 13
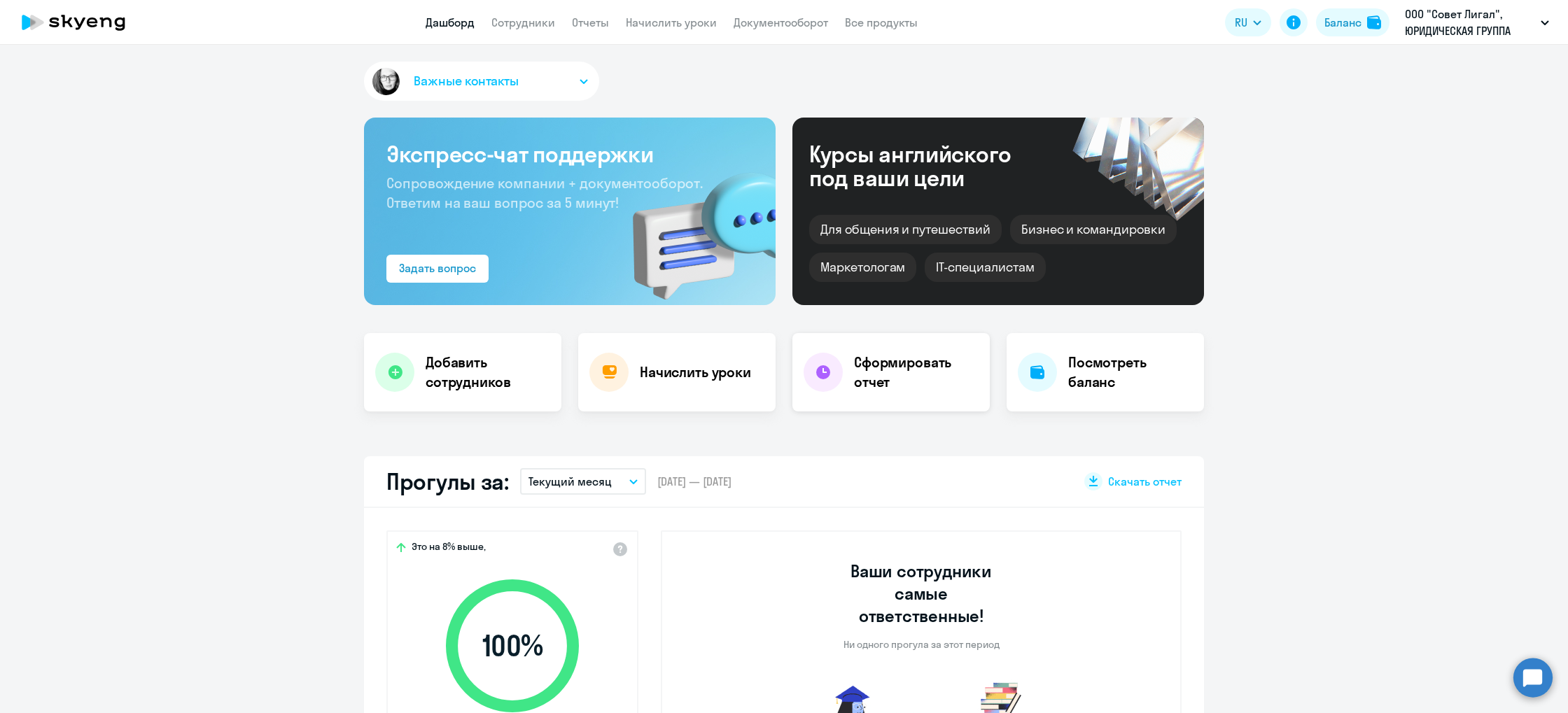
click at [914, 383] on h4 "Сформировать отчет" at bounding box center [916, 372] width 124 height 39
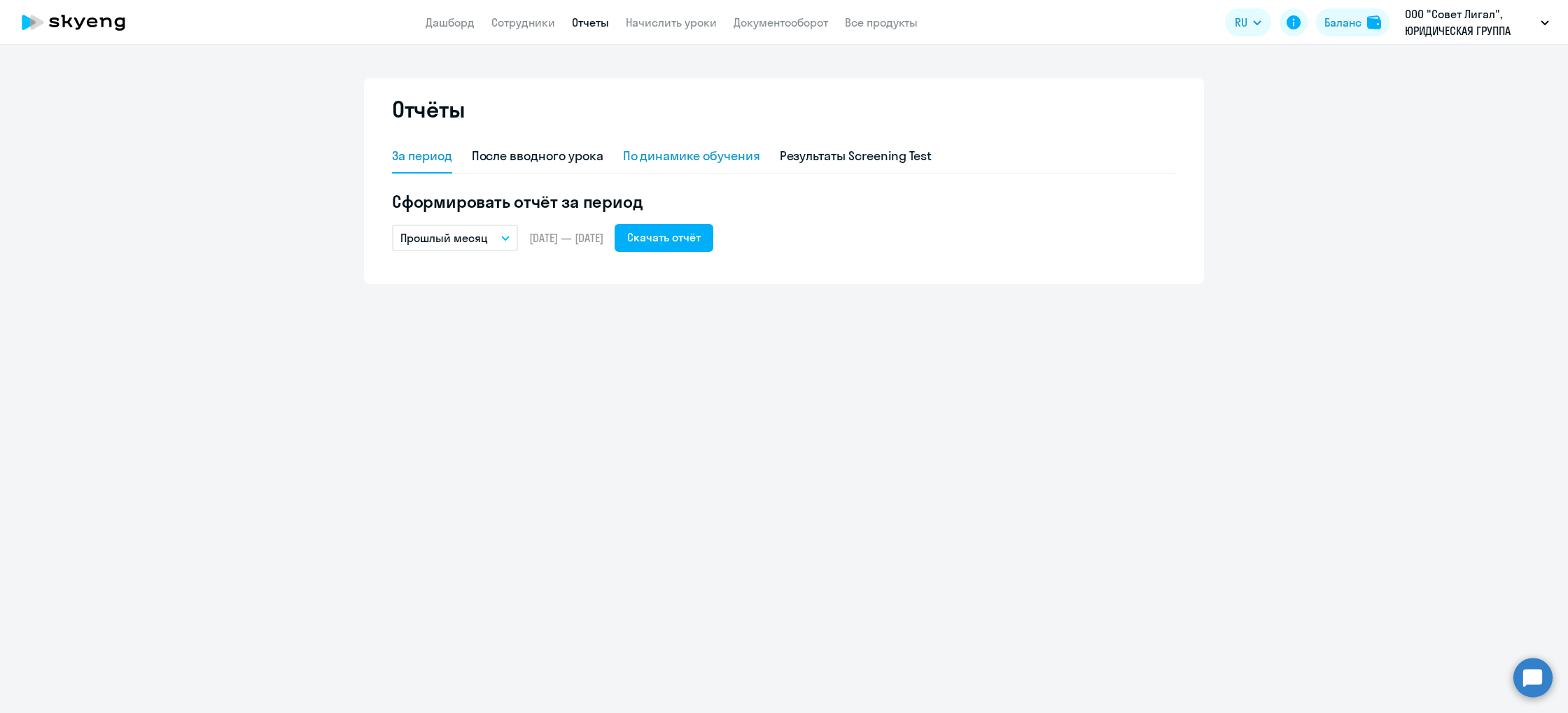
click at [700, 152] on div "По динамике обучения" at bounding box center [691, 155] width 137 height 18
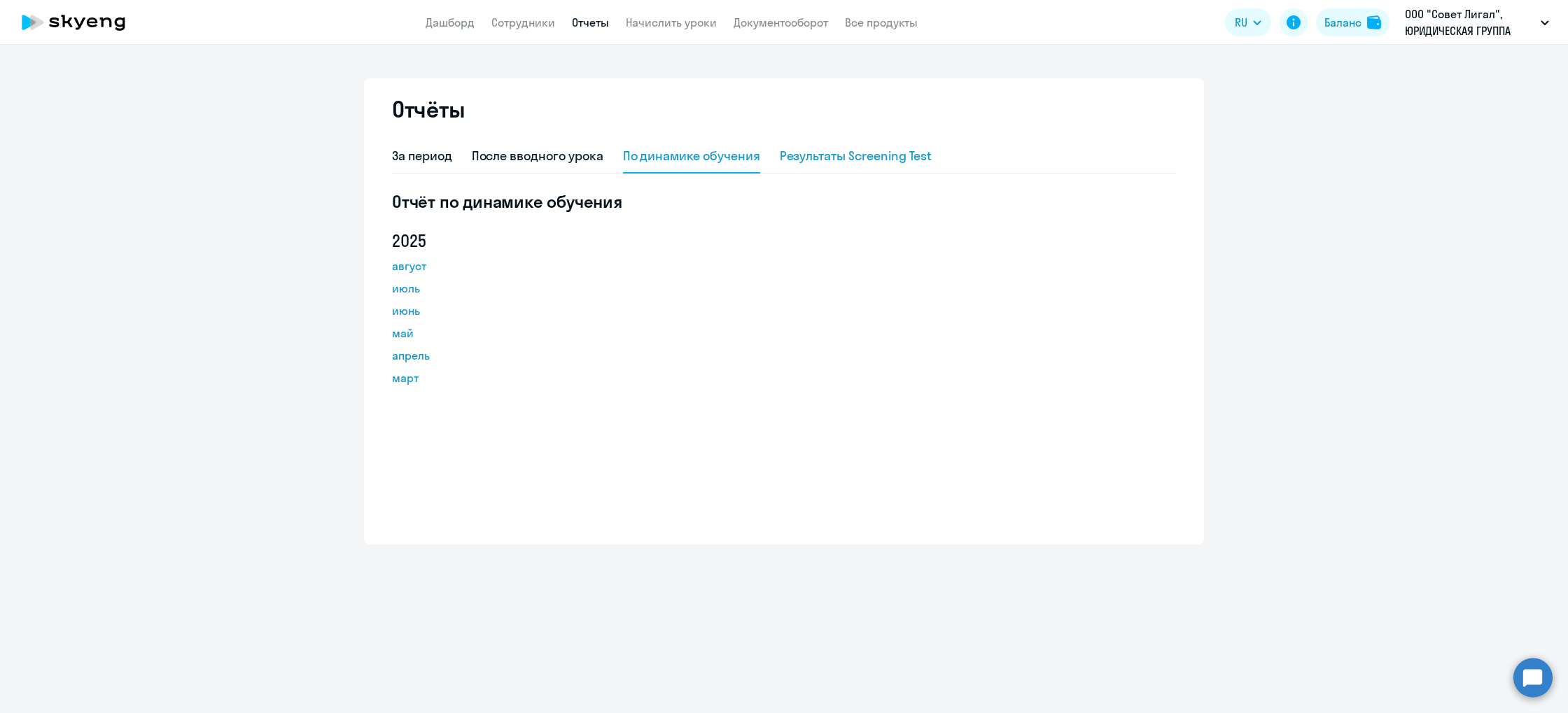
click at [836, 156] on div "Результаты Screening Test" at bounding box center [856, 155] width 153 height 18
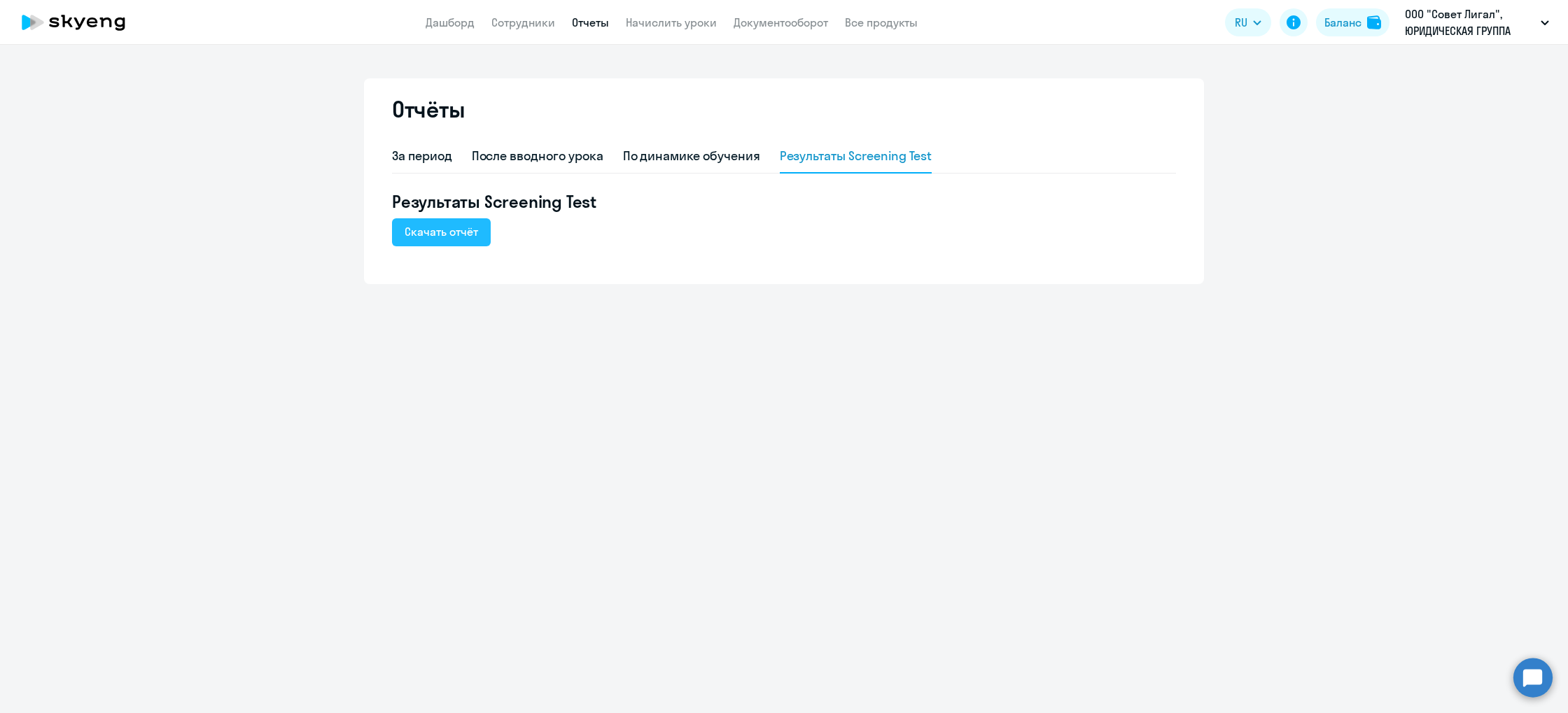
click at [407, 239] on div "Скачать отчёт" at bounding box center [442, 231] width 74 height 17
click at [530, 152] on div "После вводного урока" at bounding box center [537, 155] width 131 height 18
select select "10"
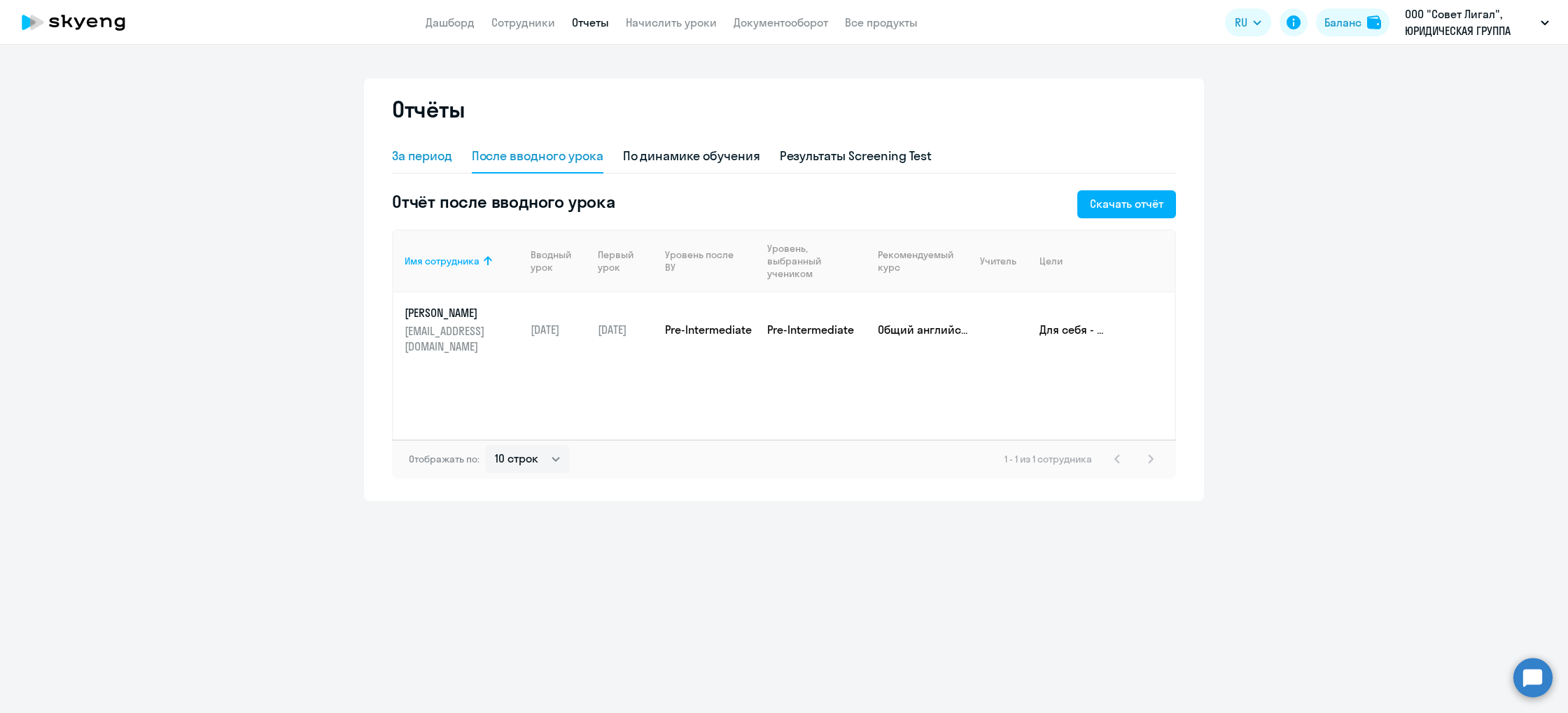
drag, startPoint x: 427, startPoint y: 147, endPoint x: 259, endPoint y: 79, distance: 181.2
click at [427, 147] on div "За период" at bounding box center [423, 156] width 60 height 34
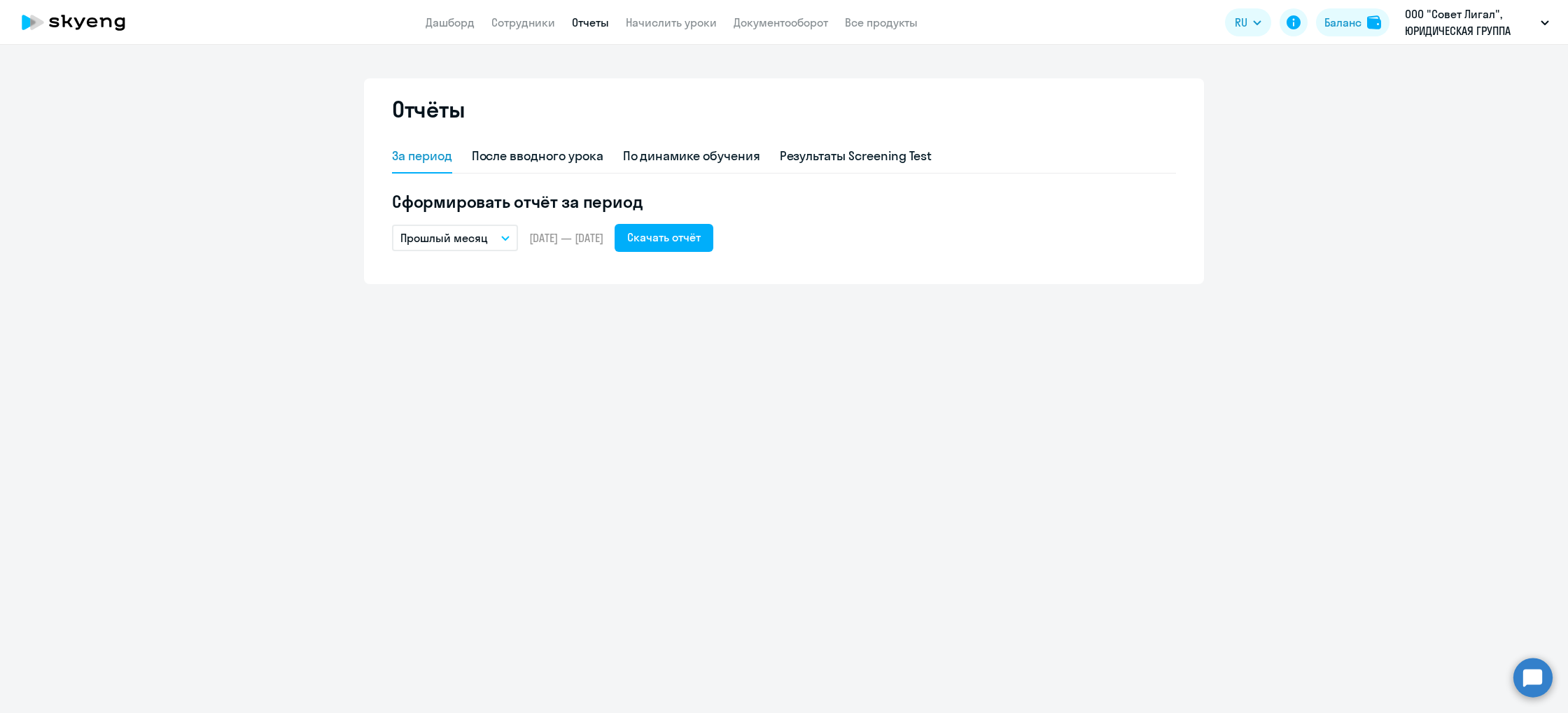
click at [102, 22] on icon at bounding box center [106, 22] width 12 height 10
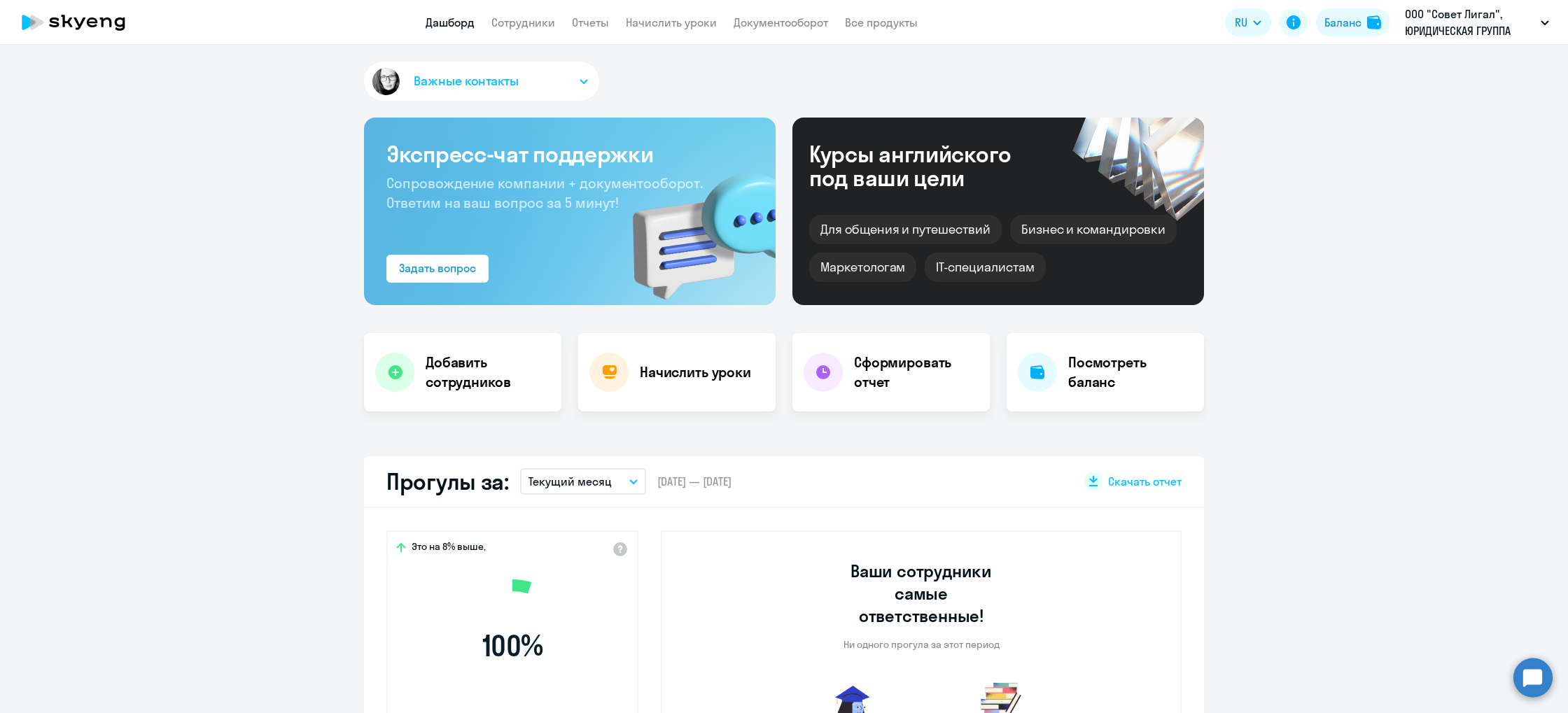
select select "30"
drag, startPoint x: 400, startPoint y: 157, endPoint x: 597, endPoint y: 161, distance: 197.0
click at [597, 161] on h3 "Экспресс-чат поддержки" at bounding box center [570, 153] width 367 height 28
click at [486, 175] on span "Сопровождение компании + документооборот. Ответим на ваш вопрос за 5 минут!" at bounding box center [545, 192] width 317 height 37
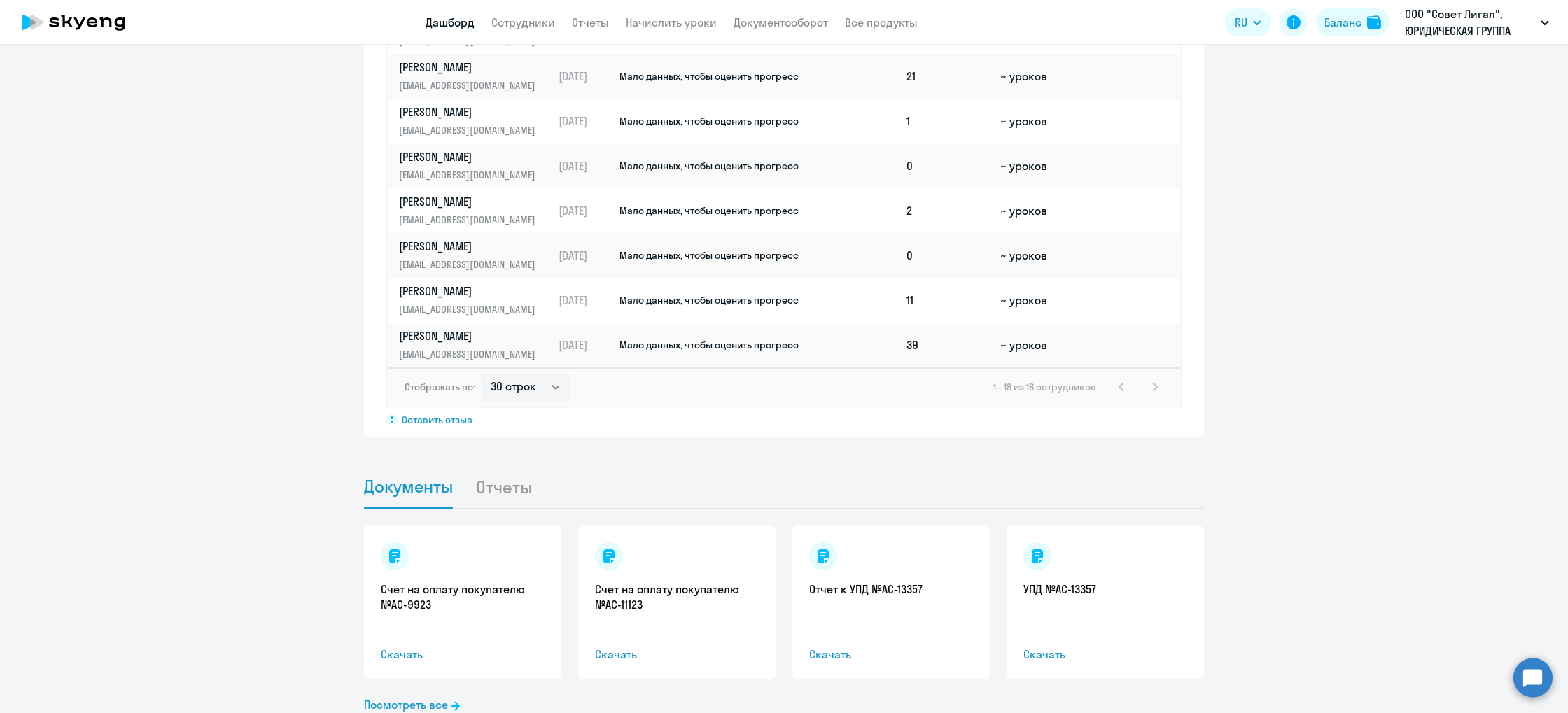
scroll to position [1135, 0]
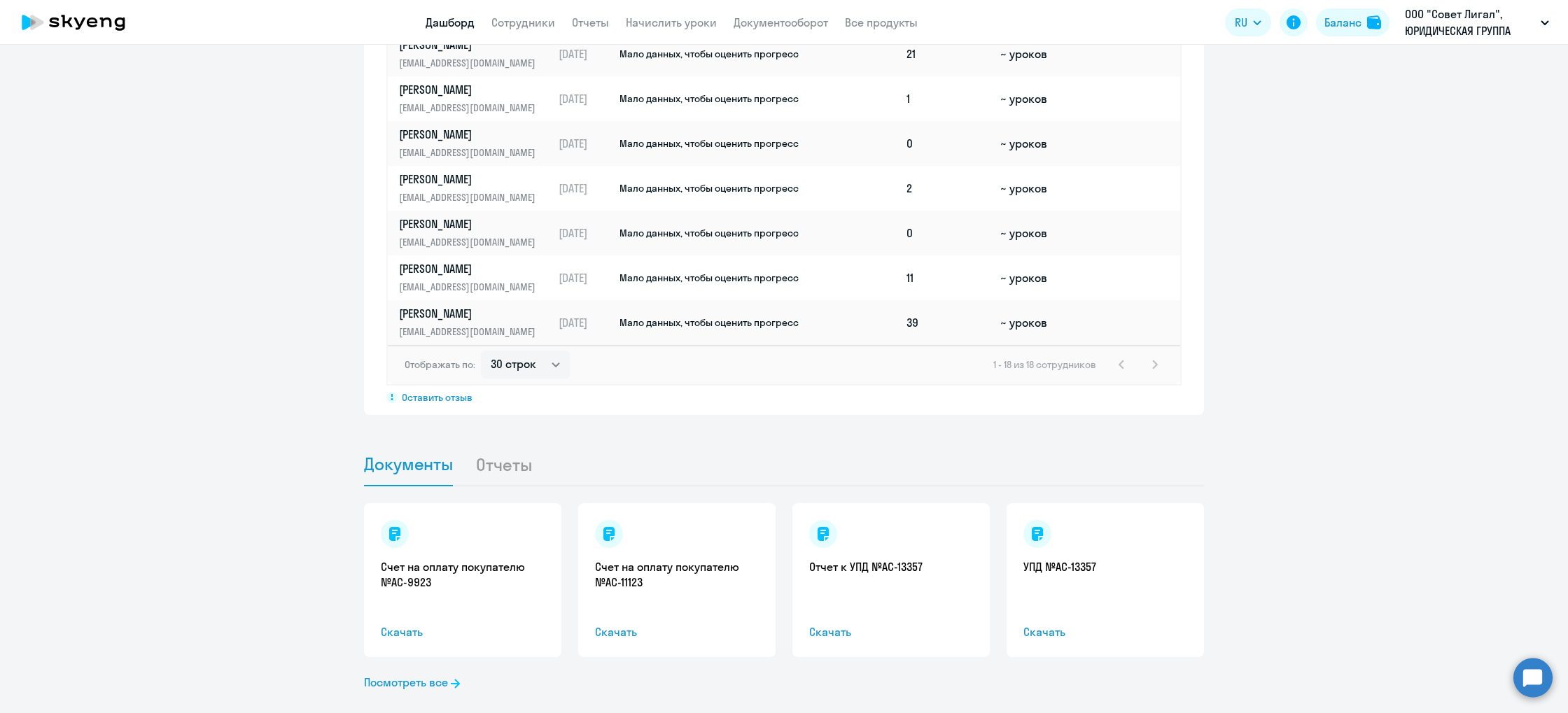
click at [510, 452] on li "Отчеты" at bounding box center [514, 464] width 79 height 43
click at [507, 447] on li "Отчеты" at bounding box center [514, 464] width 79 height 43
drag, startPoint x: 508, startPoint y: 445, endPoint x: 492, endPoint y: 443, distance: 16.1
click at [508, 445] on li "Отчеты" at bounding box center [514, 464] width 79 height 43
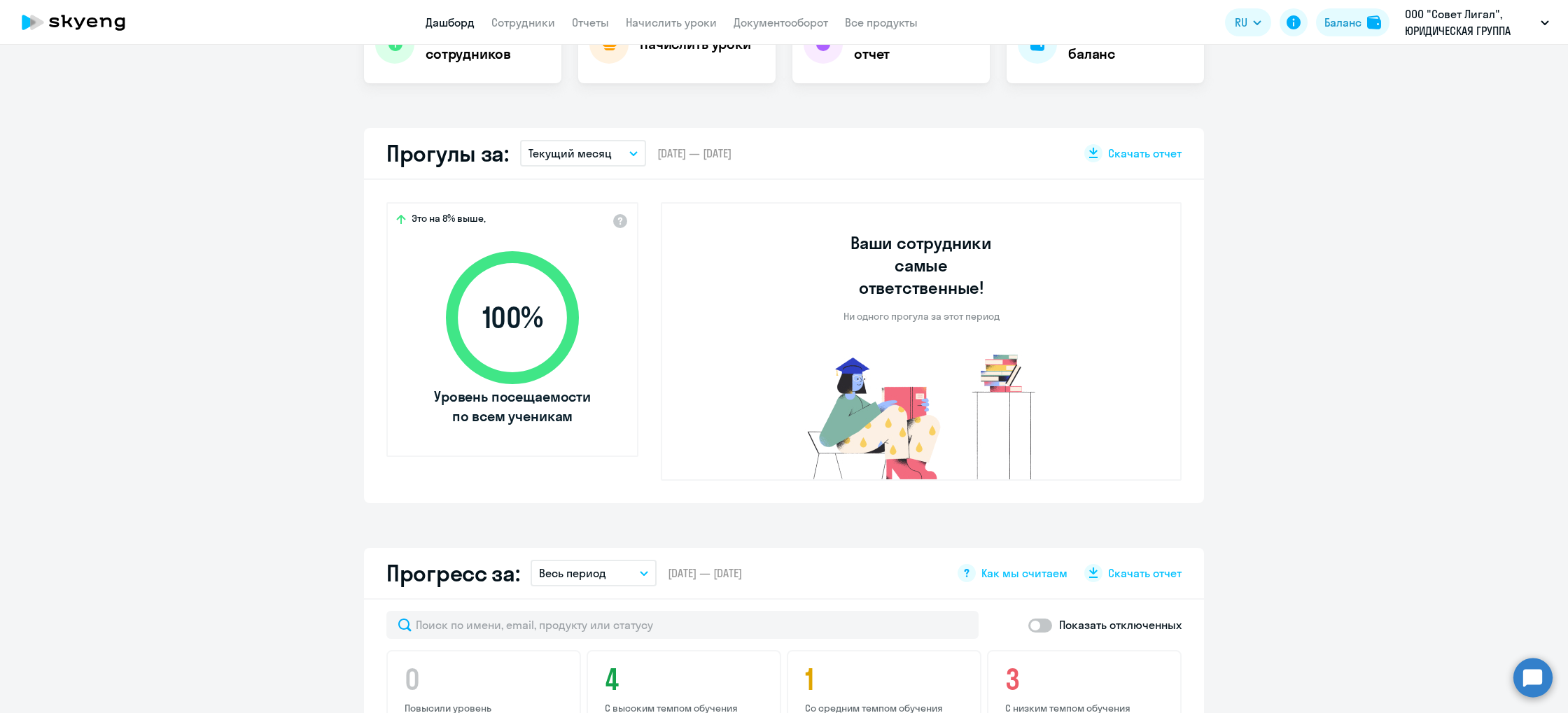
scroll to position [0, 0]
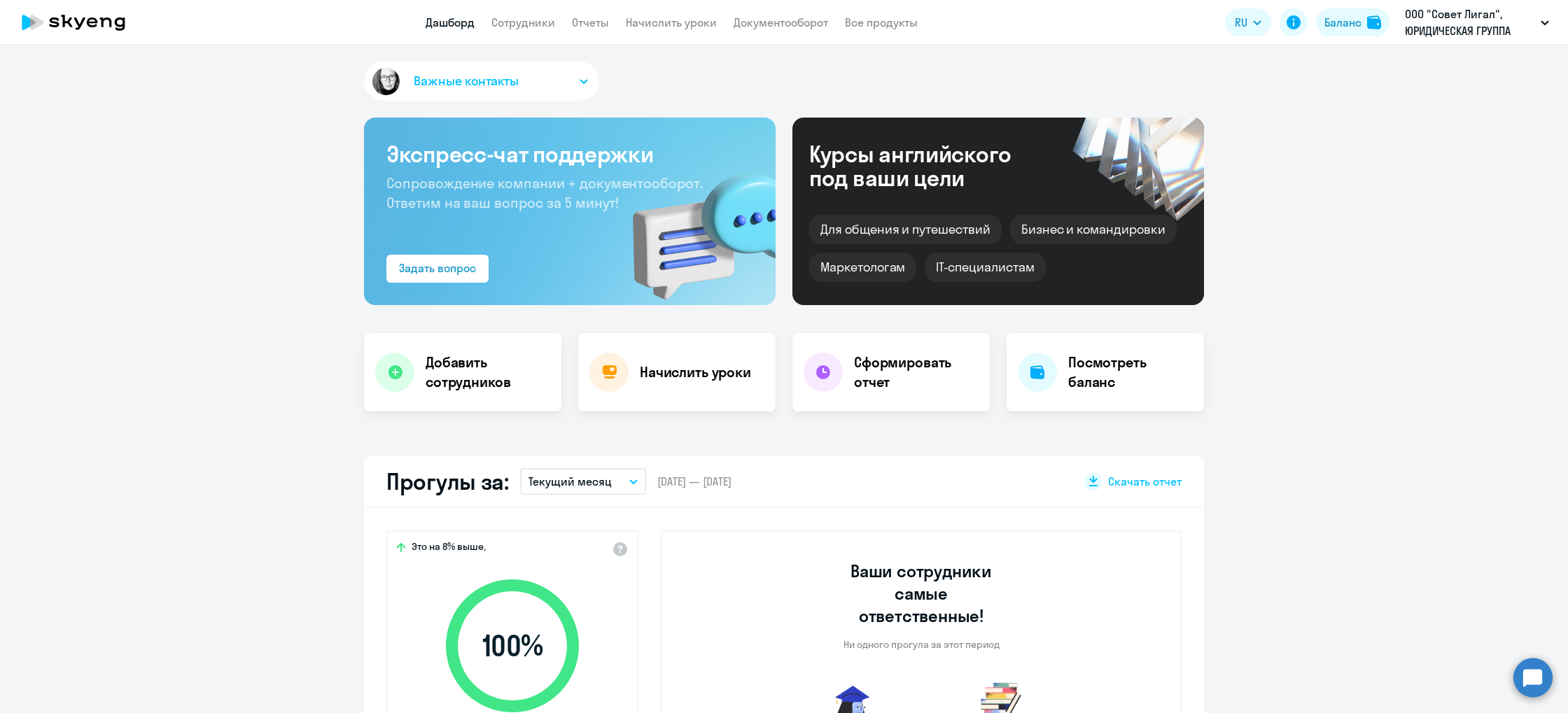
click at [515, 83] on span "Важные контакты" at bounding box center [466, 81] width 105 height 18
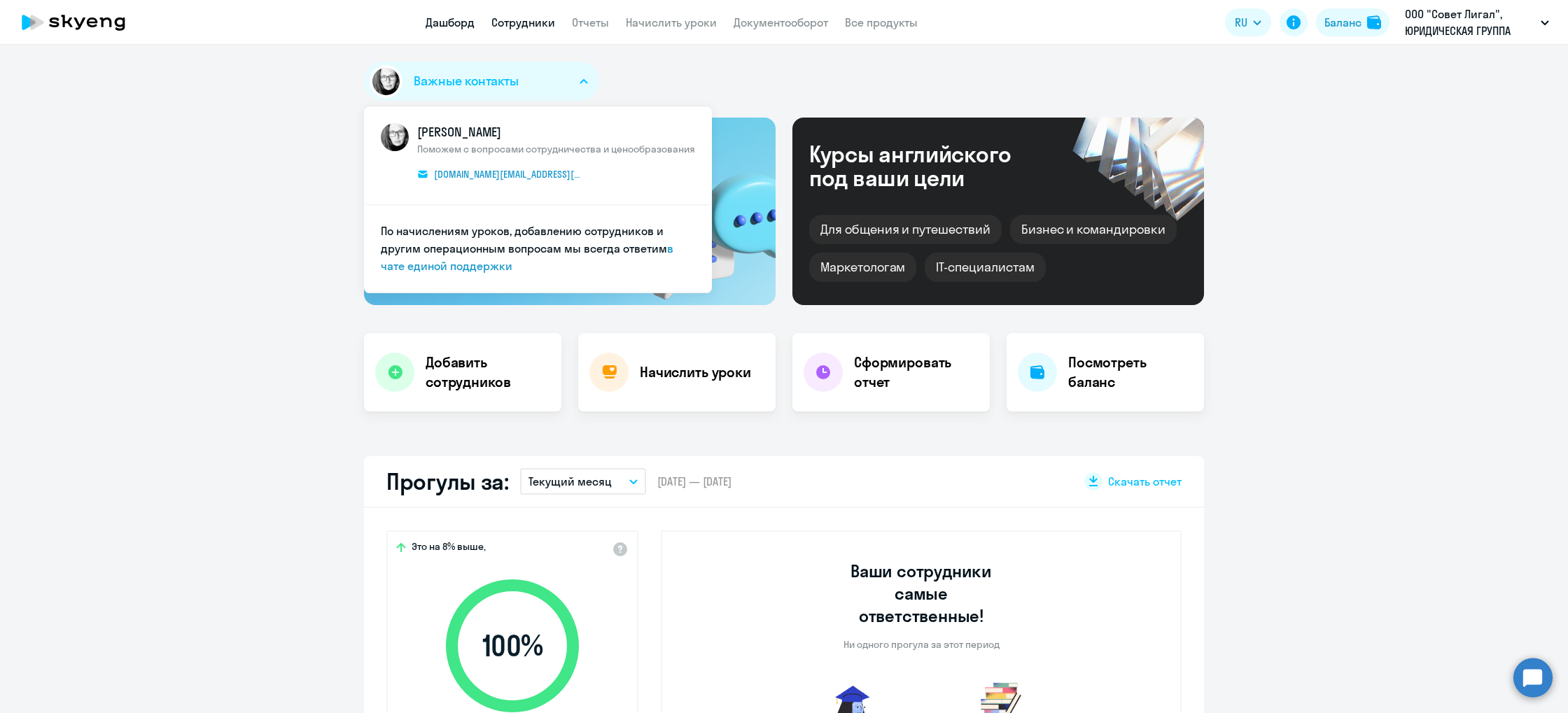
click at [518, 17] on link "Сотрудники" at bounding box center [524, 22] width 64 height 14
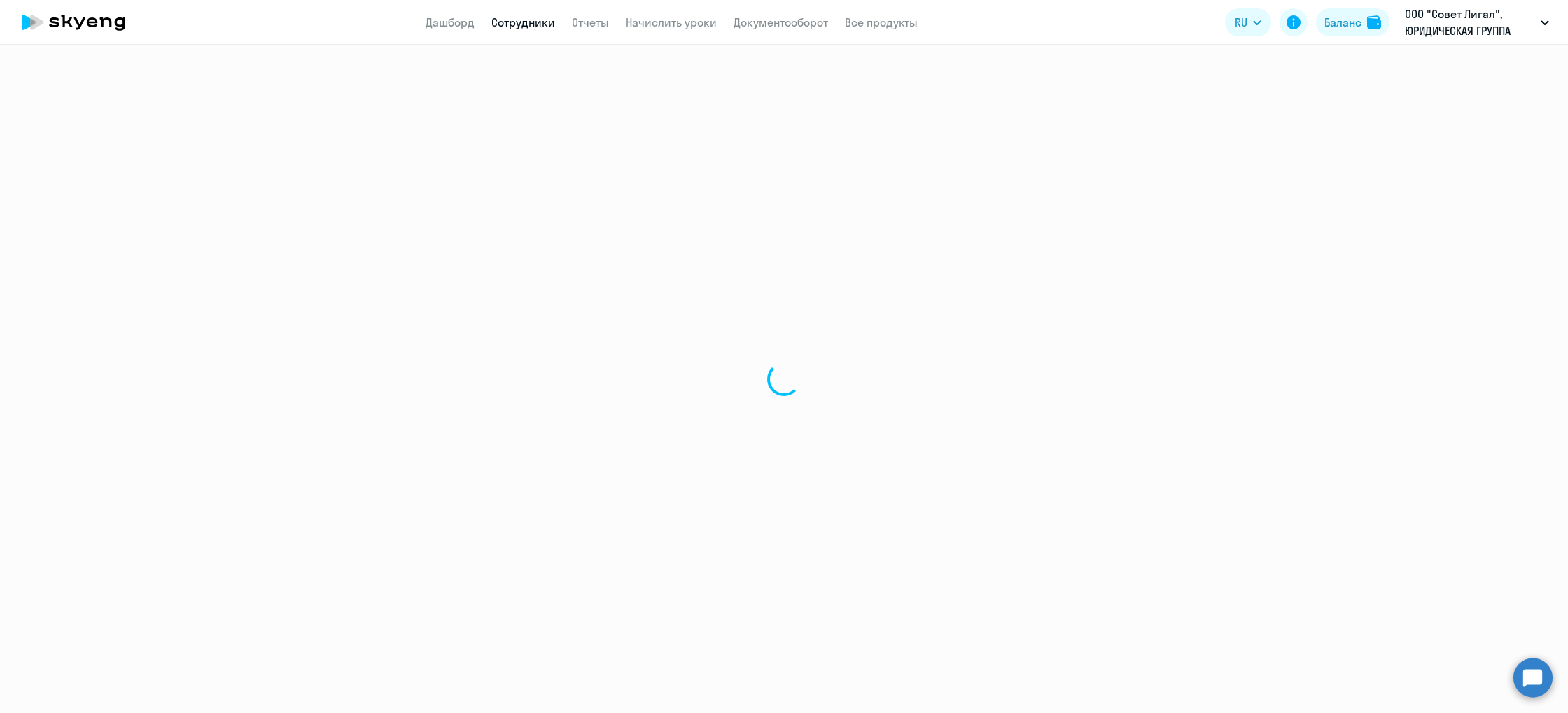
select select "30"
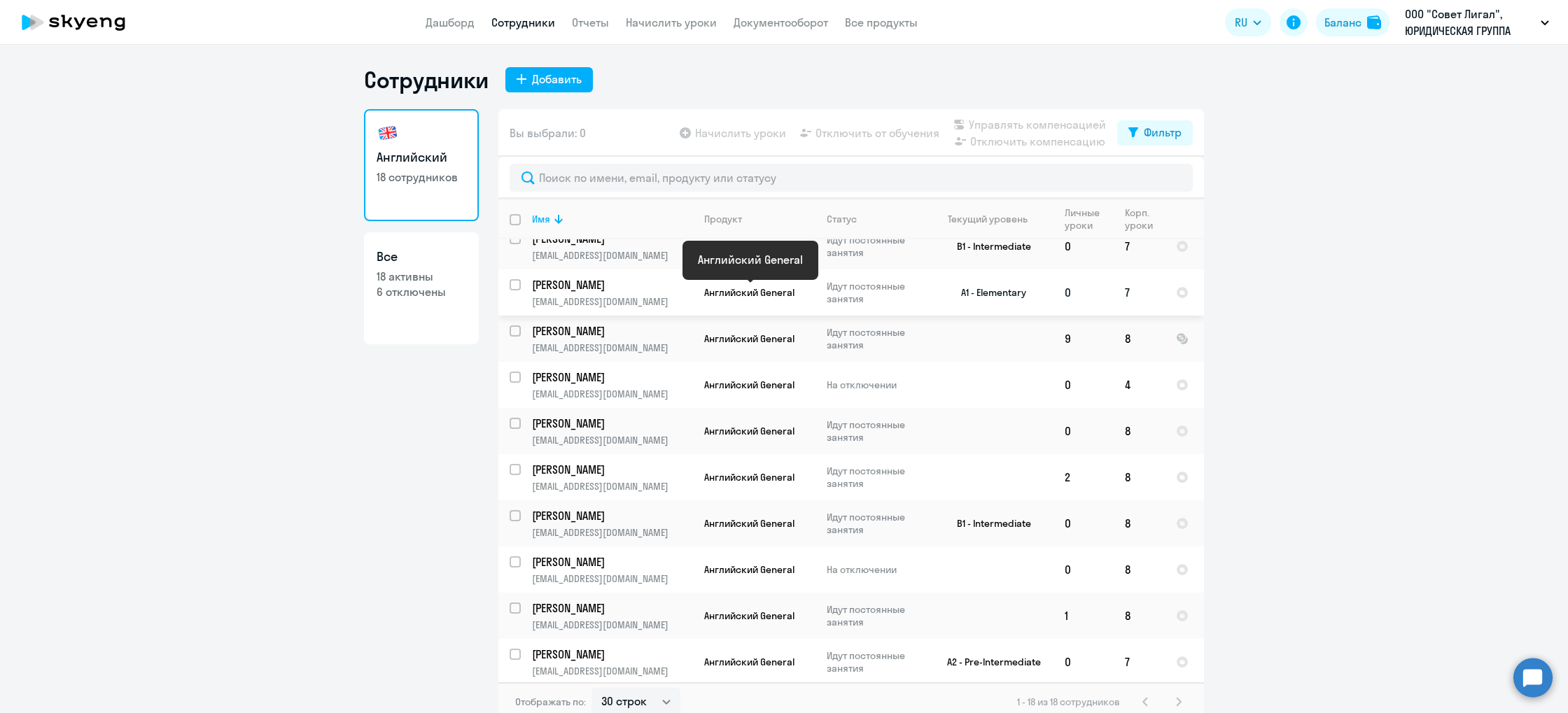
scroll to position [59, 0]
click at [604, 437] on p "[EMAIL_ADDRESS][DOMAIN_NAME]" at bounding box center [612, 443] width 160 height 13
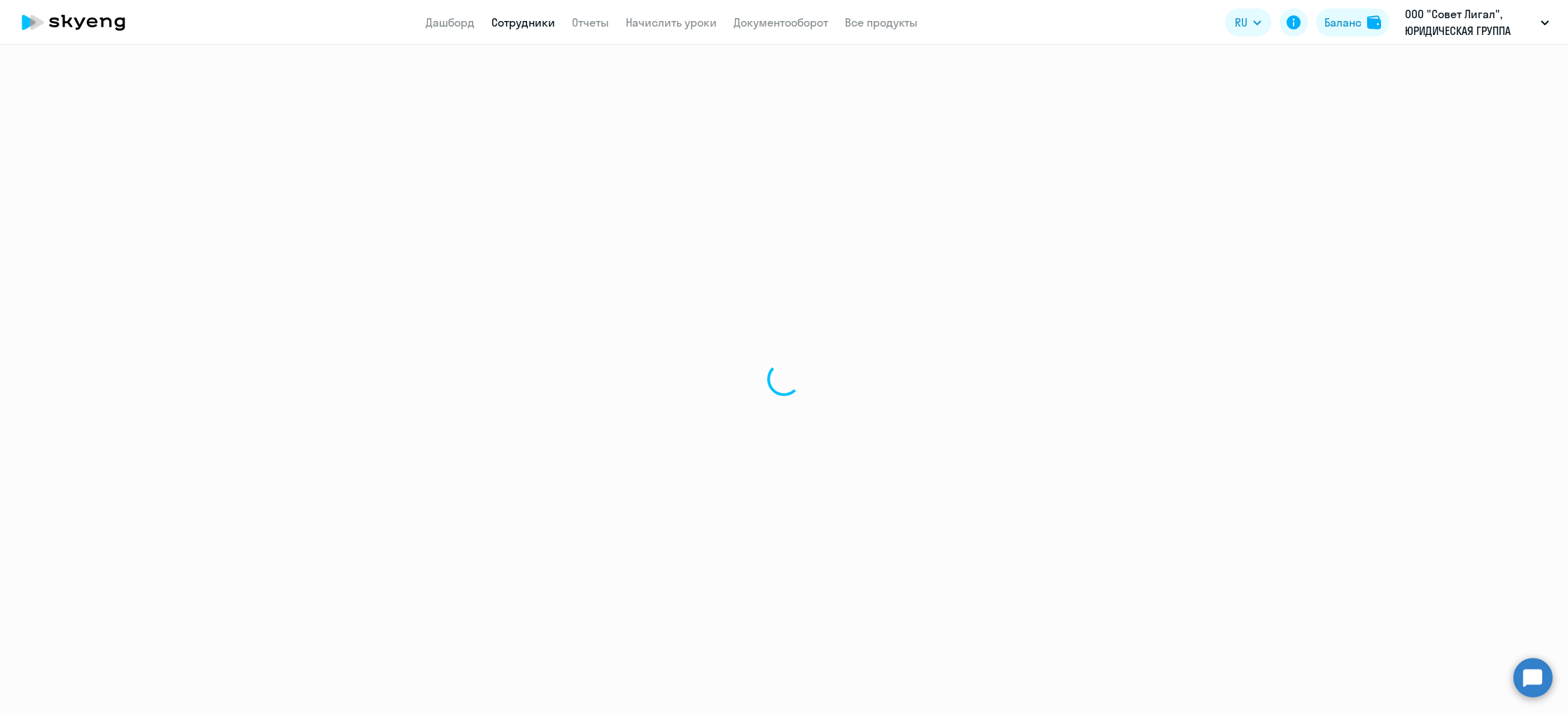
select select "english"
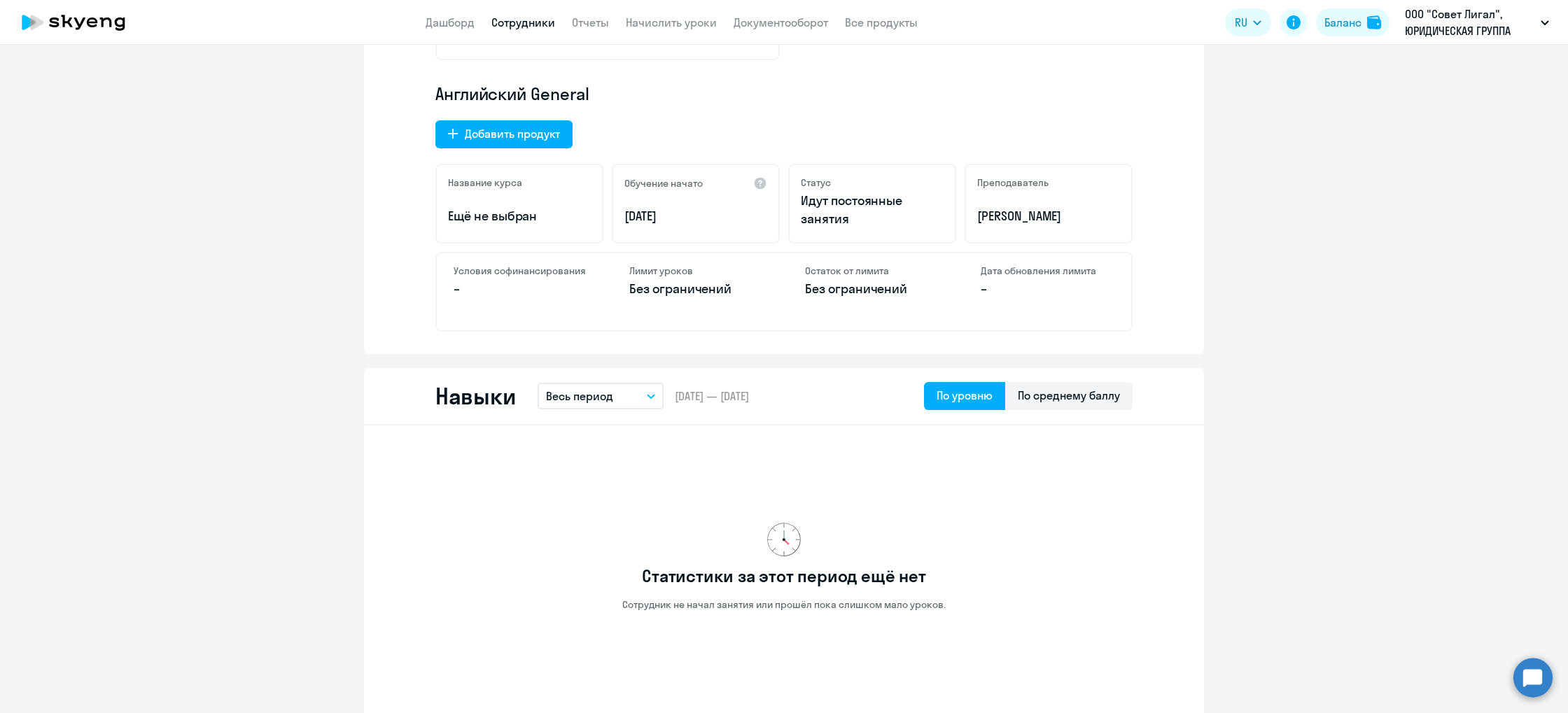
scroll to position [426, 0]
click at [1127, 410] on div "Навыки Весь период – [DATE] — [DATE] По уровню По среднему баллу" at bounding box center [784, 394] width 840 height 57
click at [1117, 405] on div "По среднему баллу" at bounding box center [1069, 393] width 127 height 28
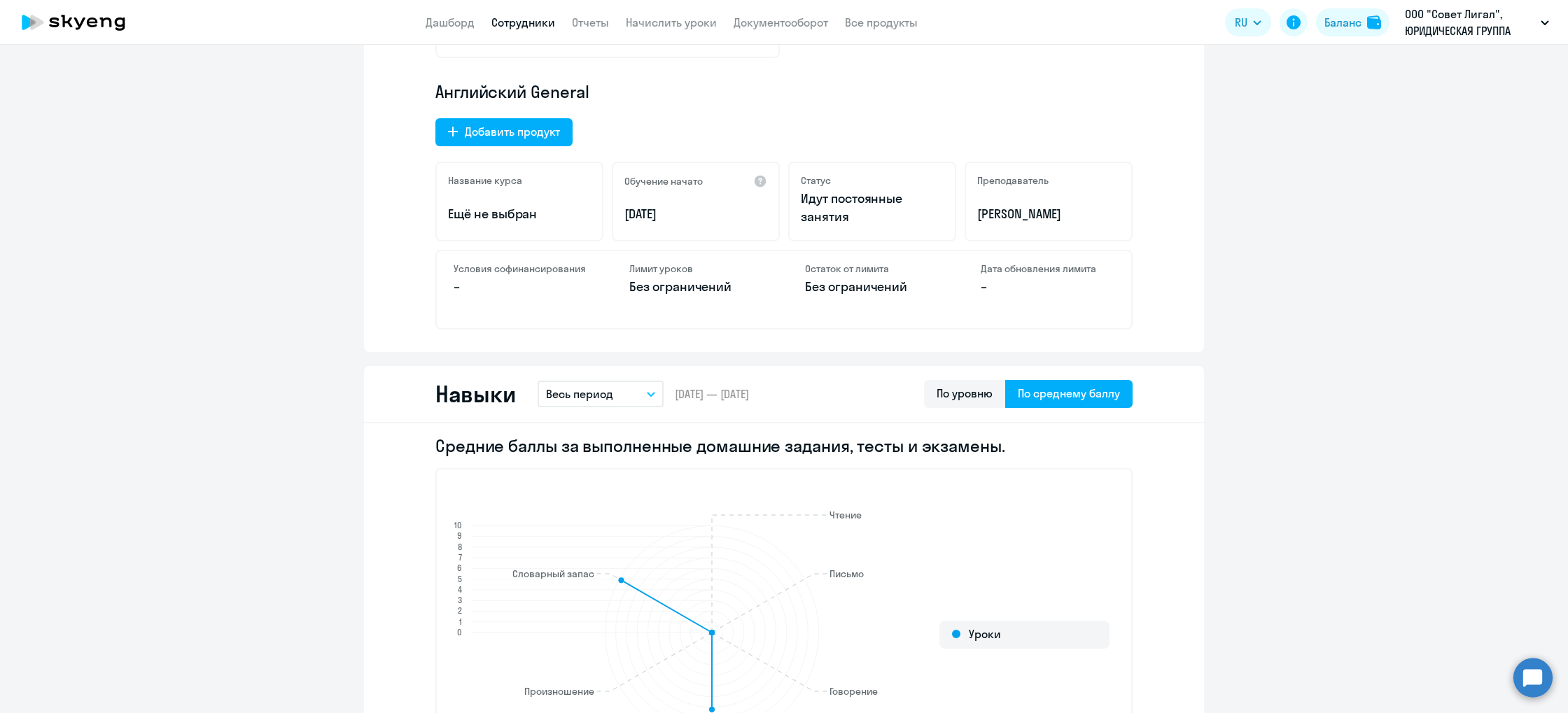
drag, startPoint x: 1026, startPoint y: 394, endPoint x: 835, endPoint y: 387, distance: 191.1
click at [834, 388] on div "Навыки Весь период – [DATE] — [DATE] По уровню По среднему баллу" at bounding box center [784, 394] width 840 height 57
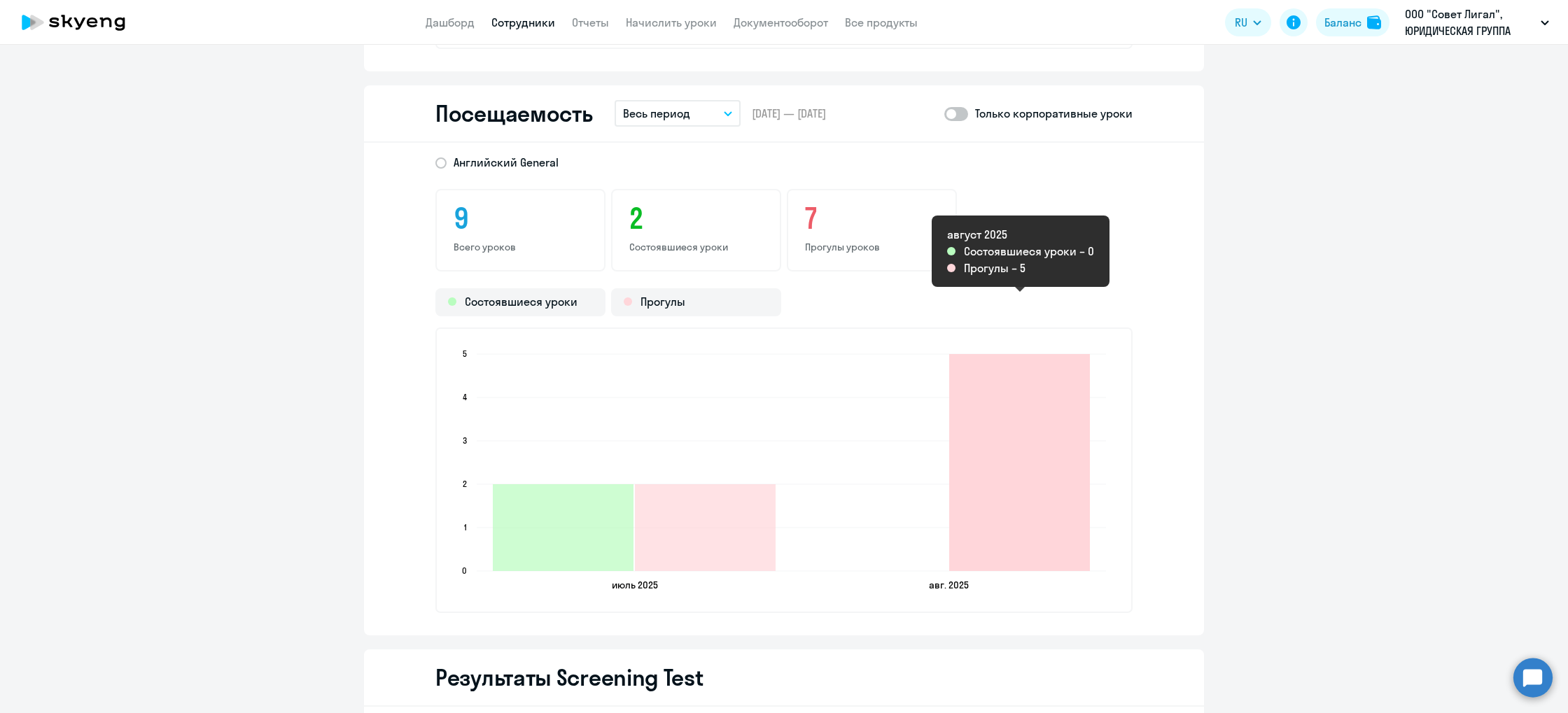
scroll to position [1753, 0]
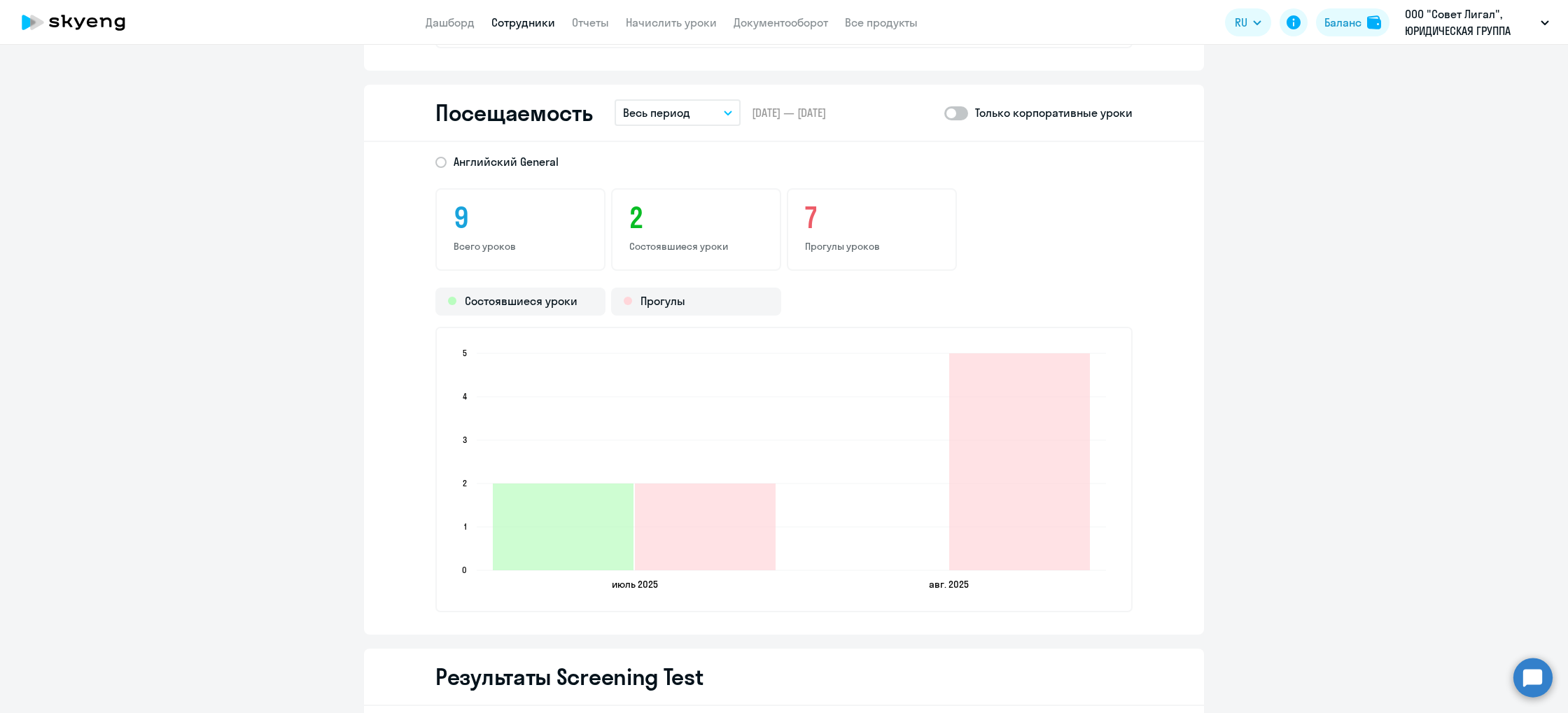
click at [957, 115] on span at bounding box center [956, 114] width 24 height 14
click at [944, 114] on input "checkbox" at bounding box center [944, 113] width 1 height 1
click at [956, 116] on span at bounding box center [956, 114] width 24 height 14
click at [944, 114] on input "checkbox" at bounding box center [944, 113] width 1 height 1
checkbox input "false"
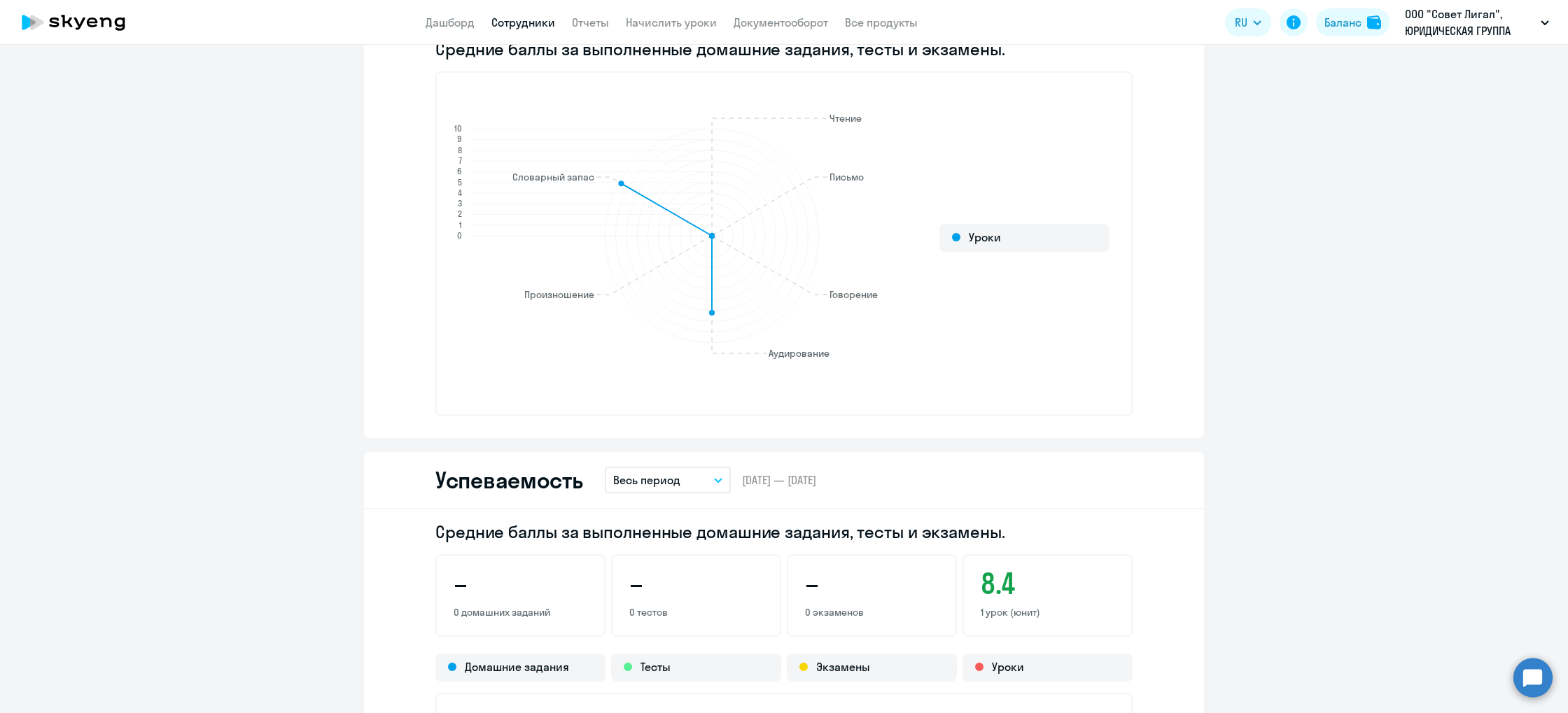
scroll to position [0, 0]
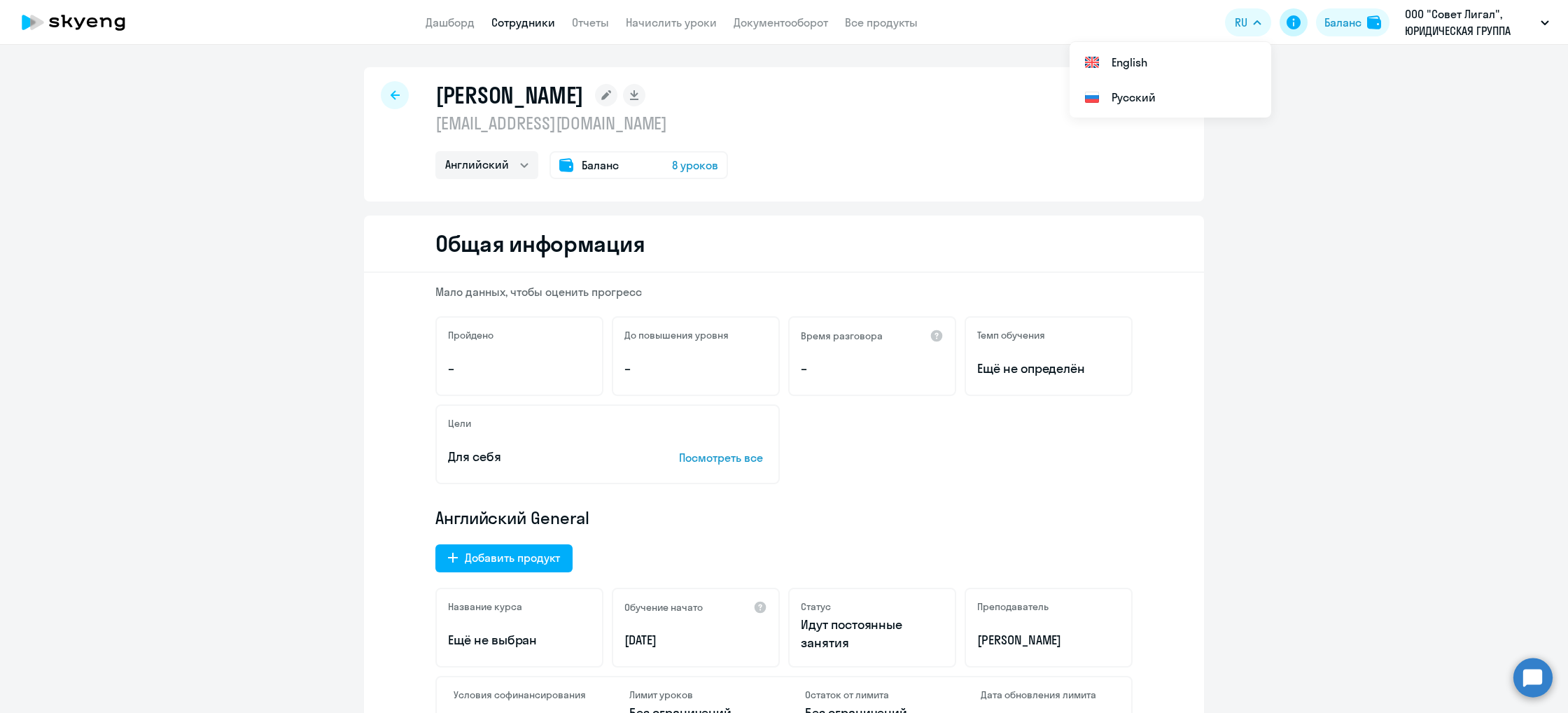
click at [1292, 21] on icon at bounding box center [1294, 22] width 14 height 14
click at [91, 30] on icon at bounding box center [73, 22] width 123 height 35
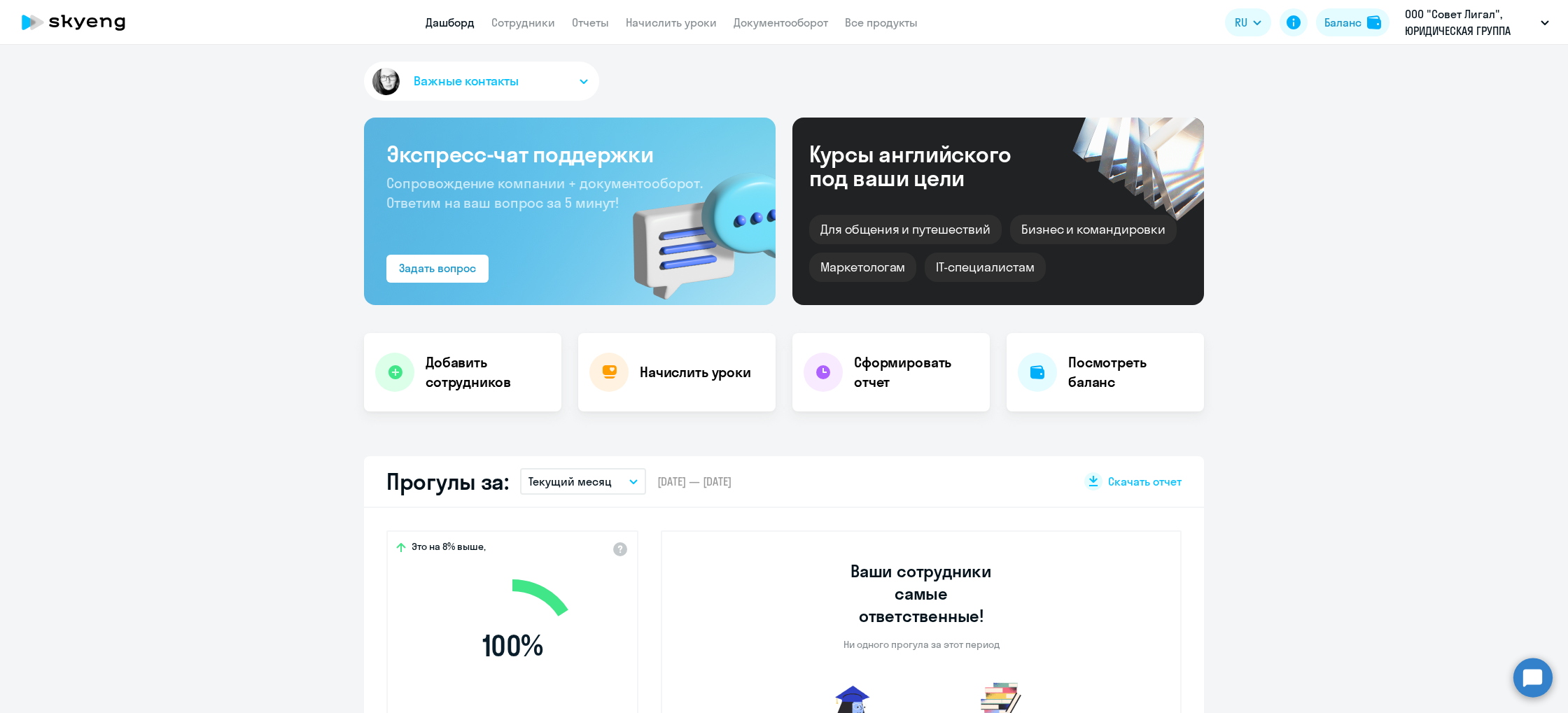
select select "30"
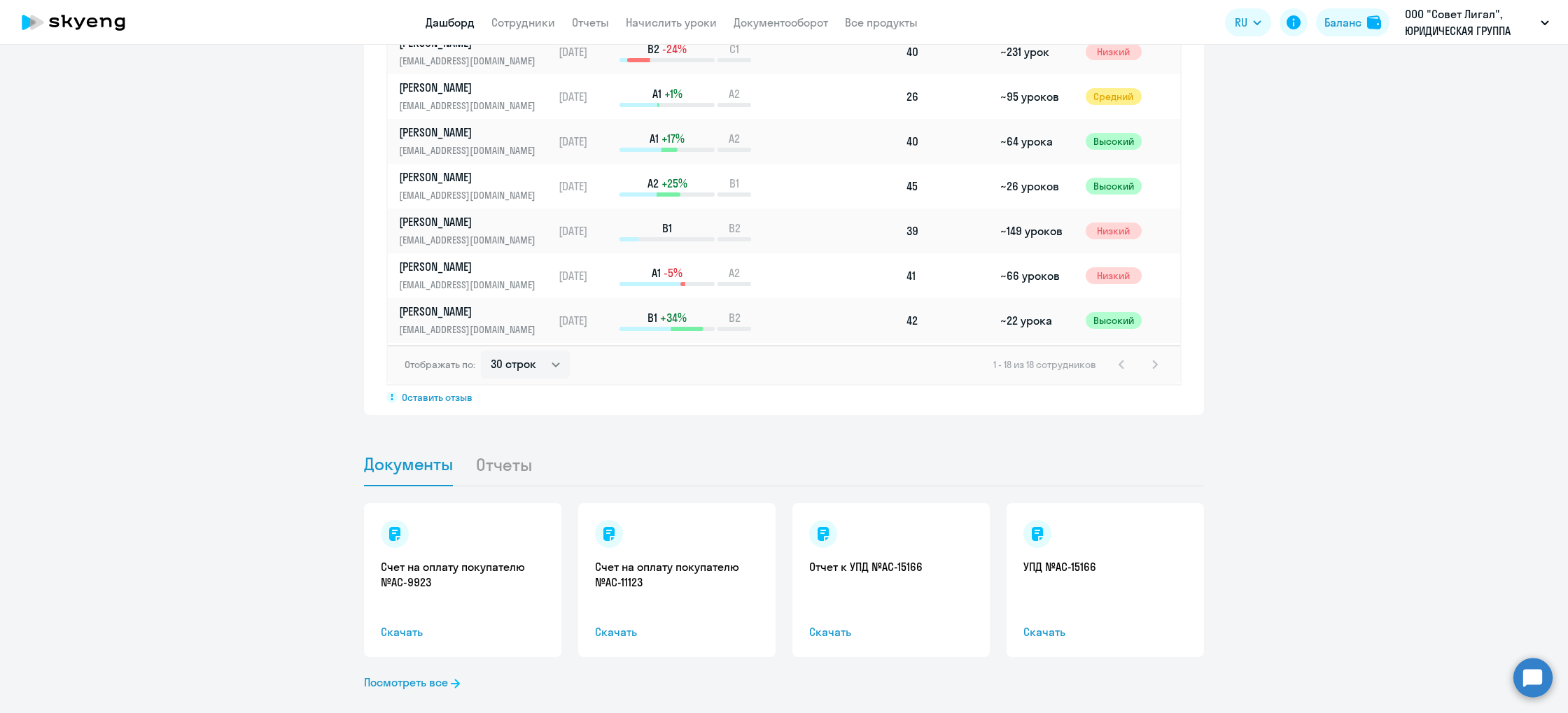
click at [82, 34] on icon at bounding box center [73, 22] width 123 height 35
click at [82, 31] on icon at bounding box center [73, 22] width 123 height 35
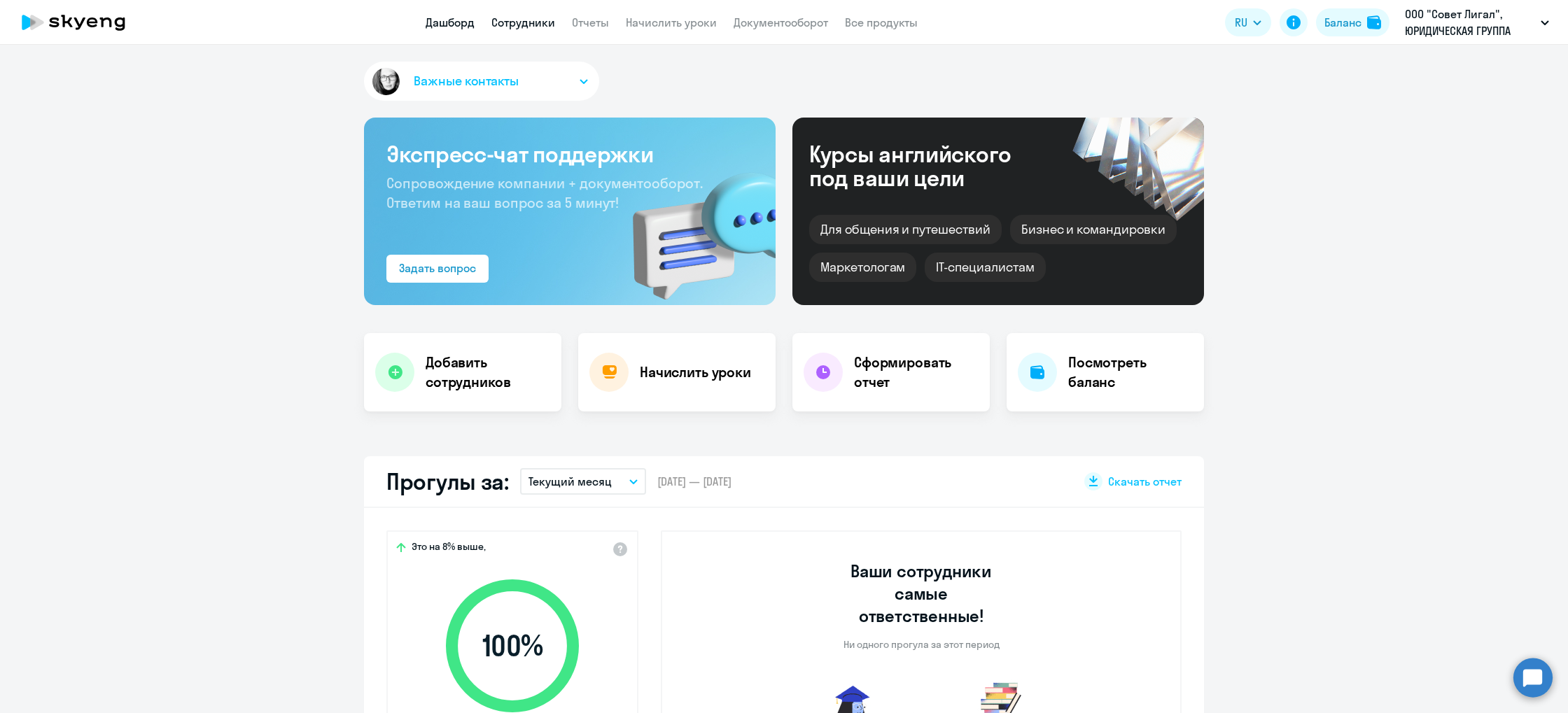
click at [512, 22] on link "Сотрудники" at bounding box center [524, 22] width 64 height 14
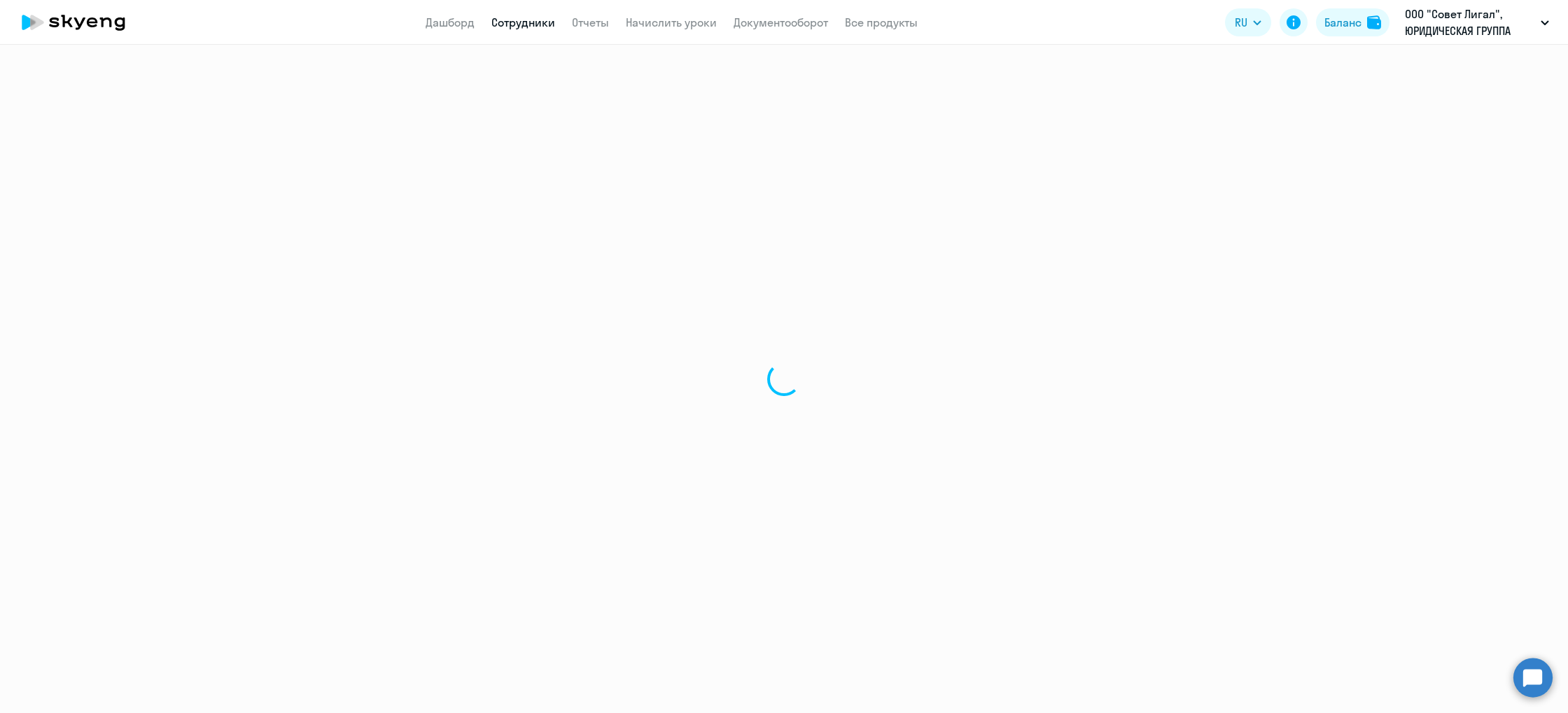
select select "30"
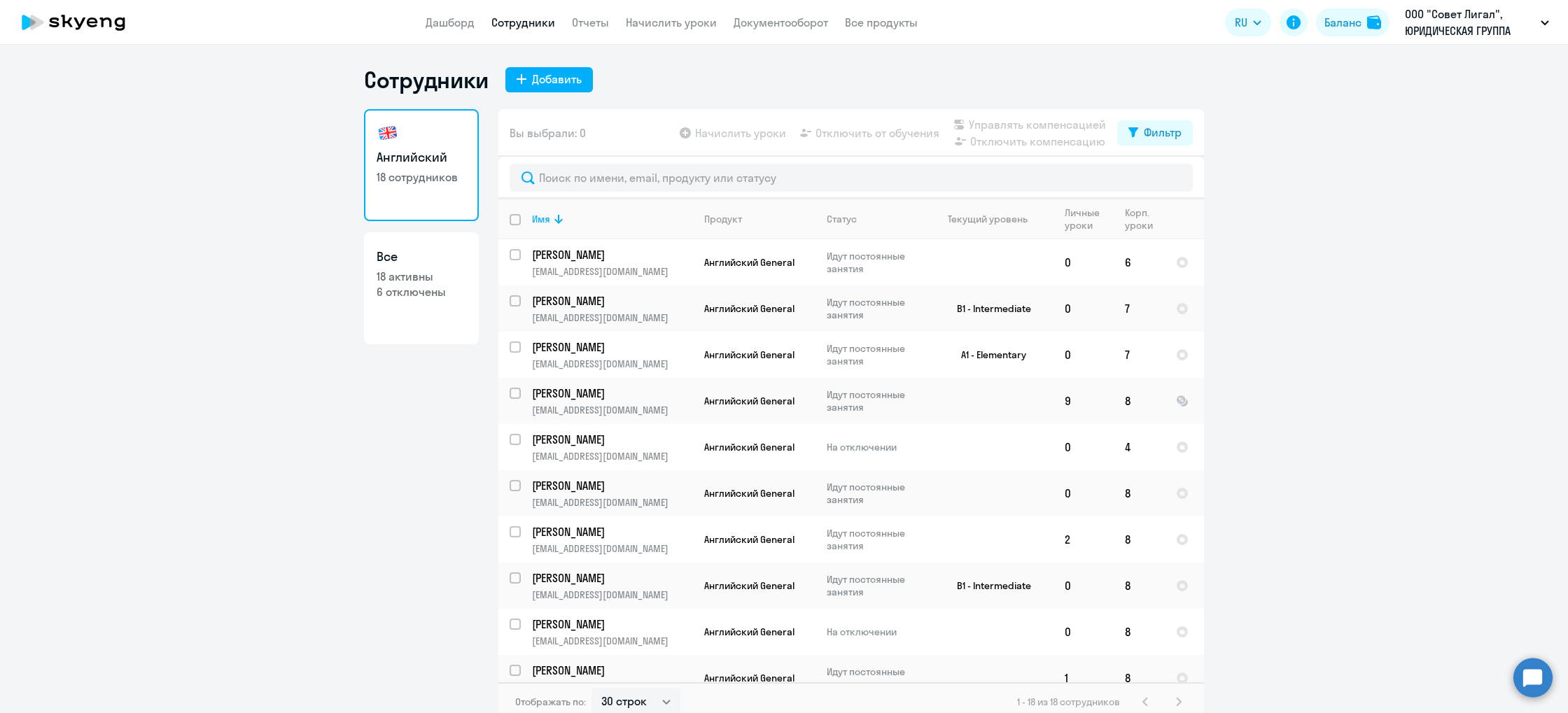
click at [445, 31] on app-header "Дашборд Сотрудники Отчеты Начислить уроки Документооборот Все продукты Дашборд …" at bounding box center [784, 22] width 1568 height 45
click at [453, 23] on link "Дашборд" at bounding box center [450, 22] width 49 height 14
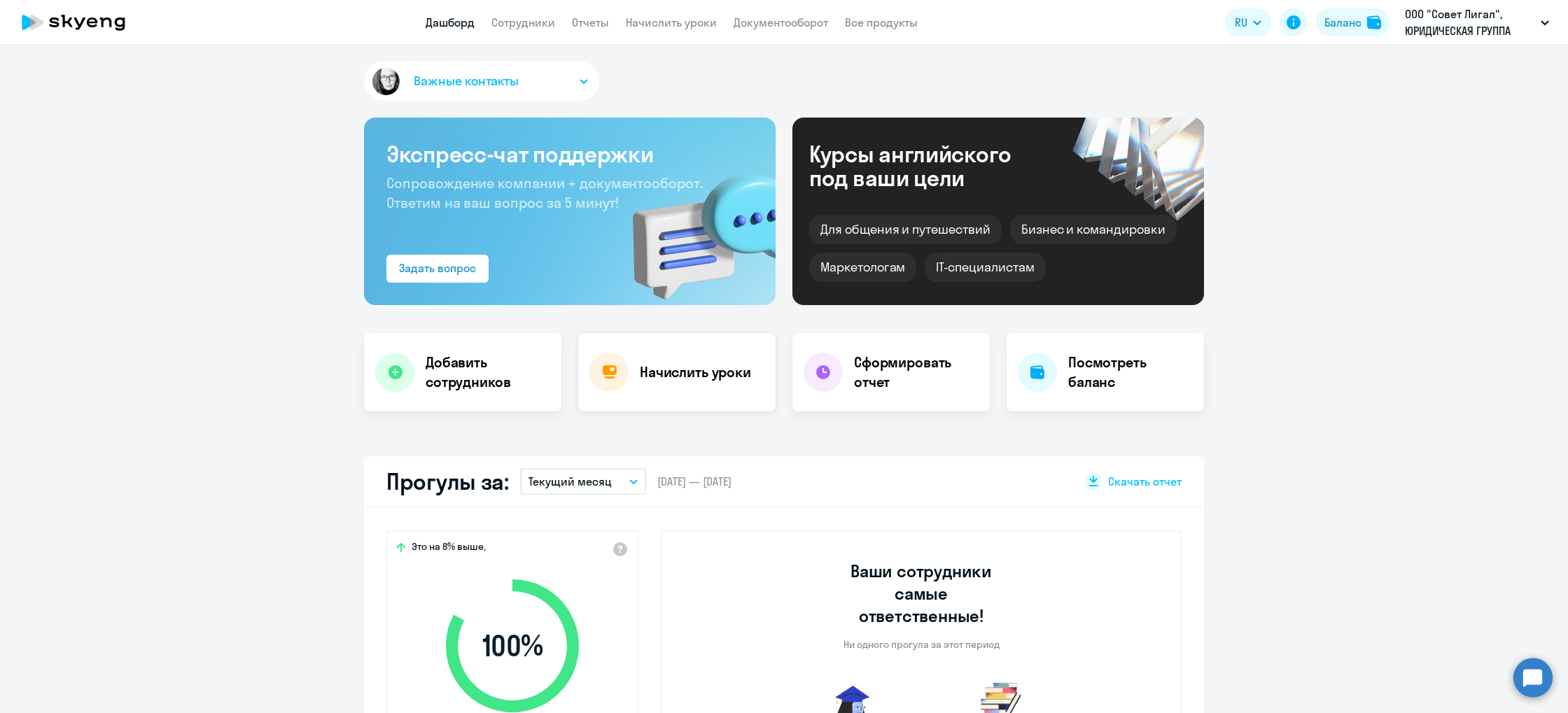
select select "30"
